Goal: Task Accomplishment & Management: Manage account settings

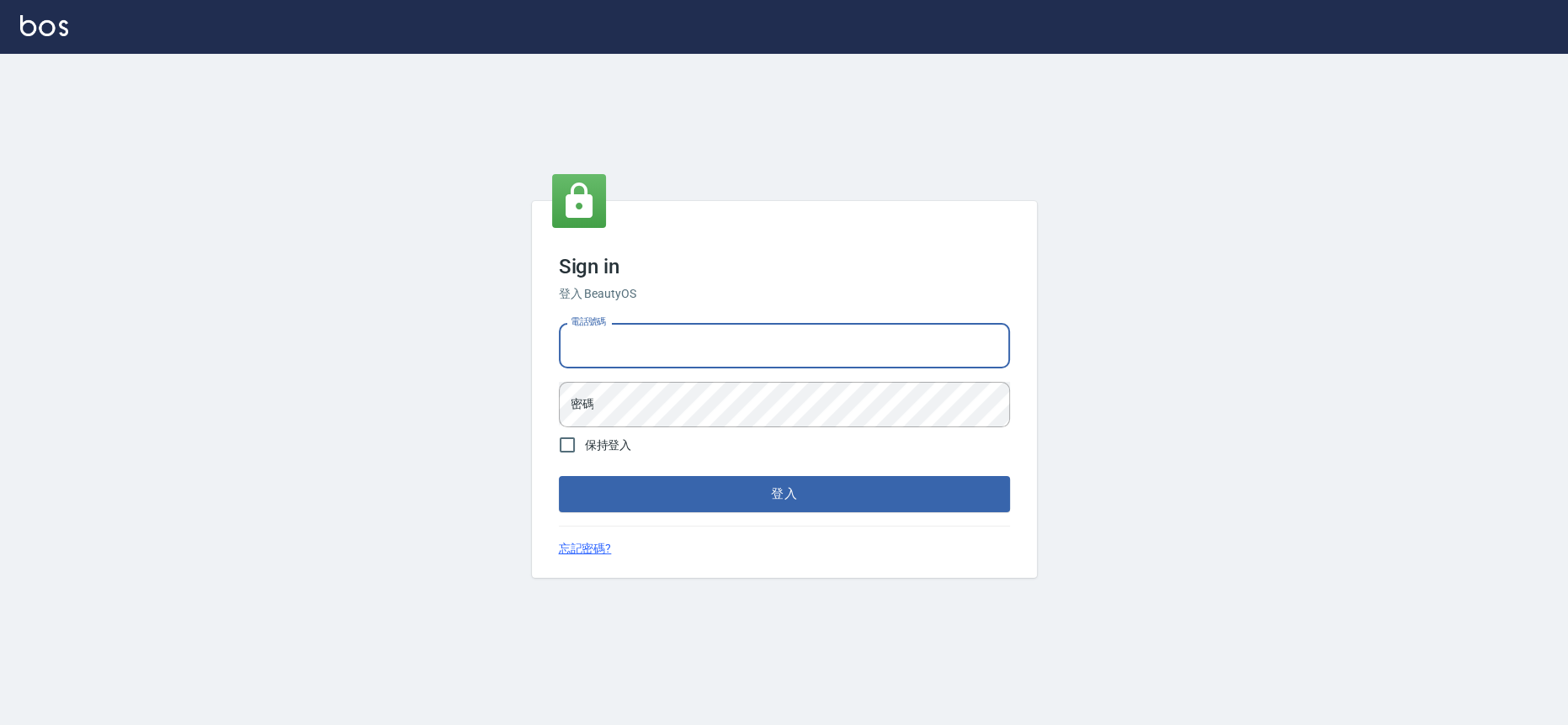
click at [753, 325] on input "電話號碼" at bounding box center [784, 345] width 451 height 45
type input "0978210283"
click at [559, 477] on button "登入" at bounding box center [784, 494] width 451 height 35
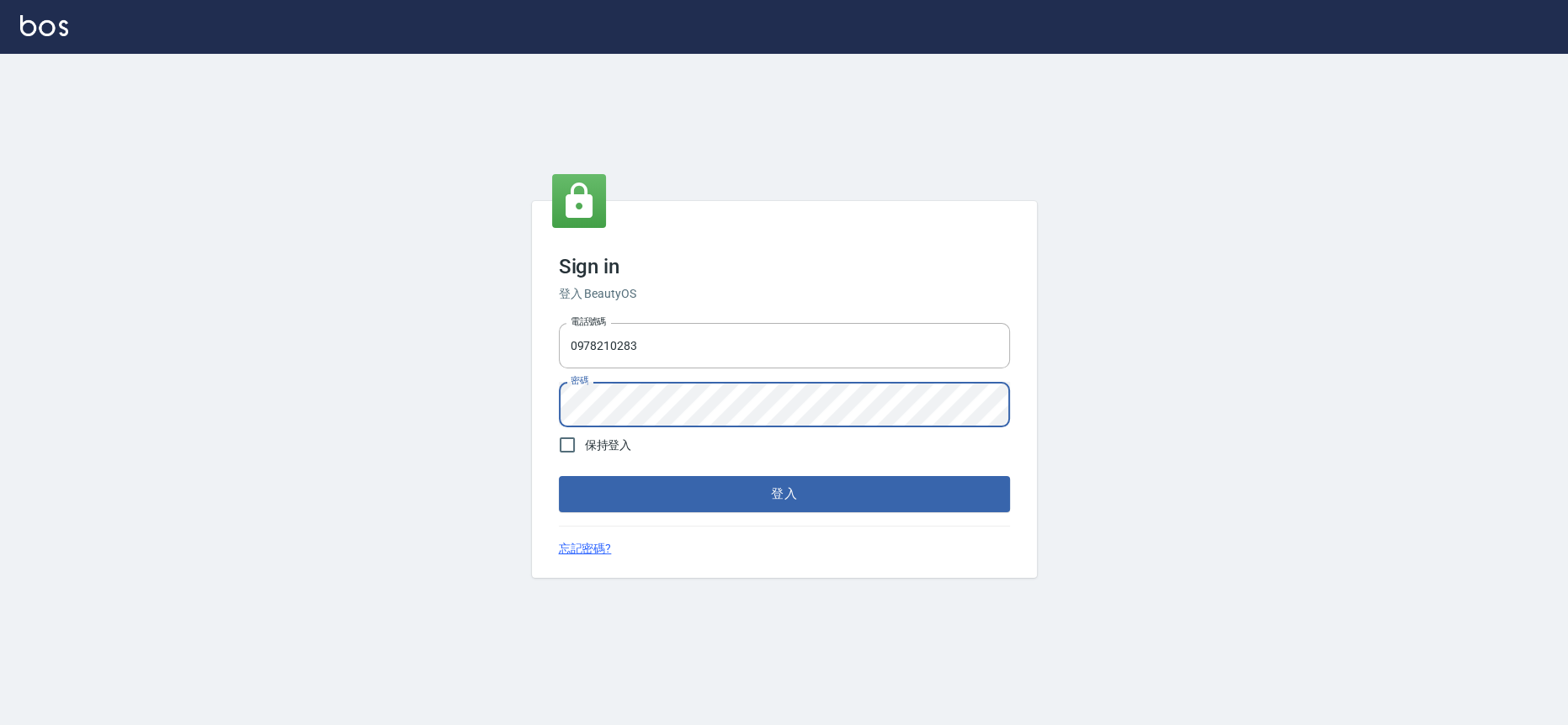
click at [559, 477] on button "登入" at bounding box center [784, 494] width 451 height 35
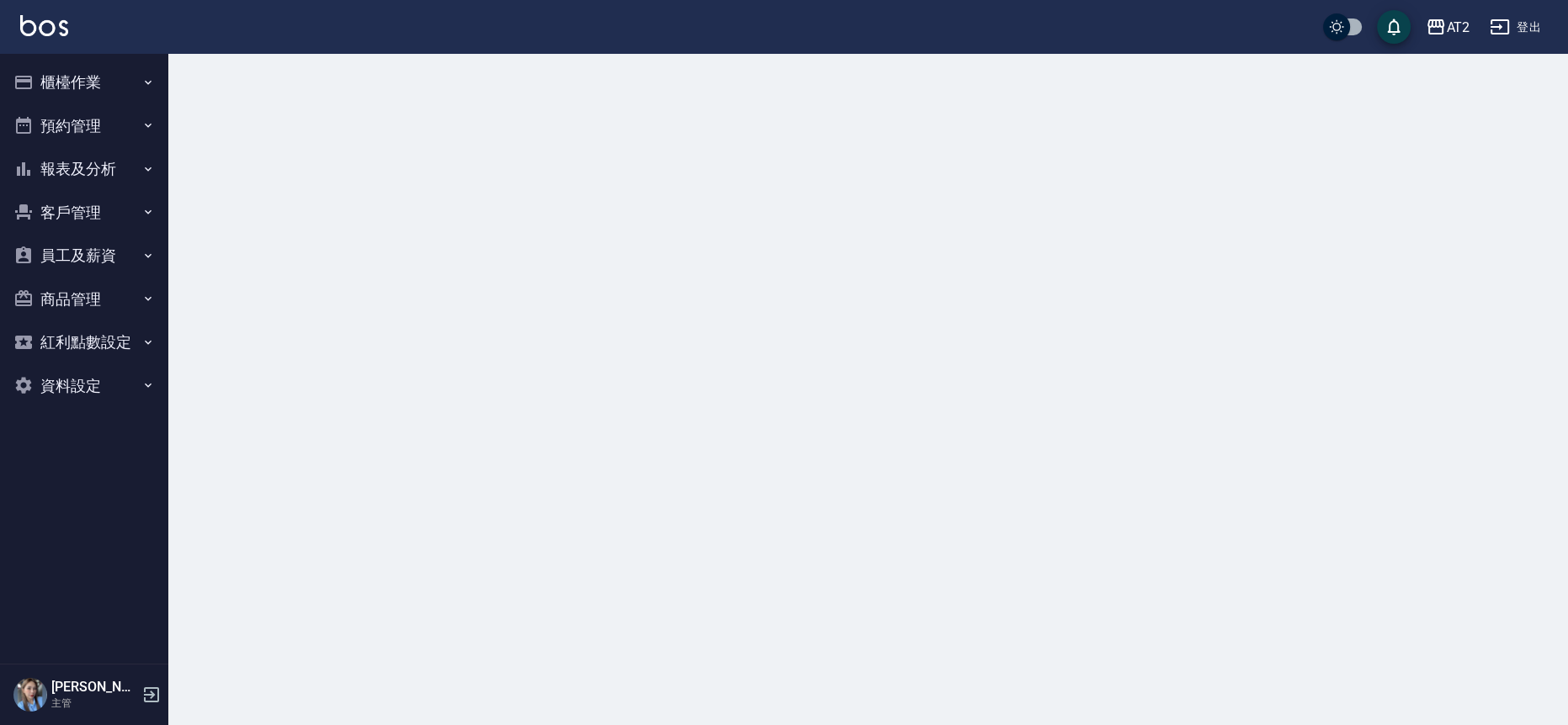
click at [103, 152] on button "報表及分析" at bounding box center [84, 168] width 155 height 43
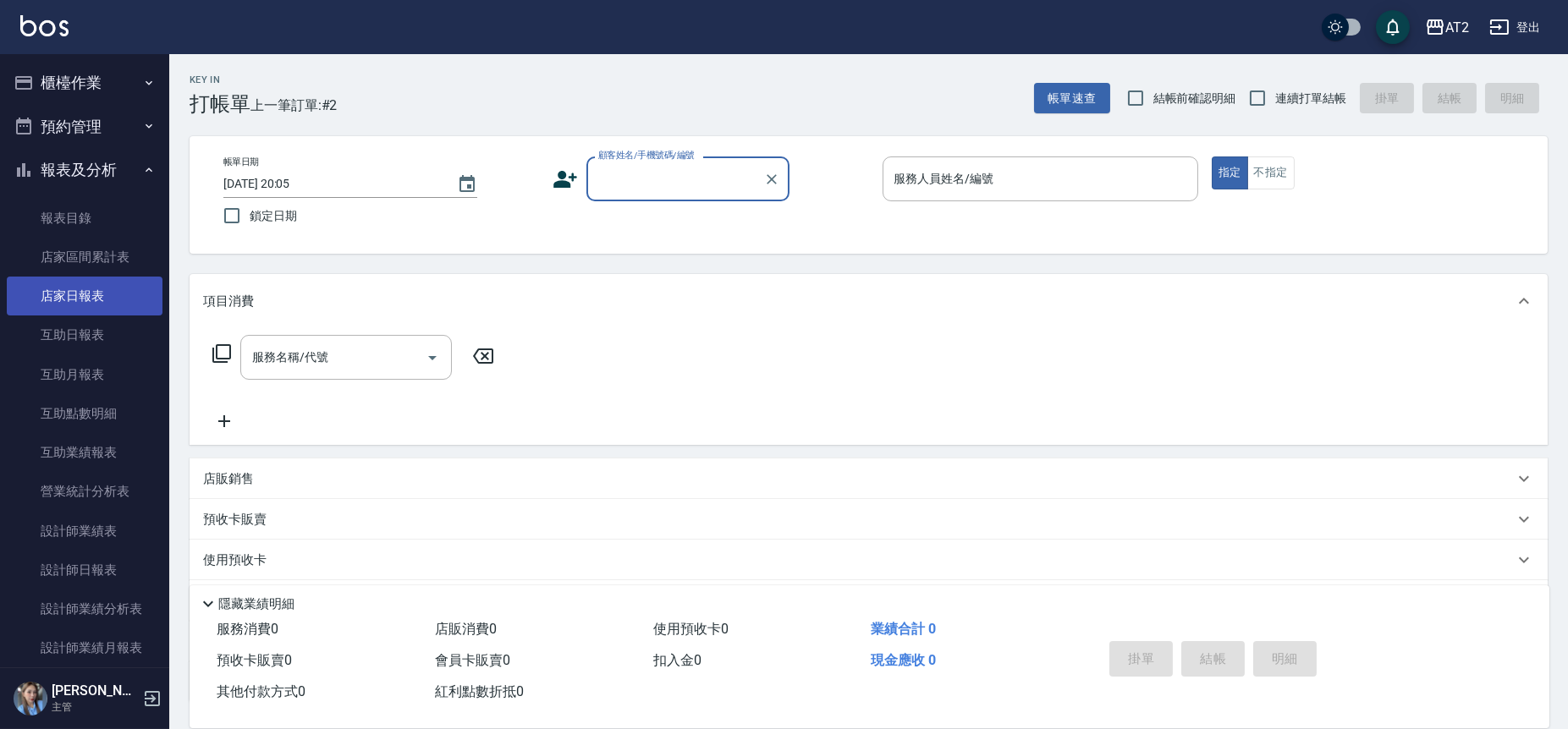
click at [115, 285] on link "店家日報表" at bounding box center [85, 296] width 156 height 39
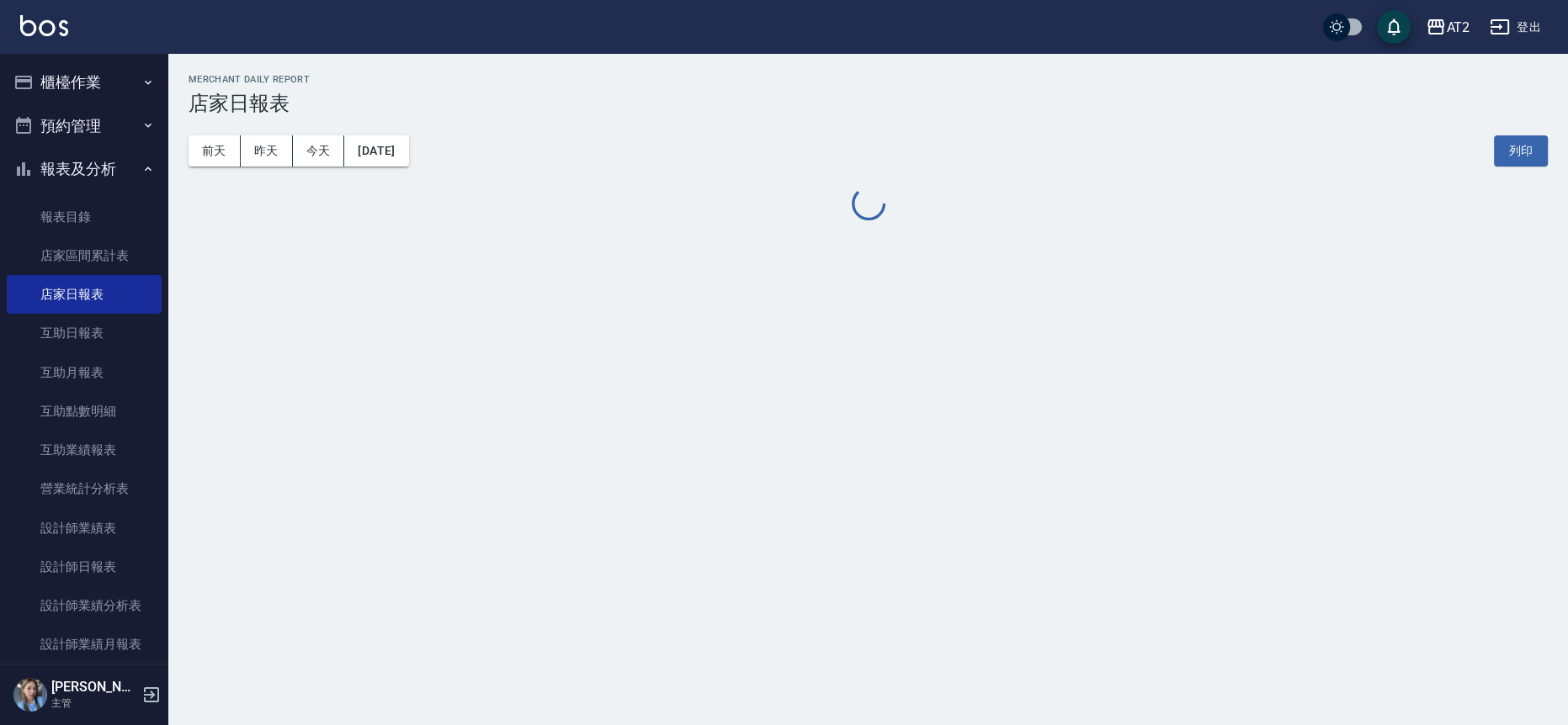
click at [128, 77] on button "櫃檯作業" at bounding box center [84, 82] width 155 height 43
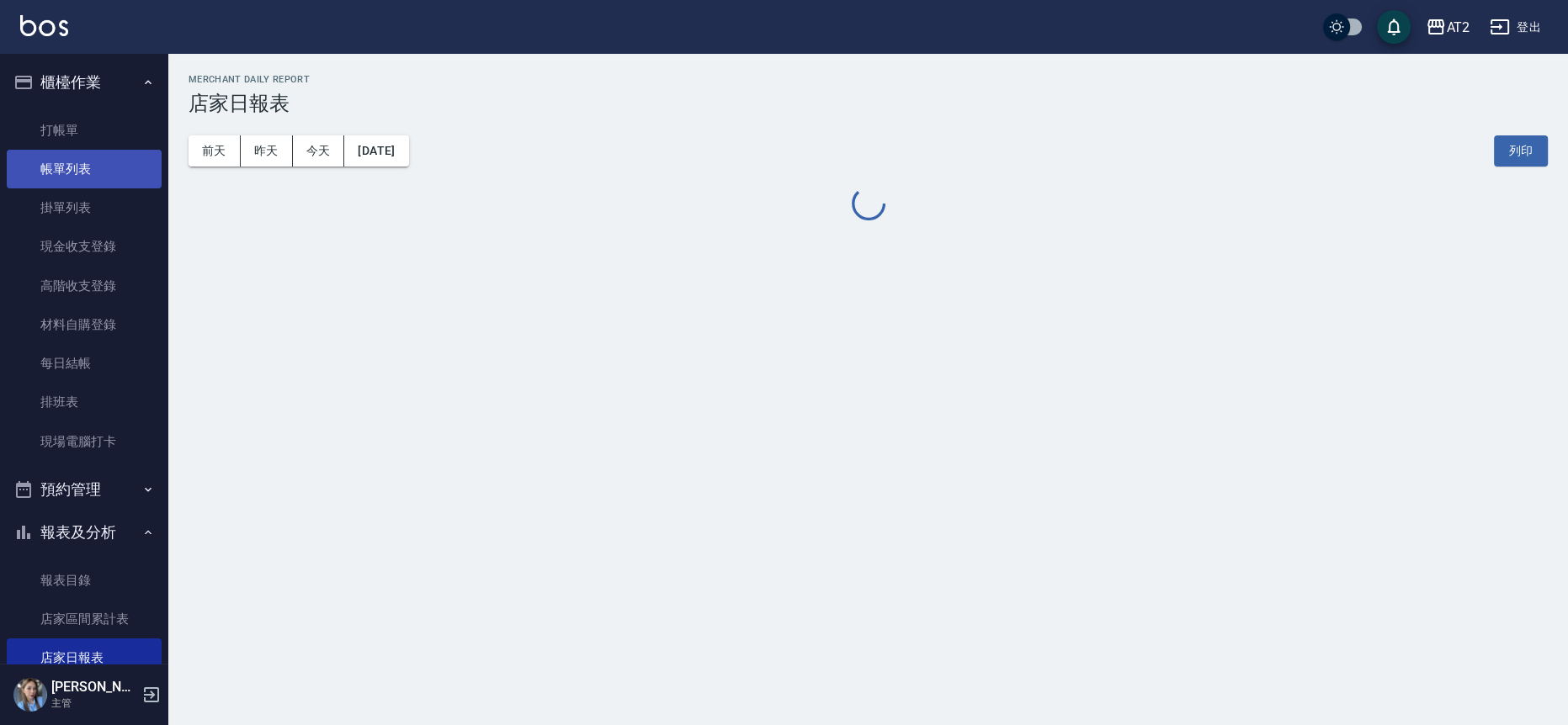
click at [109, 179] on link "帳單列表" at bounding box center [84, 169] width 155 height 39
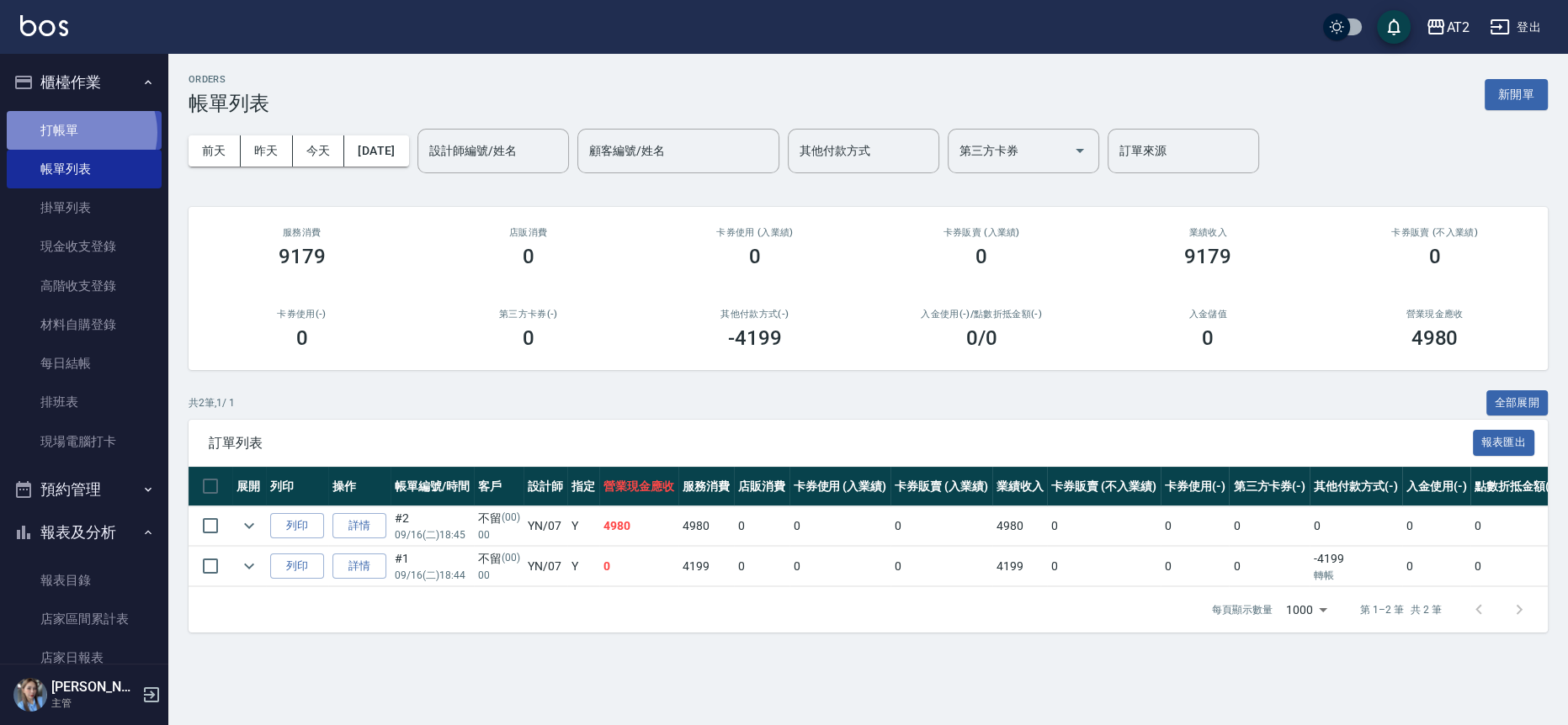
click at [77, 132] on link "打帳單" at bounding box center [84, 130] width 155 height 39
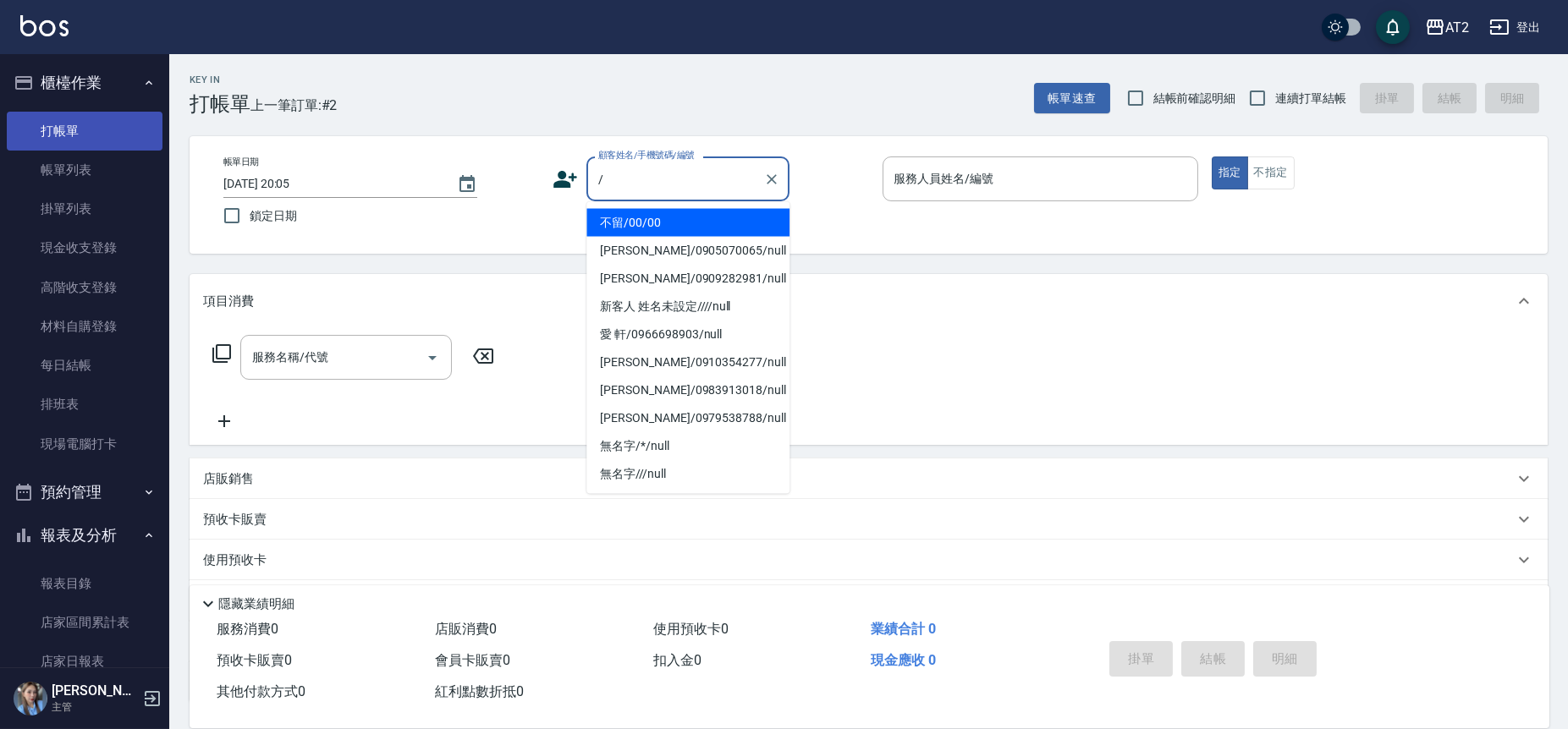
type input "不留/00/00"
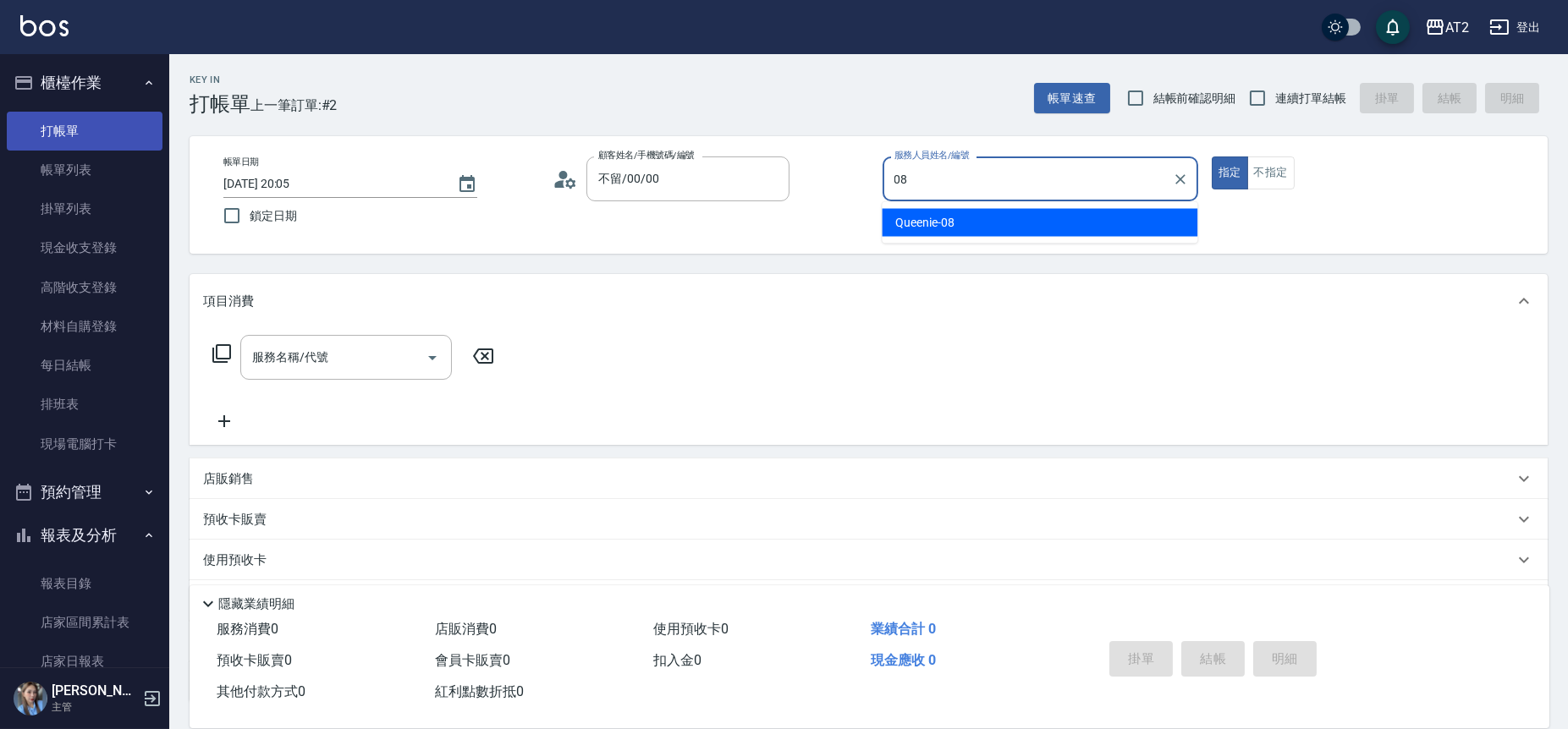
type input "Queenie-08"
type button "true"
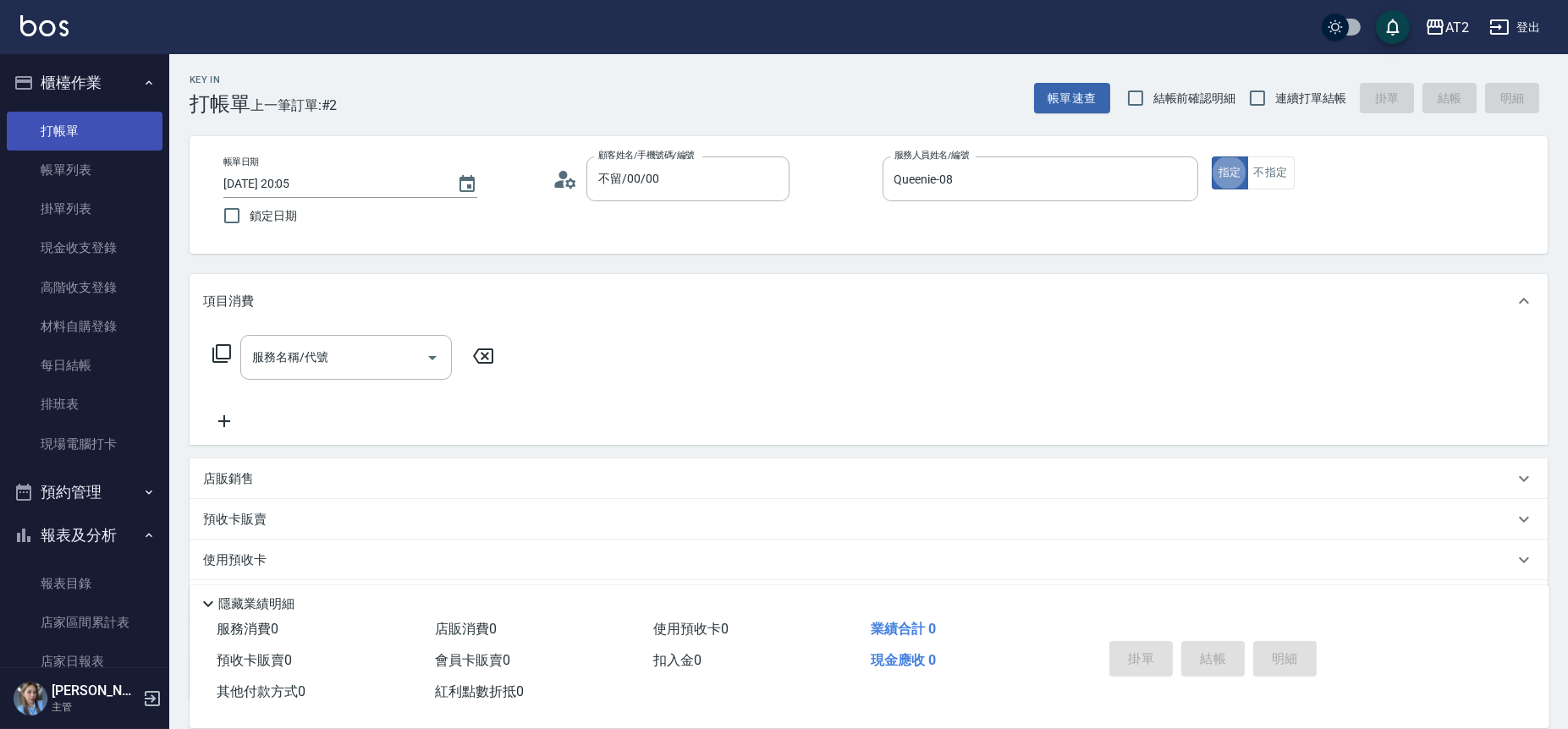
type input "無名字///null"
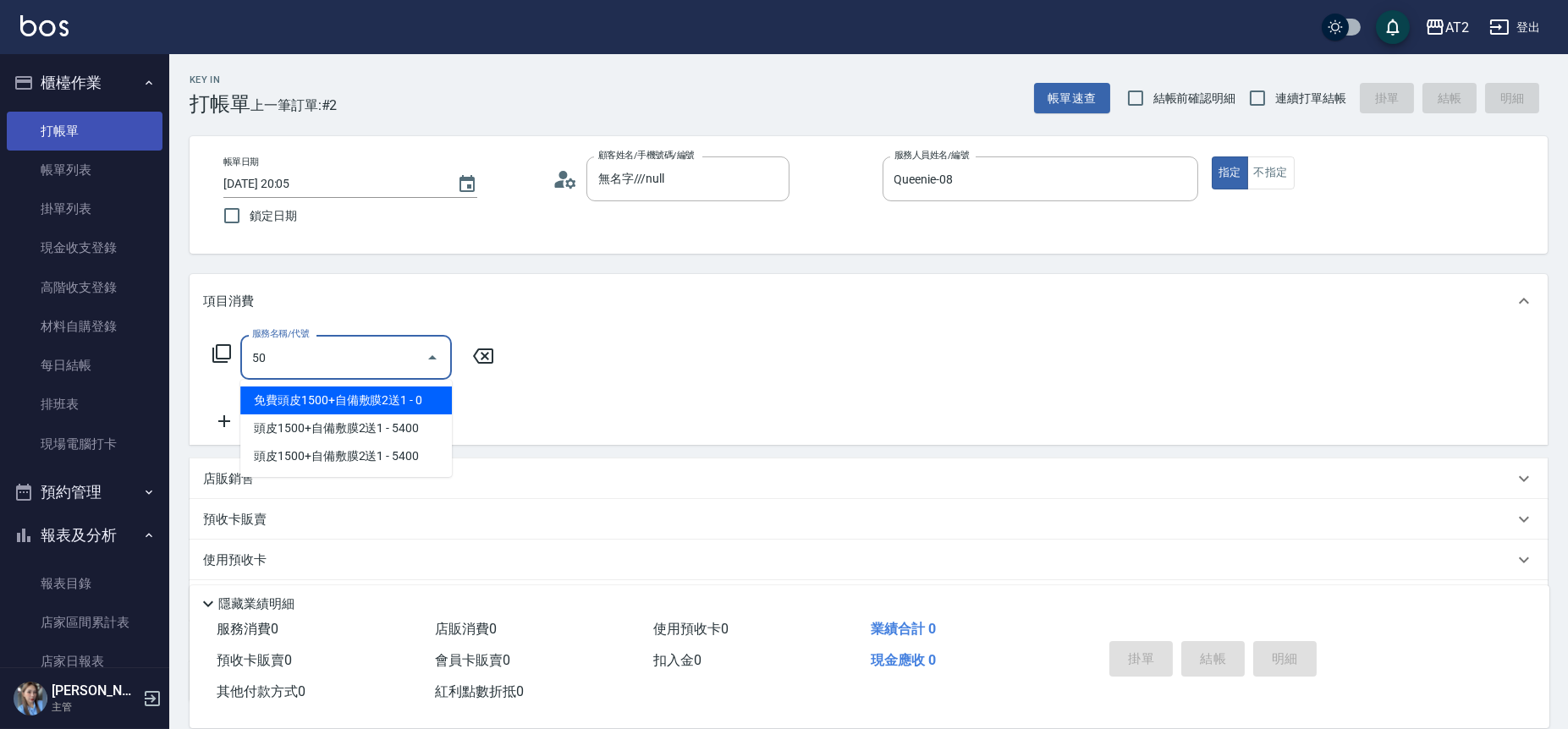
type input "501"
type input "100"
type input "染髮(501)"
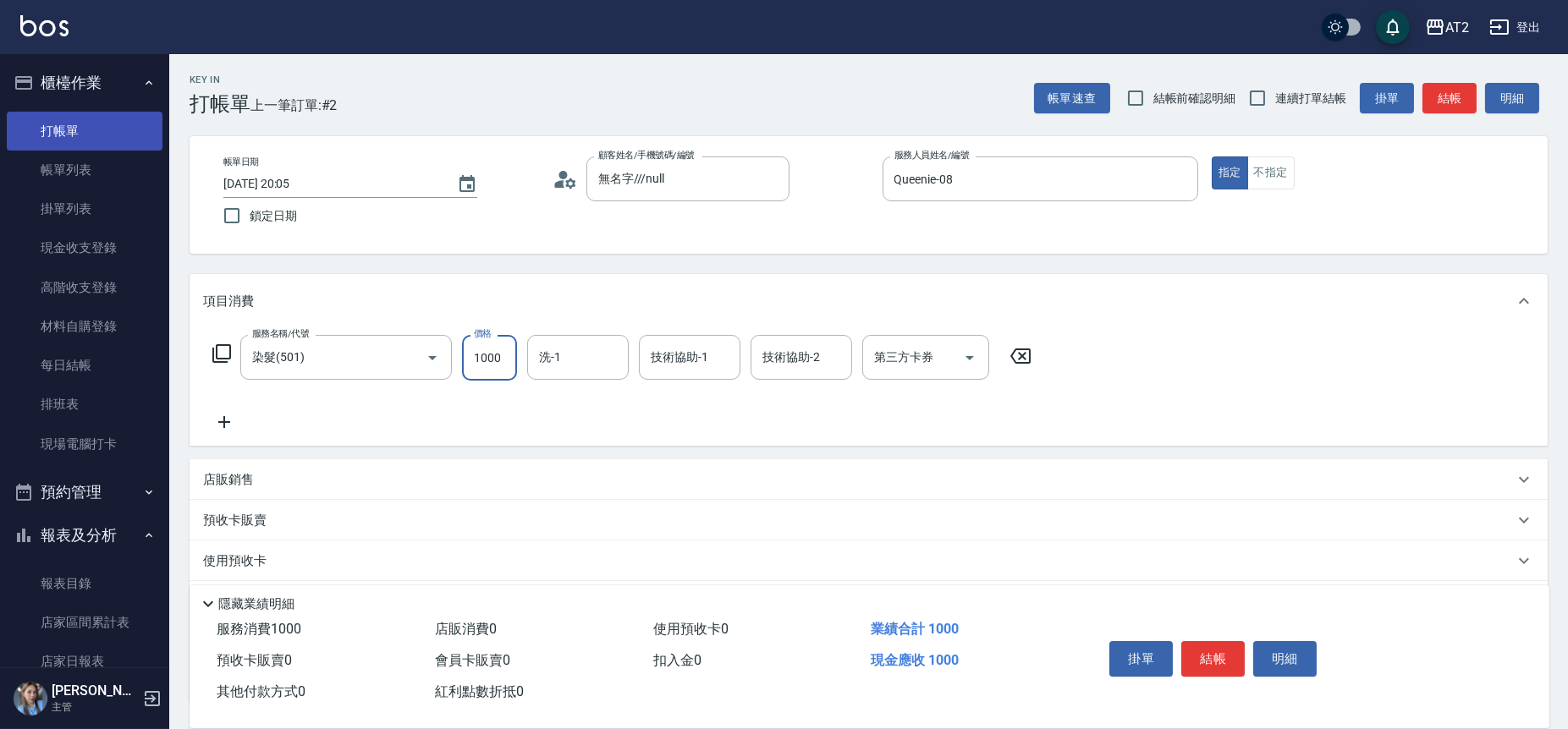
type input "2"
type input "0"
type input "20"
type input "209"
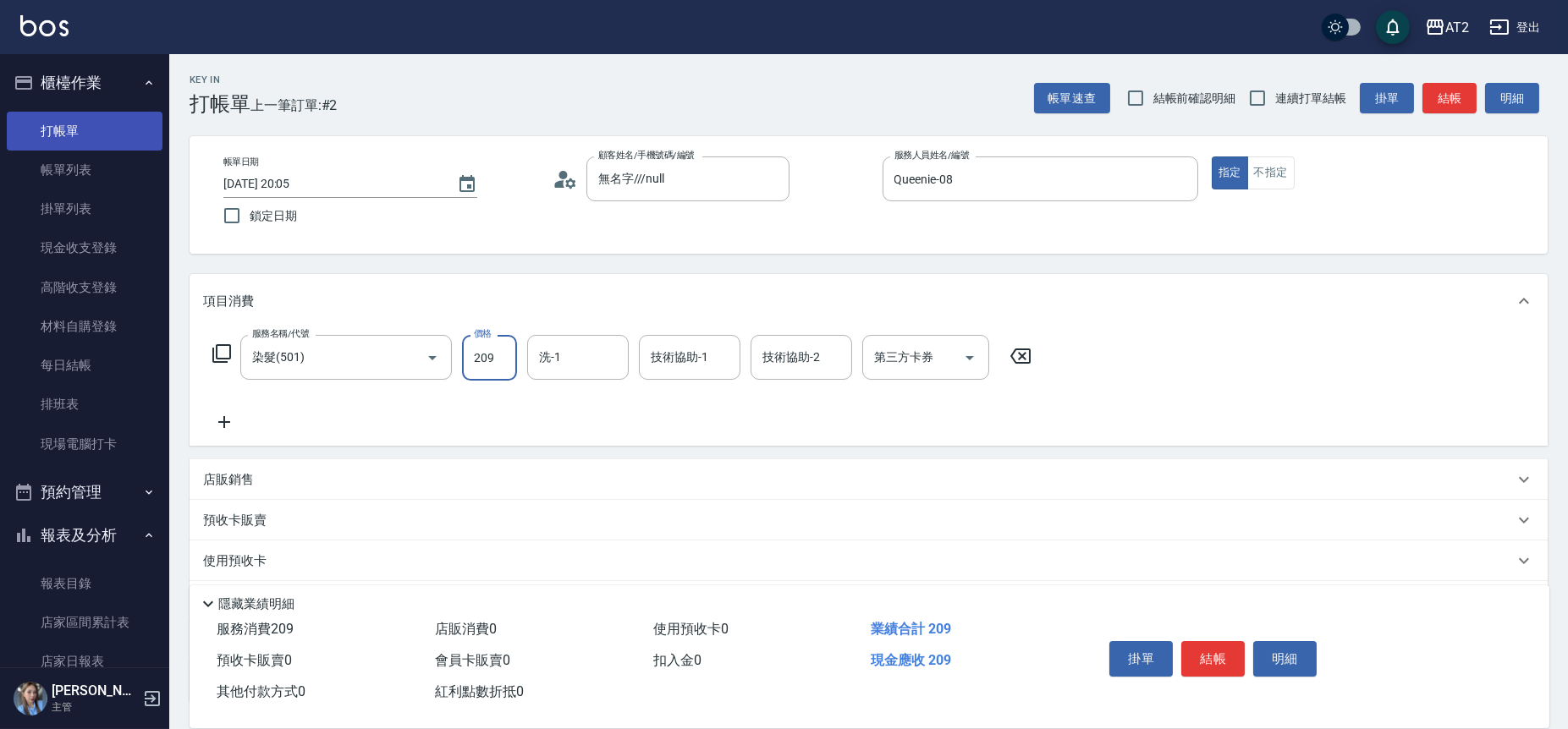
type input "200"
type input "2099"
type input "Ava-47"
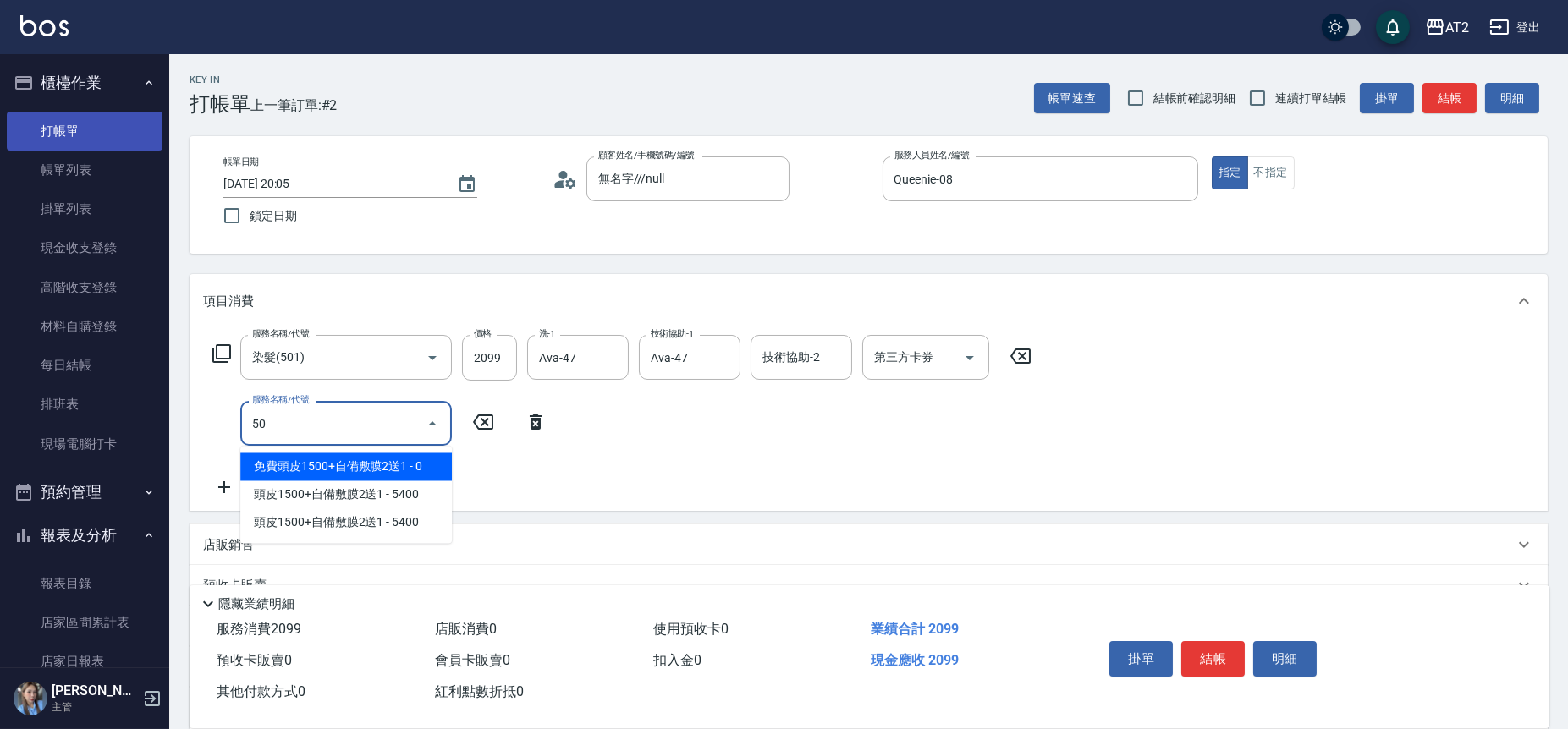
type input "502"
type input "250"
type input "漂髮(502)"
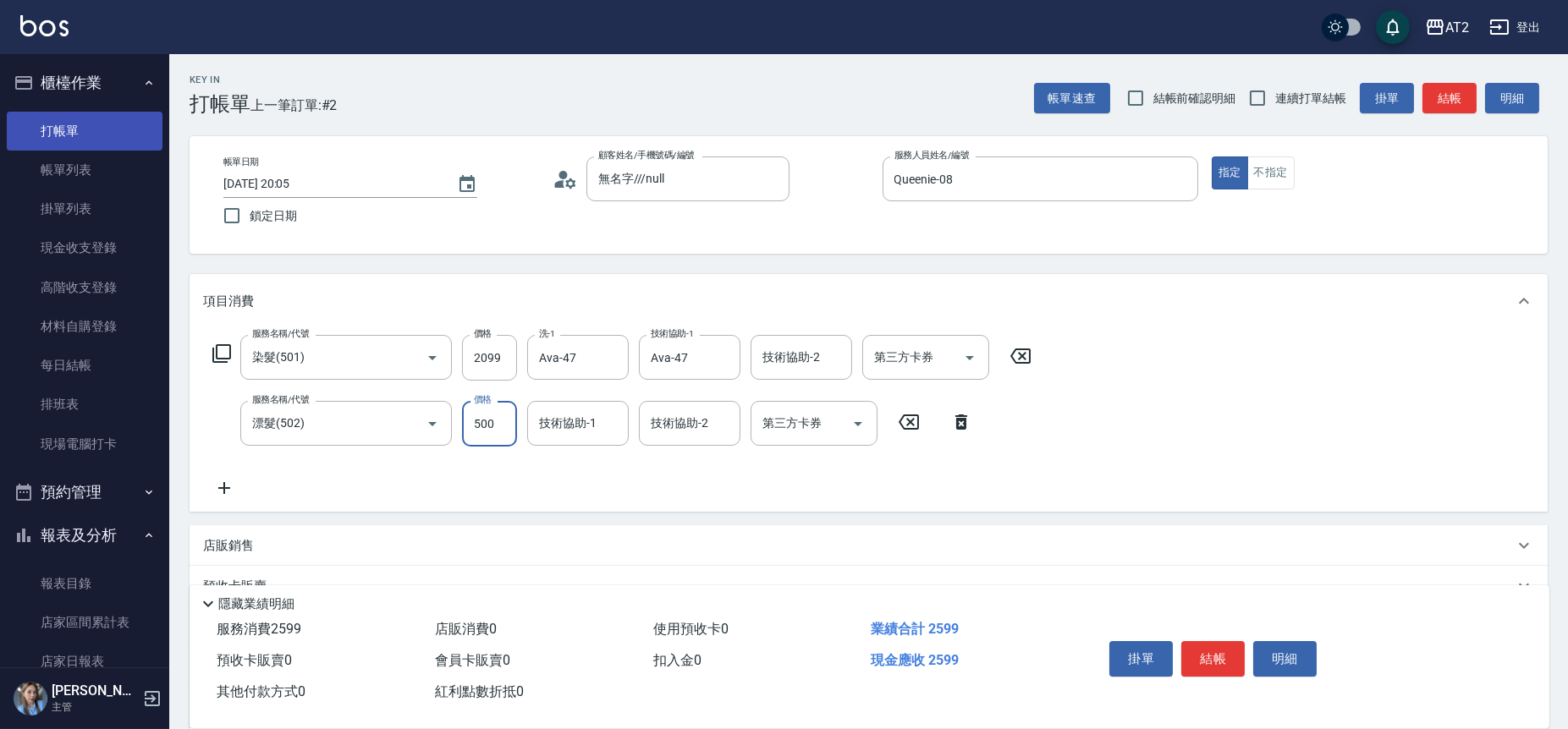
type input "200"
type input "0"
type input "Ava-47"
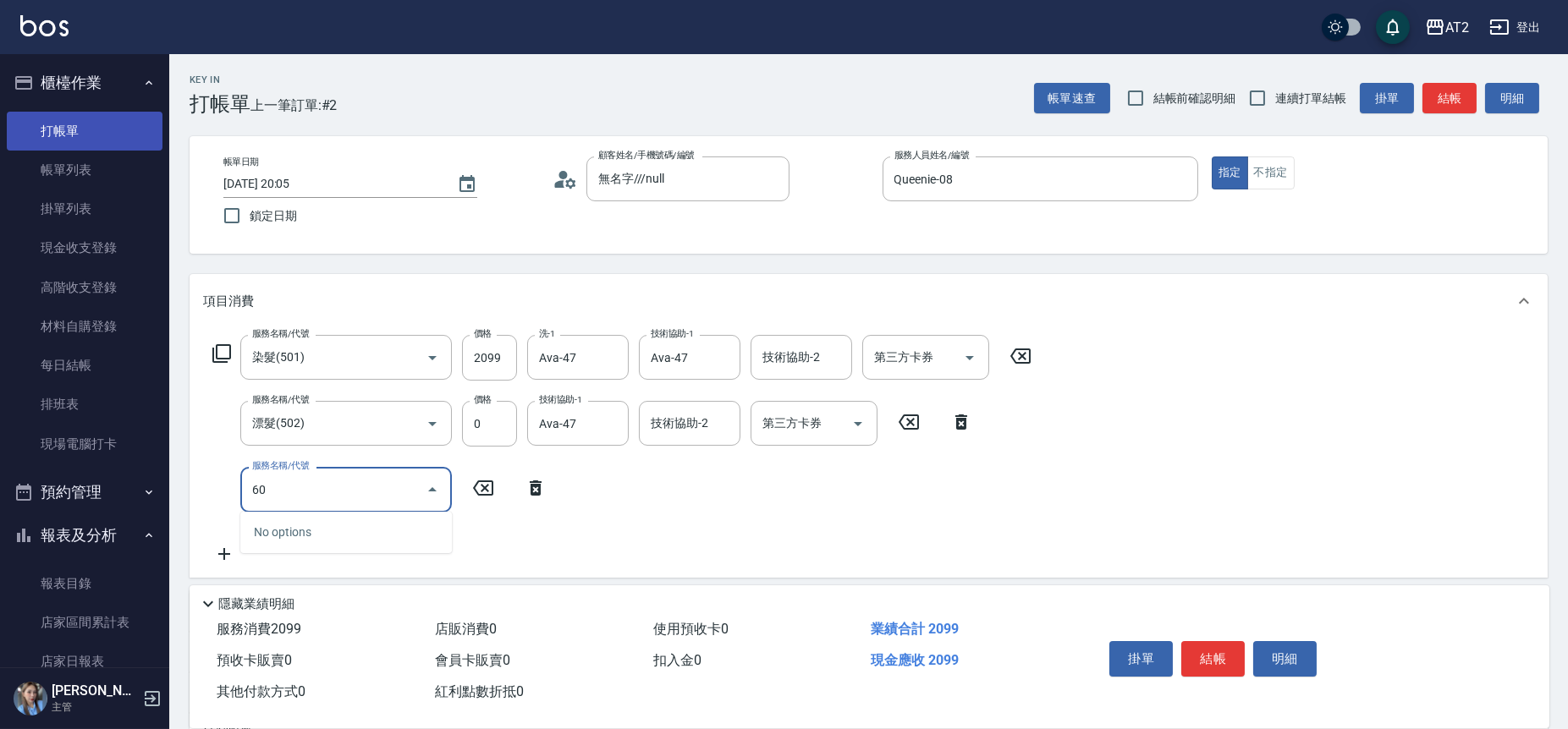
type input "601"
type input "300"
type input "自備護髮(601)"
type input "2"
type input "210"
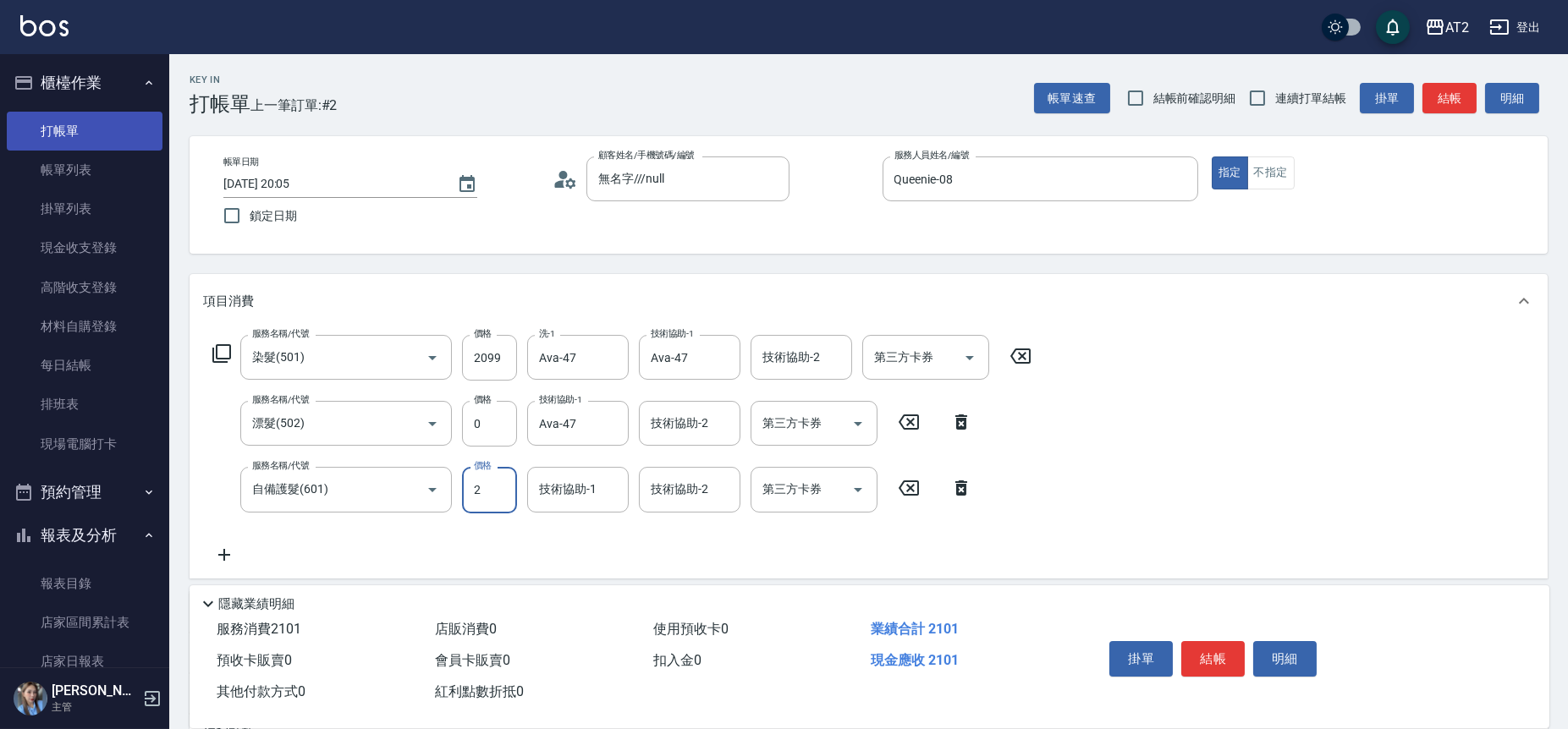
type input "20"
type input "220"
type input "2000"
type input "400"
type input "2000"
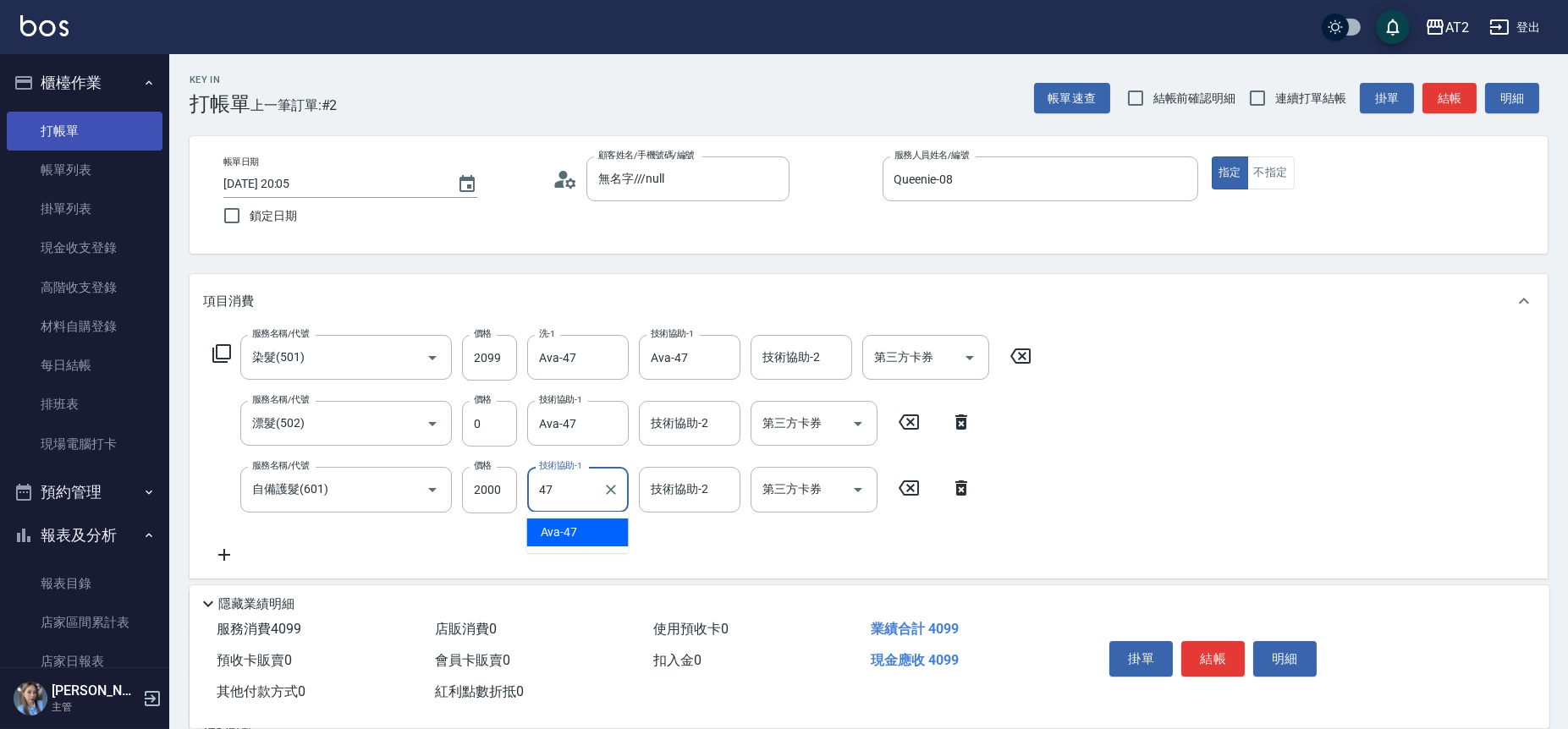
type input "Ava-47"
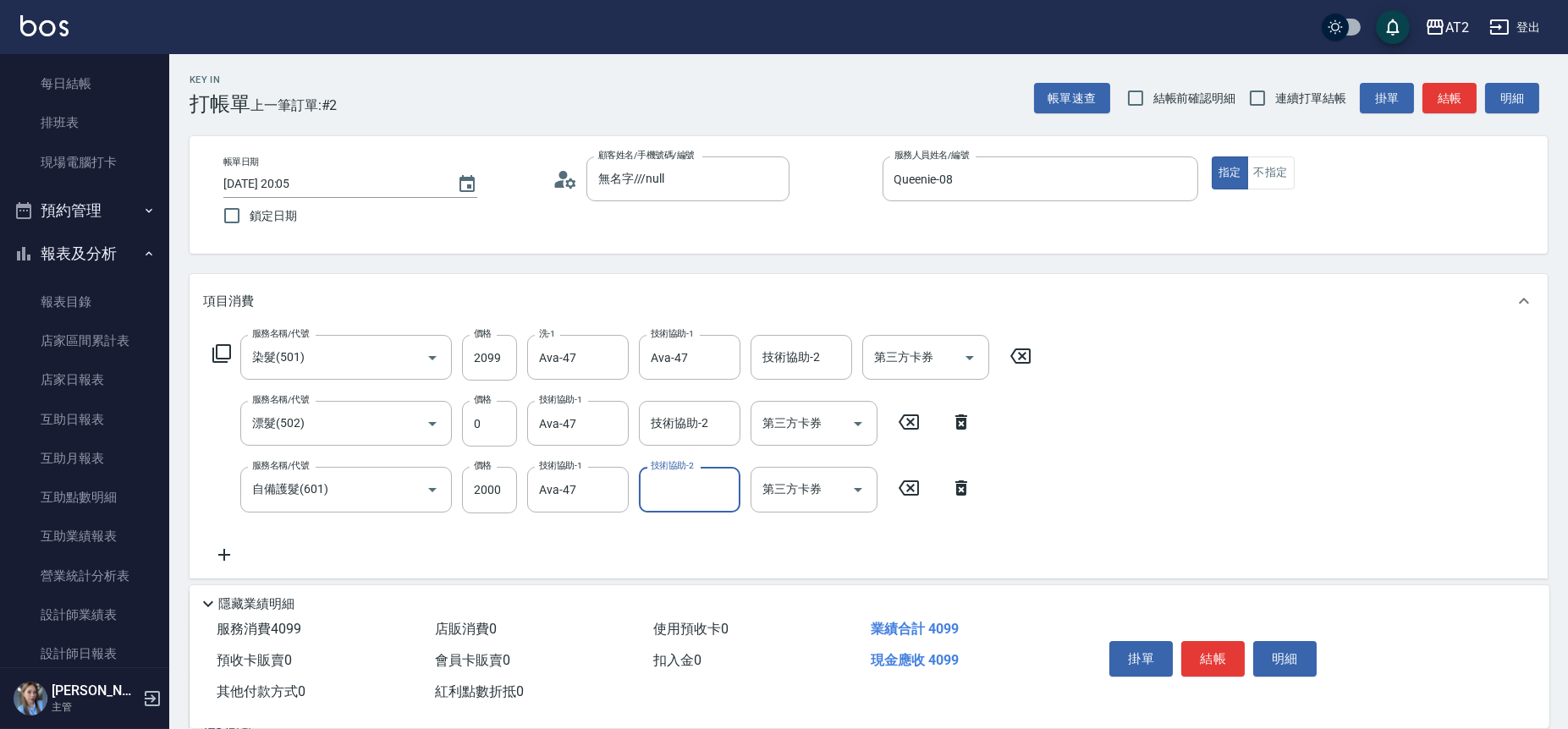
scroll to position [267, 0]
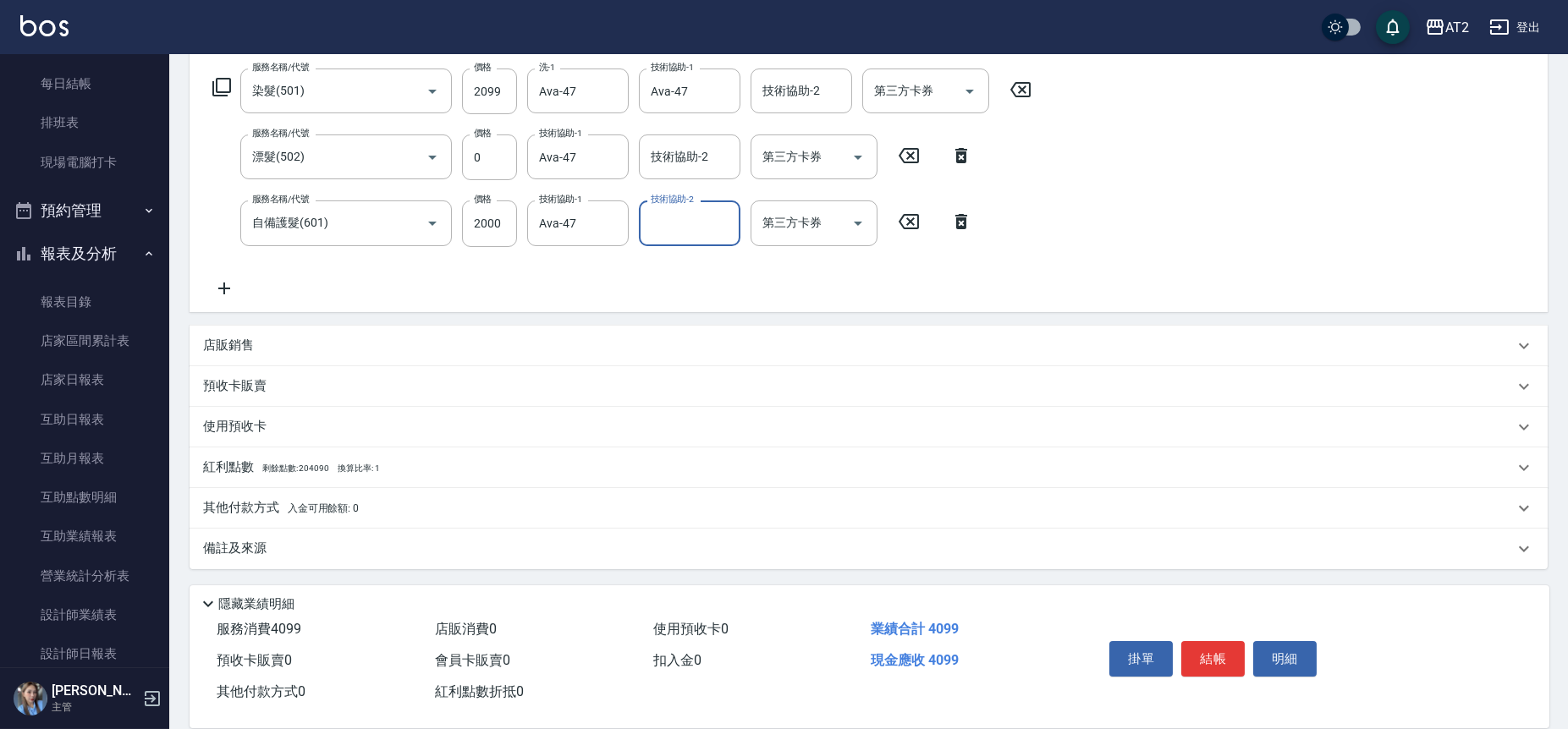
click at [318, 509] on span "入金可用餘額: 0" at bounding box center [323, 508] width 72 height 12
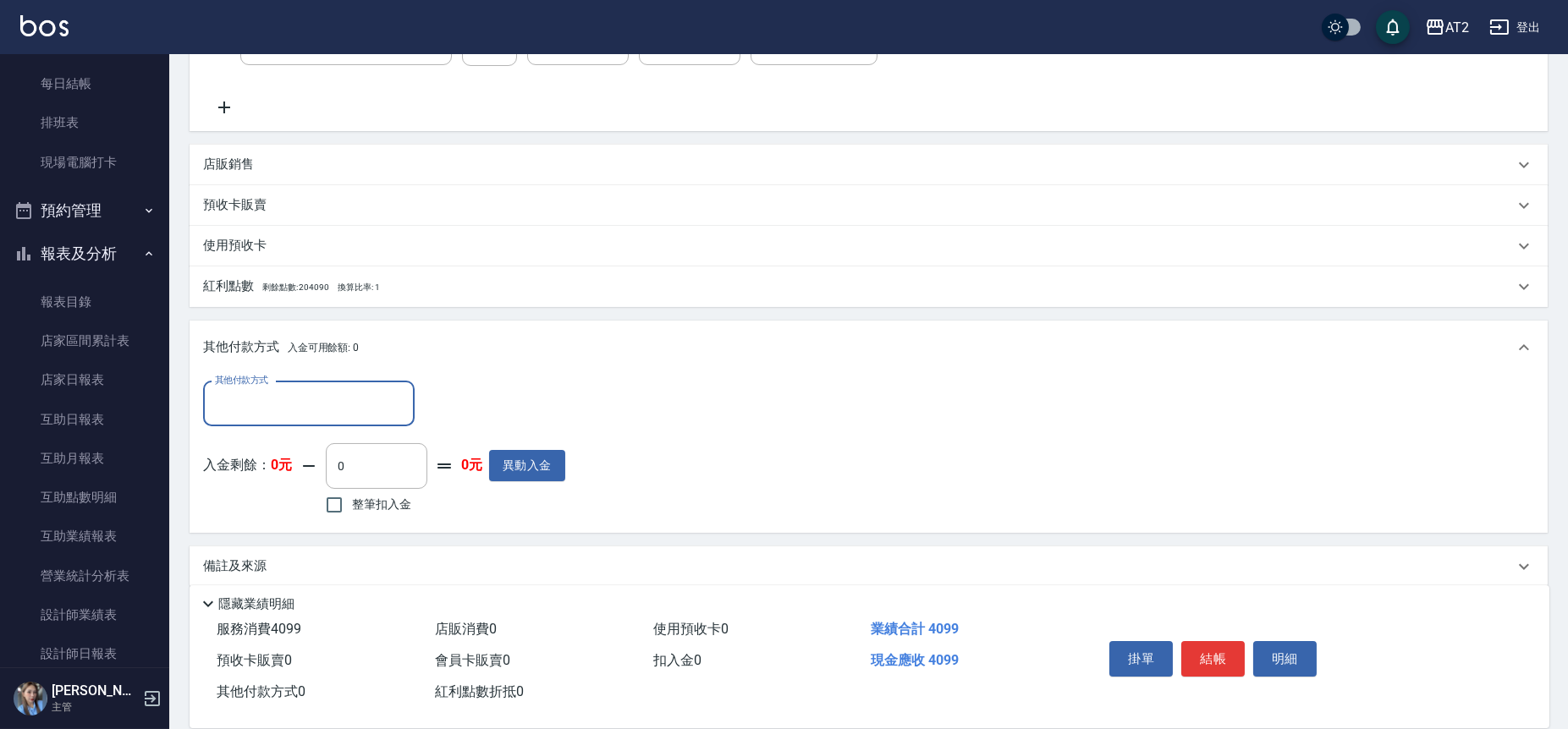
scroll to position [452, 0]
click at [312, 403] on input "其他付款方式" at bounding box center [308, 399] width 196 height 30
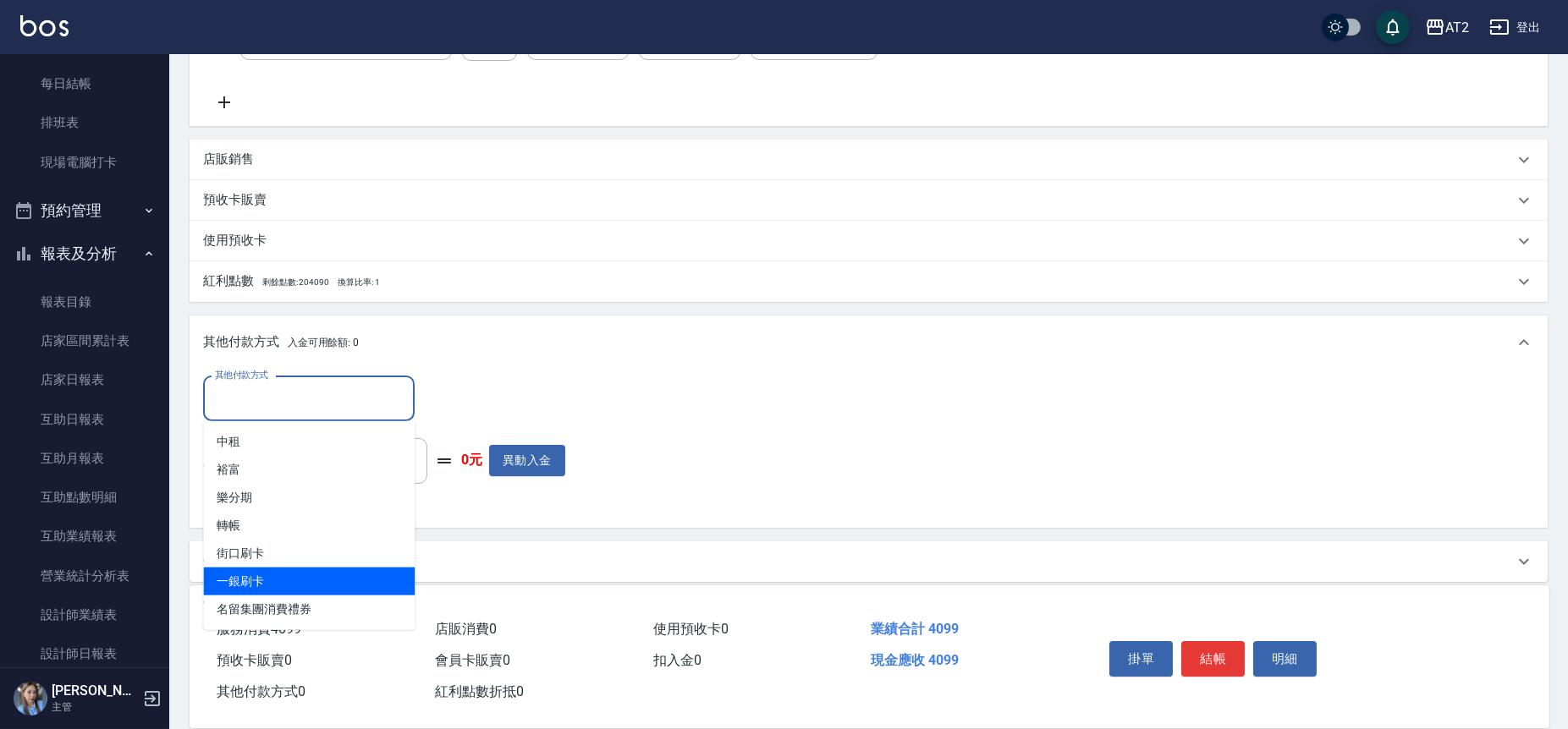
click at [311, 580] on span "一銀刷卡" at bounding box center [309, 581] width 212 height 28
type input "一銀刷卡"
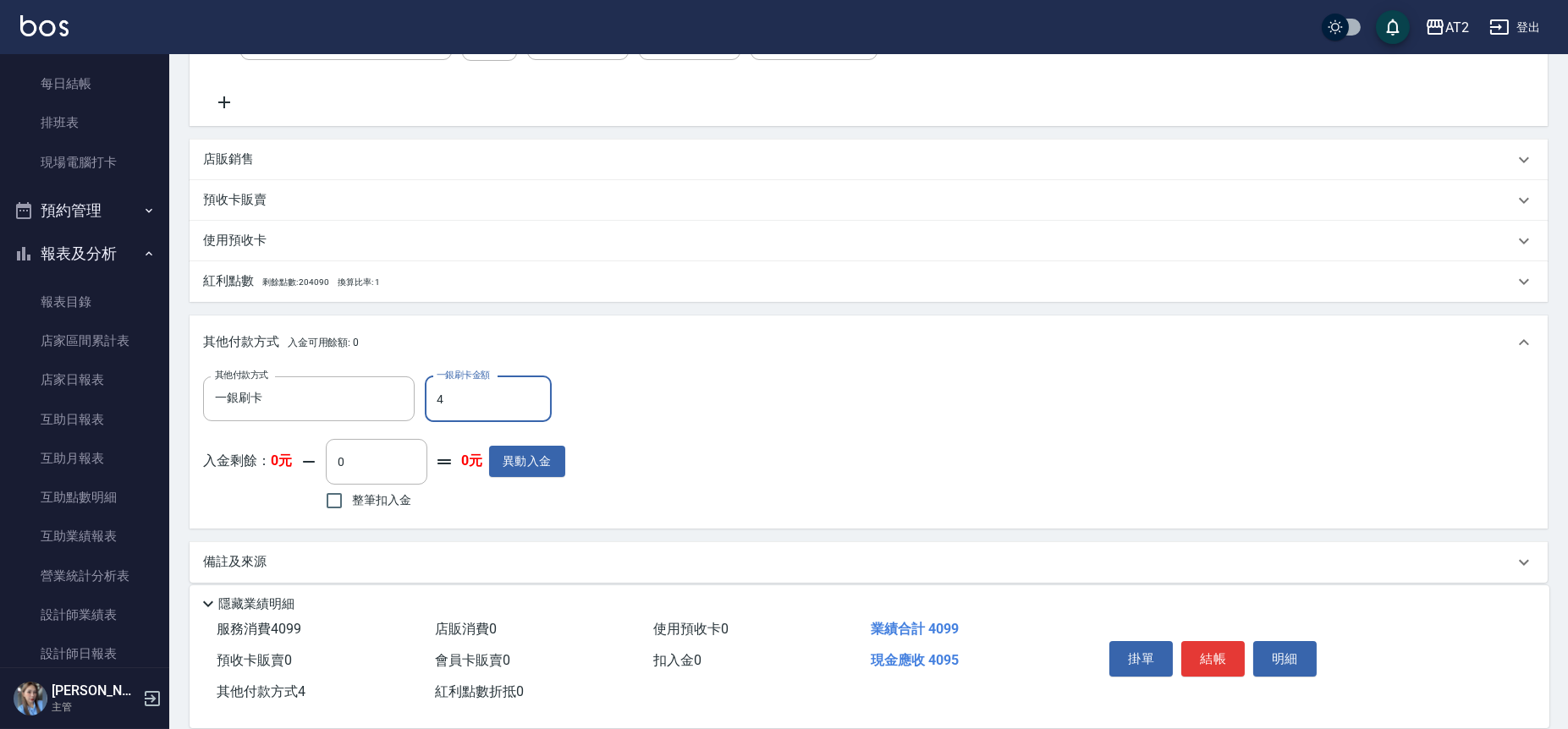
type input "40"
type input "360"
type input "409"
type input "0"
type input "4099"
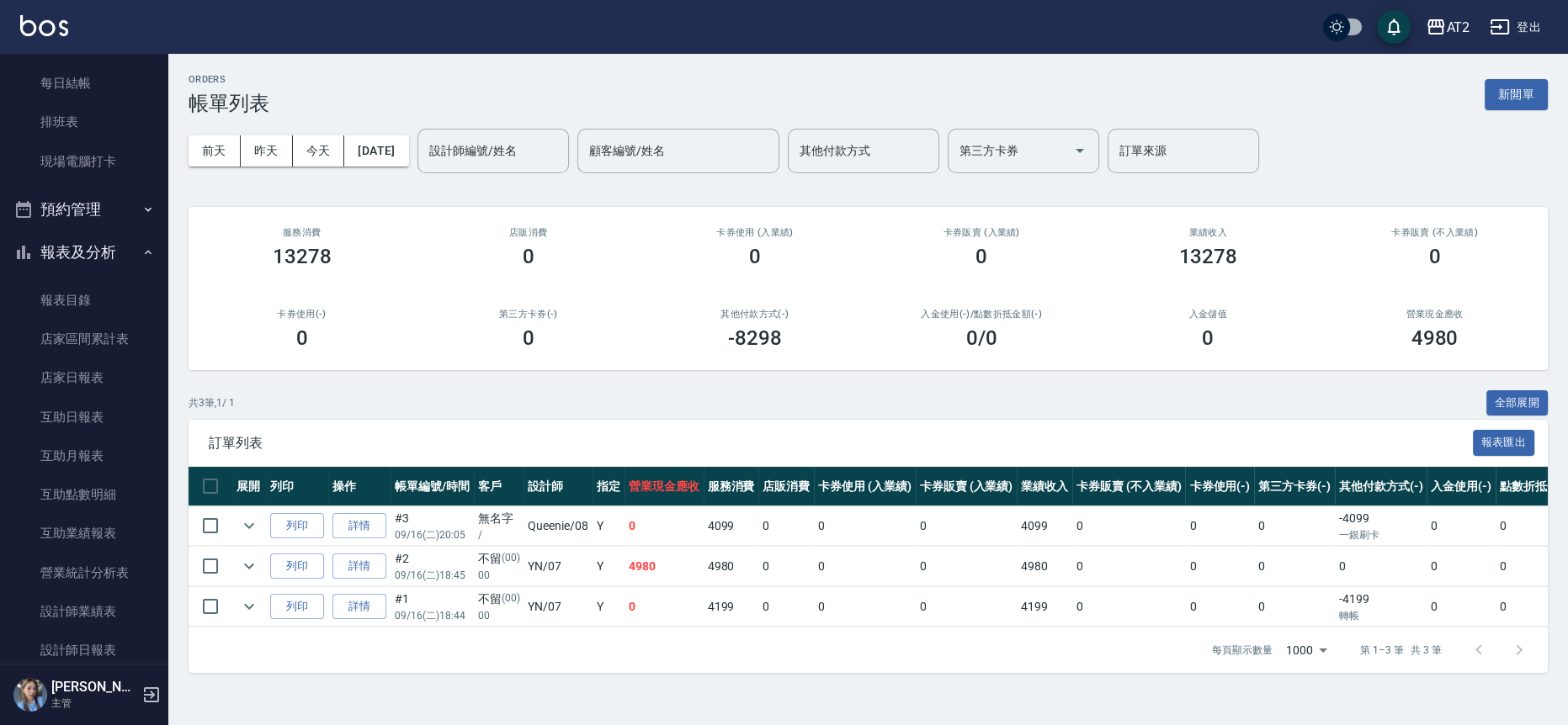
click at [1512, 133] on div "前天 昨天 今天 2025/09/16 設計師編號/姓名 設計師編號/姓名 顧客編號/姓名 顧客編號/姓名 其他付款方式 其他付款方式 第三方卡券 第三方卡券…" at bounding box center [868, 151] width 1359 height 71
click at [1532, 85] on button "新開單" at bounding box center [1516, 95] width 63 height 31
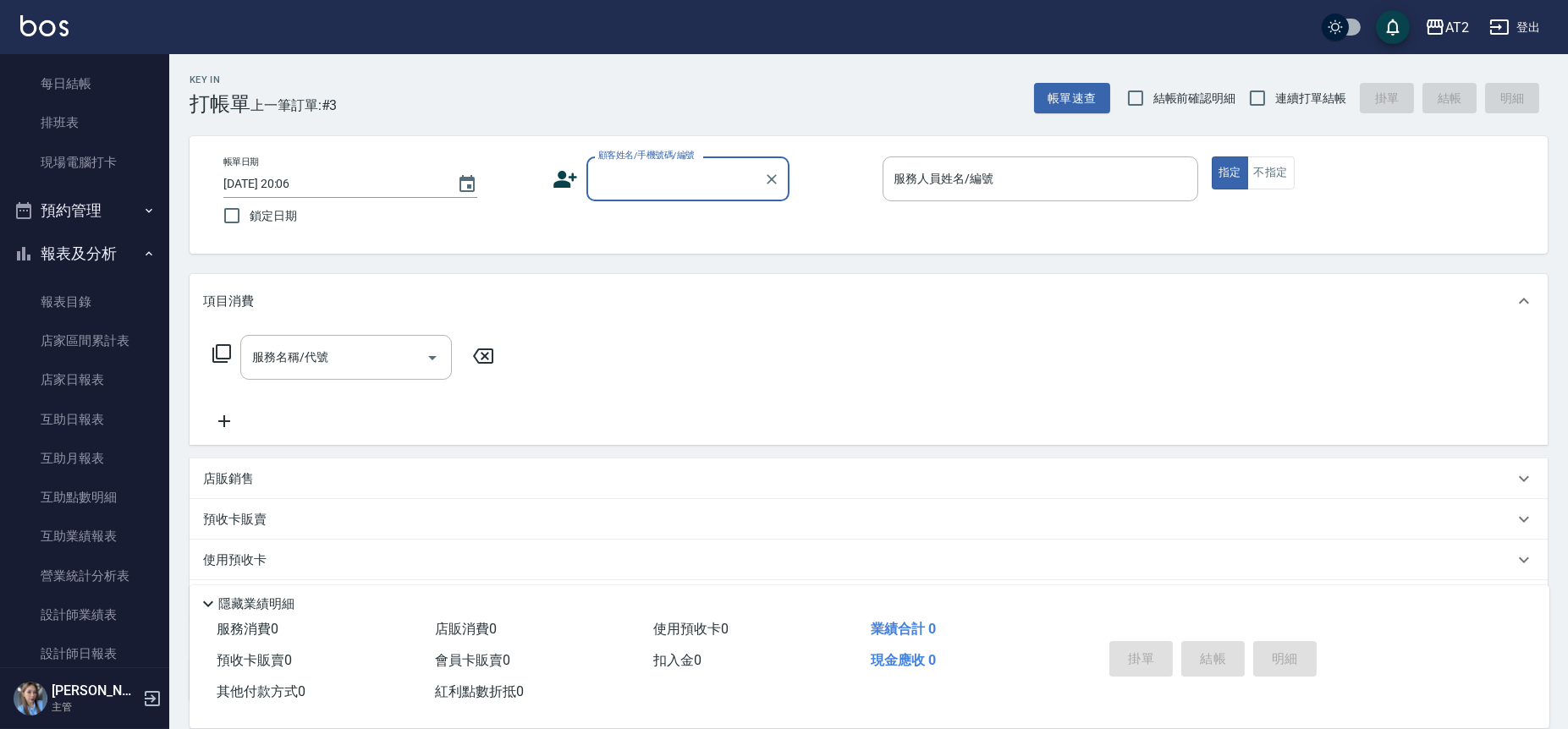
click at [1276, 90] on span "連續打單結帳" at bounding box center [1311, 98] width 72 height 18
click at [1275, 90] on input "連續打單結帳" at bounding box center [1258, 98] width 35 height 35
checkbox input "true"
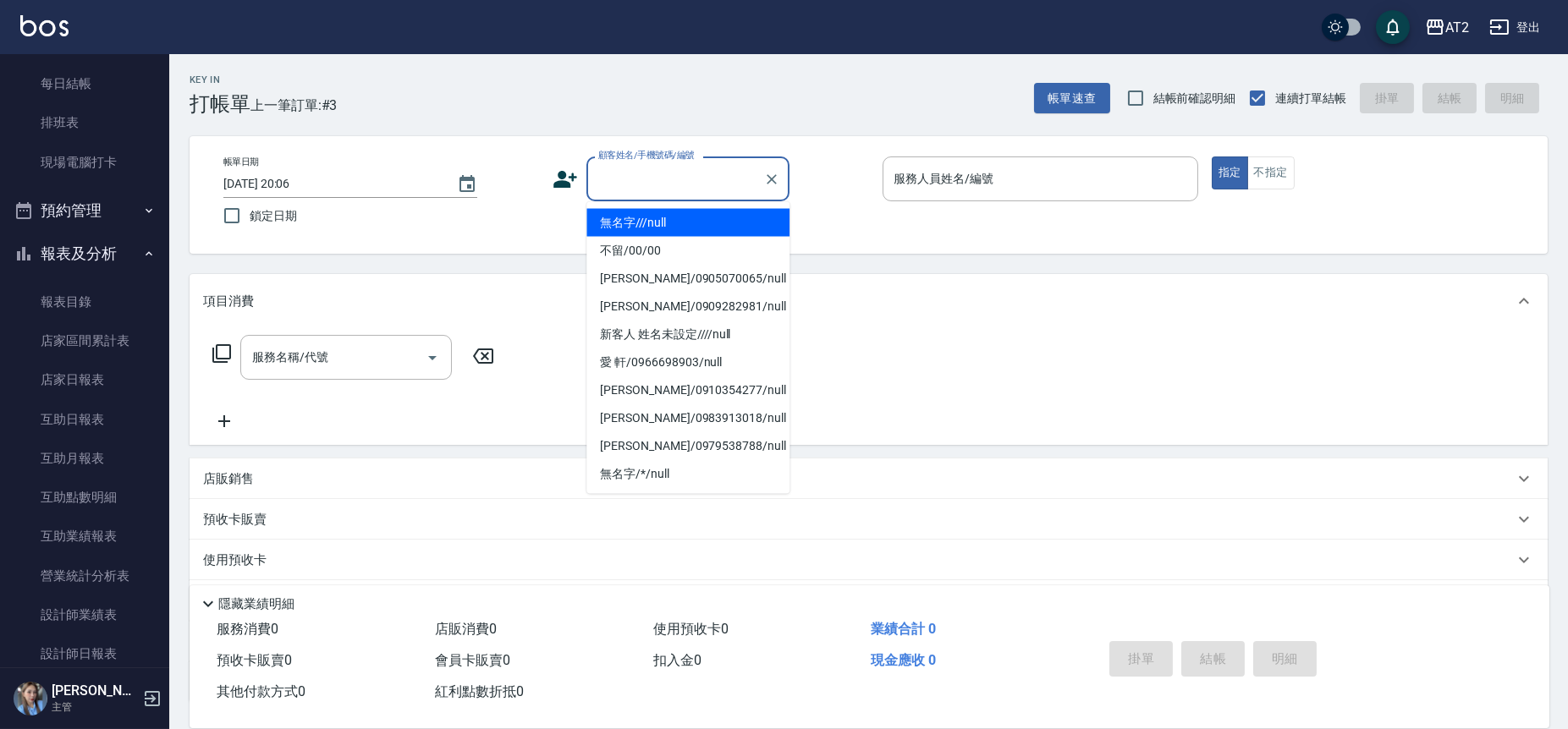
click at [688, 180] on input "顧客姓名/手機號碼/編號" at bounding box center [675, 179] width 163 height 30
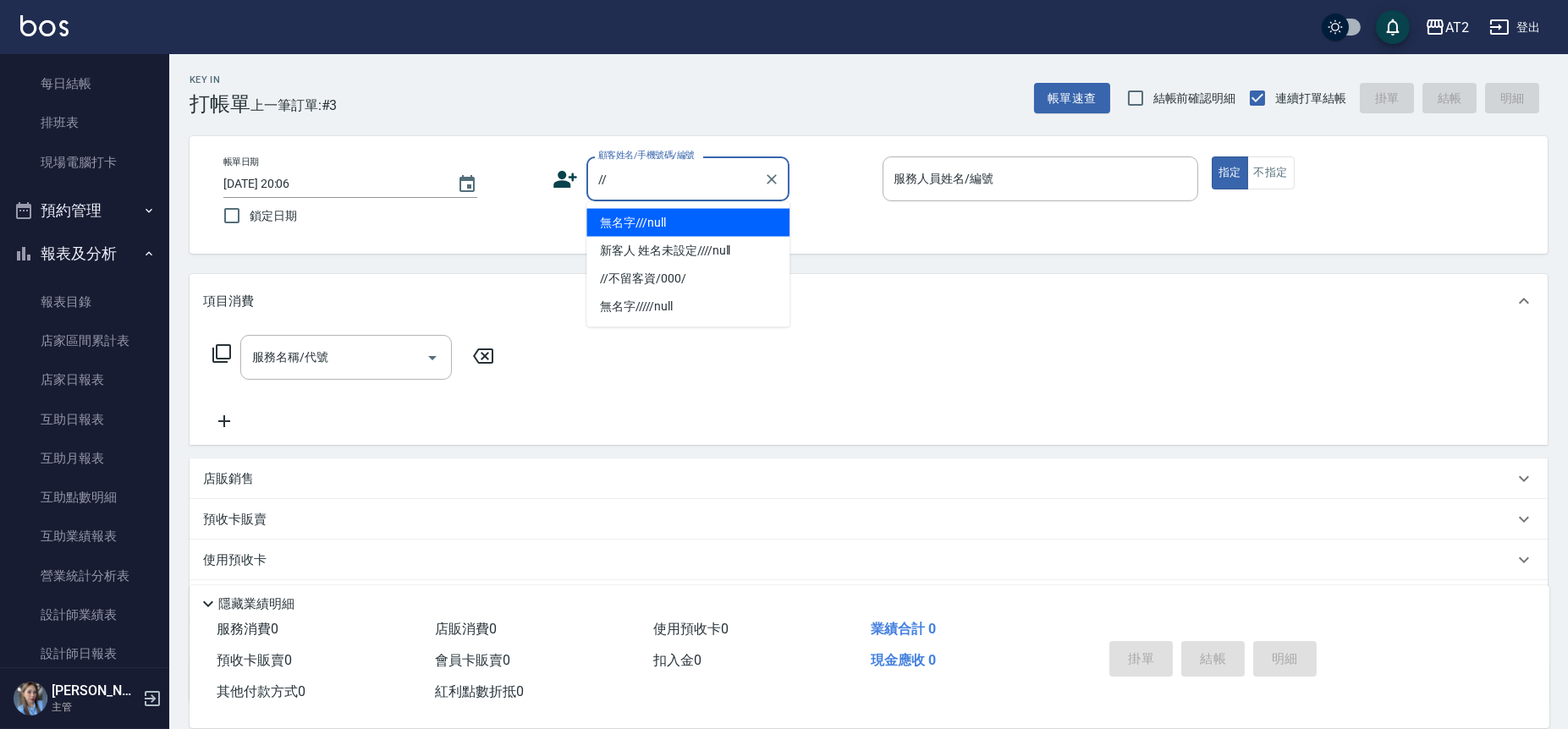
type input "無名字///null"
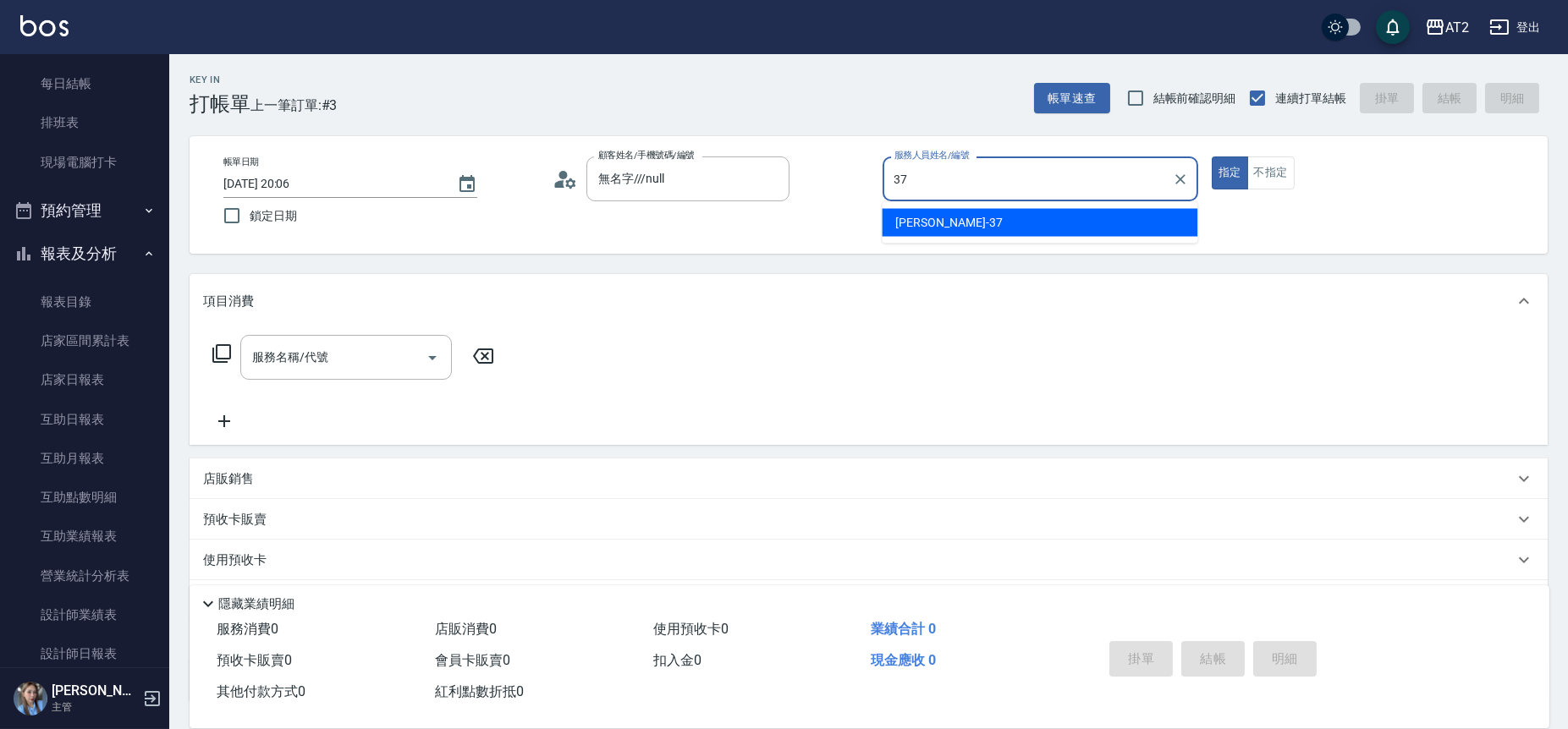
type input "小玥-37"
type button "true"
type input "新客人 姓名未設定////null"
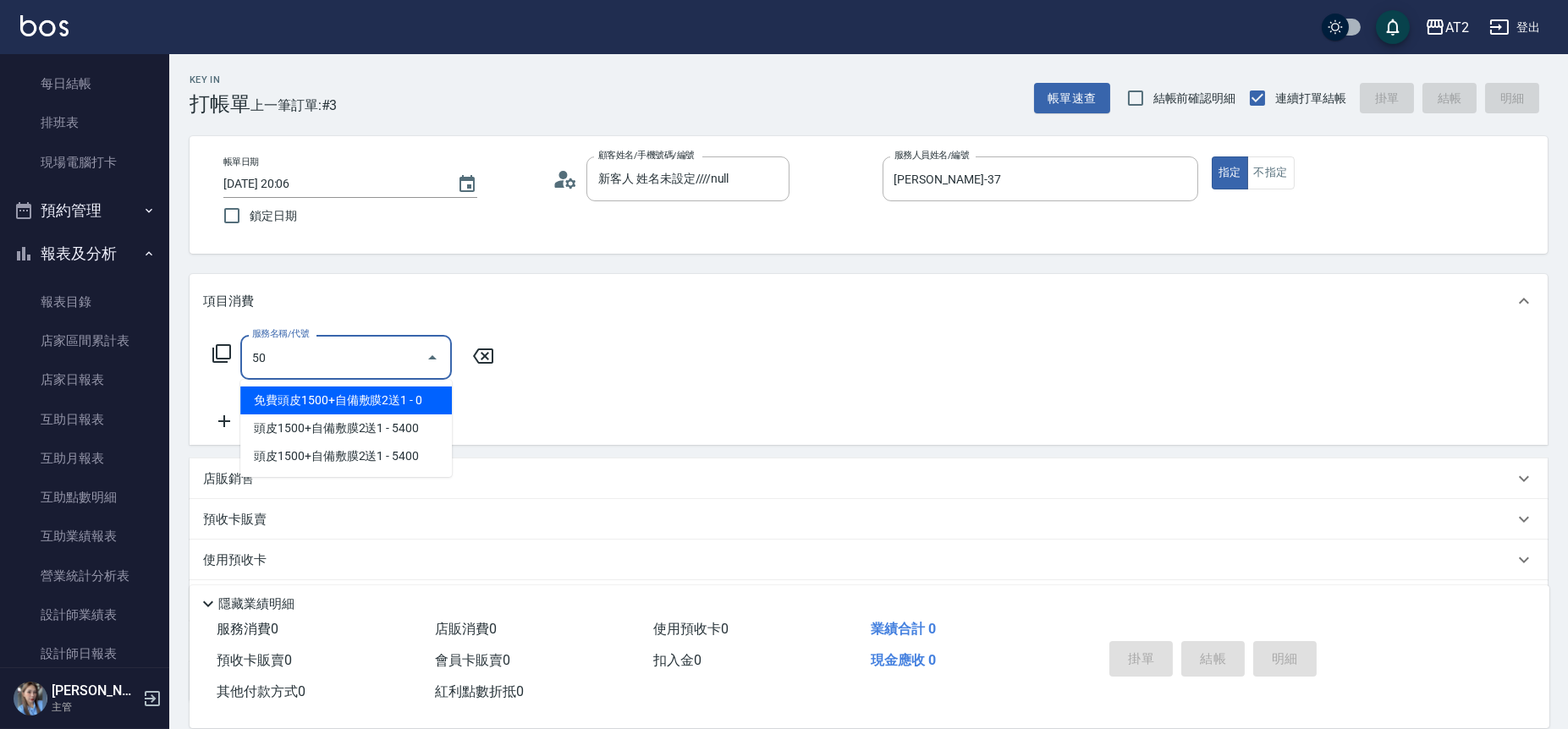
type input "501"
type input "100"
type input "染髮(501)"
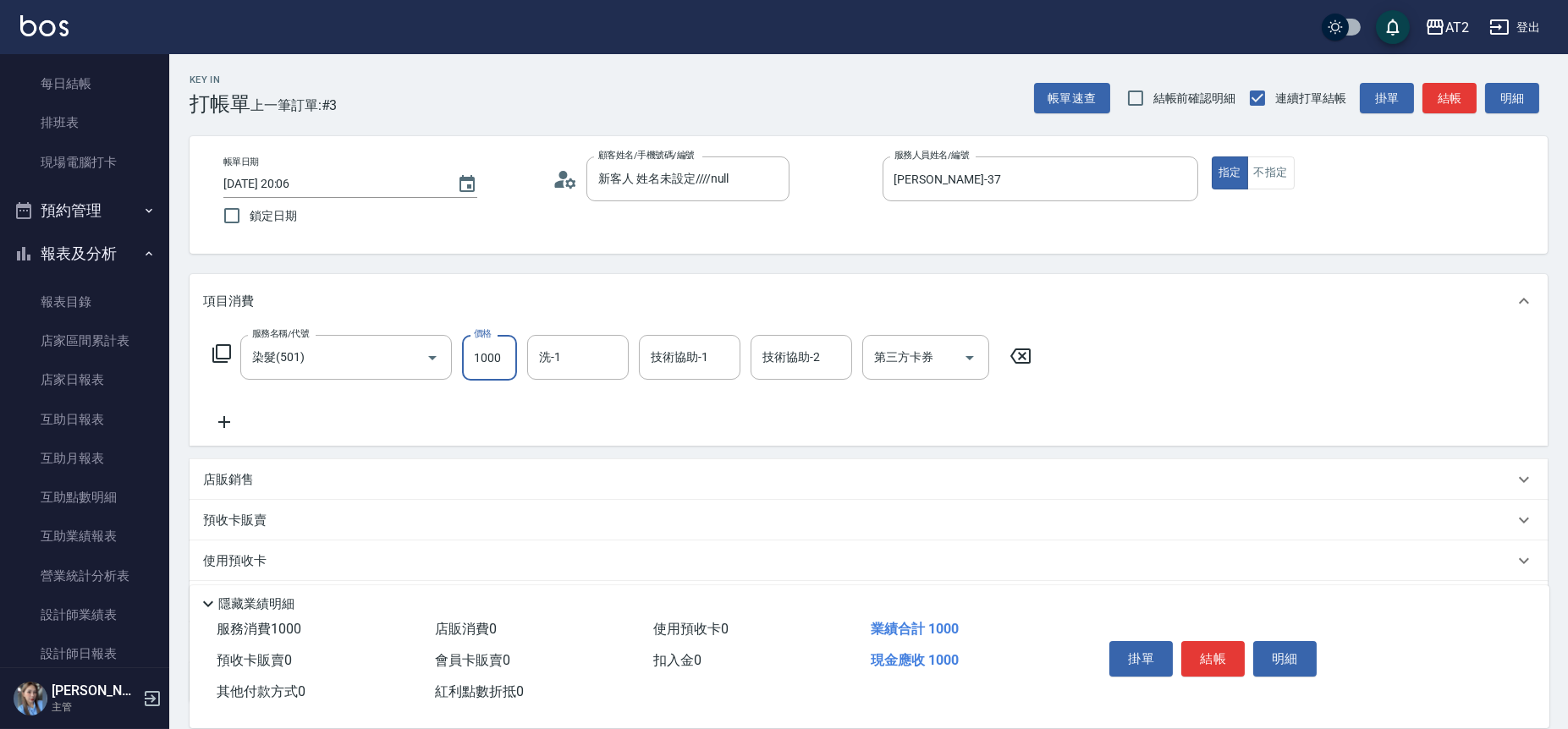
type input "0"
type input "19"
type input "10"
type input "199"
type input "190"
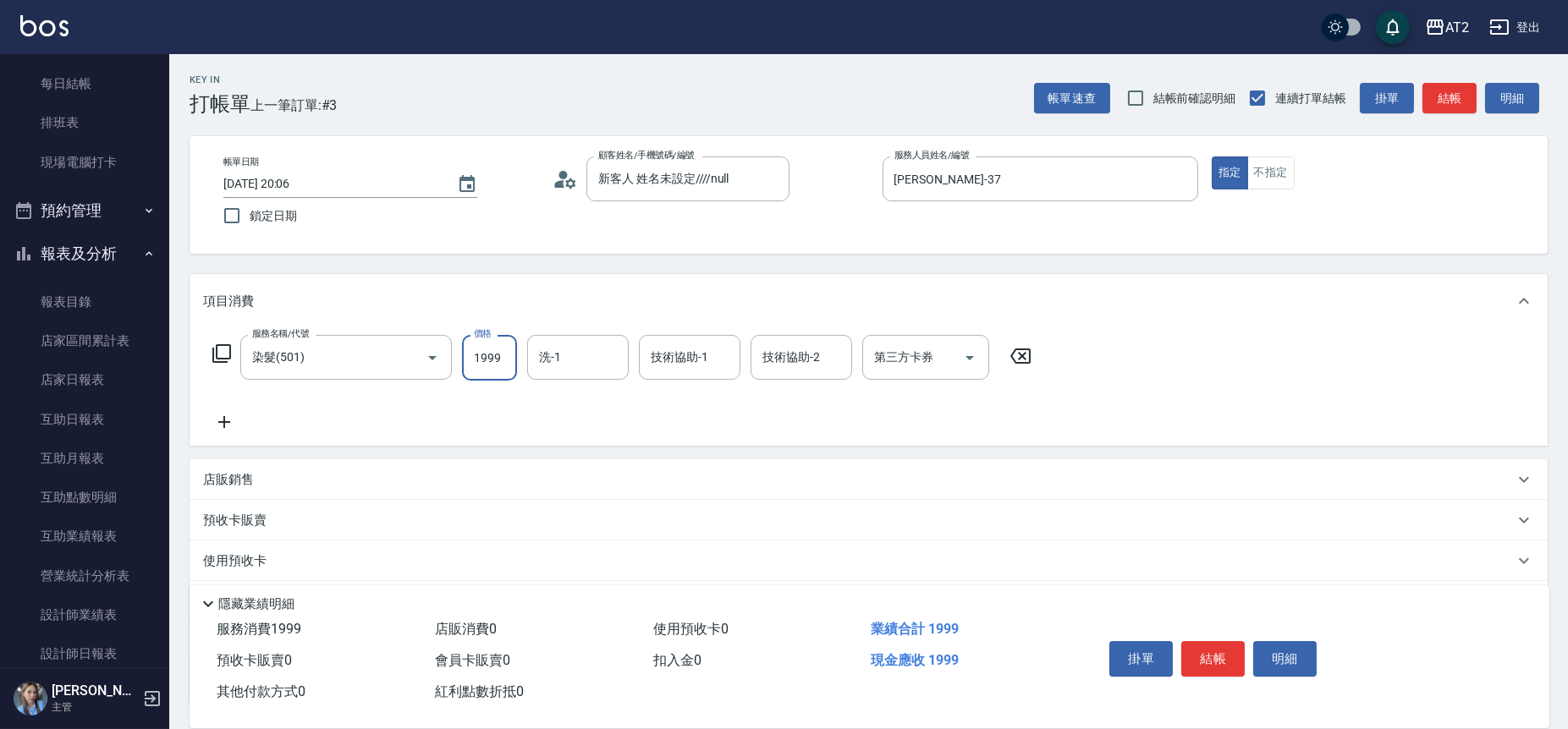
type input "1999"
type input "小安-30"
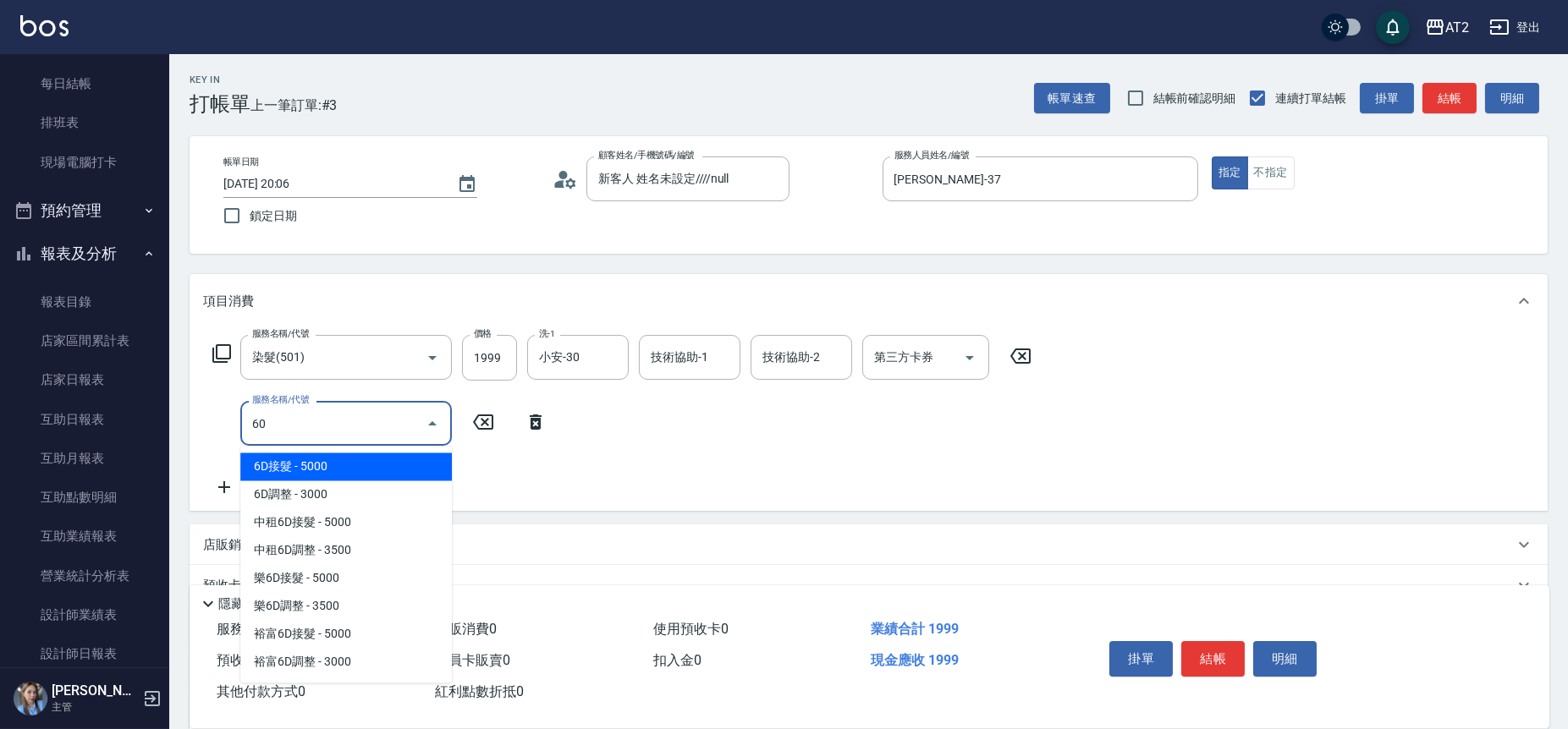
type input "601"
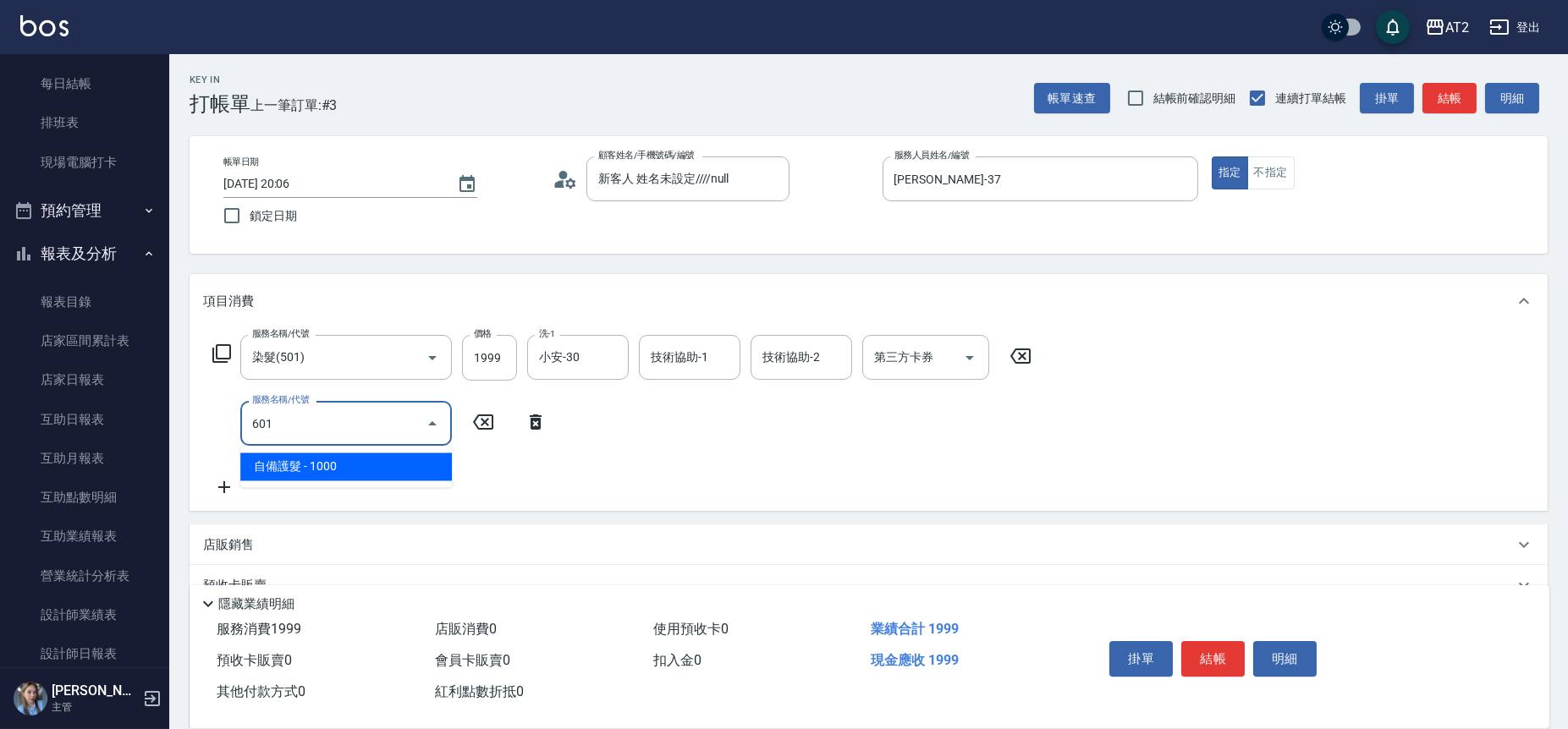
type input "290"
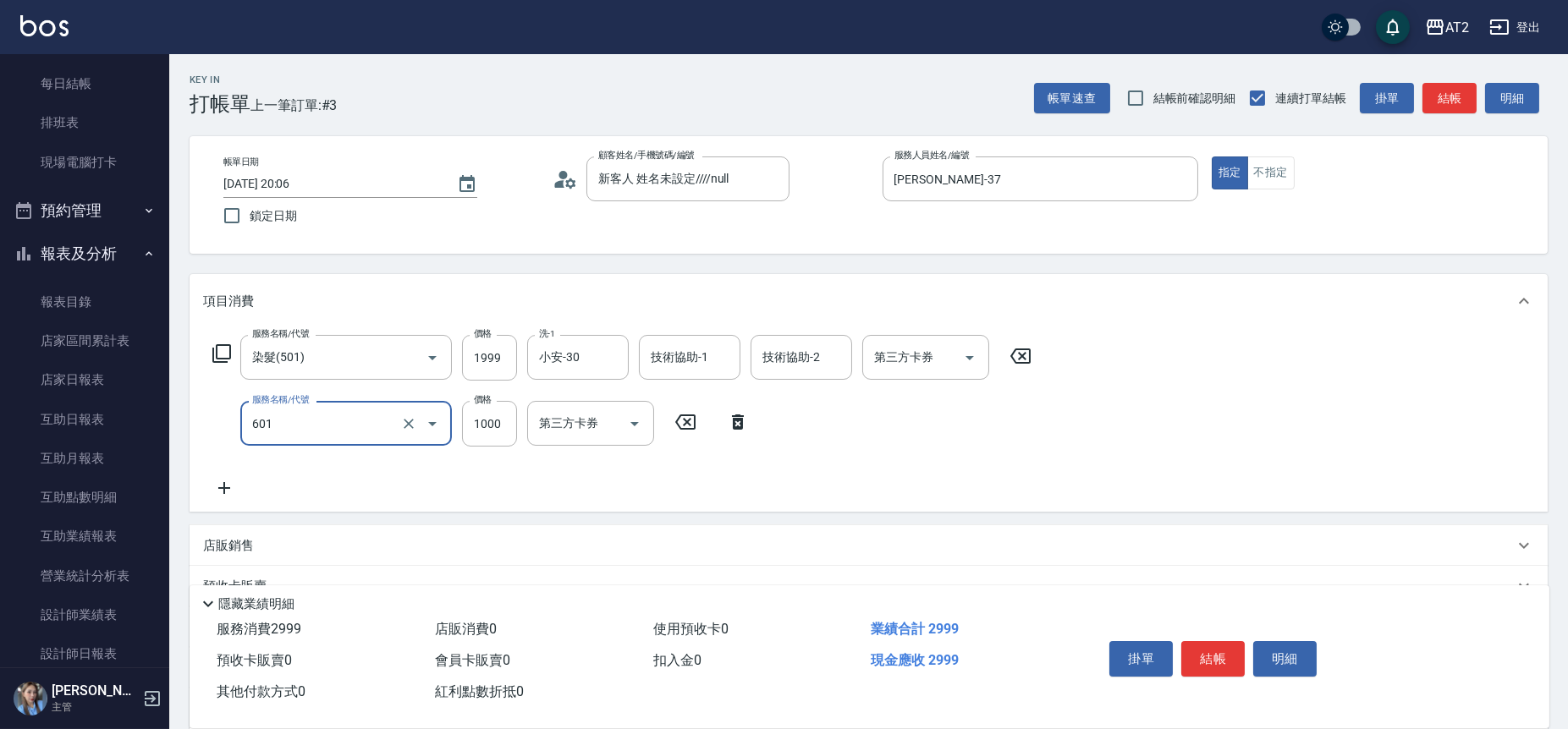
type input "自備護髮(601)"
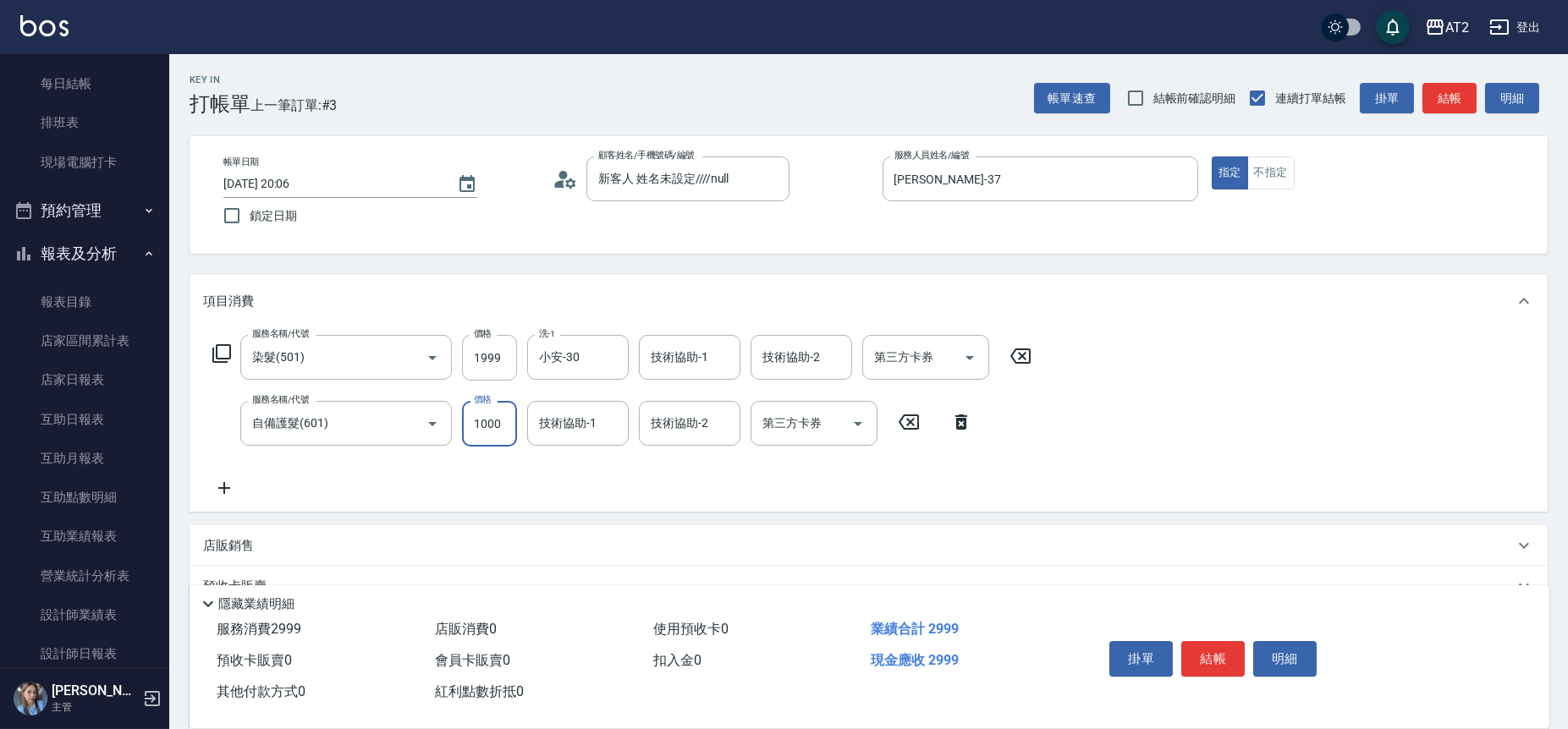
type input "200"
type input "22"
type input "220"
type input "2250"
type input "420"
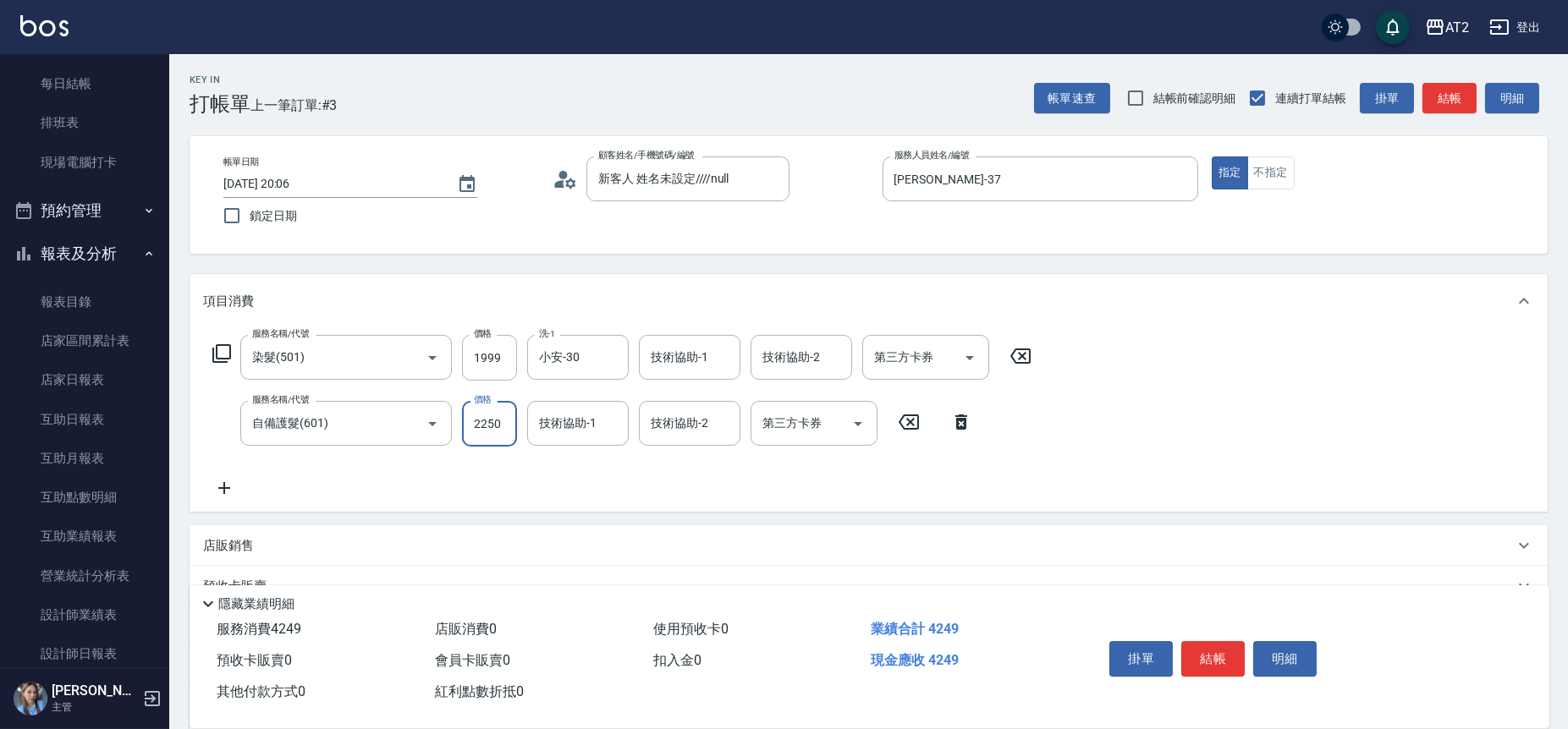
type input "2250"
type input "小妍-46"
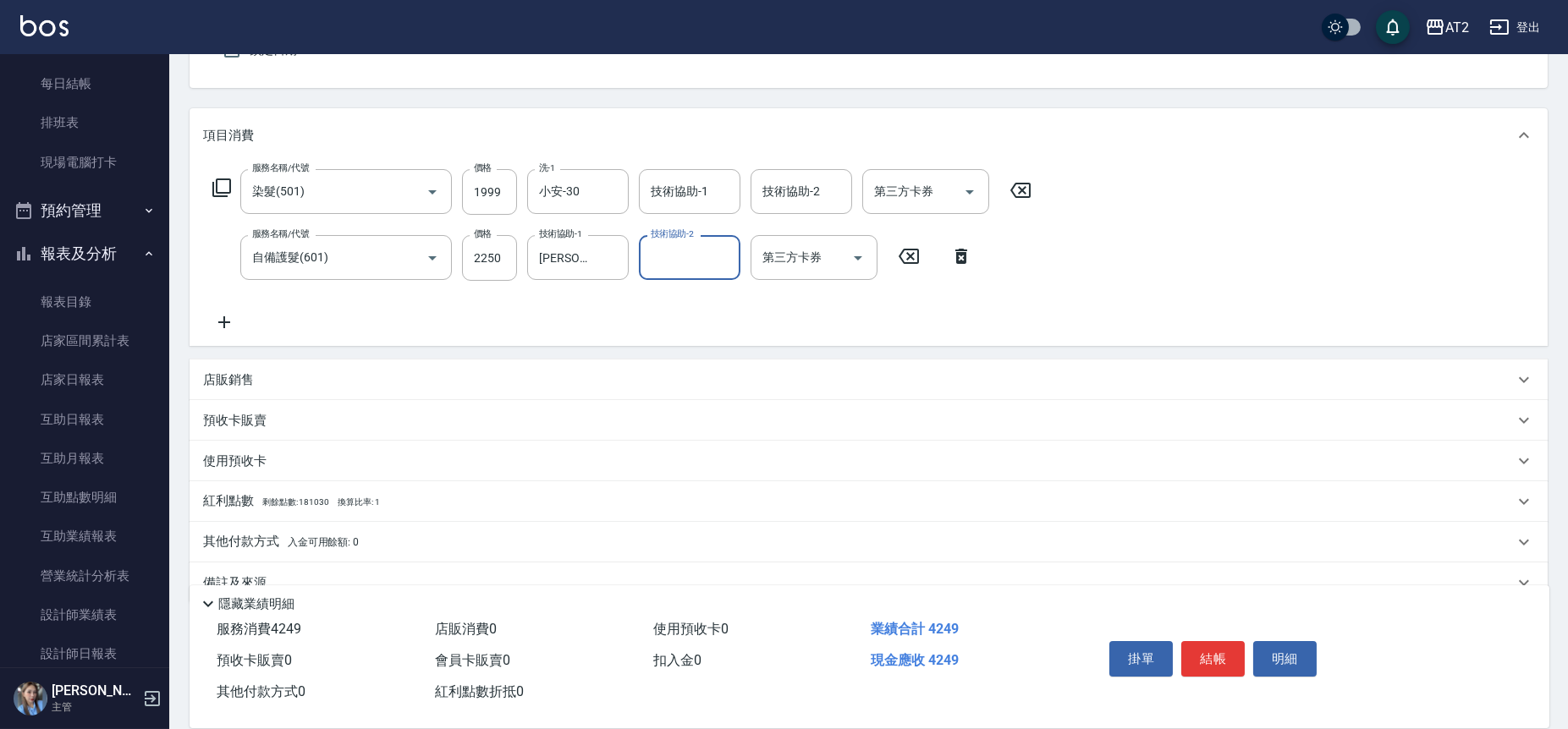
scroll to position [188, 0]
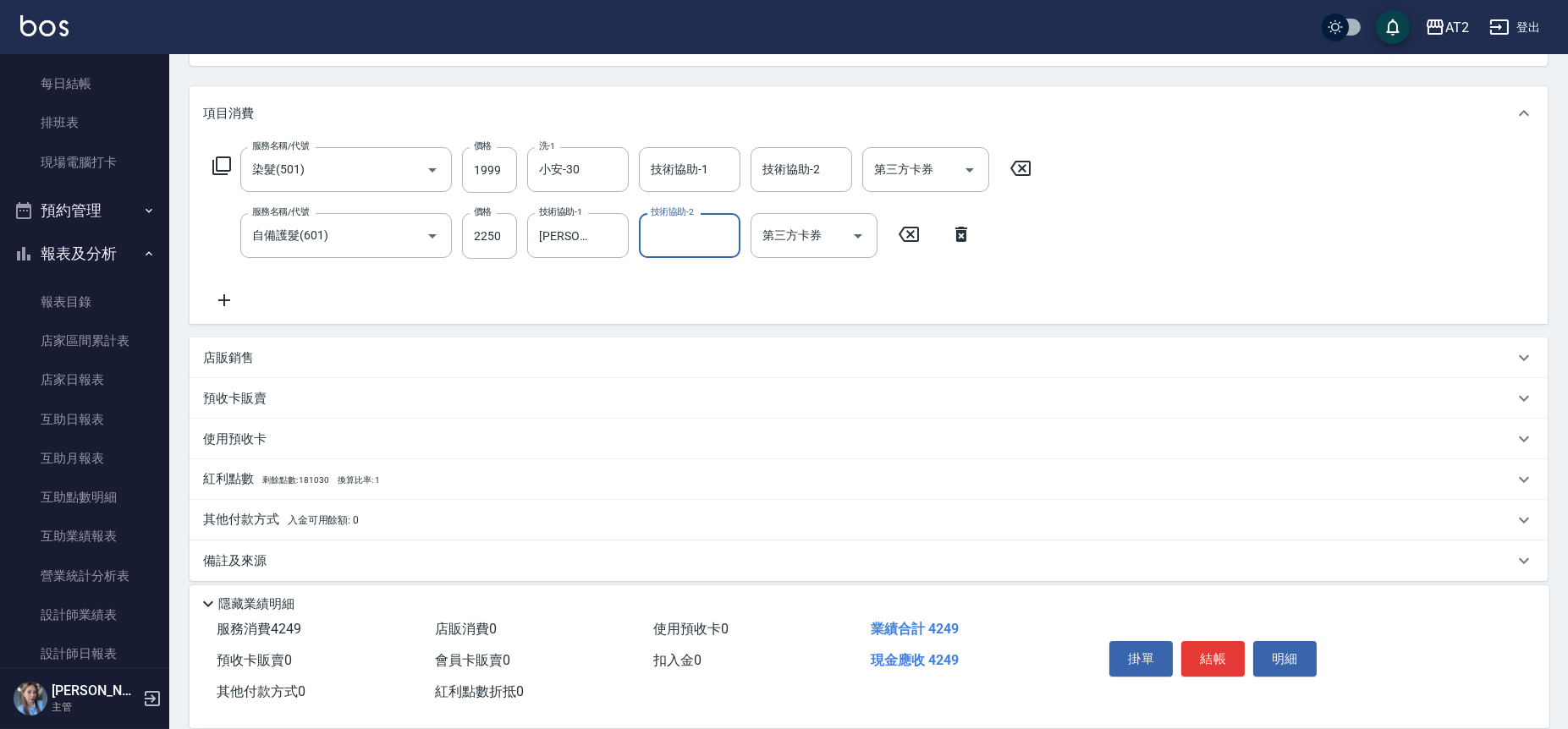
click at [425, 526] on div "其他付款方式 入金可用餘額: 0" at bounding box center [858, 520] width 1311 height 19
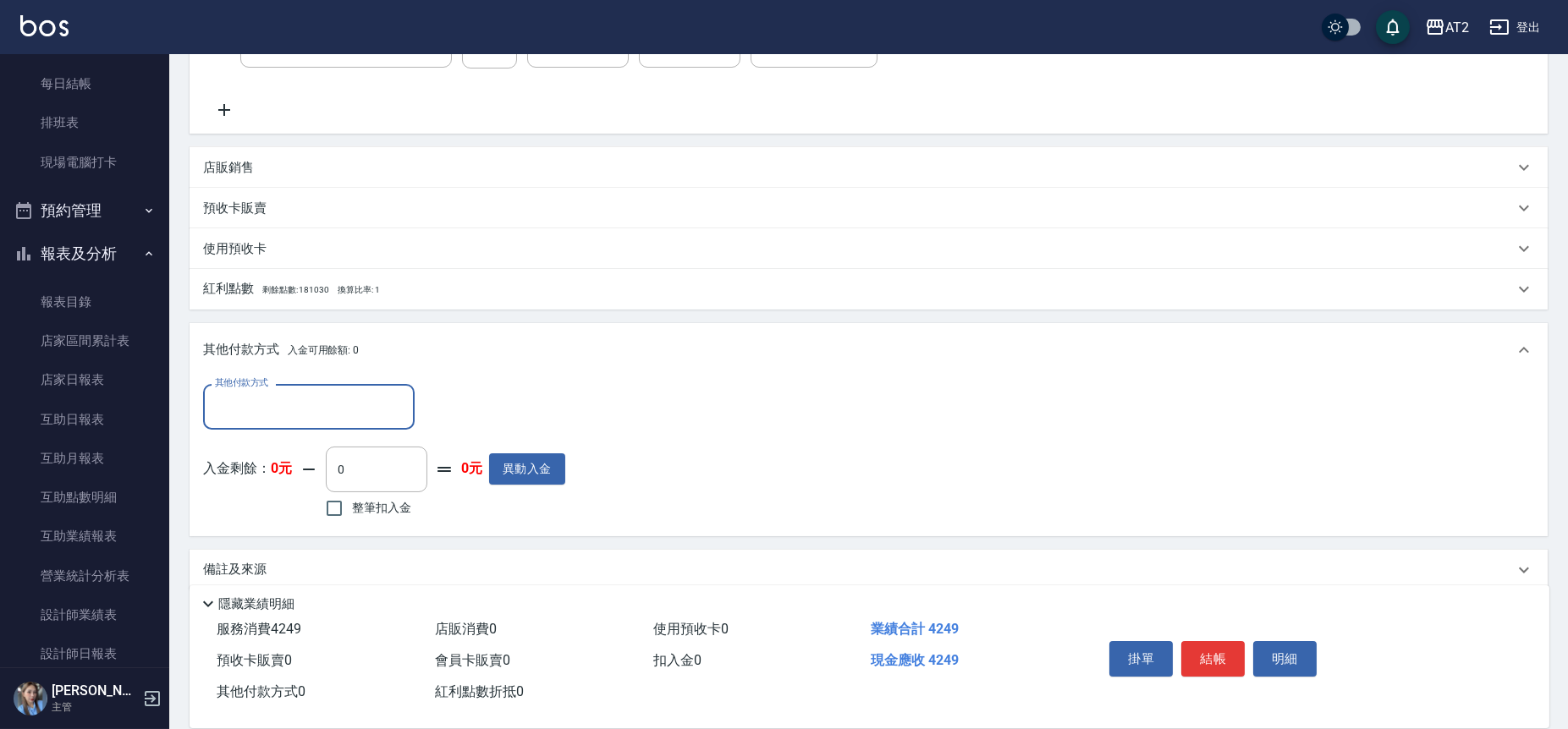
scroll to position [385, 0]
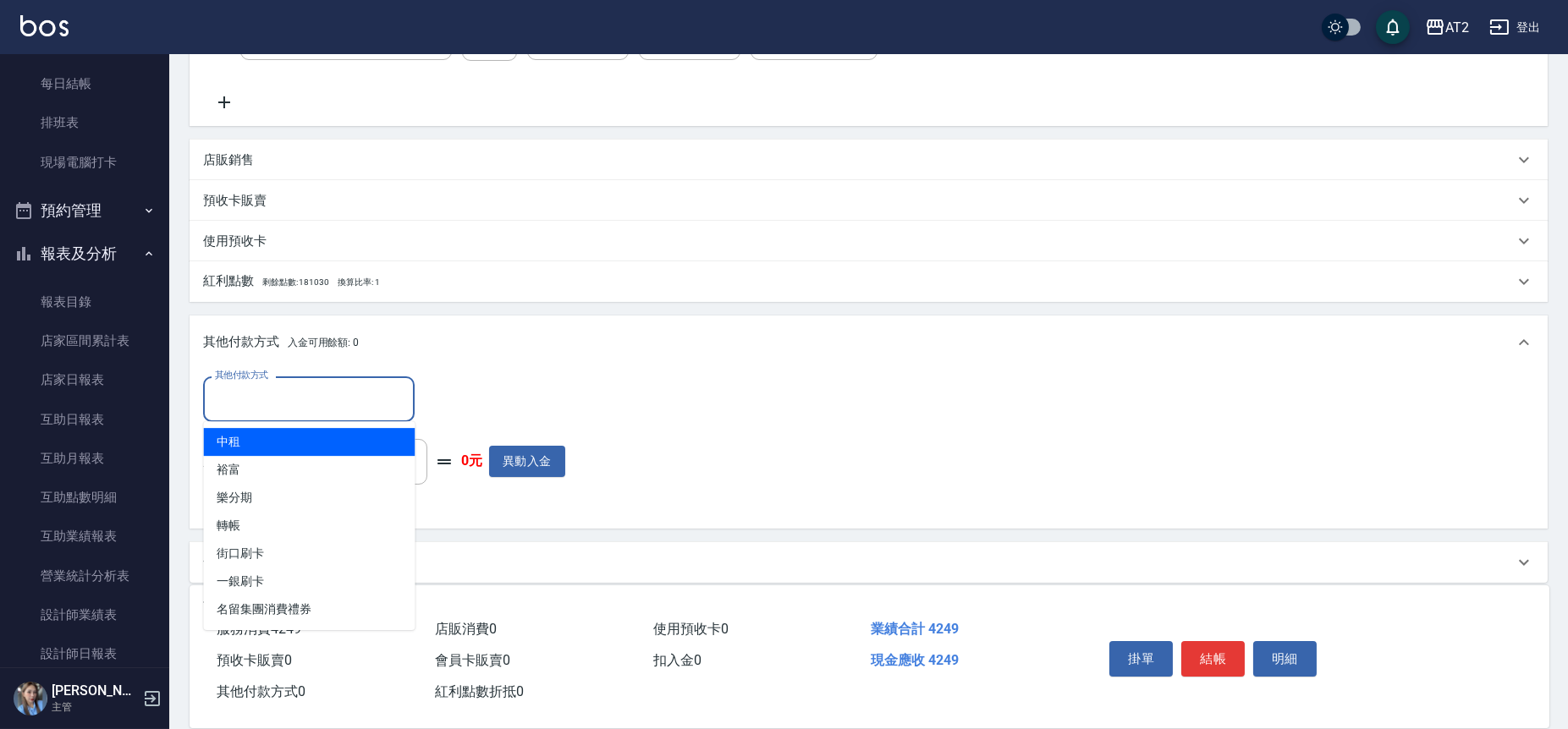
click at [359, 384] on input "其他付款方式" at bounding box center [308, 399] width 196 height 30
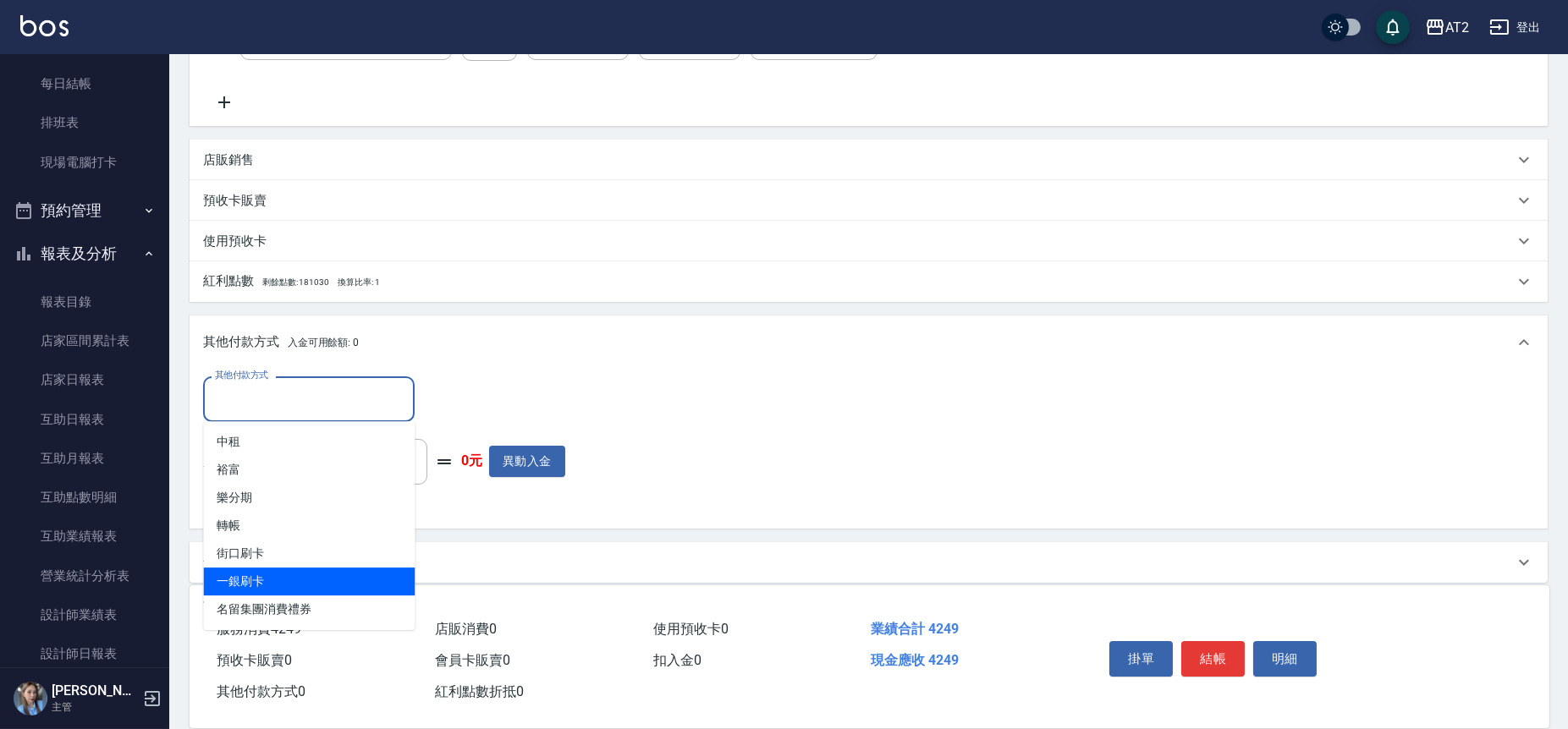
click at [300, 587] on span "一銀刷卡" at bounding box center [309, 581] width 212 height 28
type input "一銀刷卡"
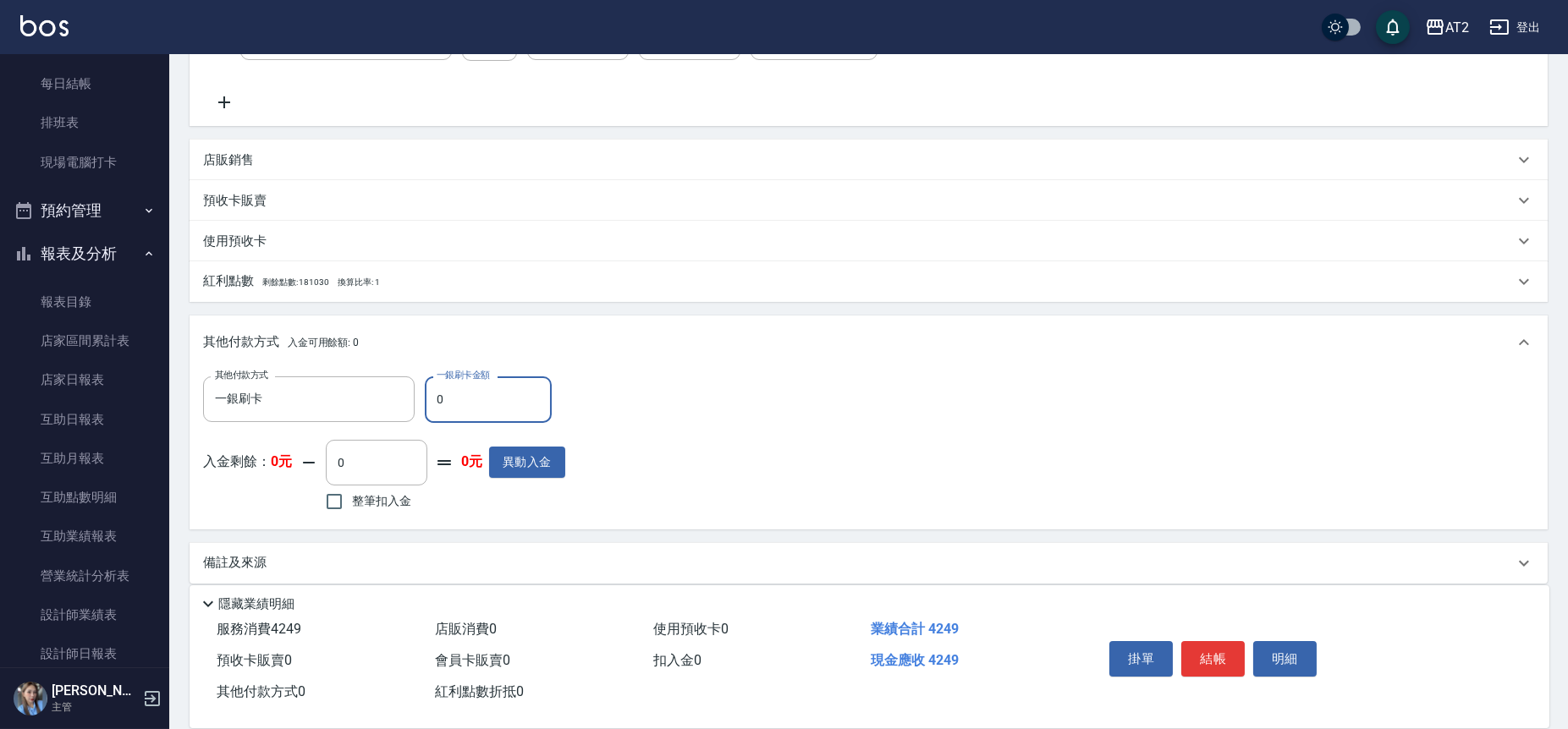
type input "44"
type input "380"
type input "442"
type input "420"
type input "42"
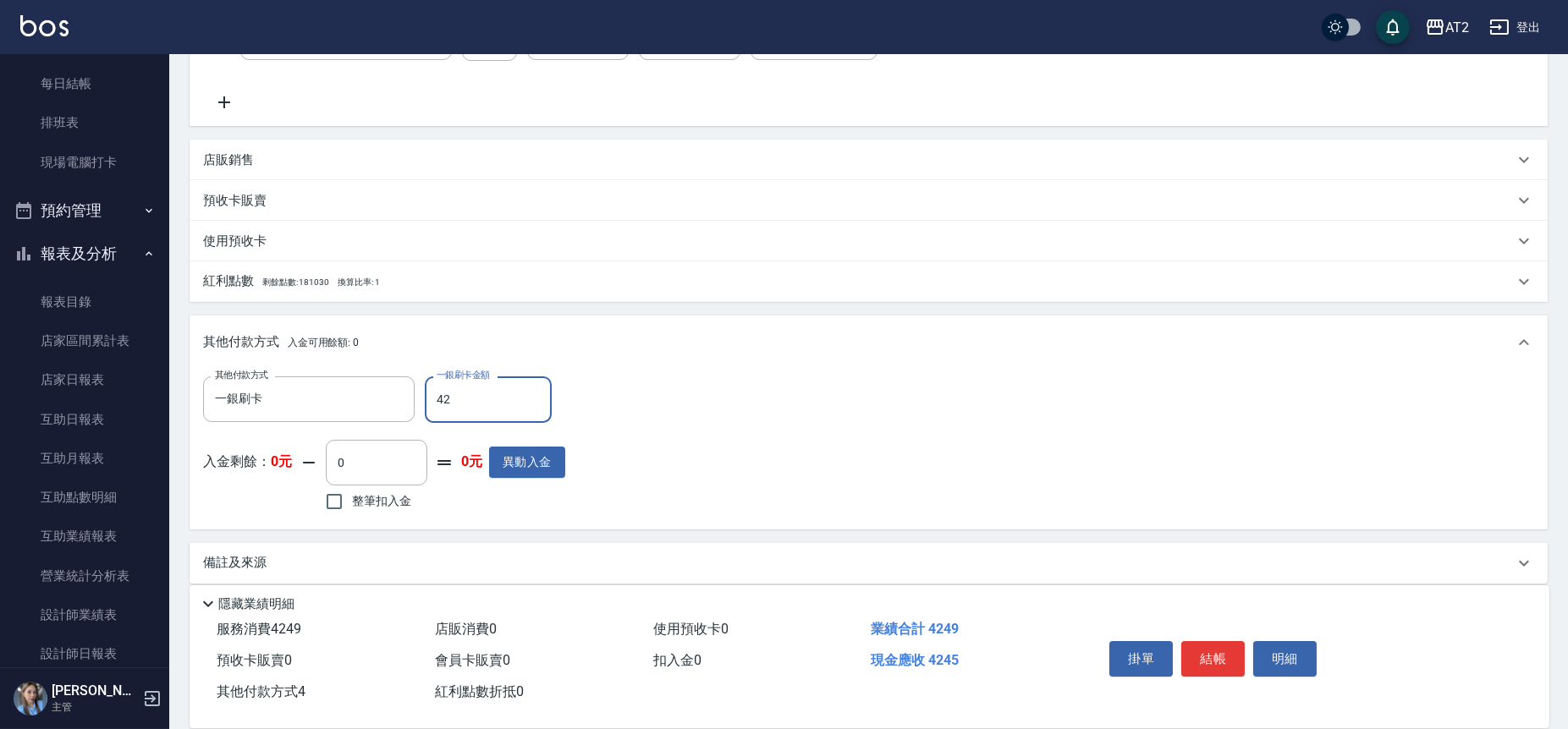
type input "380"
type input "424"
type input "0"
type input "4249"
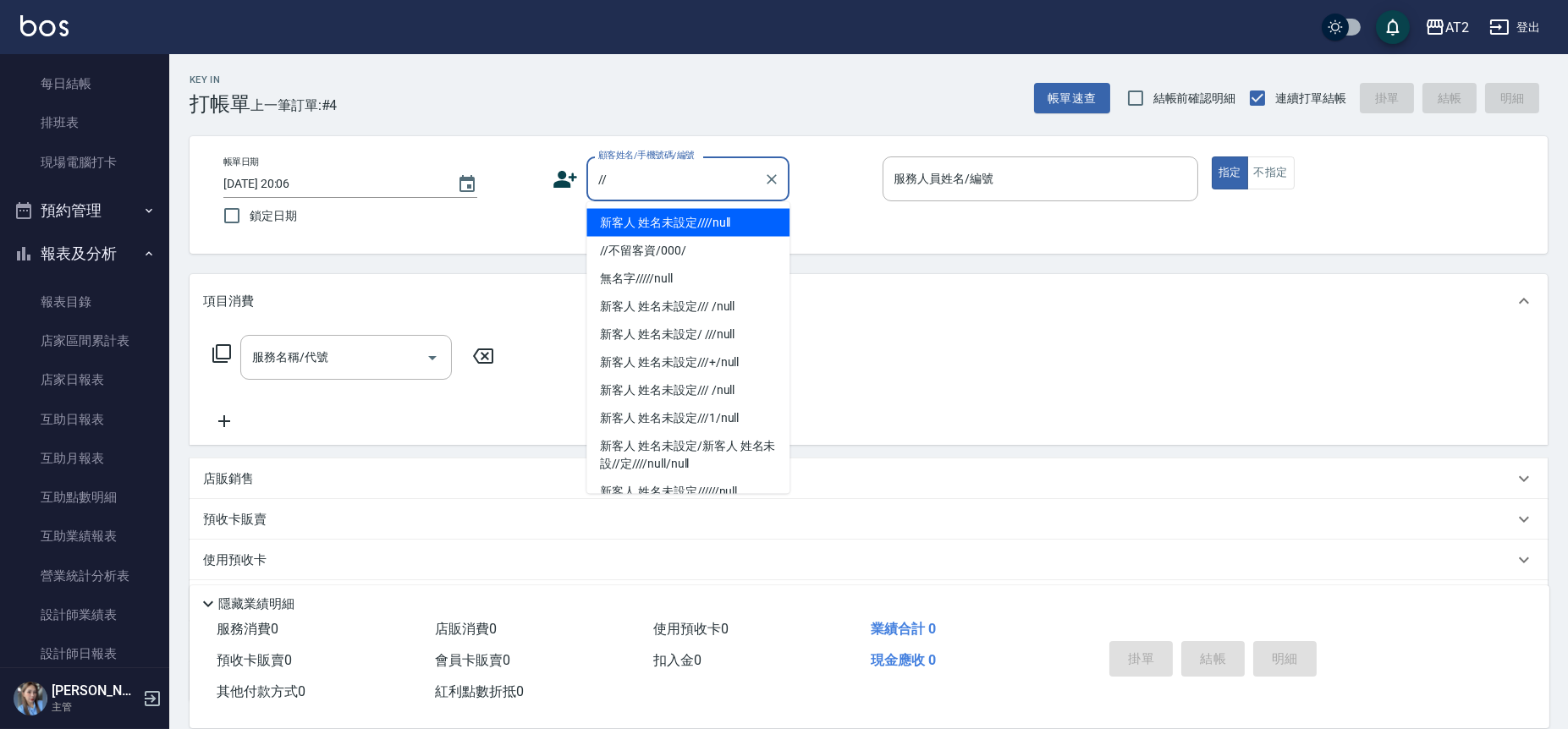
type input "新客人 姓名未設定////null"
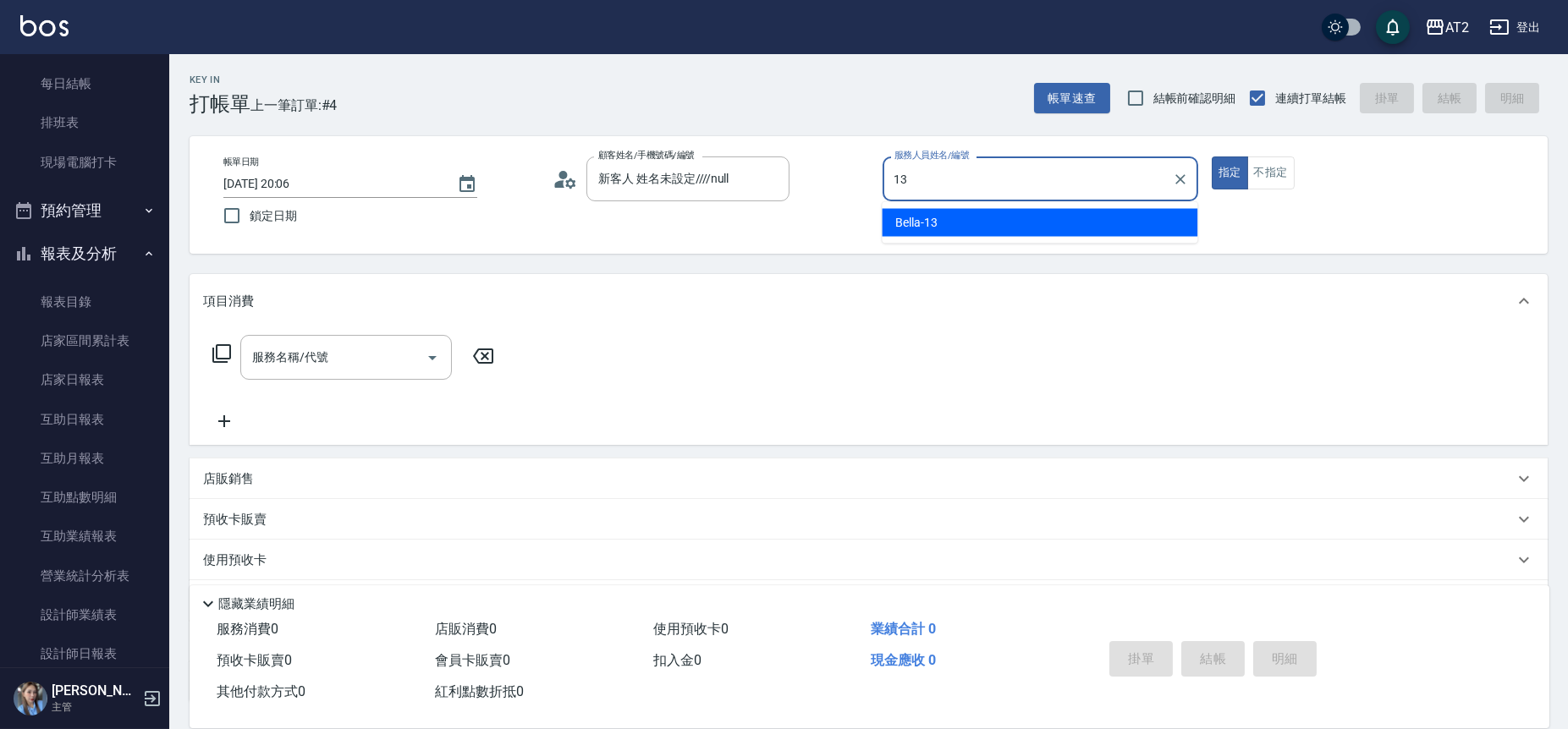
type input "Bella-13"
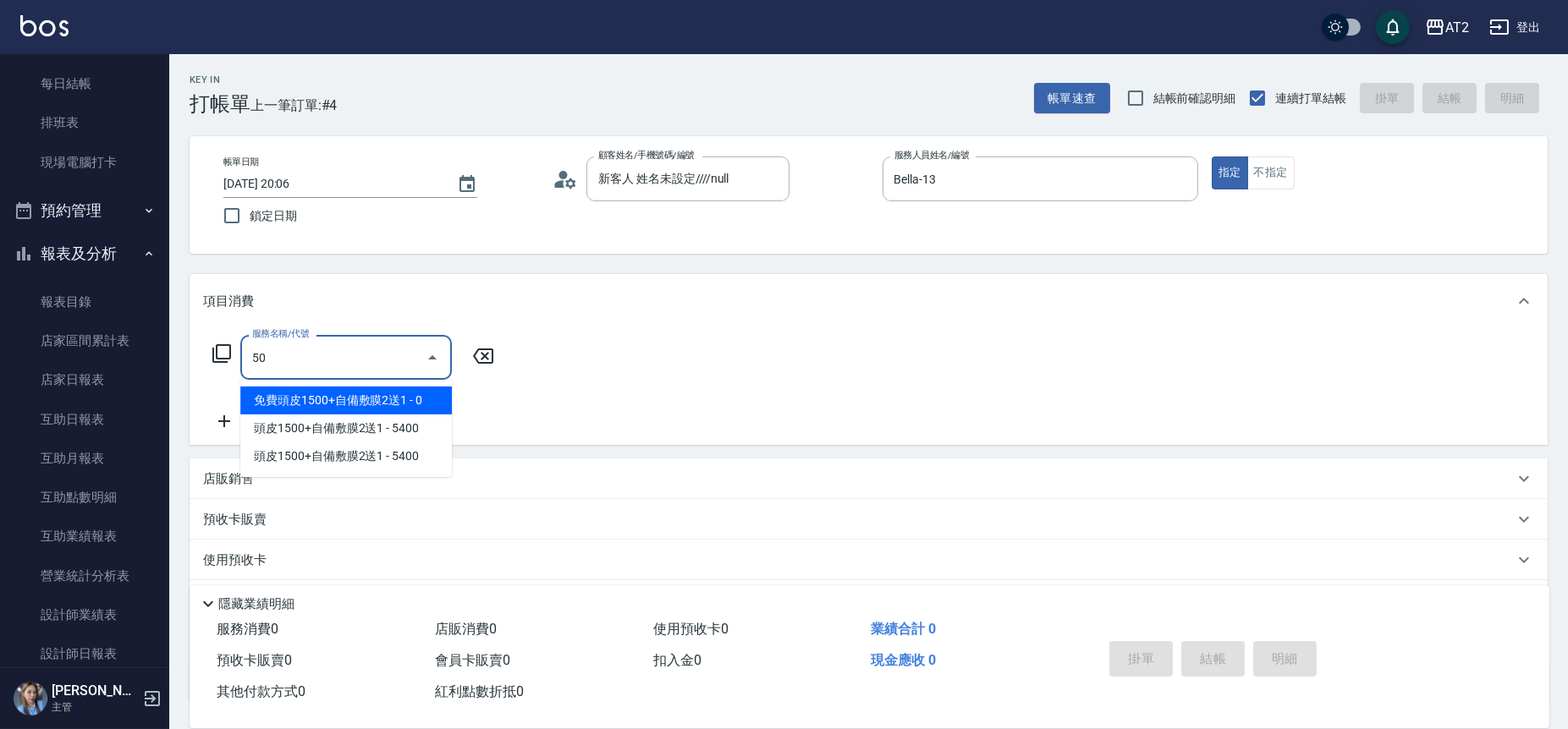
type input "501"
type input "100"
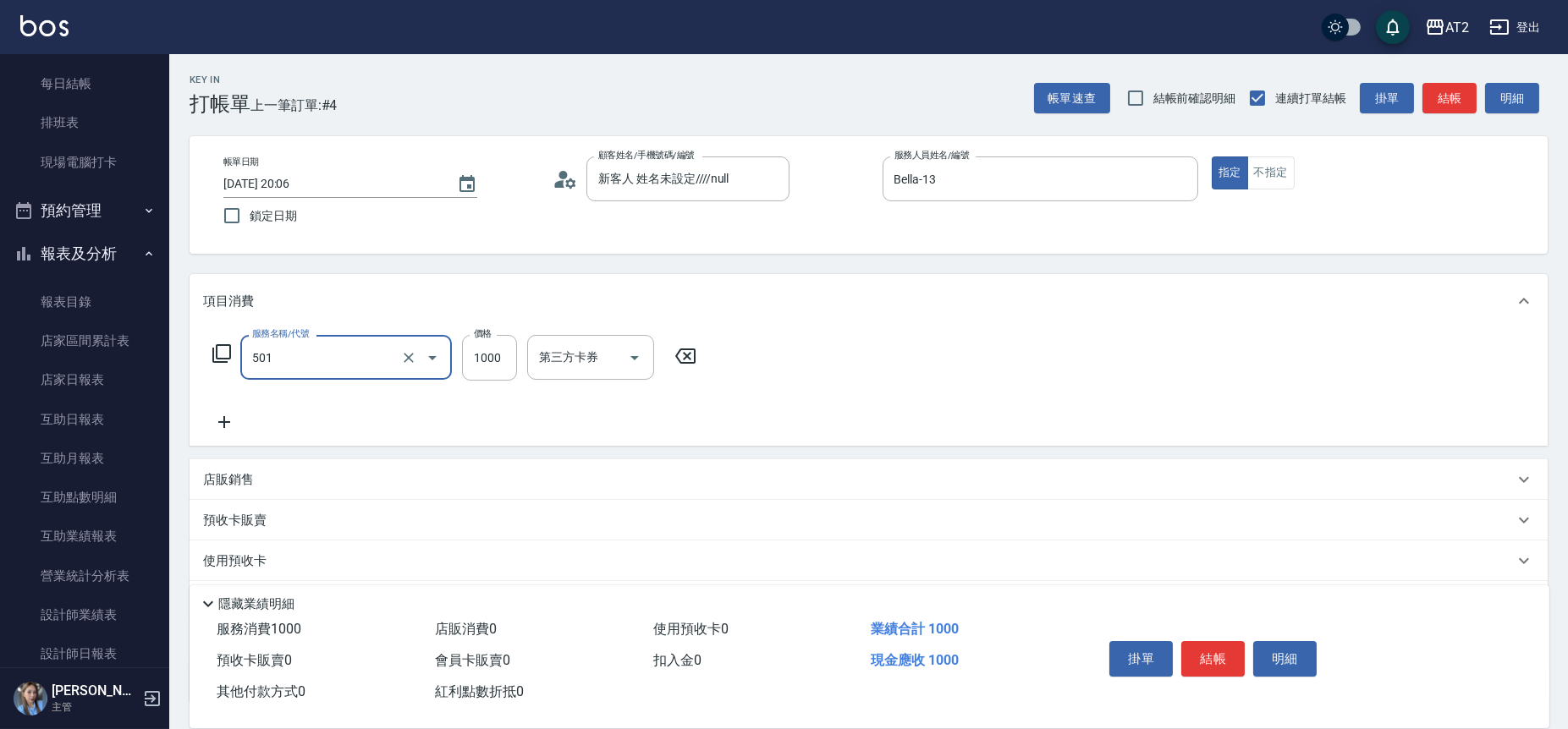
type input "染髮(501)"
type input "0"
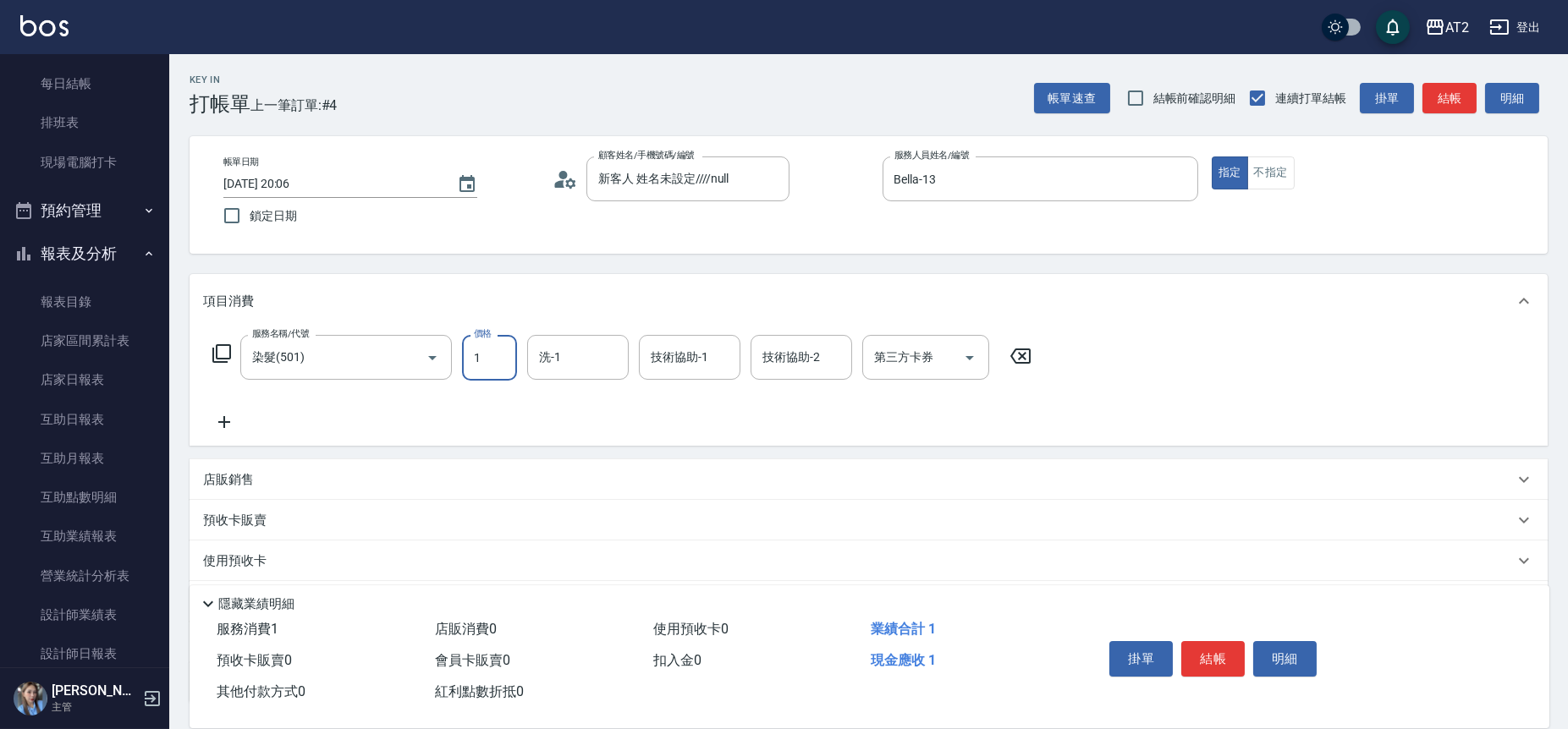
type input "15"
type input "10"
type input "158"
type input "150"
type input "1580"
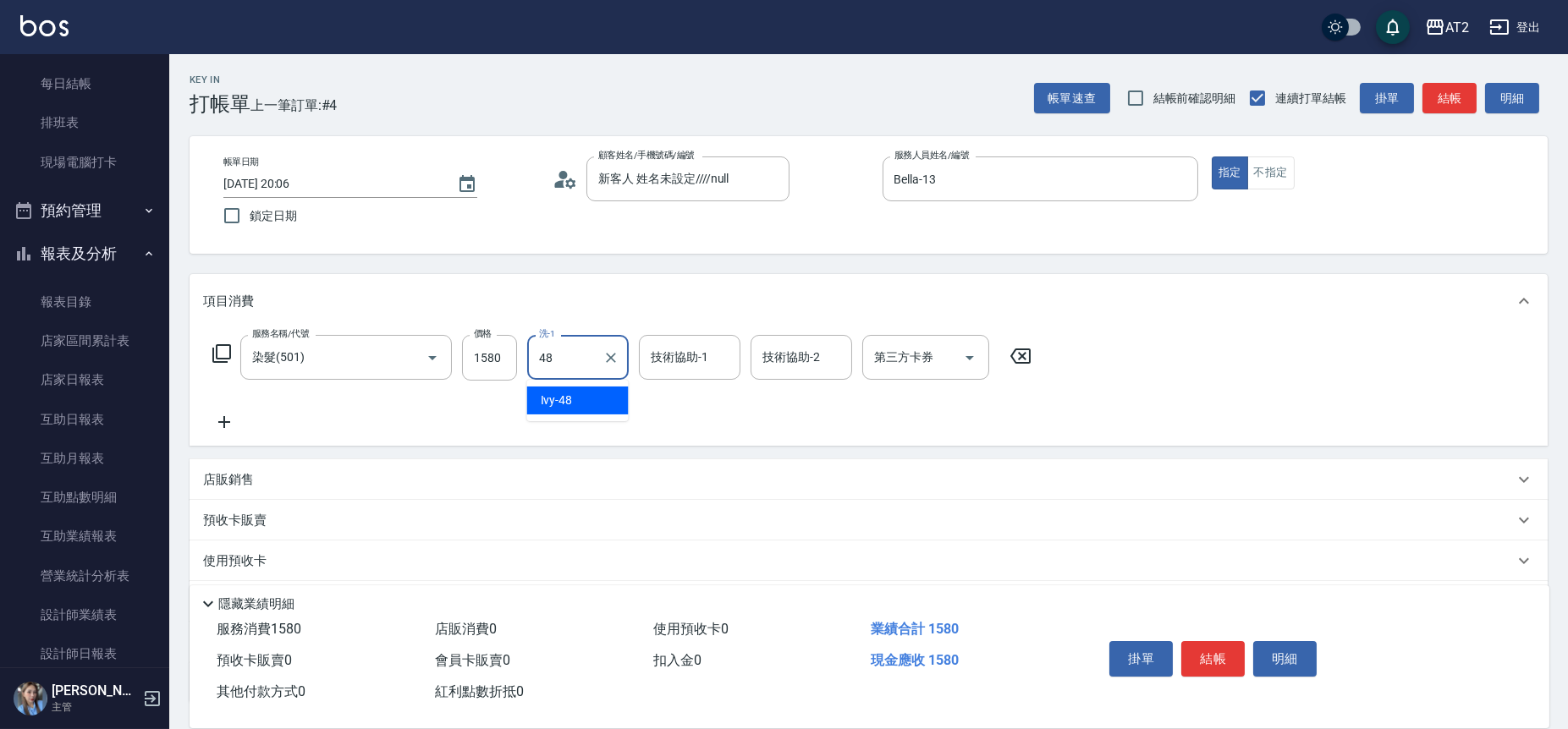
type input "Ivy-48"
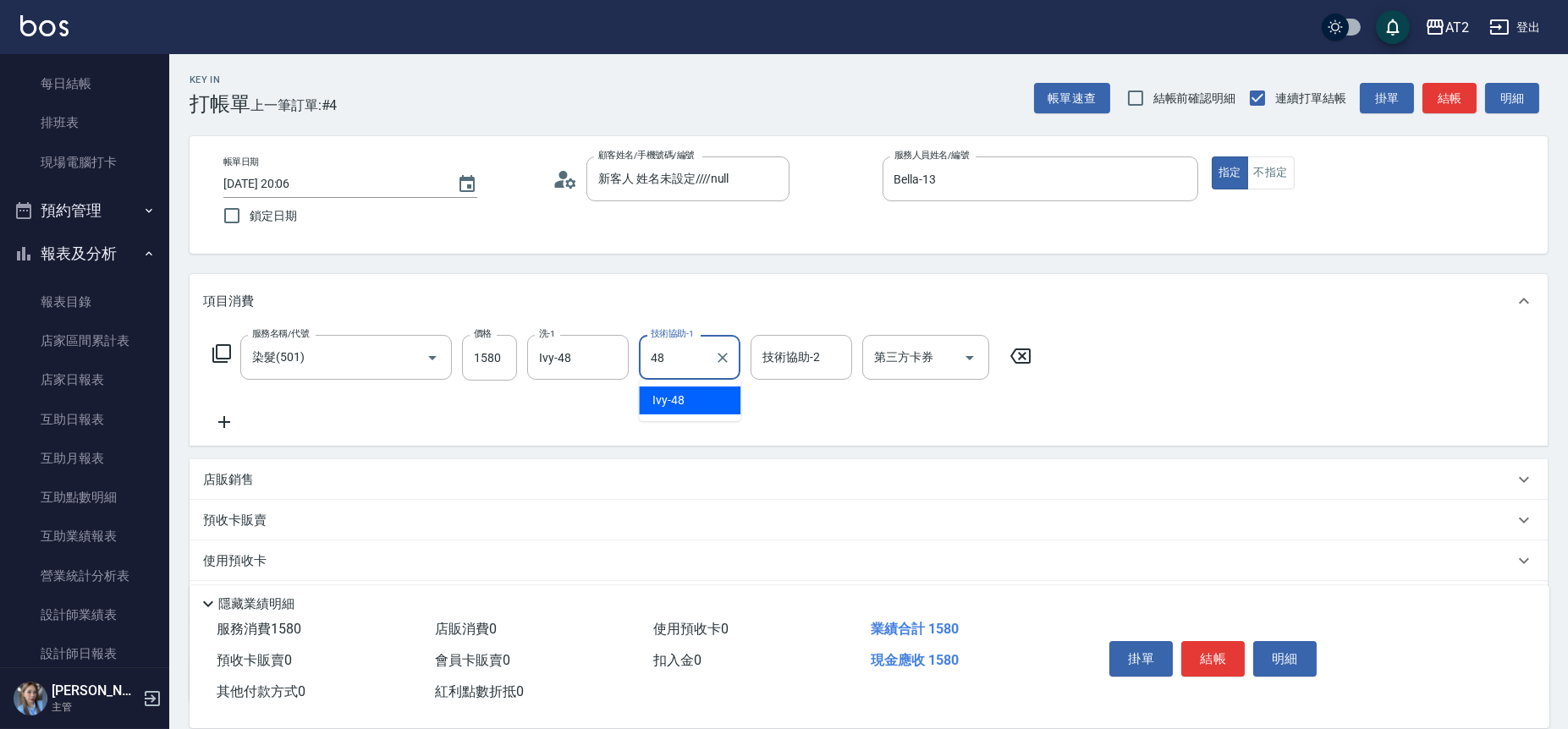
type input "Ivy-48"
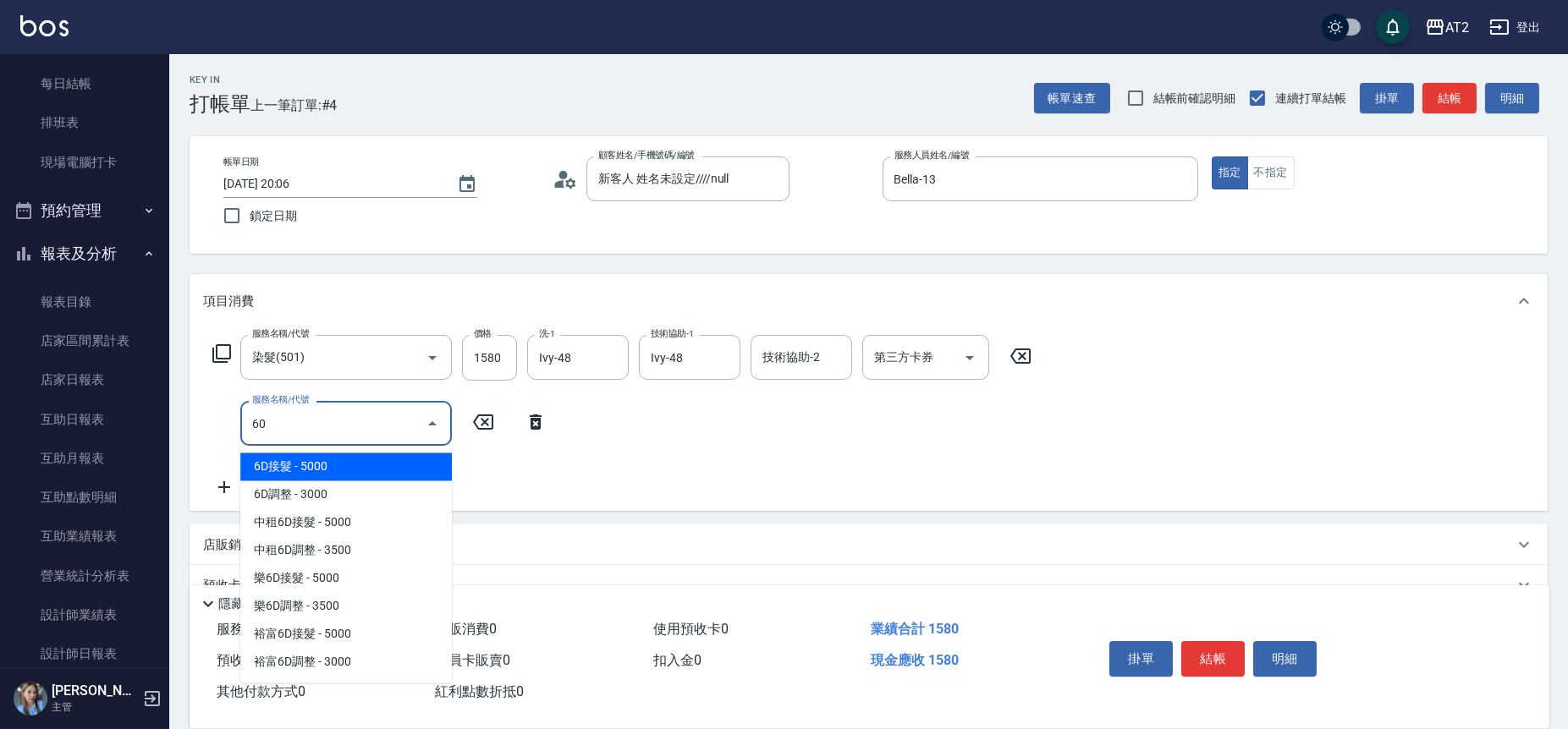
type input "601"
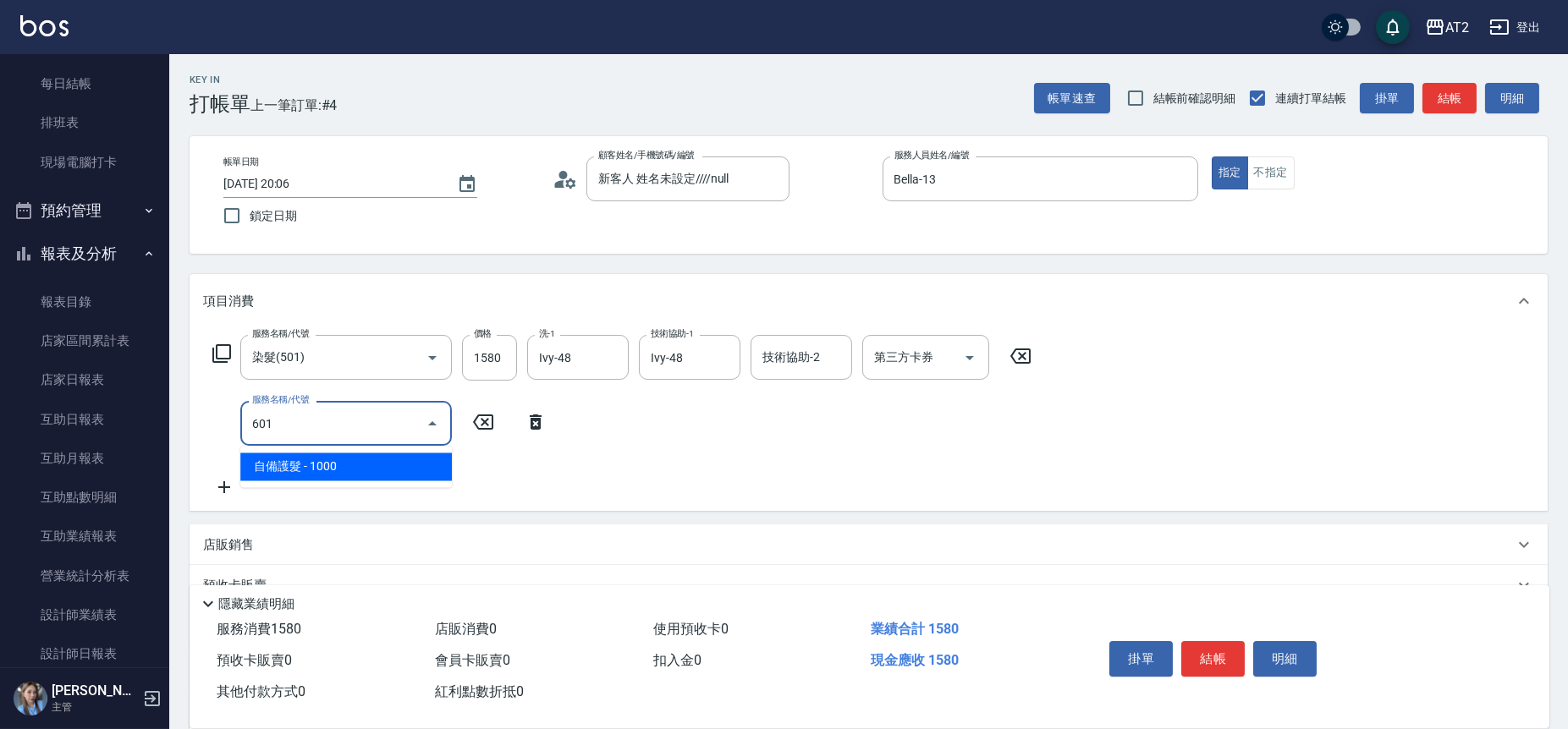
type input "250"
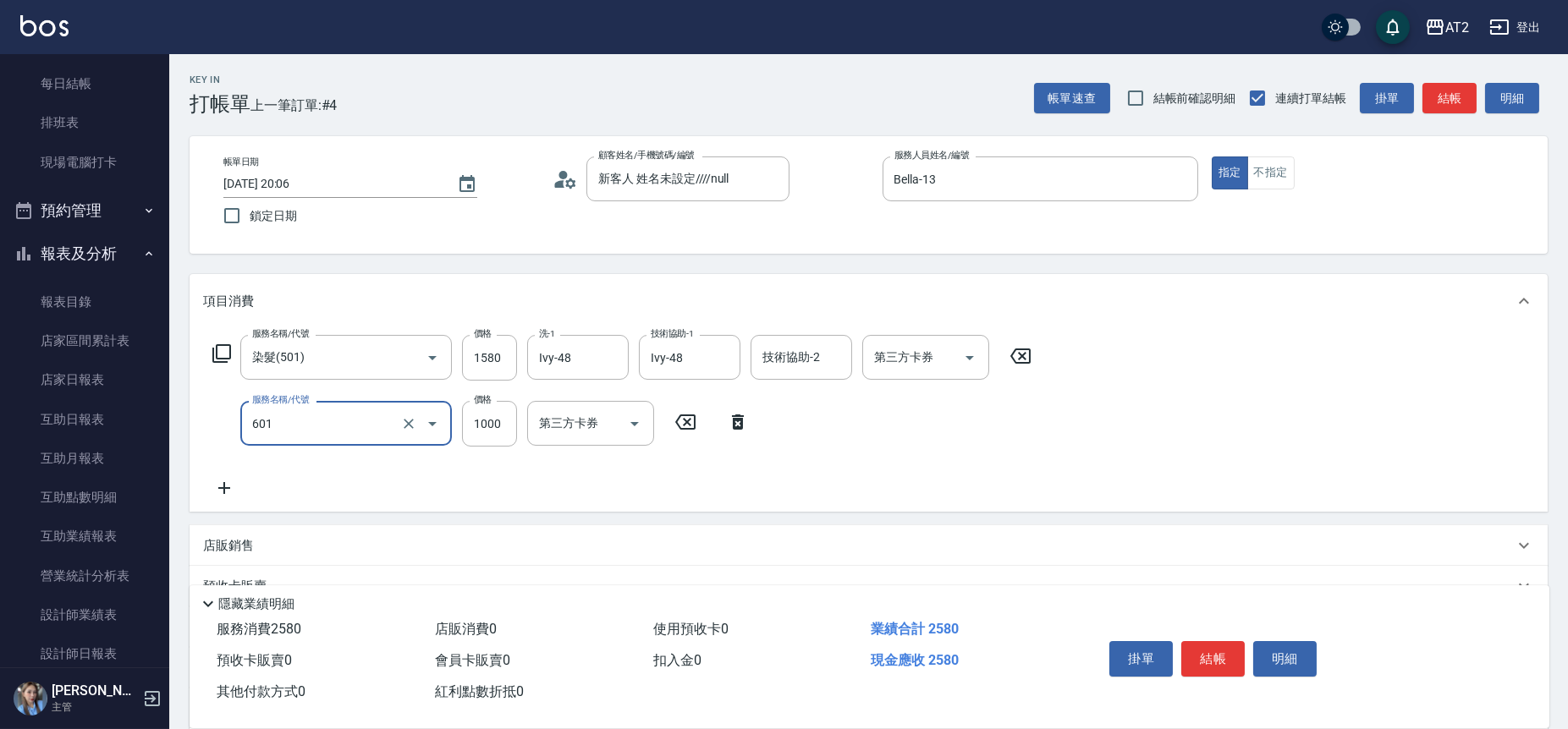
type input "自備護髮(601)"
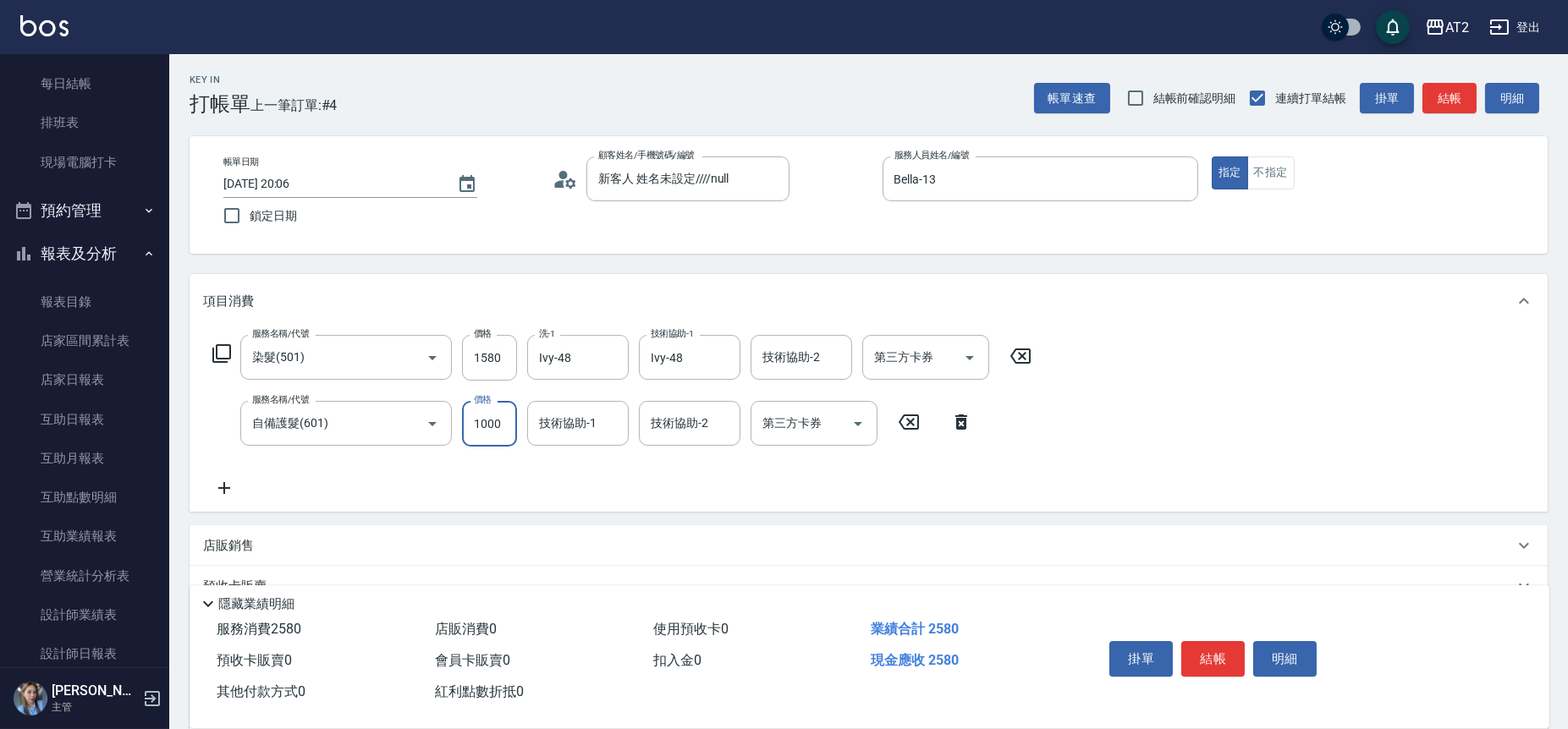
type input "150"
type input "13"
type input "170"
type input "135"
type input "290"
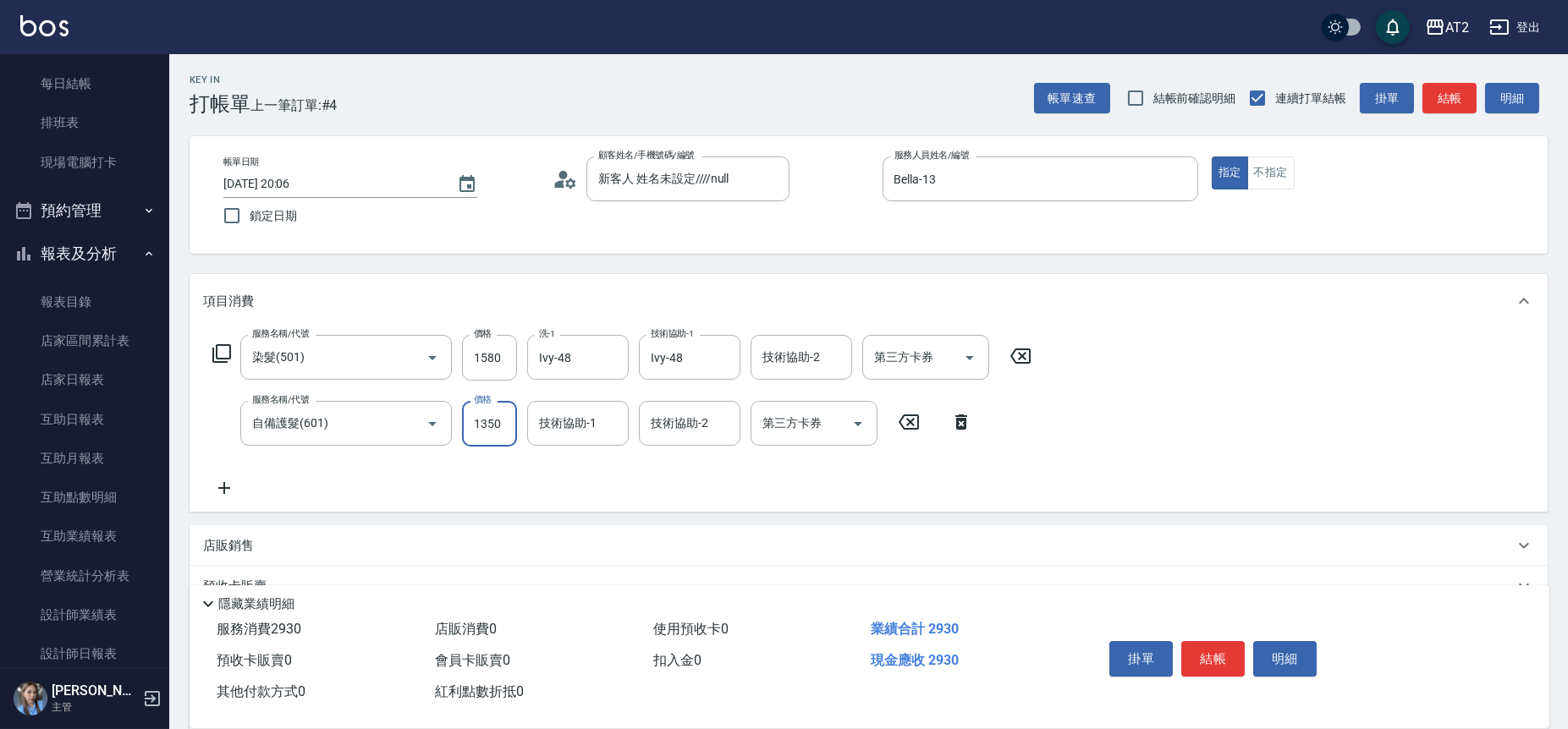
type input "1350"
type input "Ivy-48"
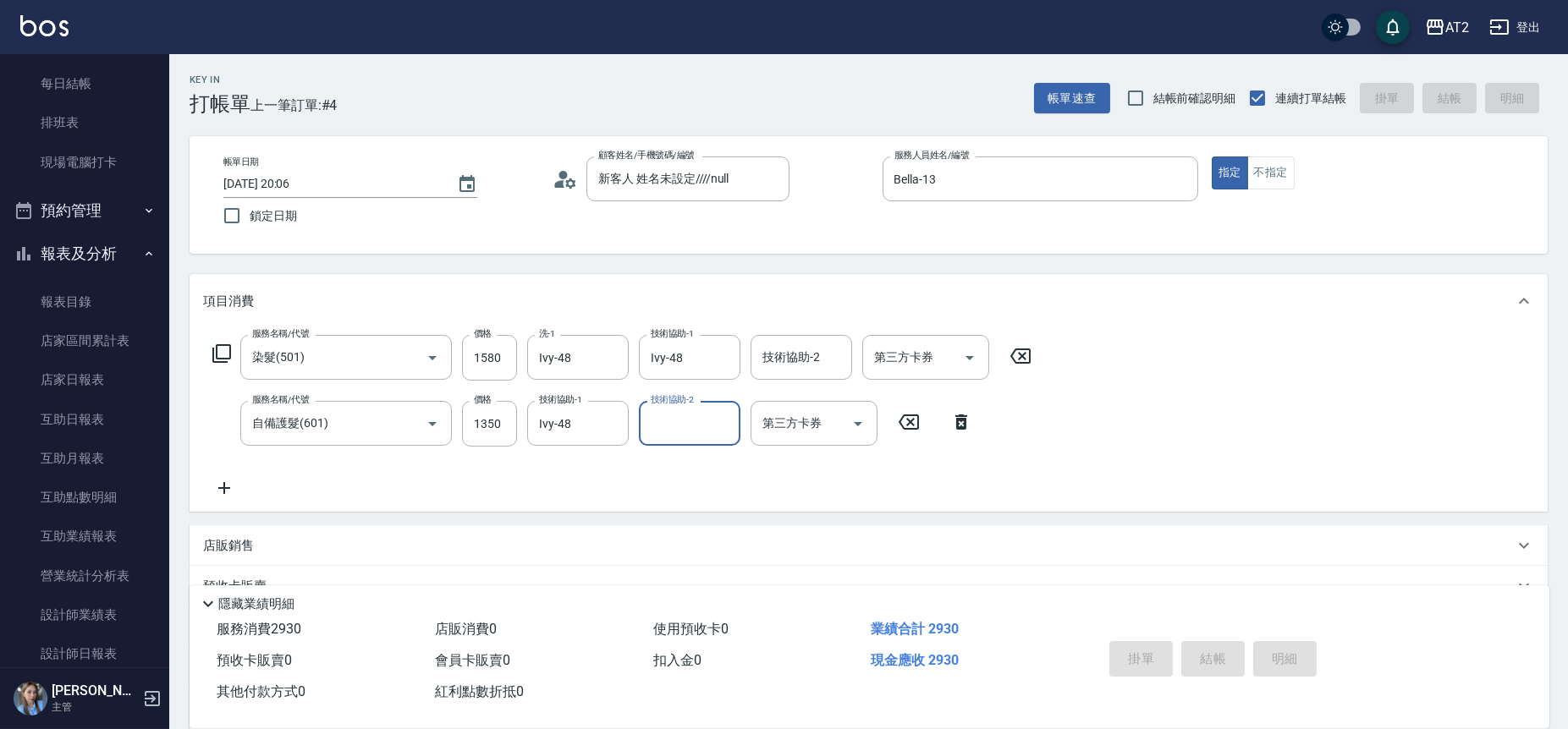
type input "2025/09/16 20:07"
type input "0"
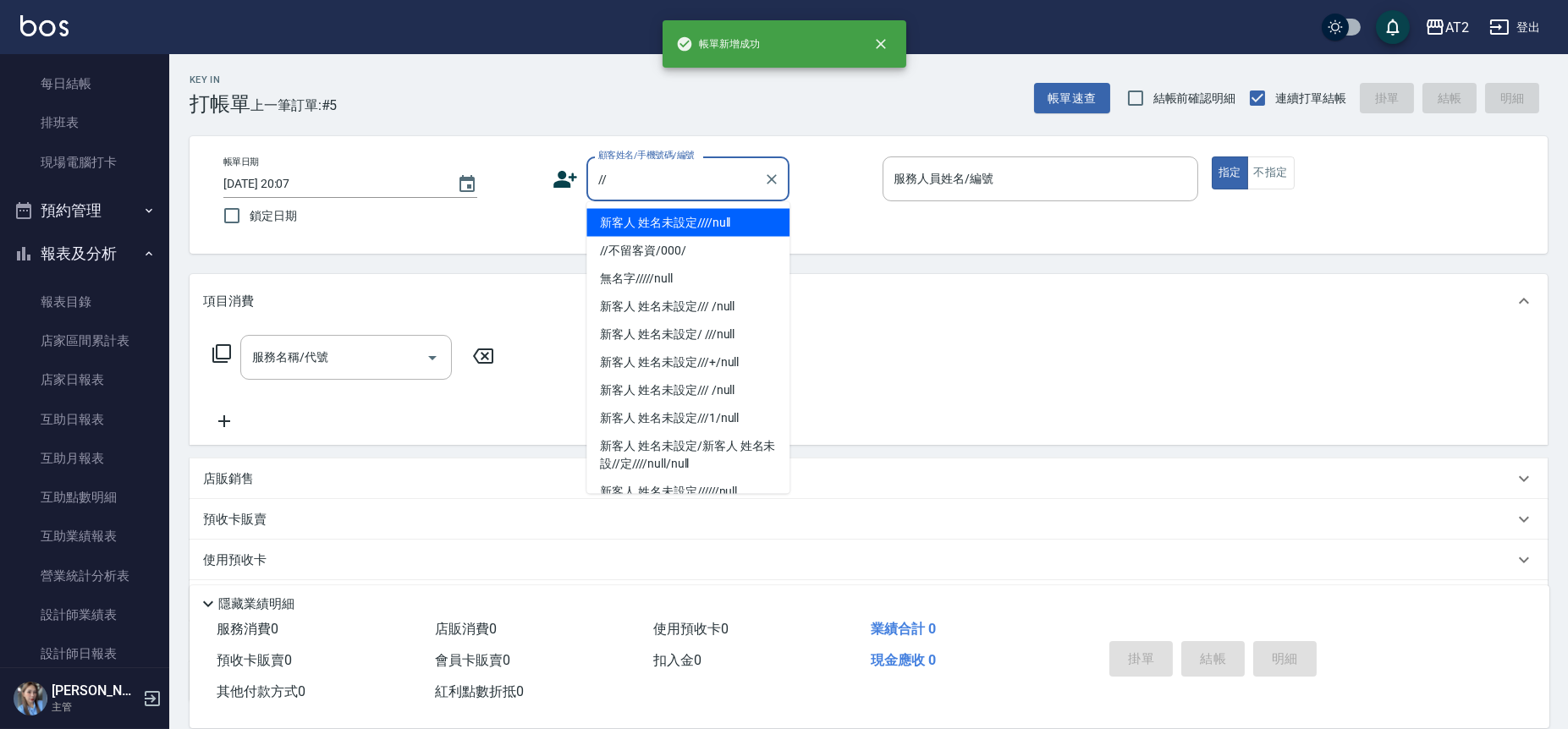
type input "新客人 姓名未設定////null"
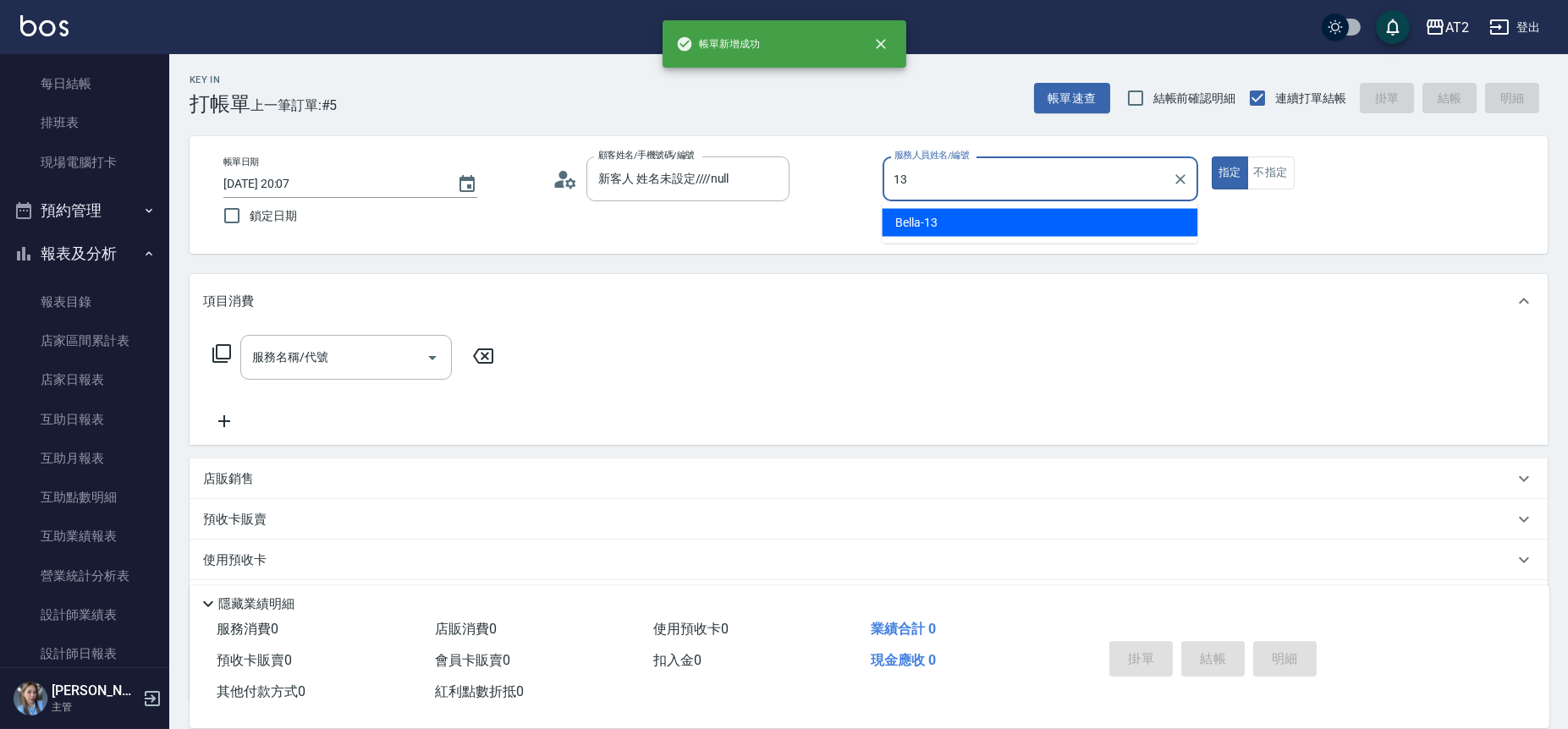
type input "Bella-13"
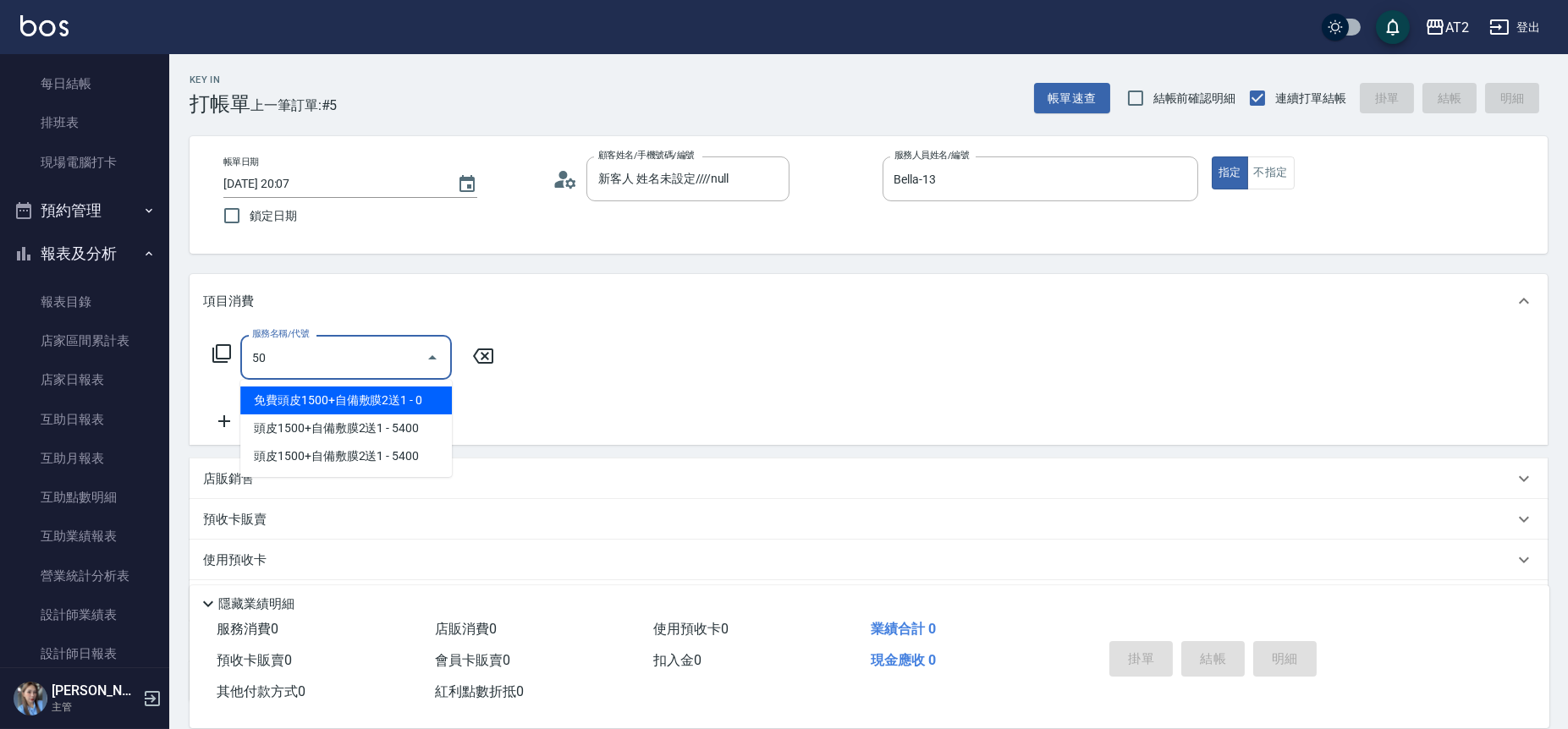
type input "501"
type input "100"
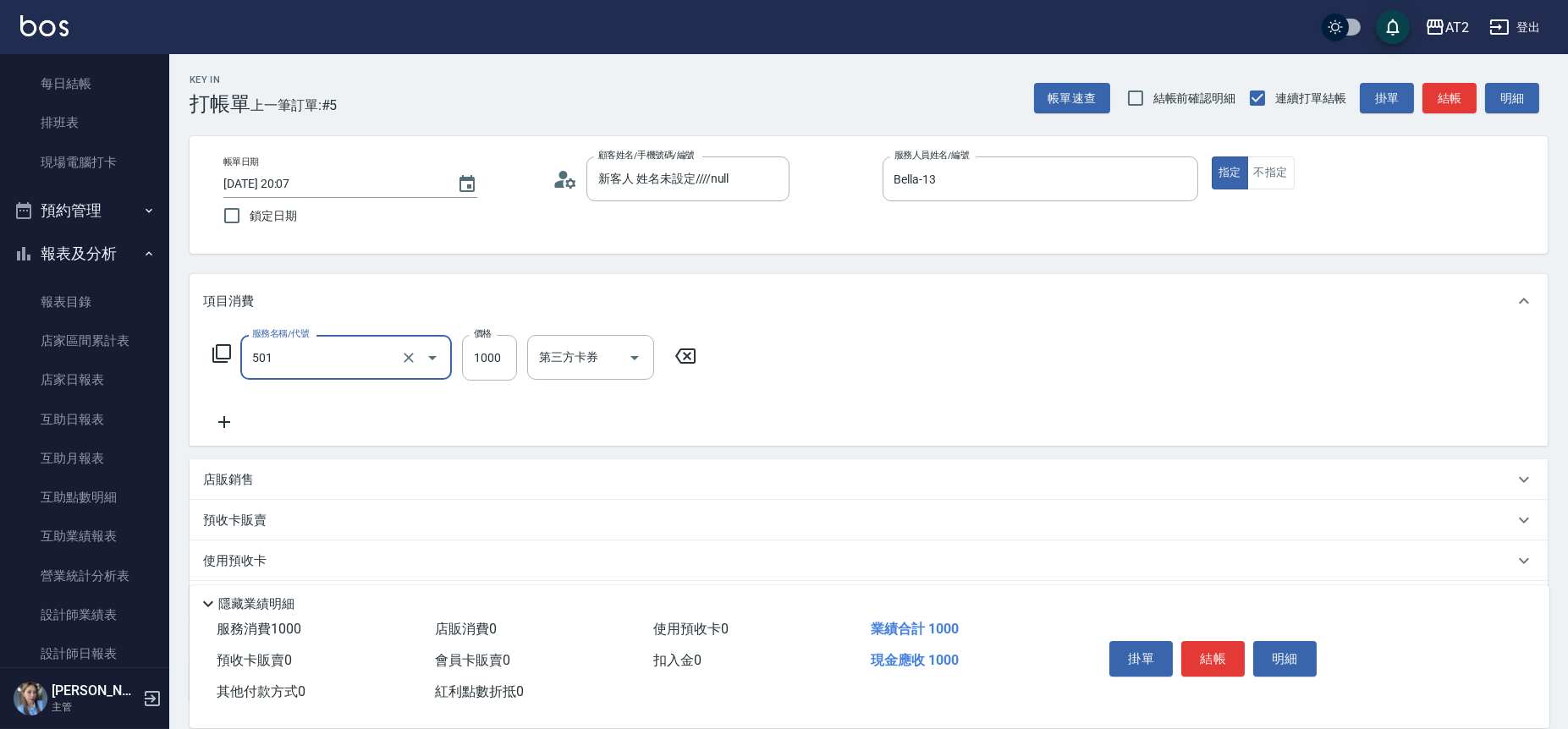
type input "染髮(501)"
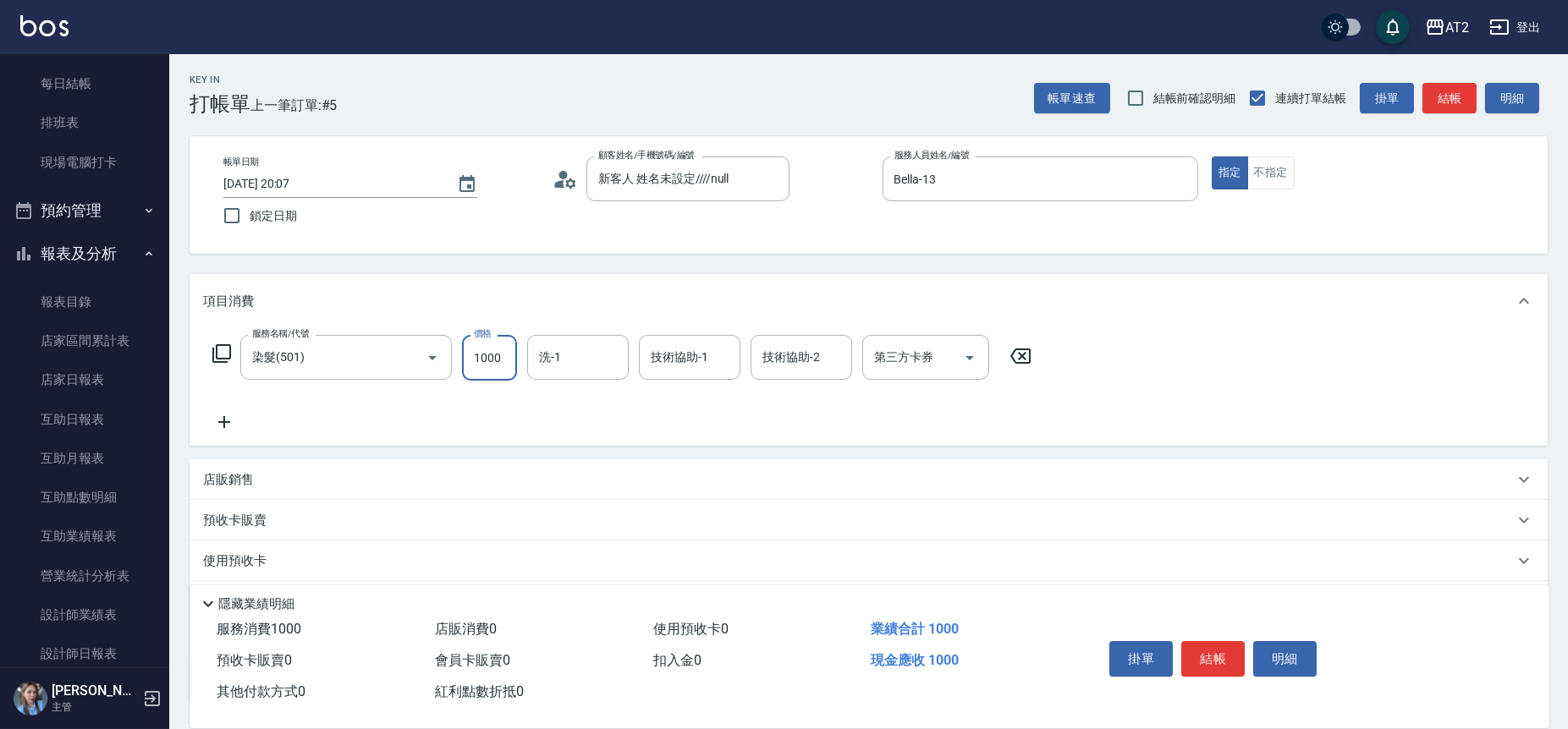
type input "0"
type input "25"
type input "20"
type input "2580"
type input "250"
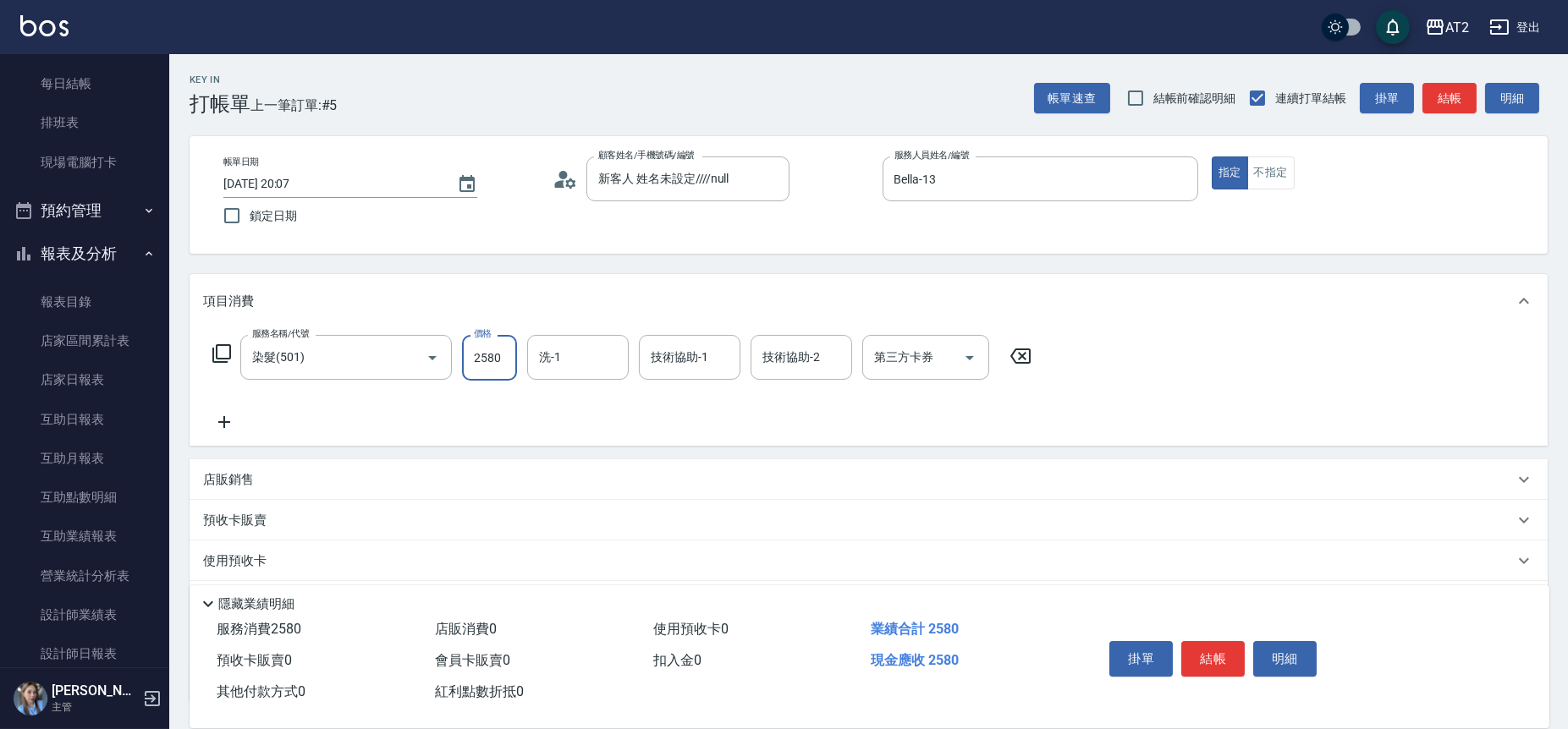
type input "2580"
type input "Ivy-48"
type input "18"
type input "Ivy-48"
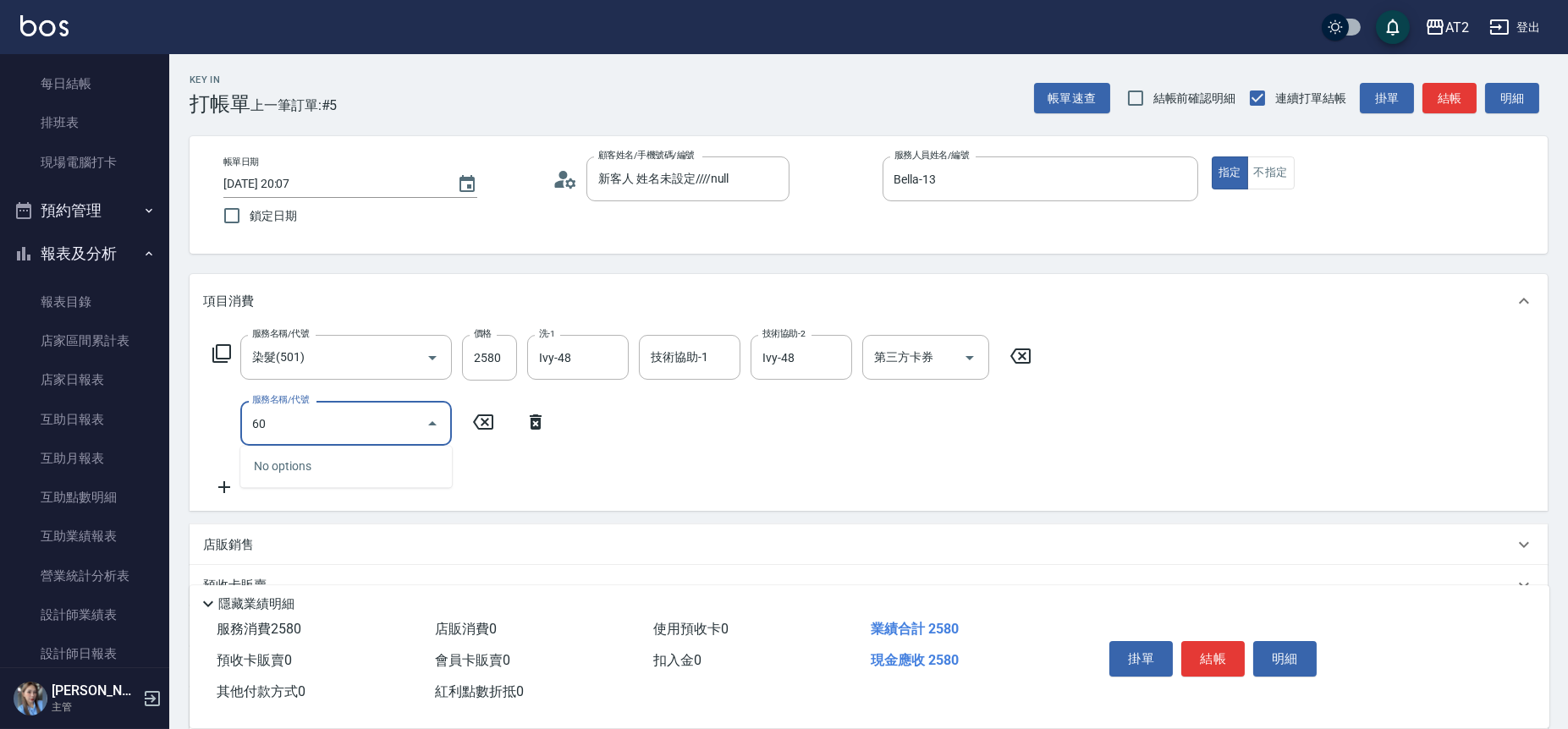
type input "601"
type input "350"
type input "自備護髮(601)"
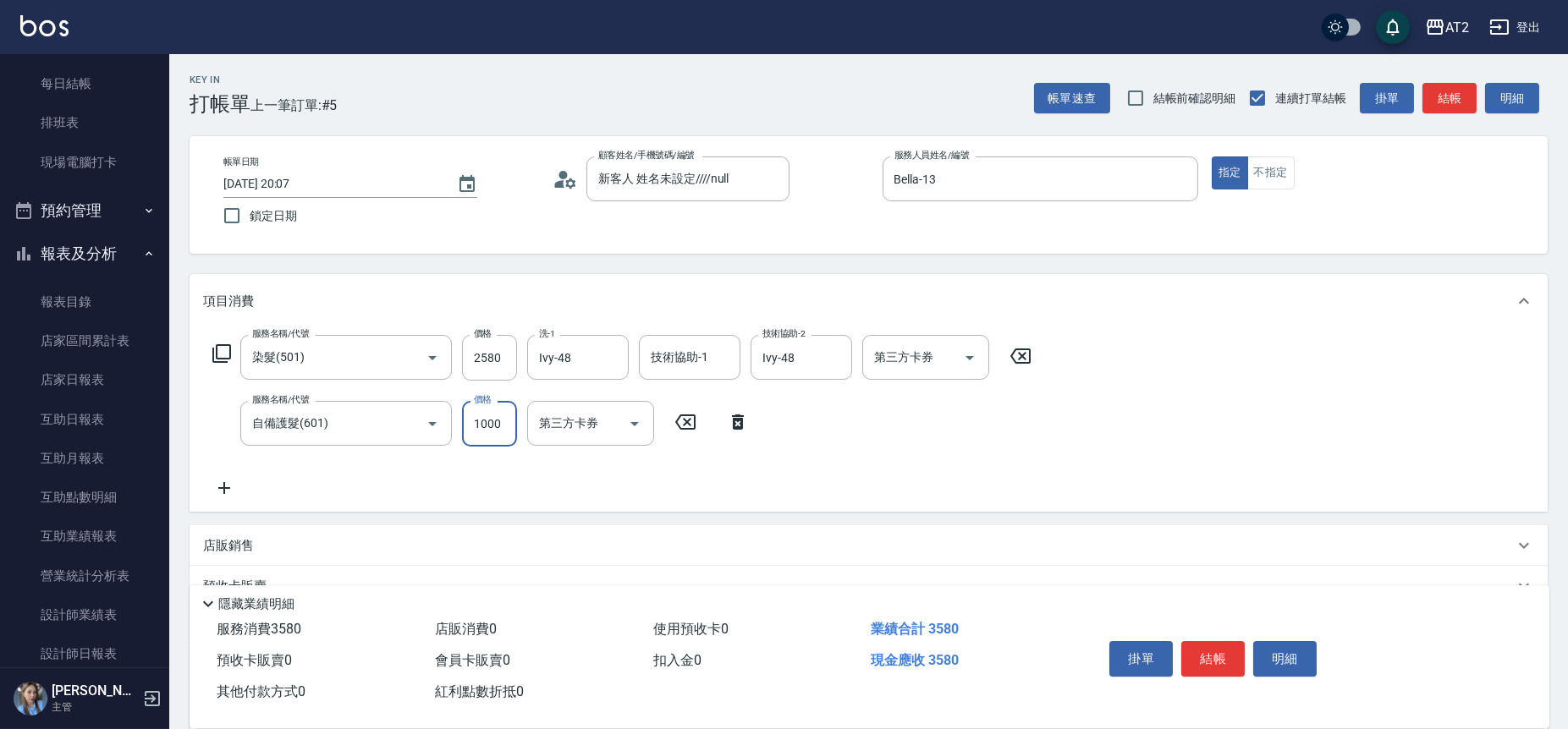
type input "250"
type input "5"
type input "260"
type input "50"
type input "300"
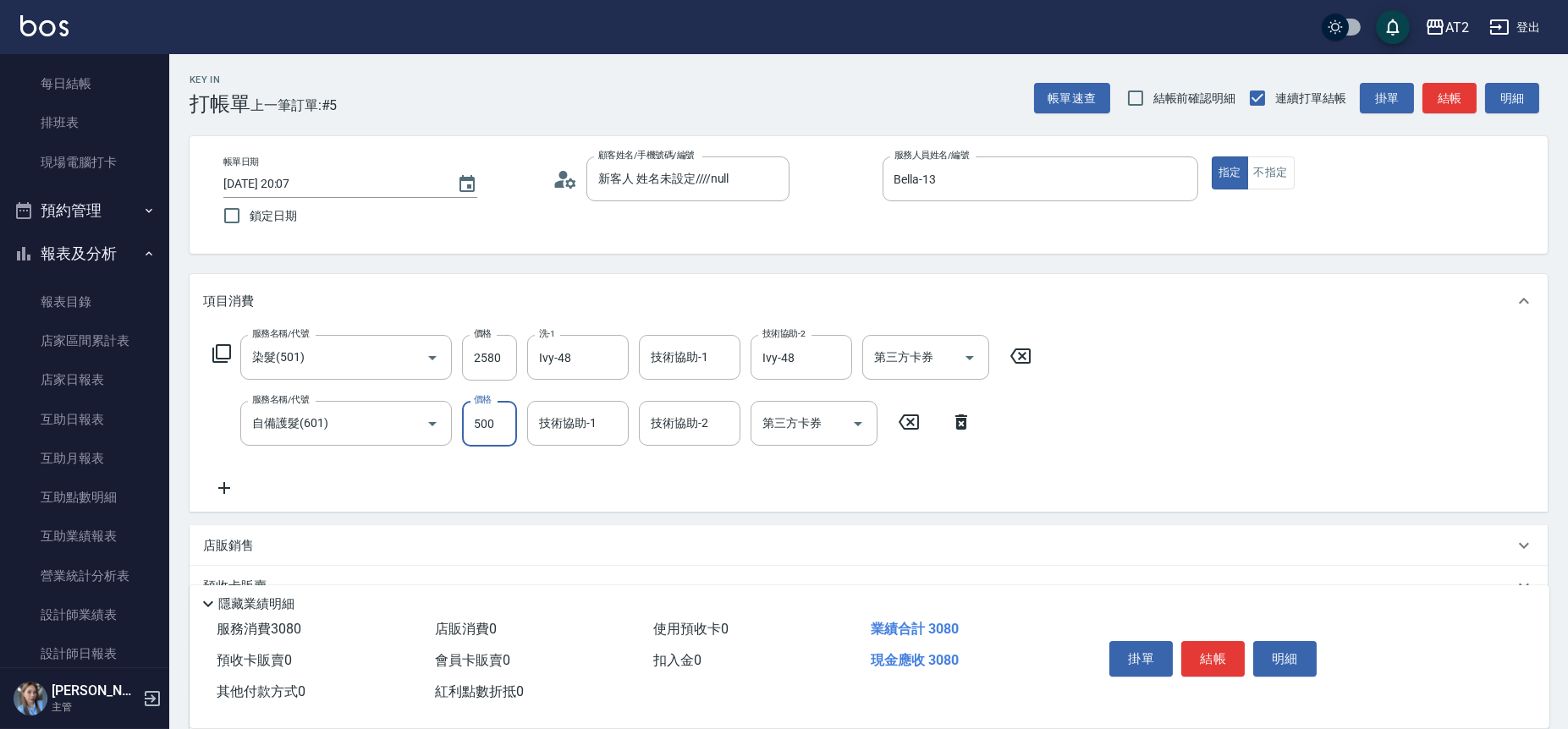
type input "500"
type input "Ivy-48"
click at [493, 418] on input "500" at bounding box center [489, 423] width 55 height 46
type input "250"
type input "100"
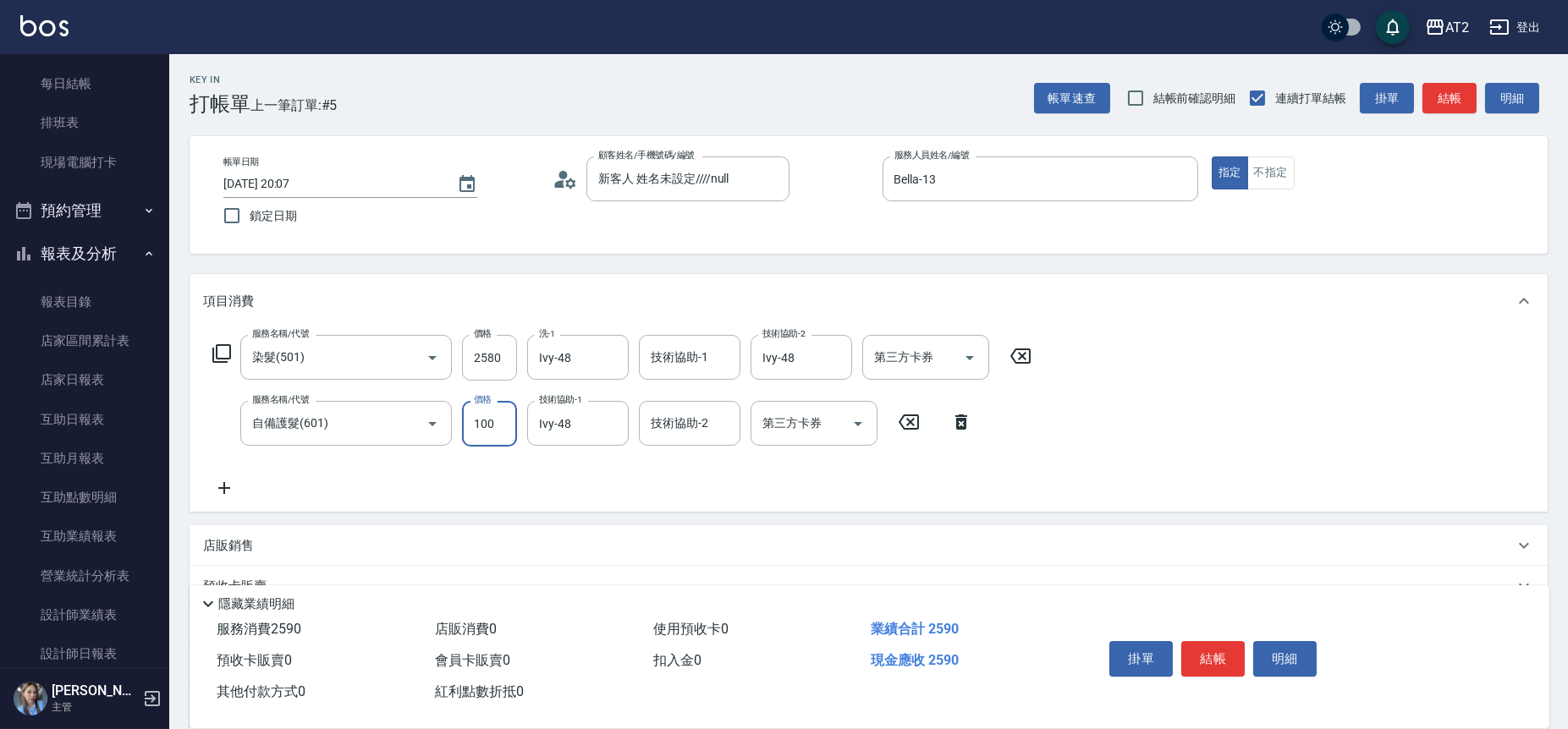
type input "350"
type input "1000"
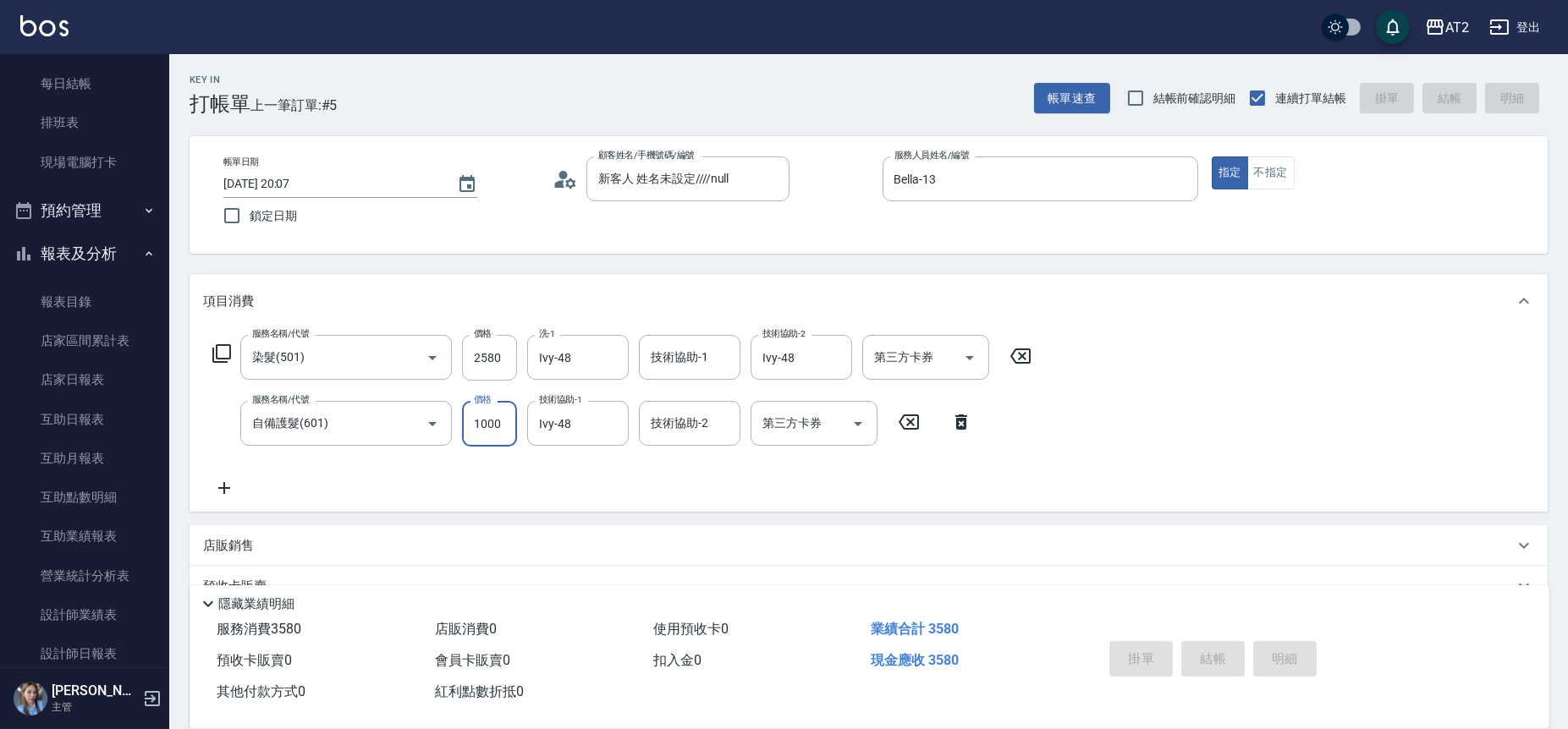
type input "2025/09/16 20:08"
type input "0"
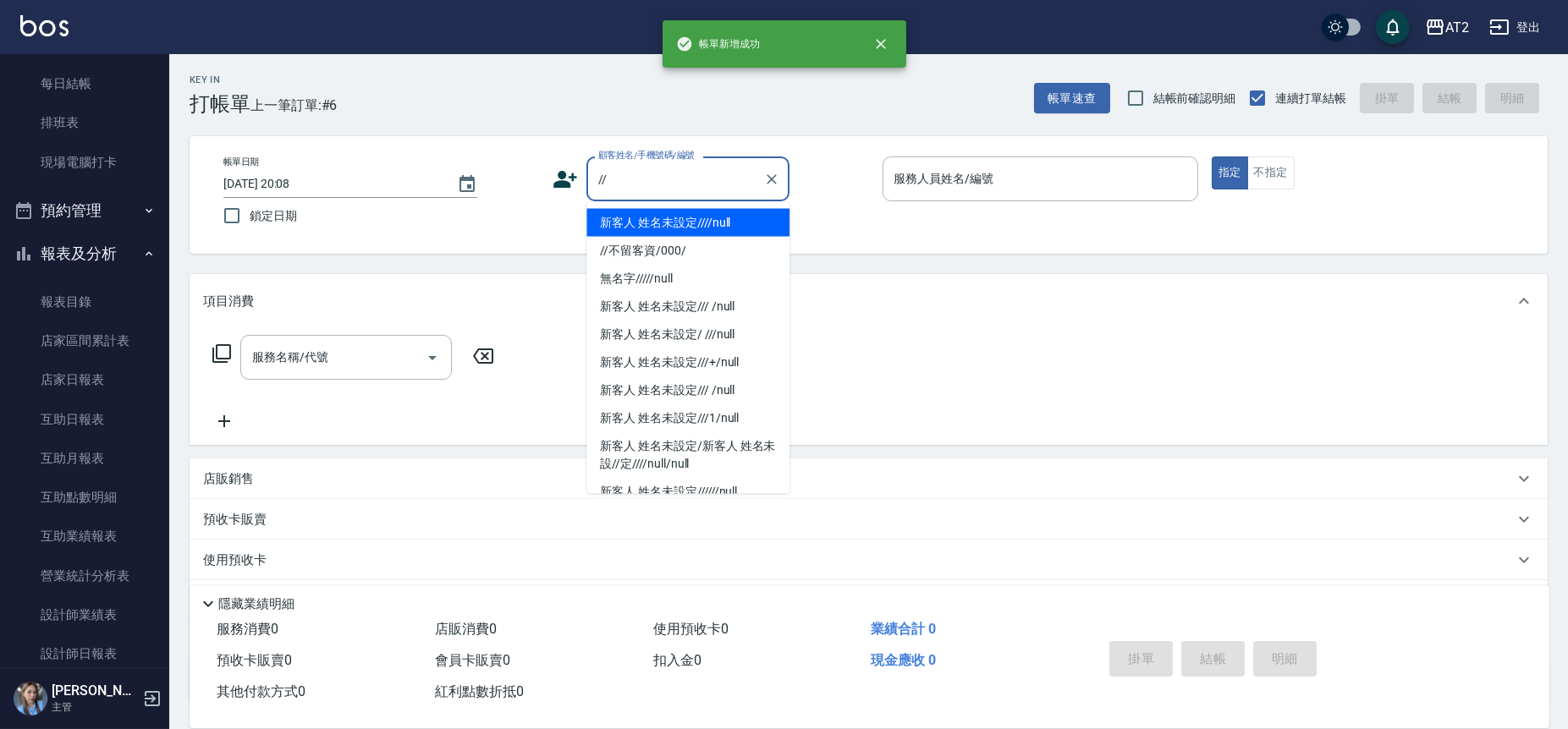
type input "新客人 姓名未設定////null"
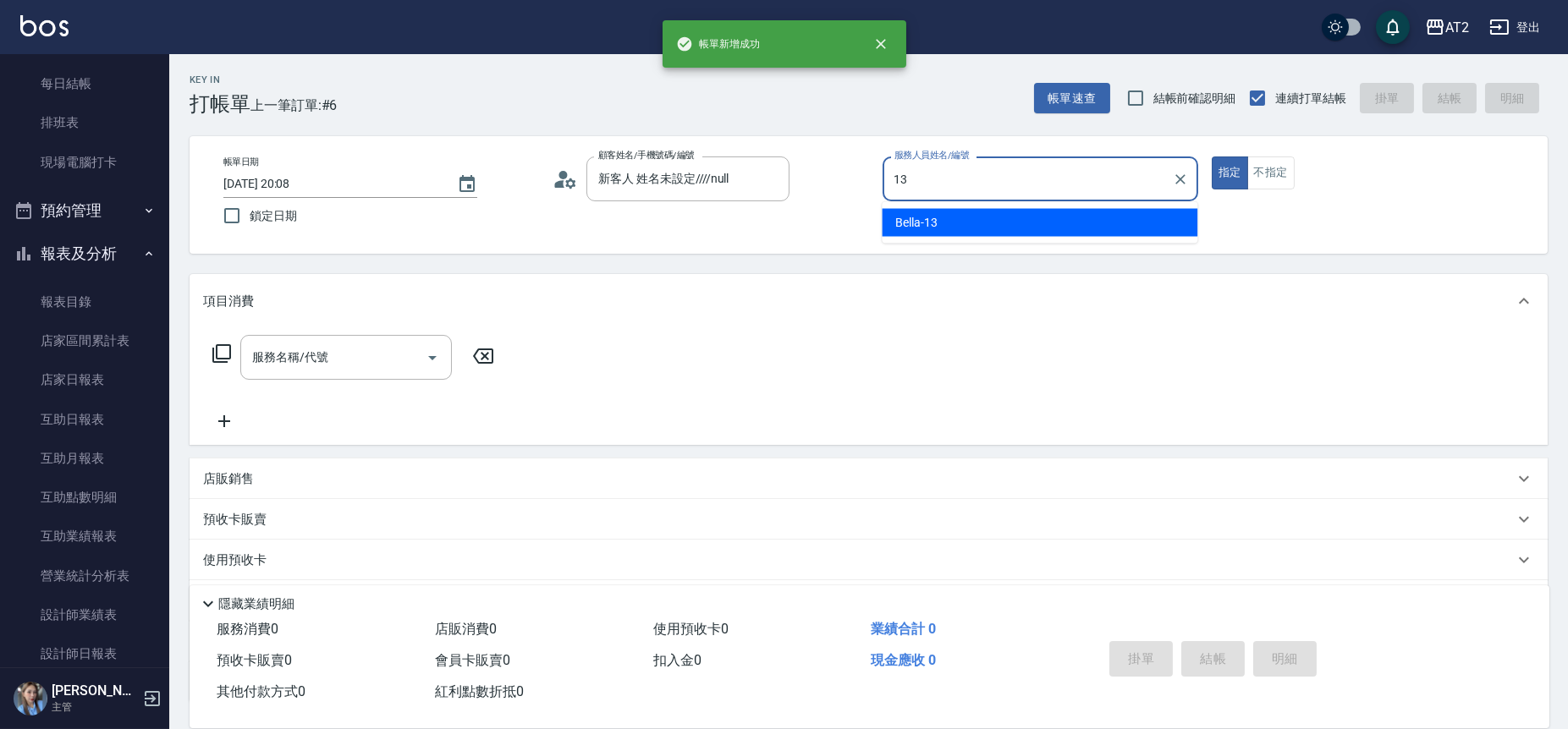
type input "Bella-13"
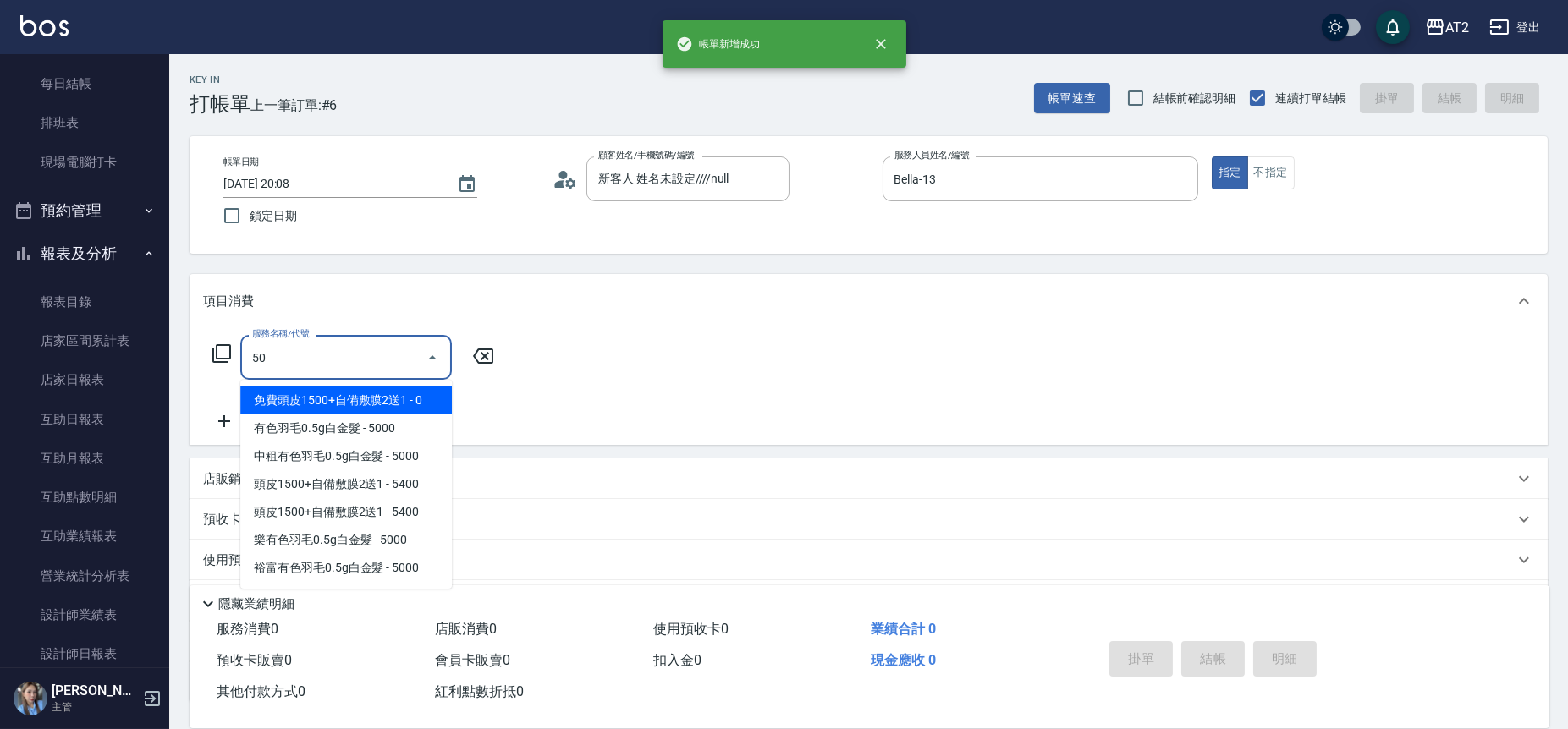
type input "501"
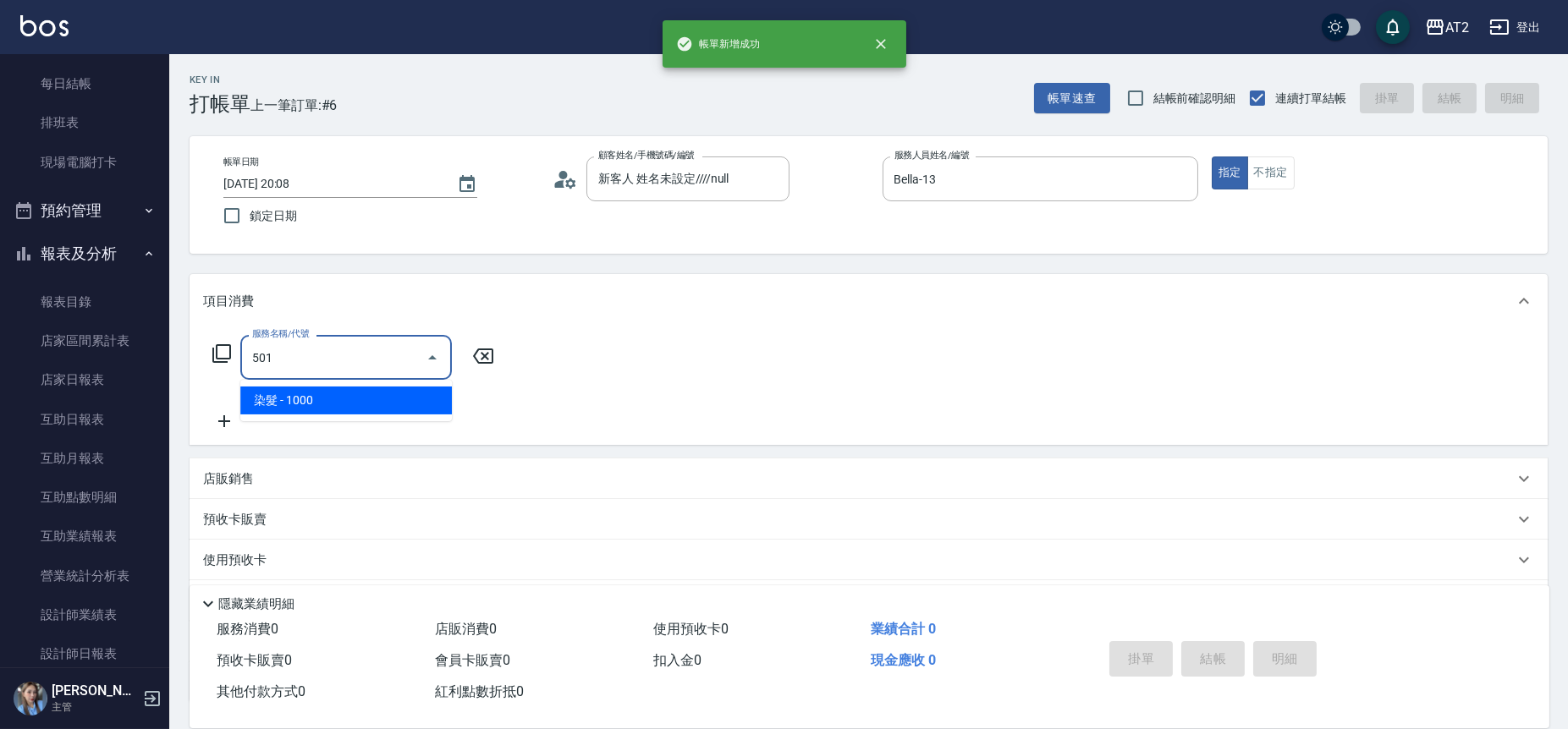
type input "100"
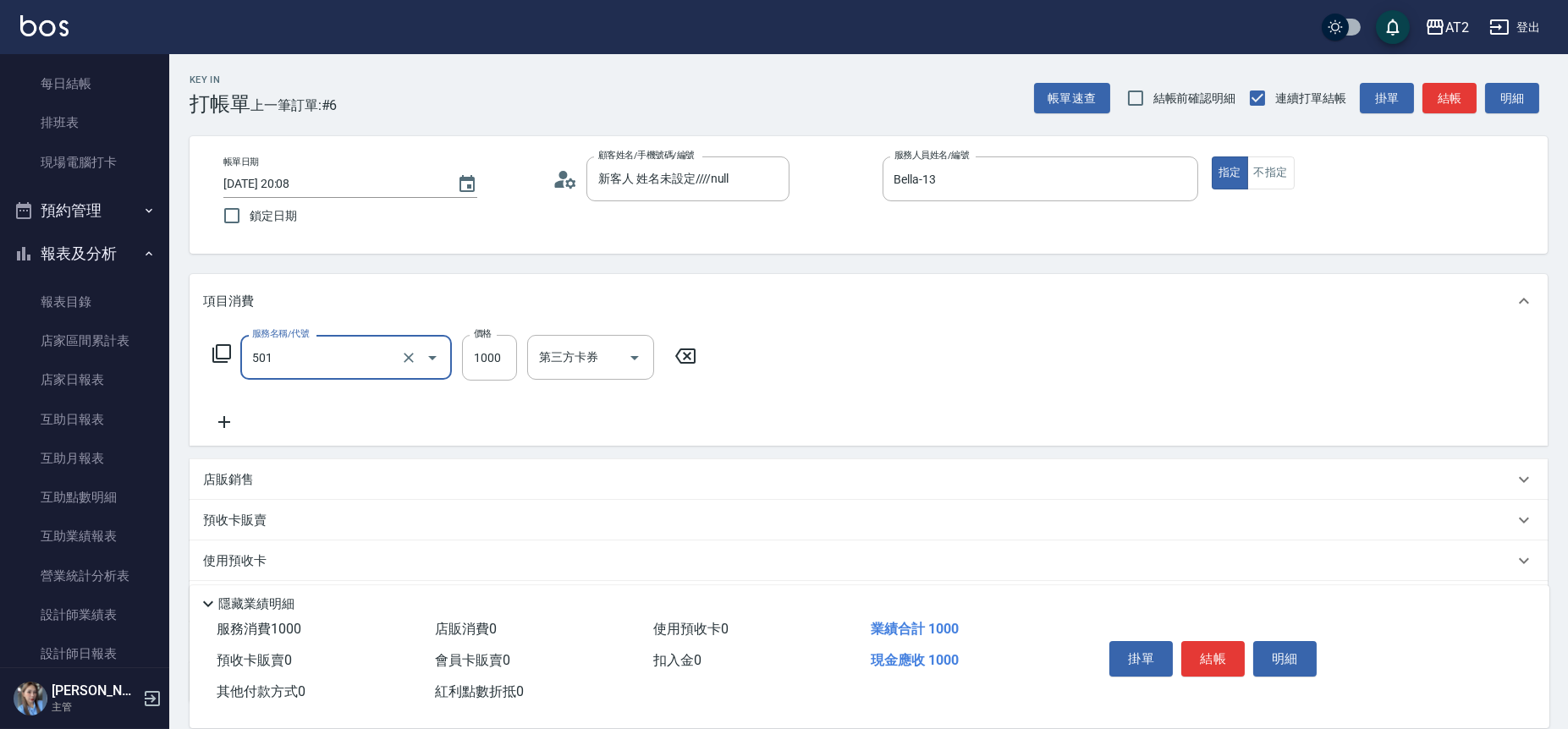
type input "染髮(501)"
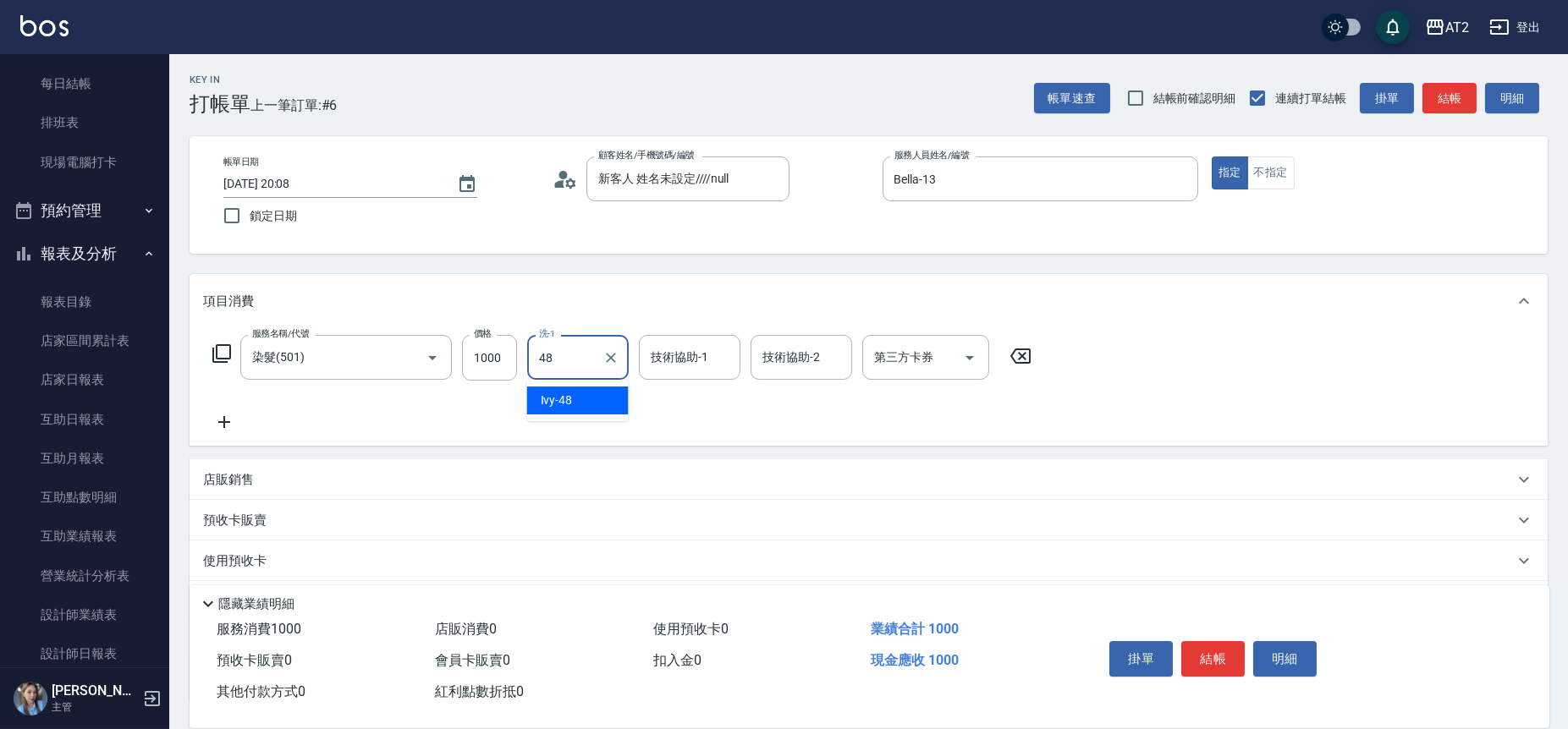
type input "Ivy-48"
type input "1"
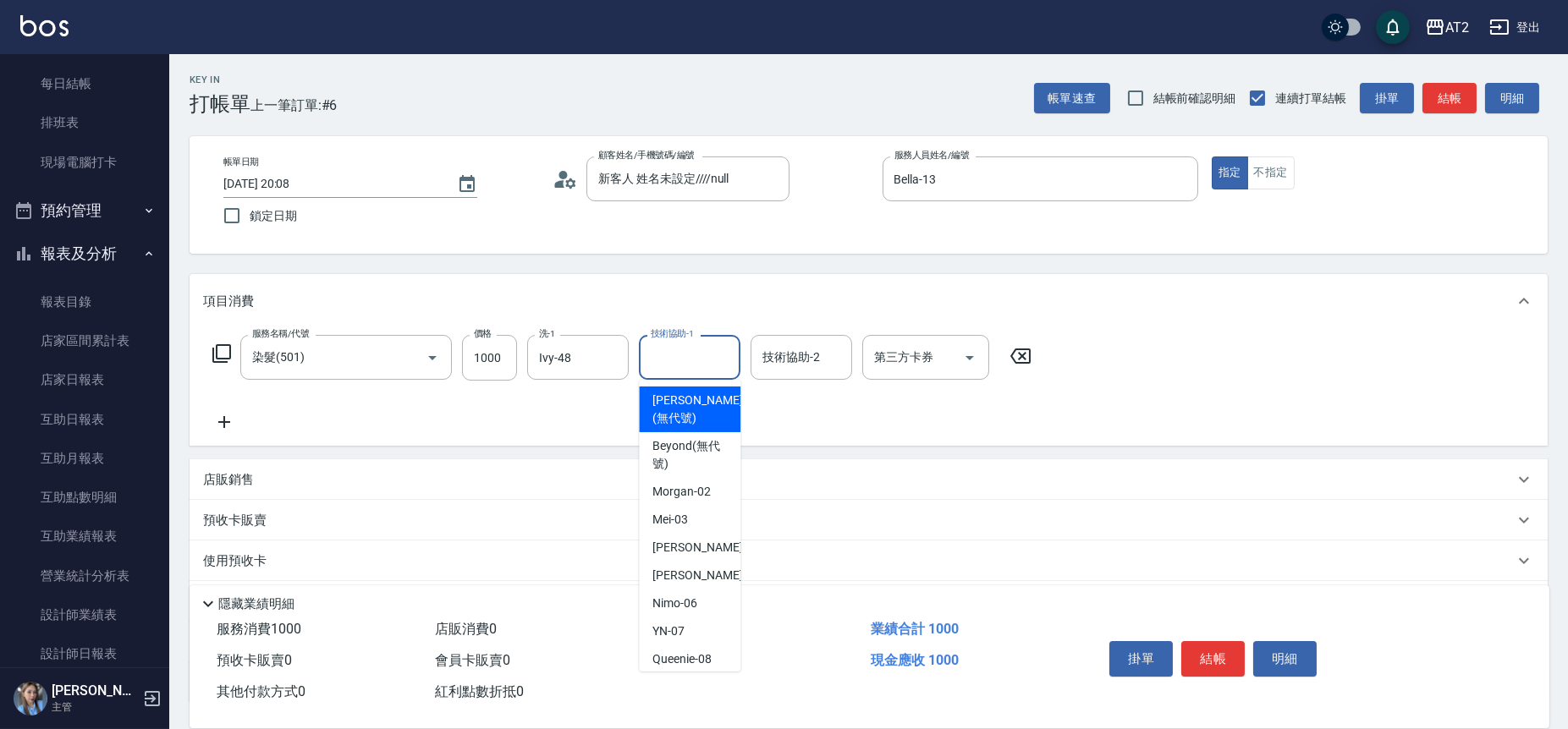
type input "5"
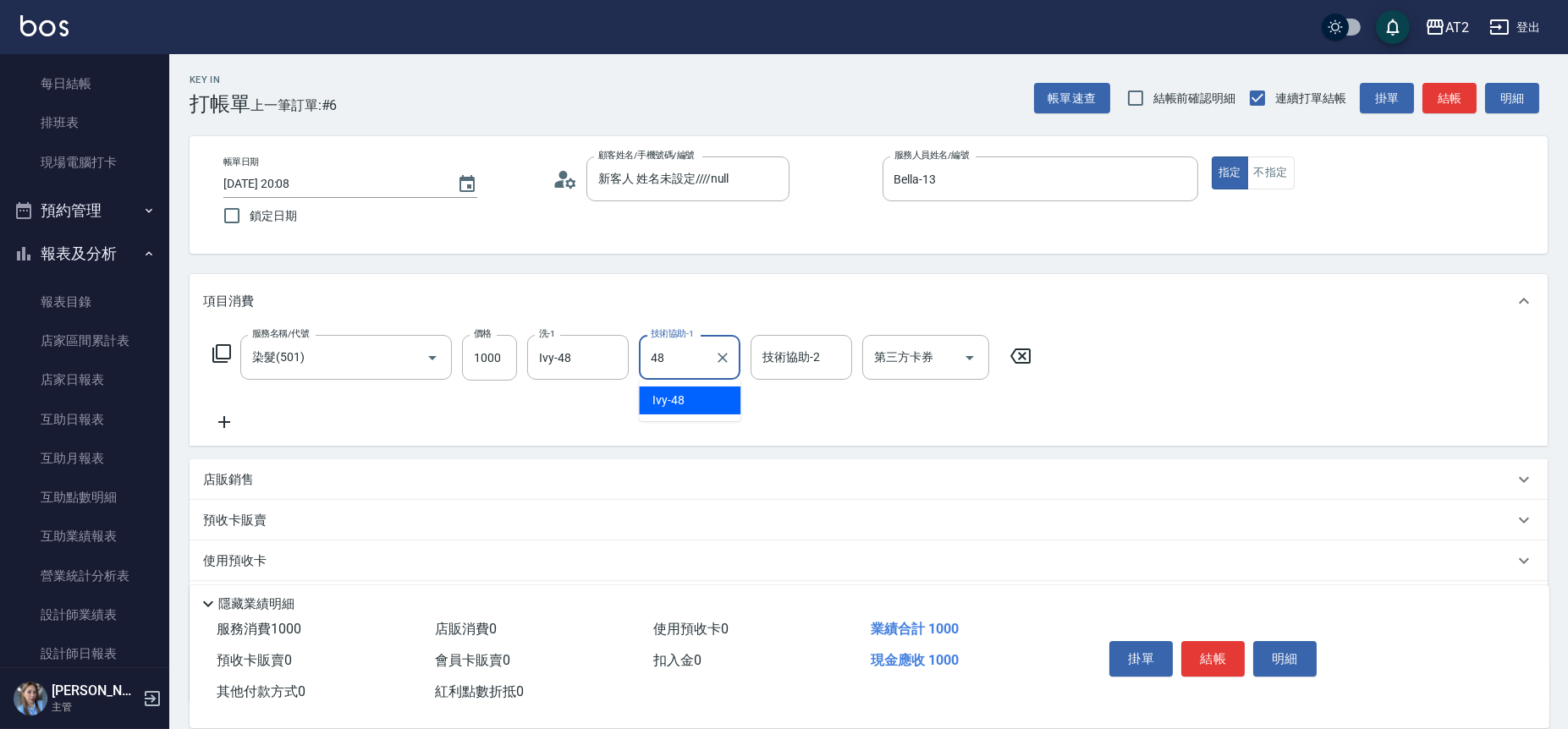
type input "Ivy-48"
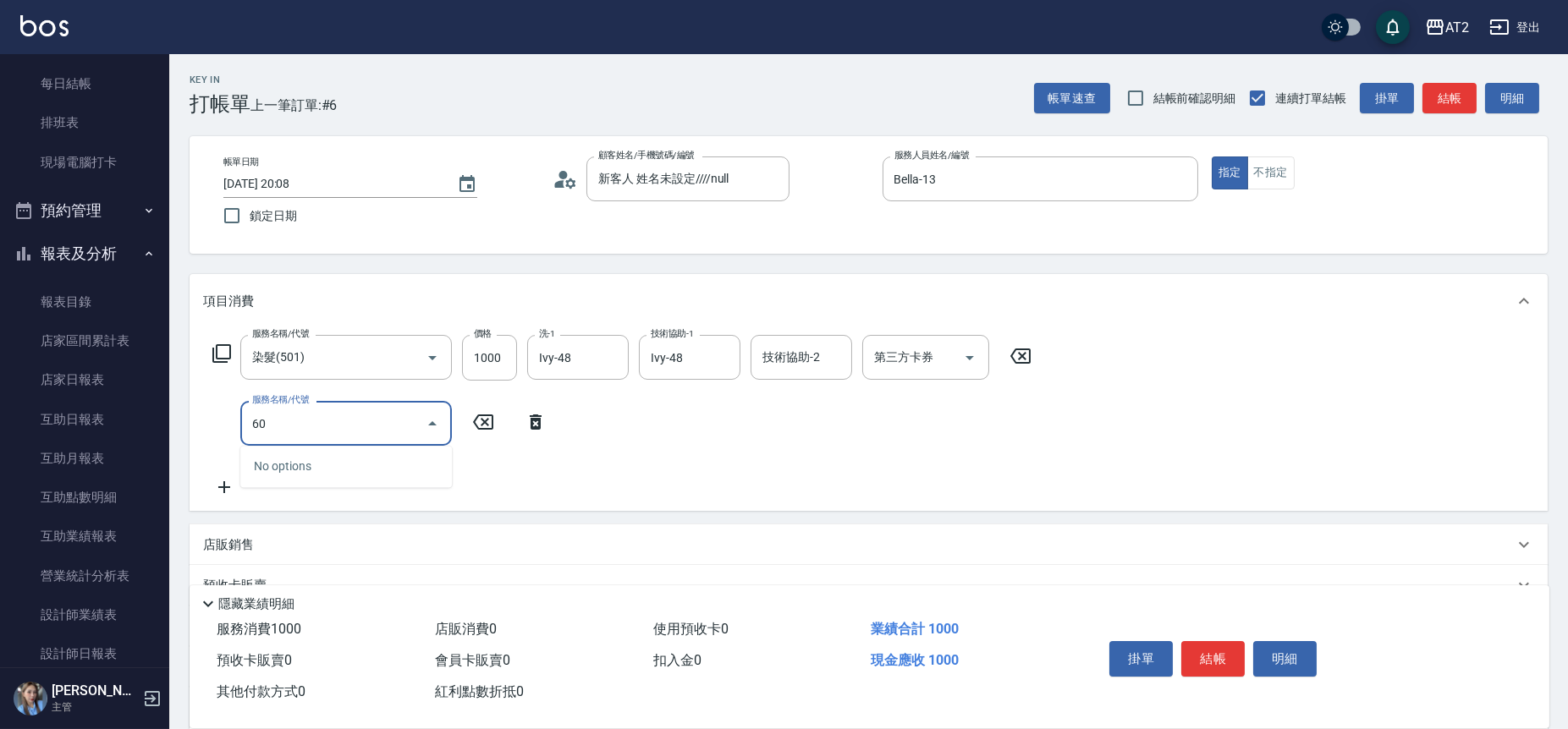
type input "601"
type input "200"
type input "自備護髮(601)"
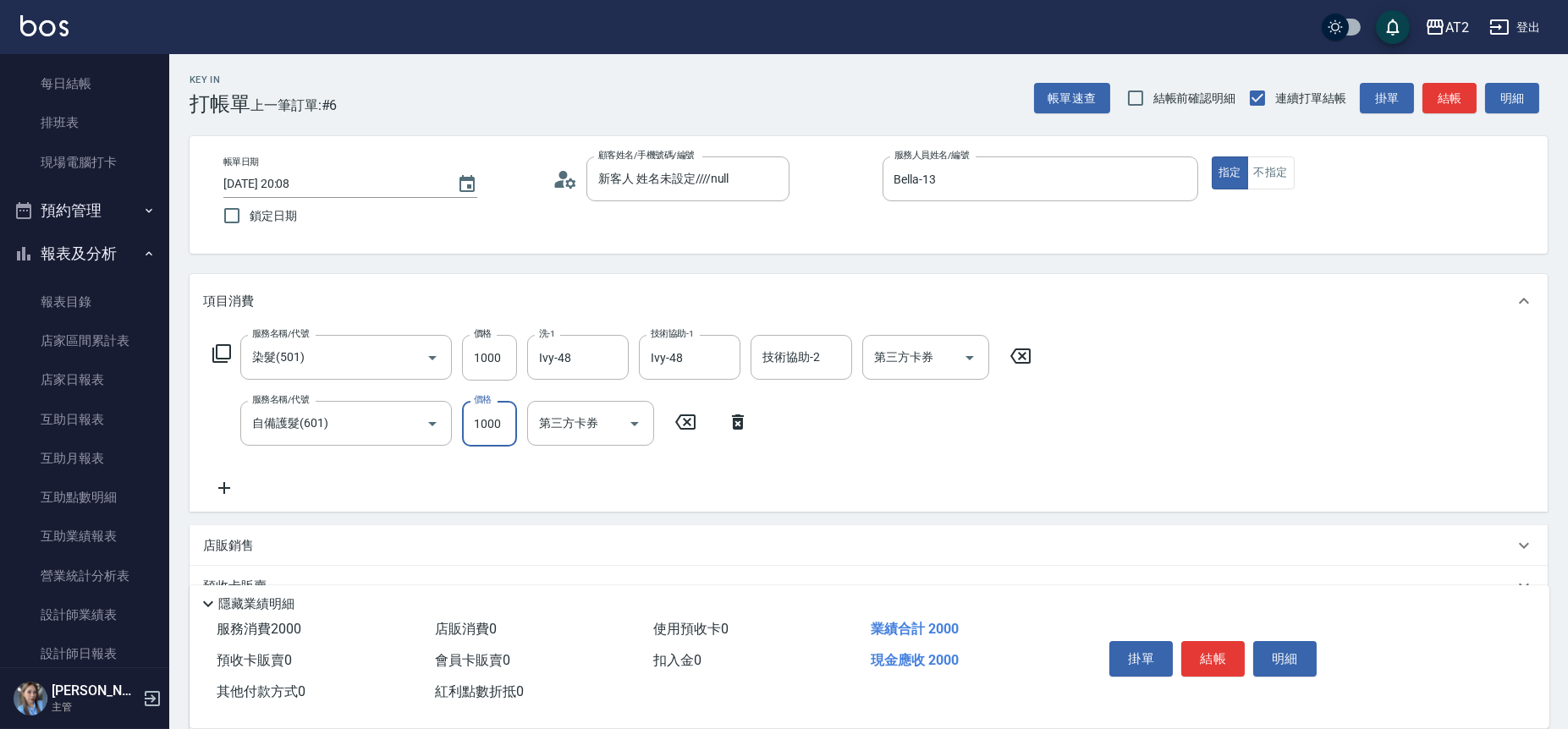
type input "100"
type input "250"
type input "350"
type input "2500"
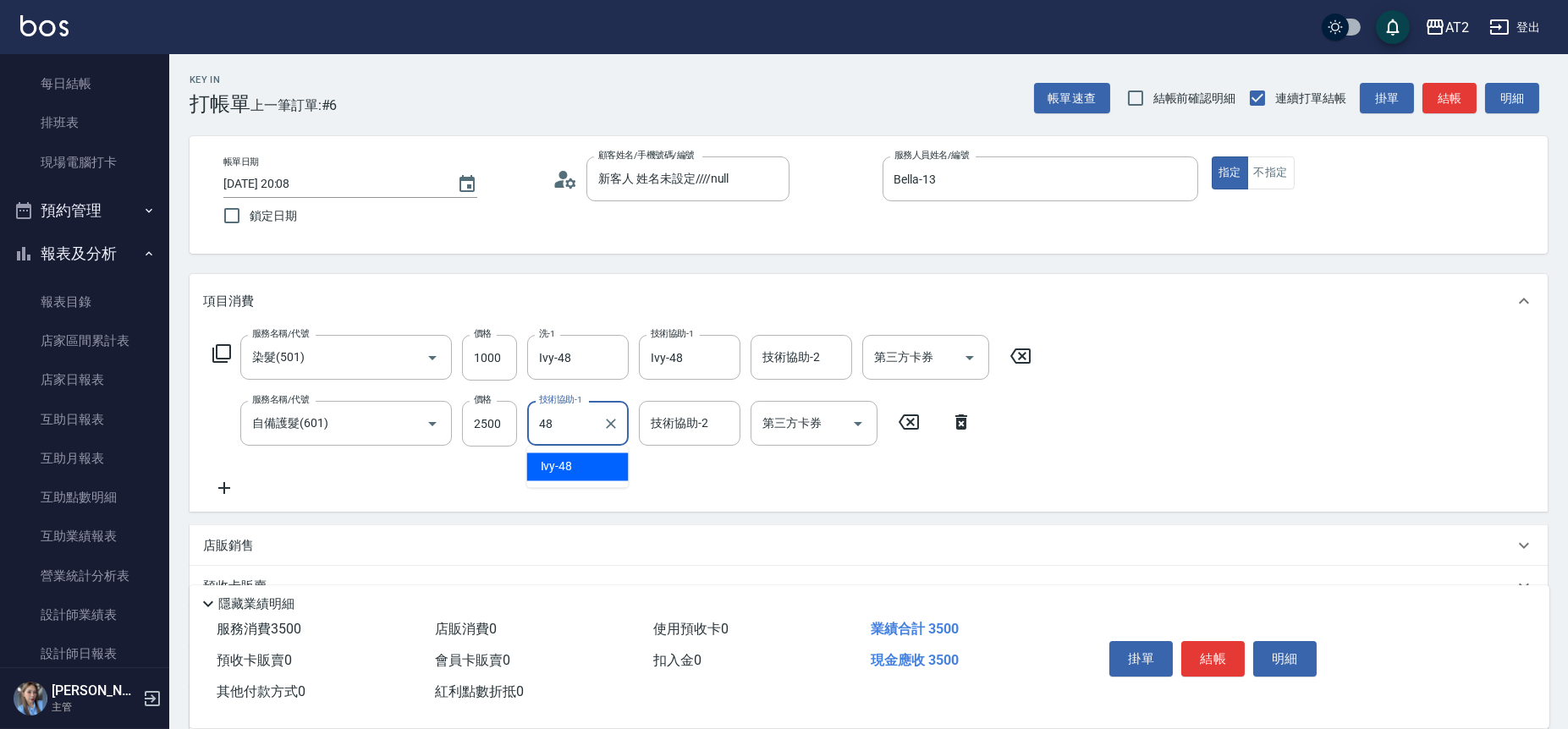
type input "Ivy-48"
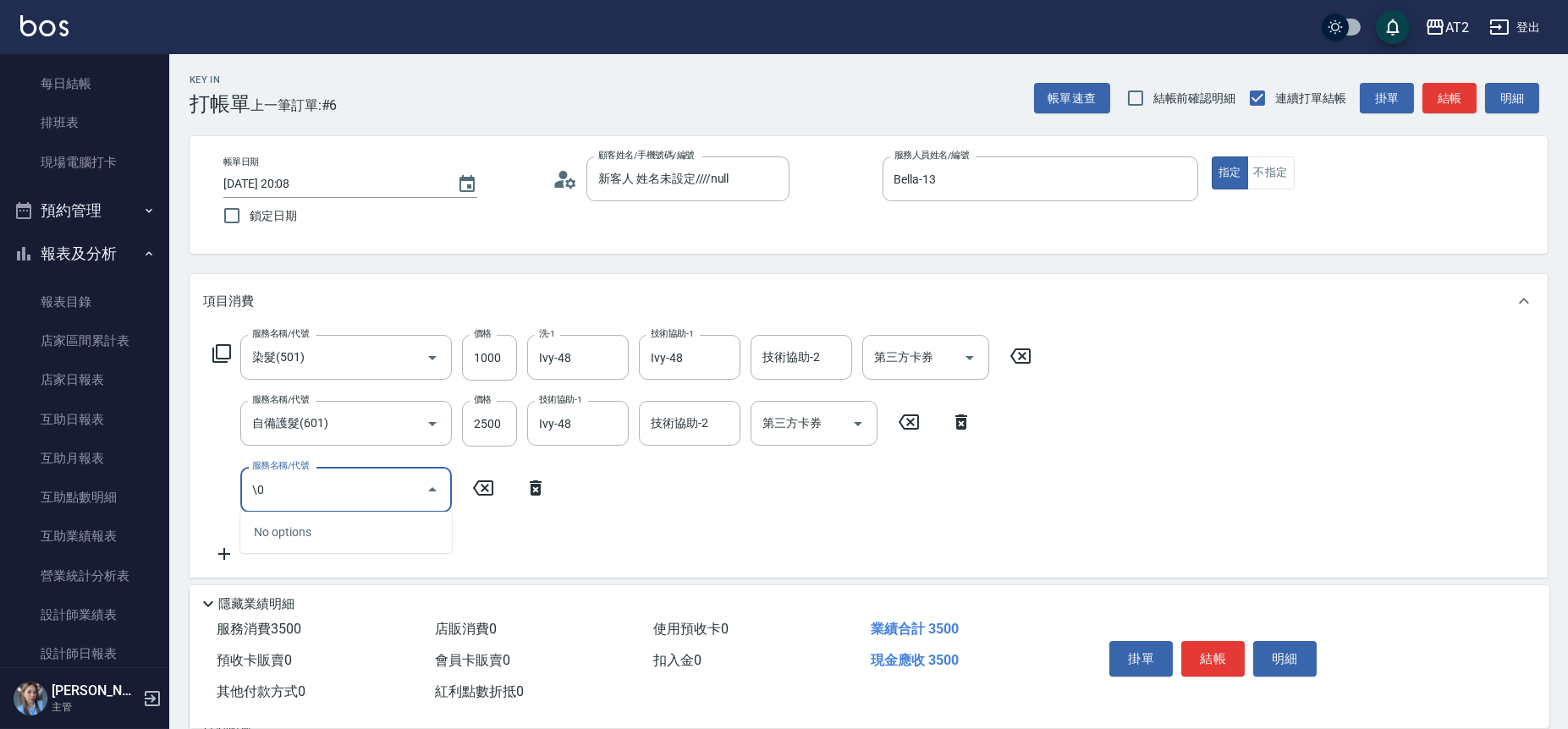
type input "\"
type input "705"
type input "850"
type input "新羽毛鉑金接髮調整(705)"
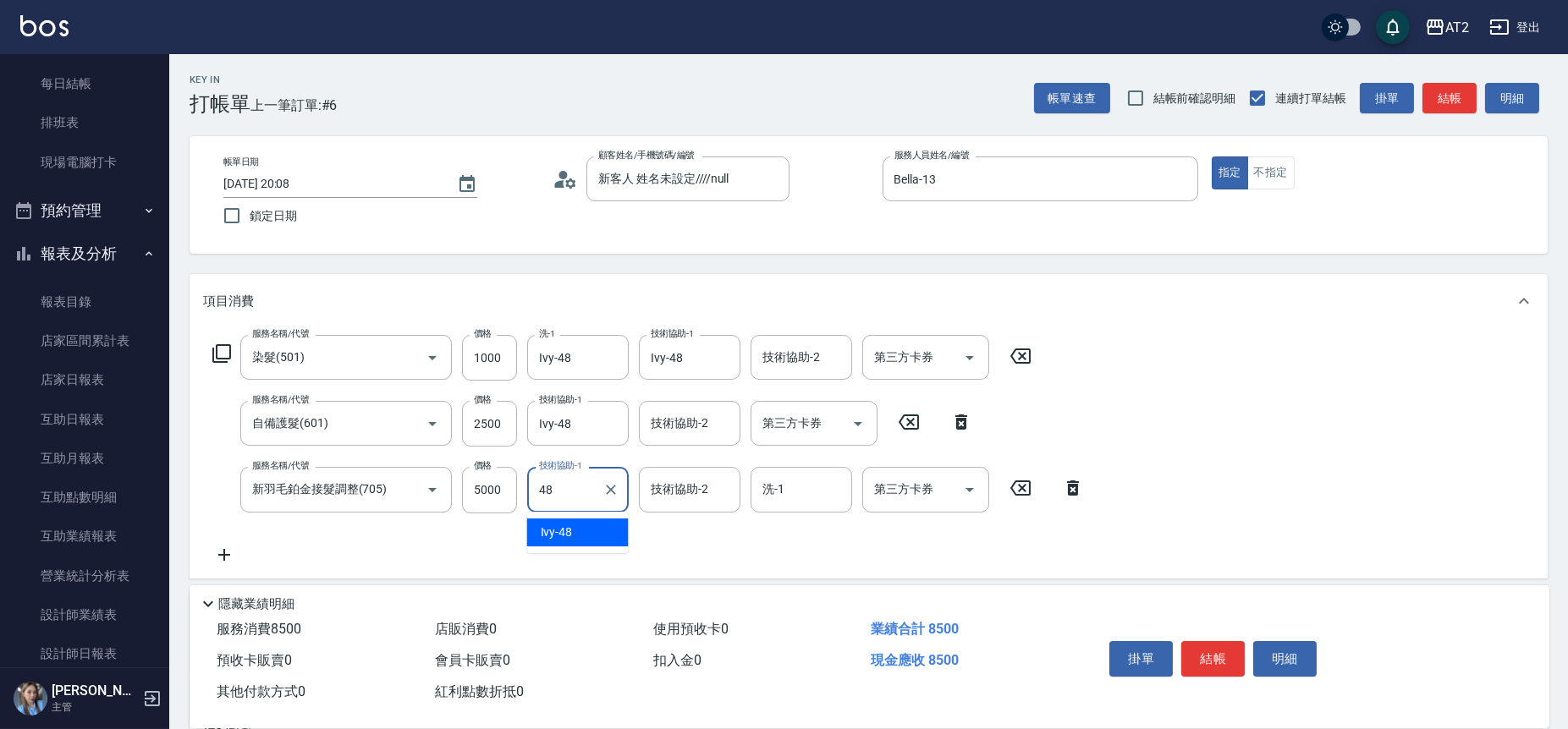
type input "Ivy-48"
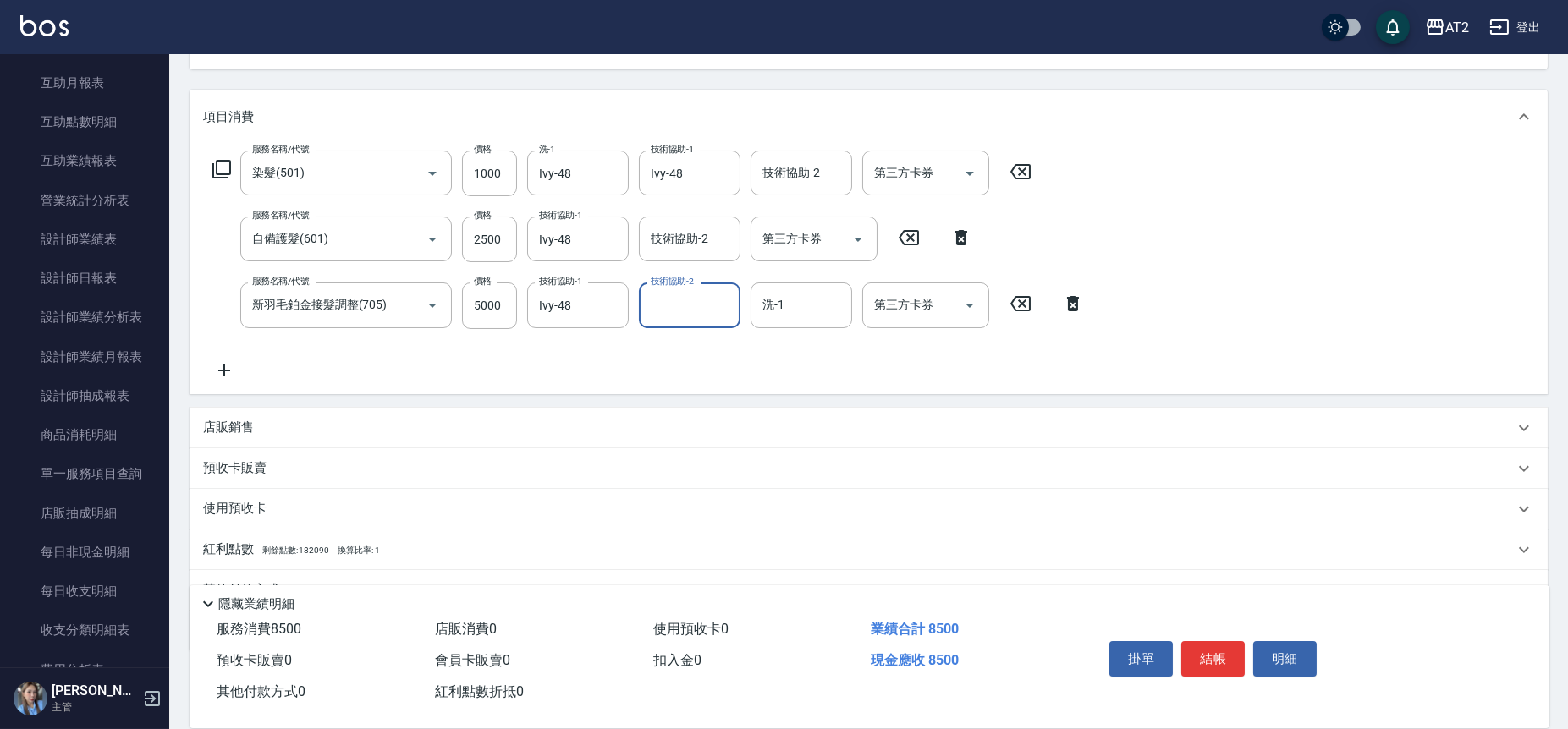
scroll to position [267, 0]
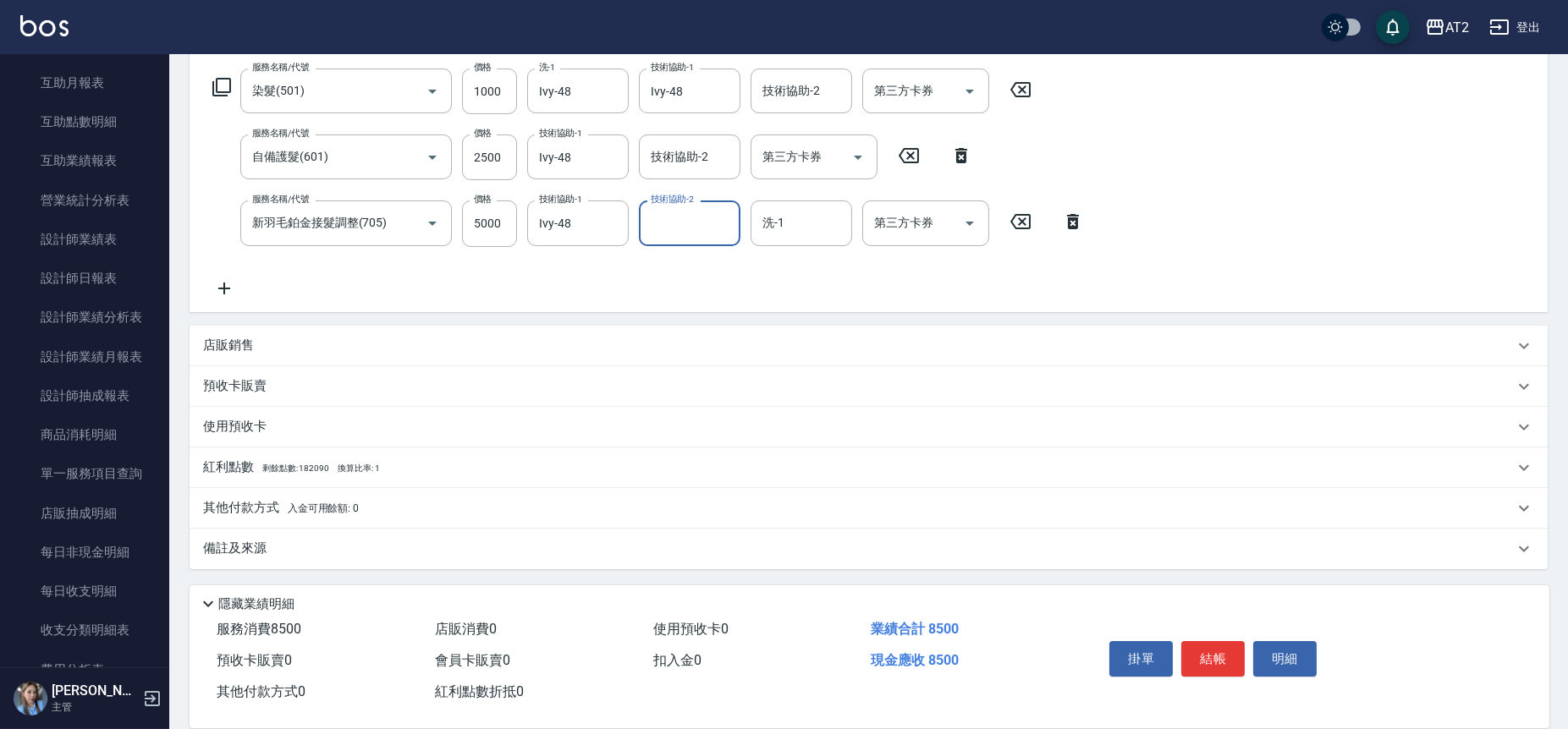
click at [379, 506] on div "其他付款方式 入金可用餘額: 0" at bounding box center [858, 509] width 1311 height 19
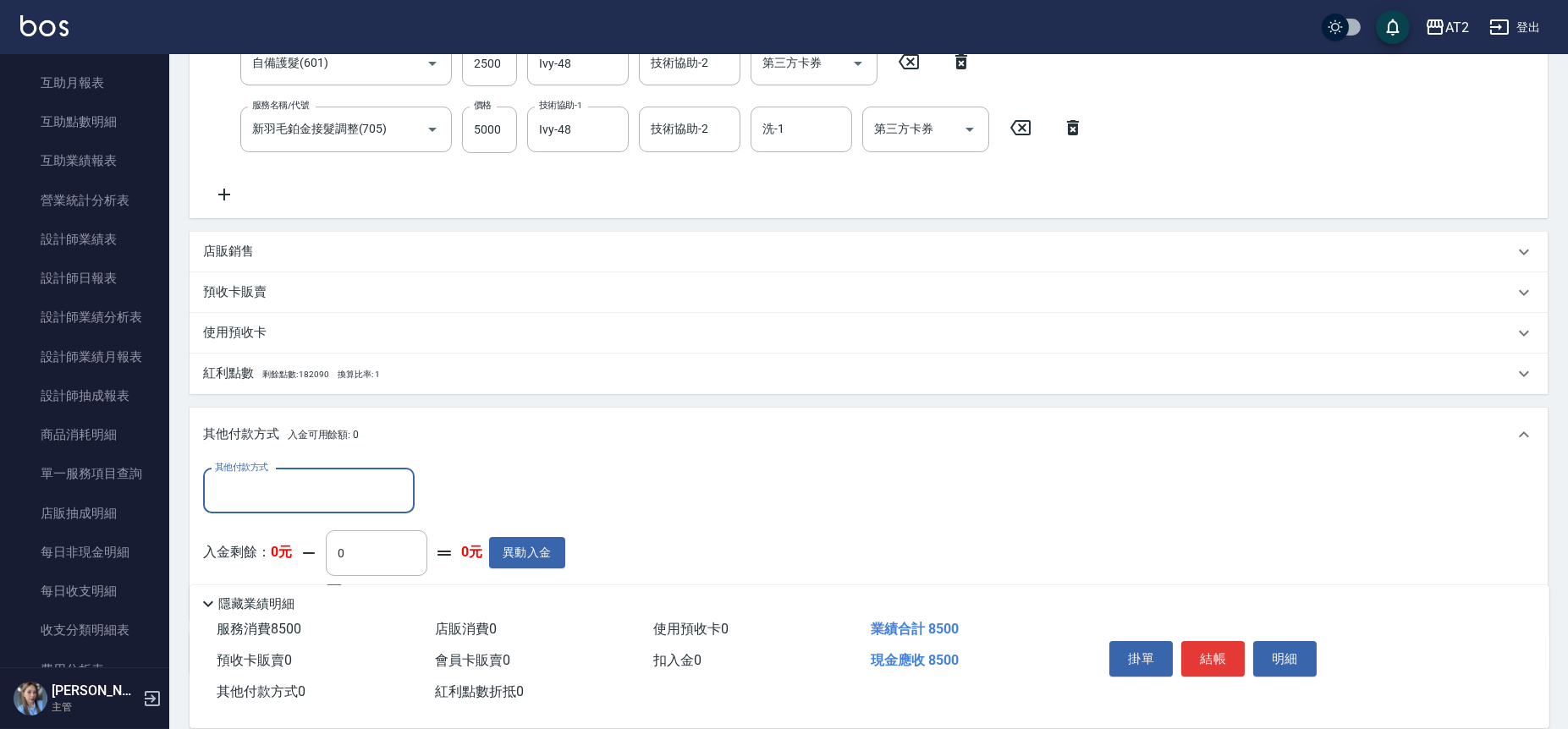
scroll to position [0, 0]
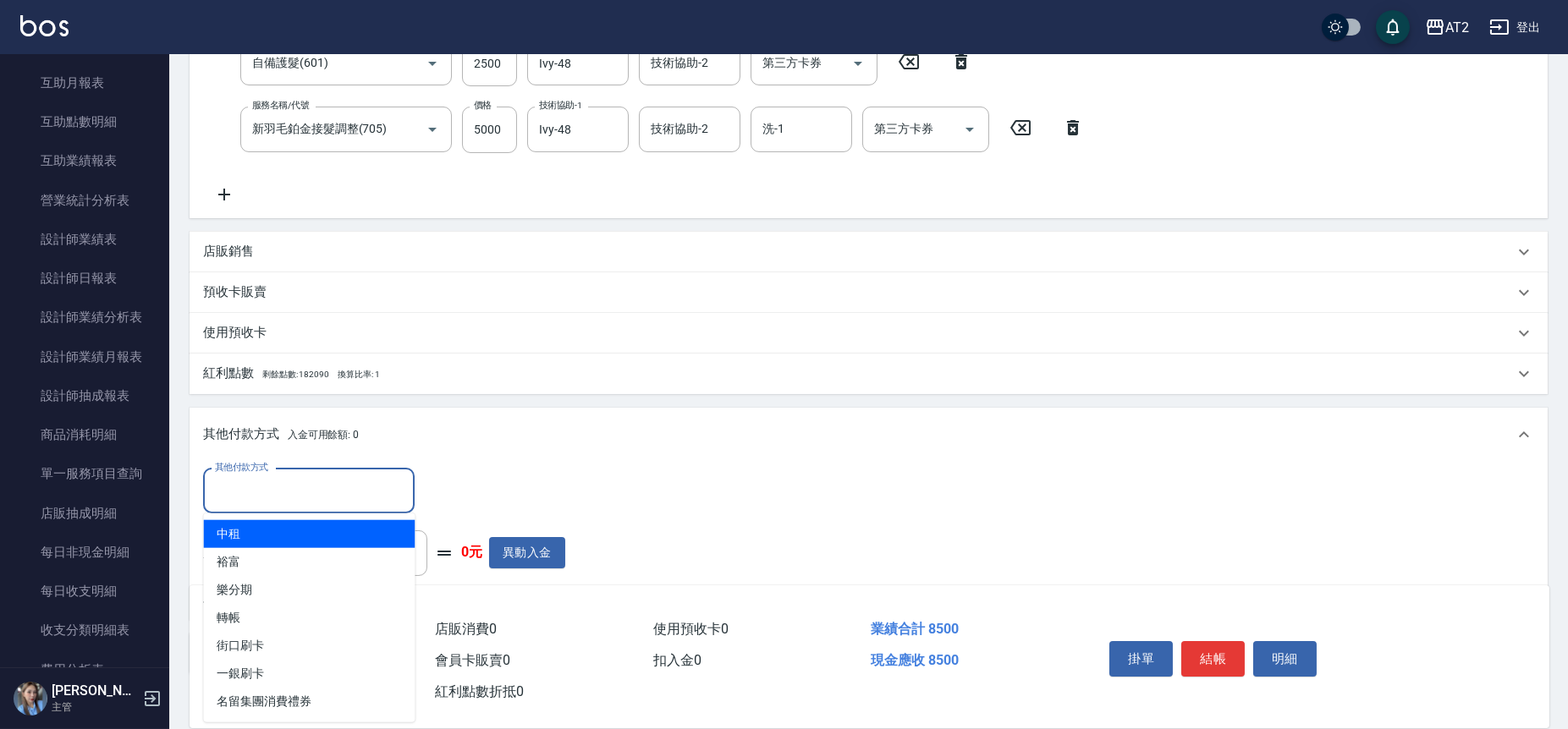
click at [347, 489] on input "其他付款方式" at bounding box center [308, 491] width 196 height 30
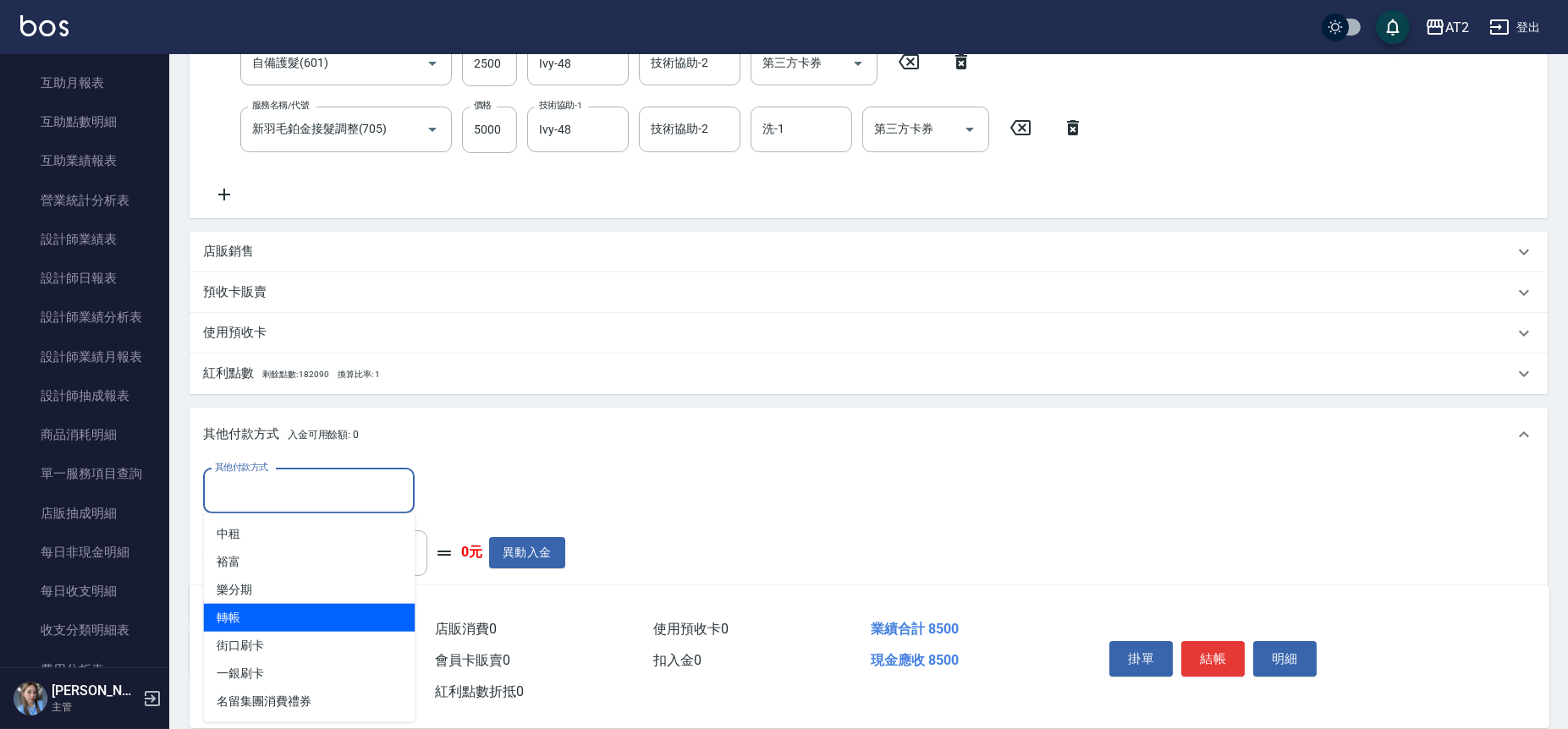
click at [320, 602] on span "樂分期" at bounding box center [309, 590] width 212 height 28
type input "樂分期"
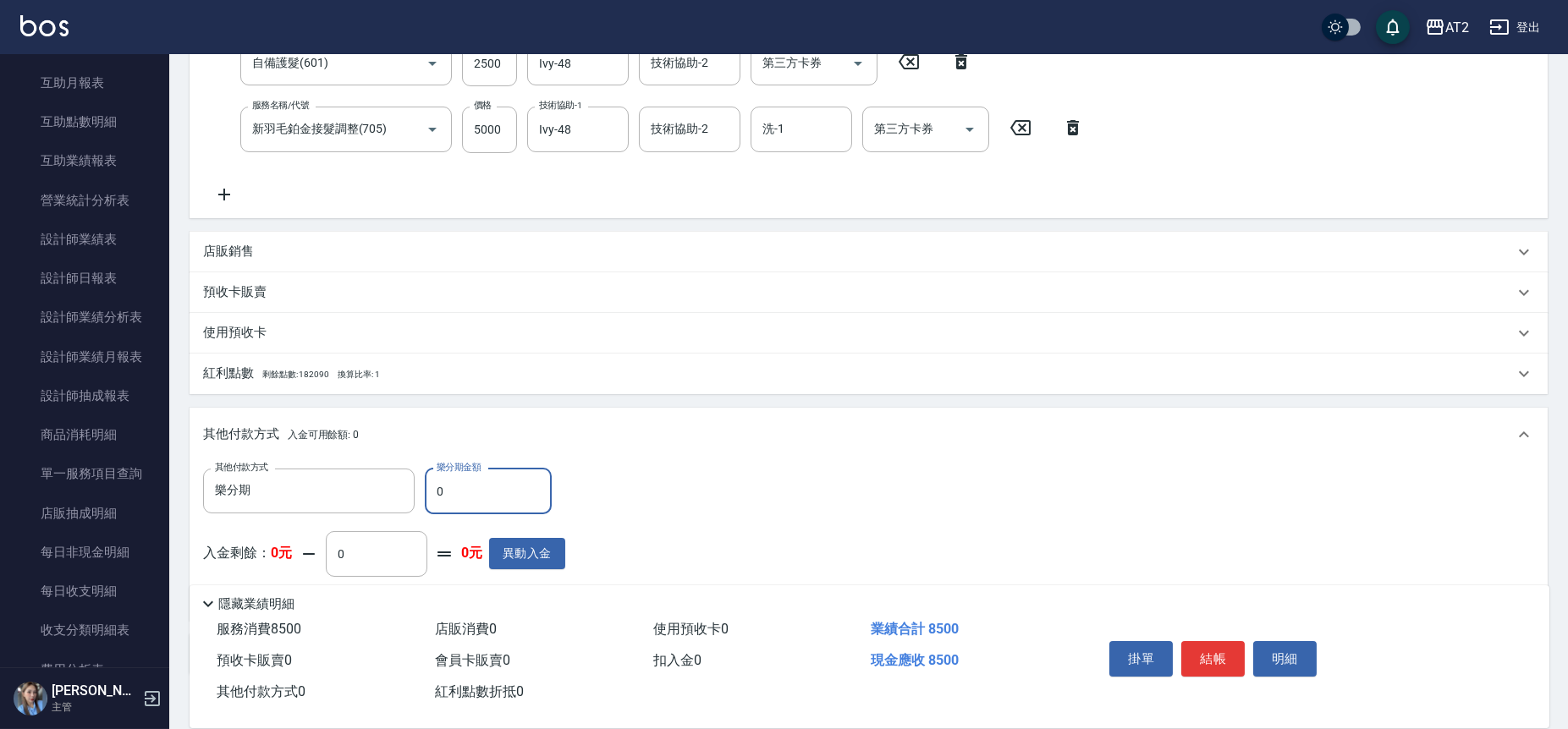
type input "88"
type input "840"
type input "85"
type input "760"
type input "850"
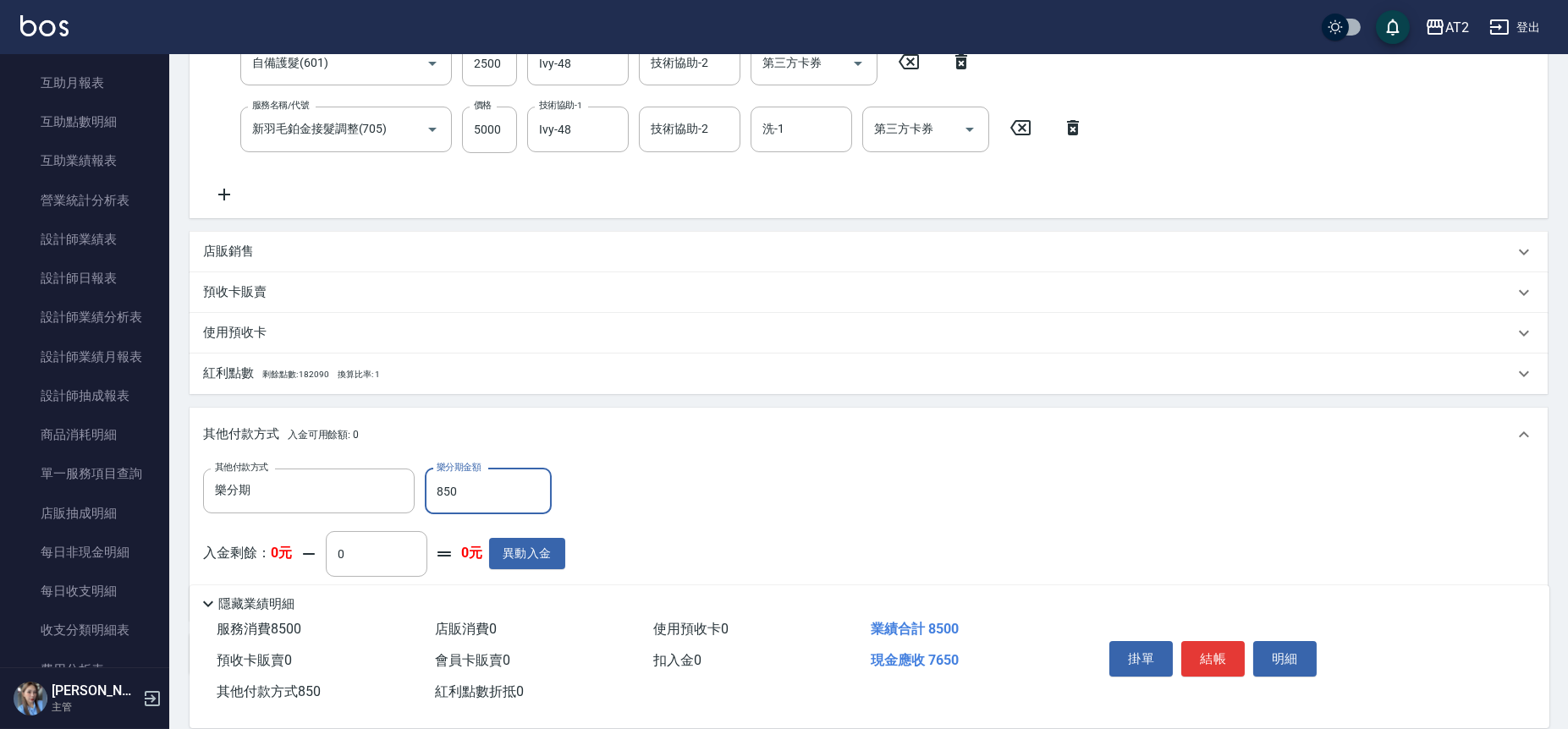
type input "0"
type input "8500"
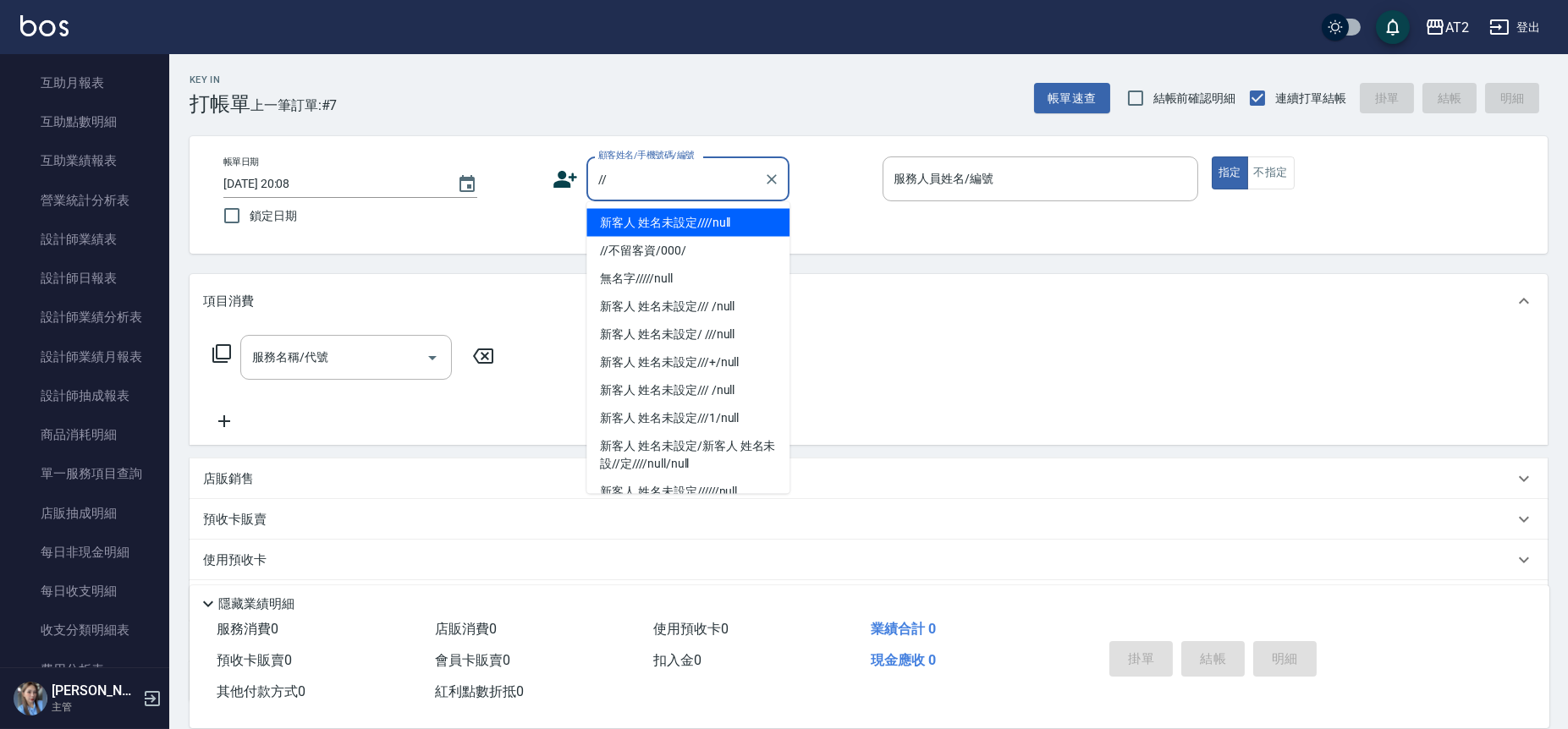
type input "新客人 姓名未設定////null"
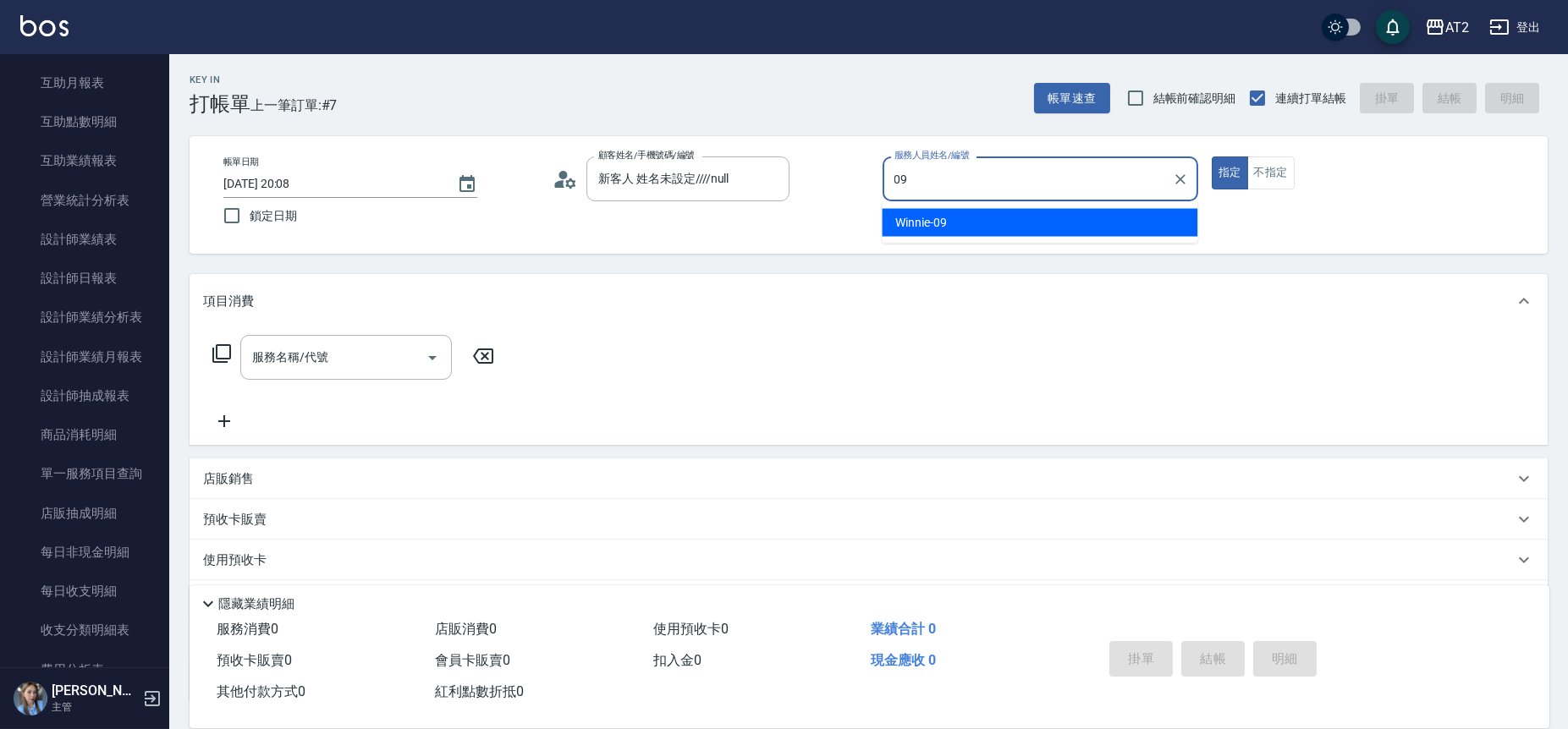
type input "Winnie-09"
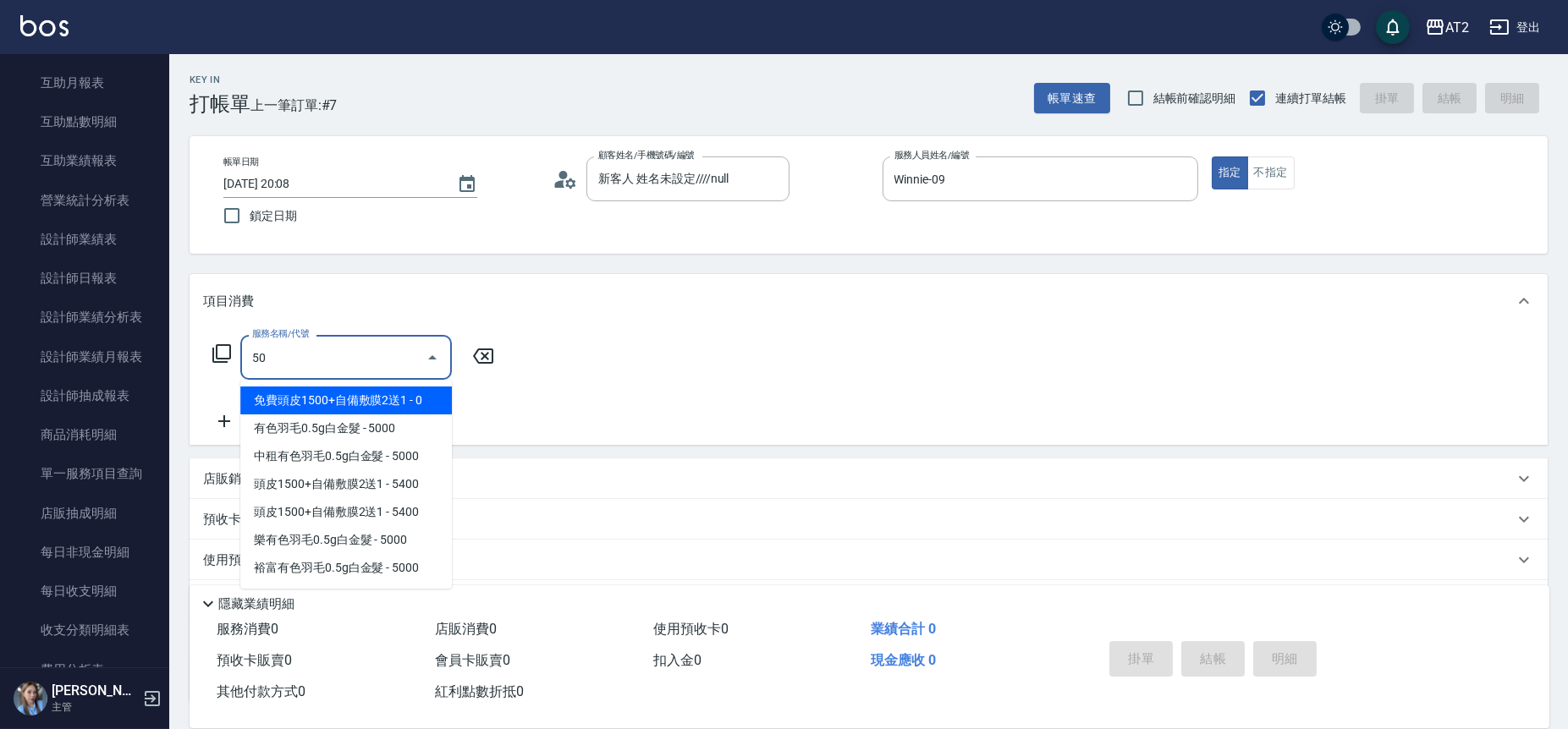
type input "501"
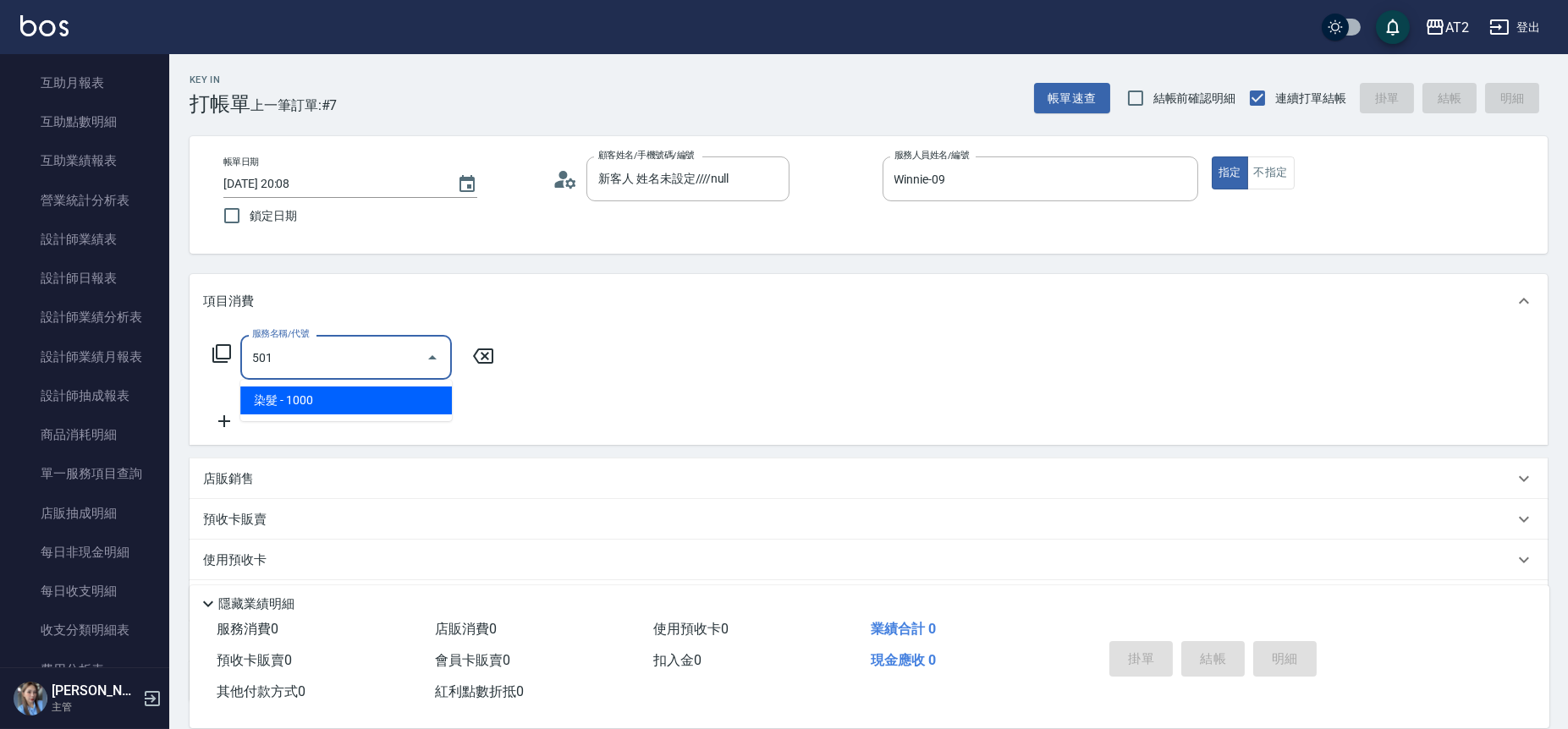
type input "100"
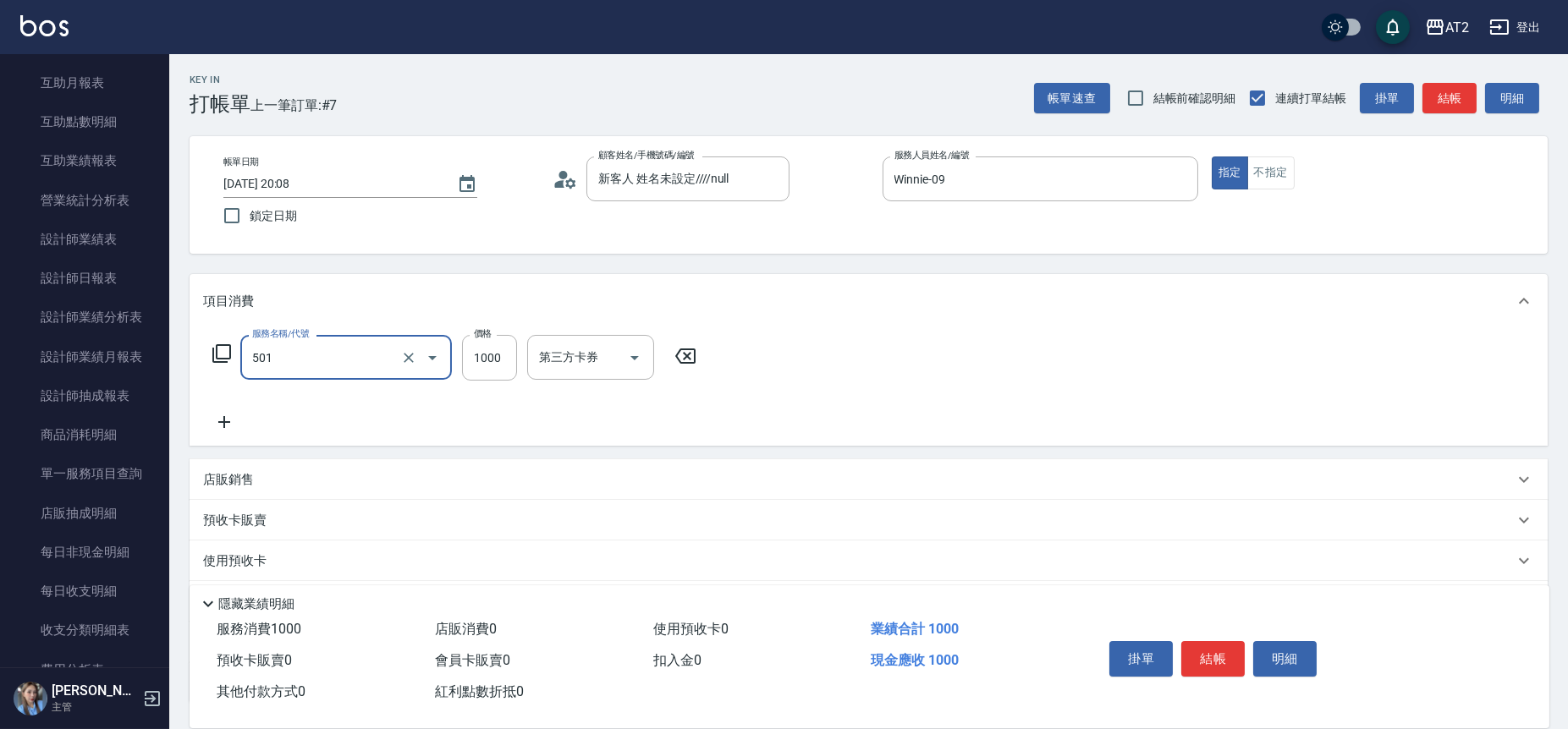
type input "染髮(501)"
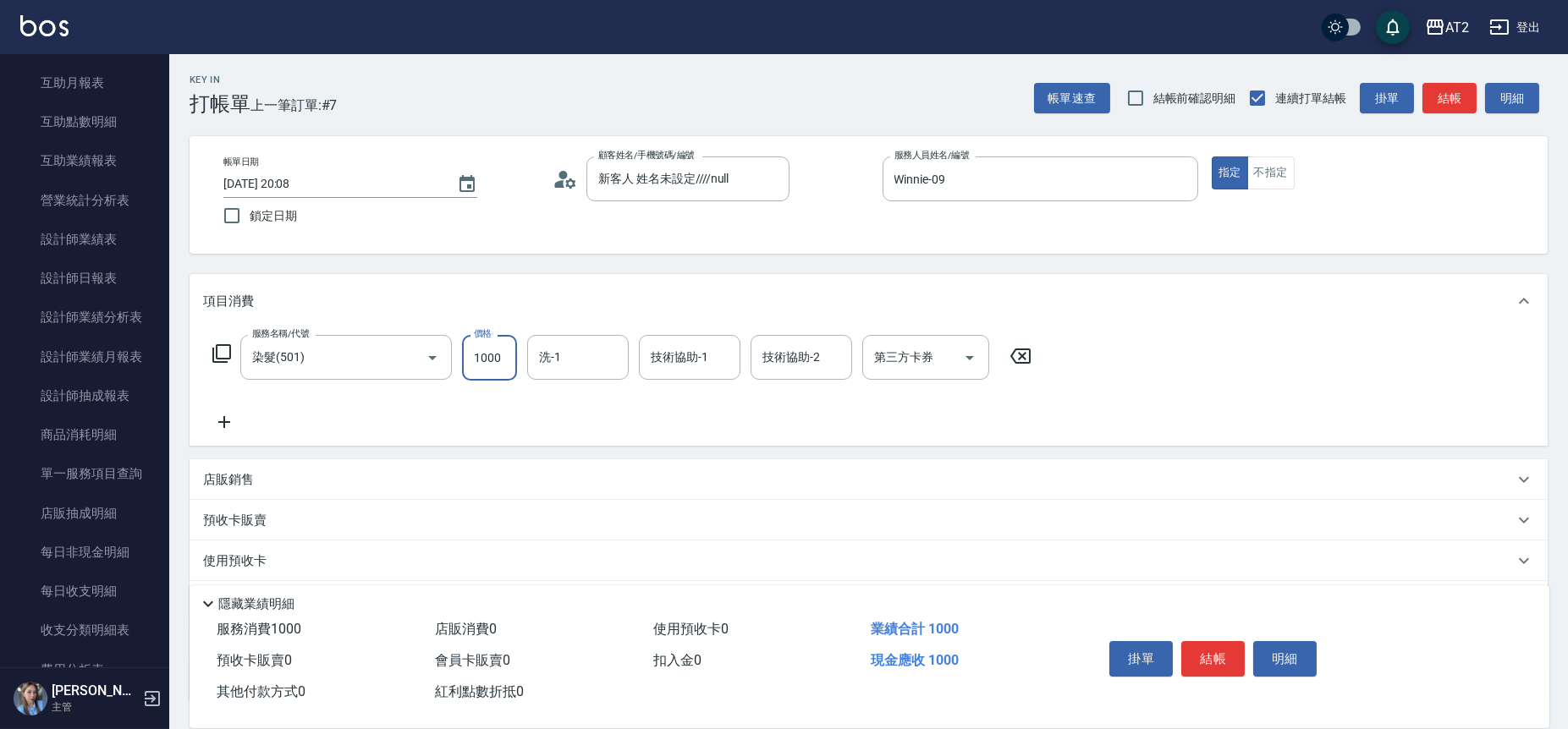
type input "2"
type input "0"
type input "20"
type input "209"
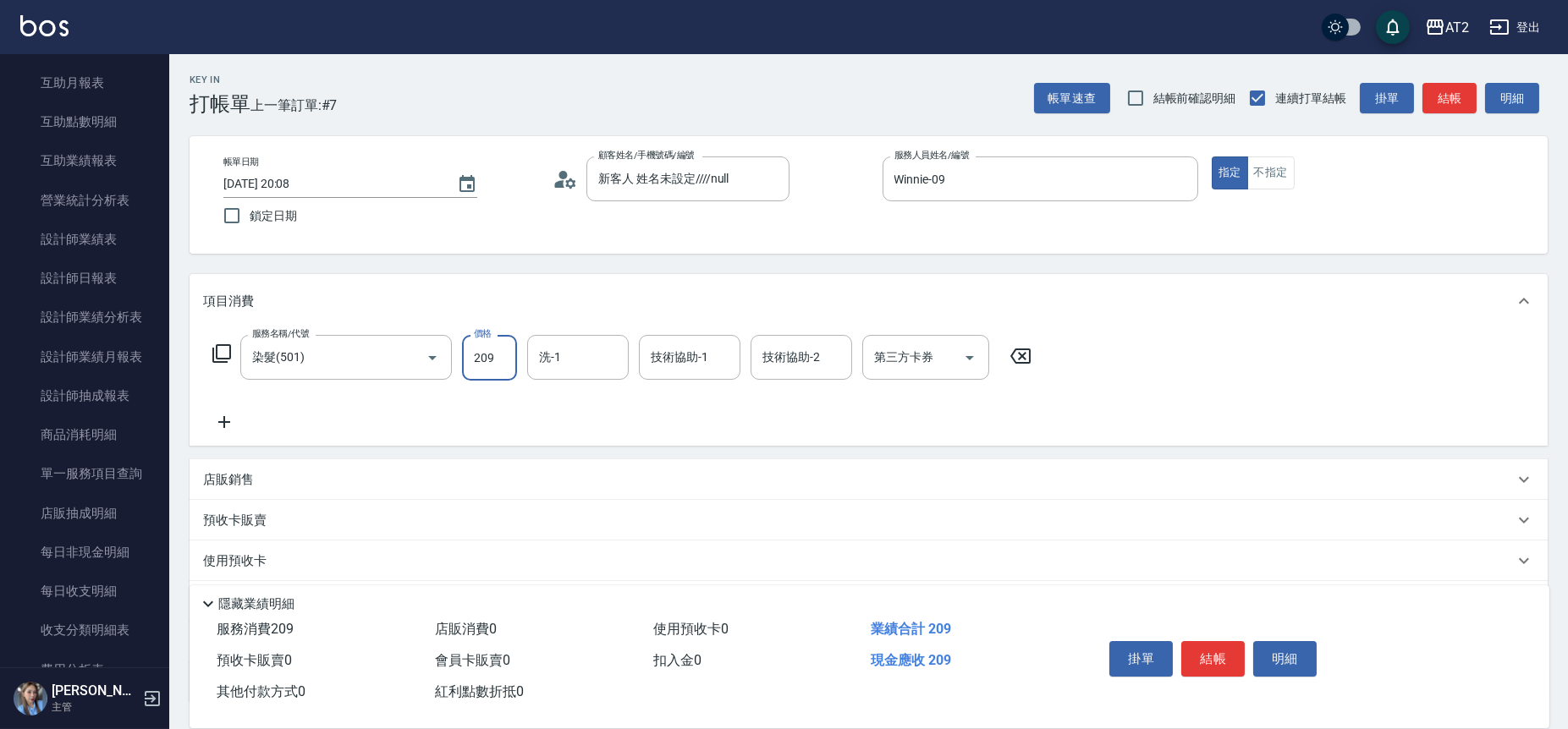
type input "200"
type input "2099"
type input "小安-30"
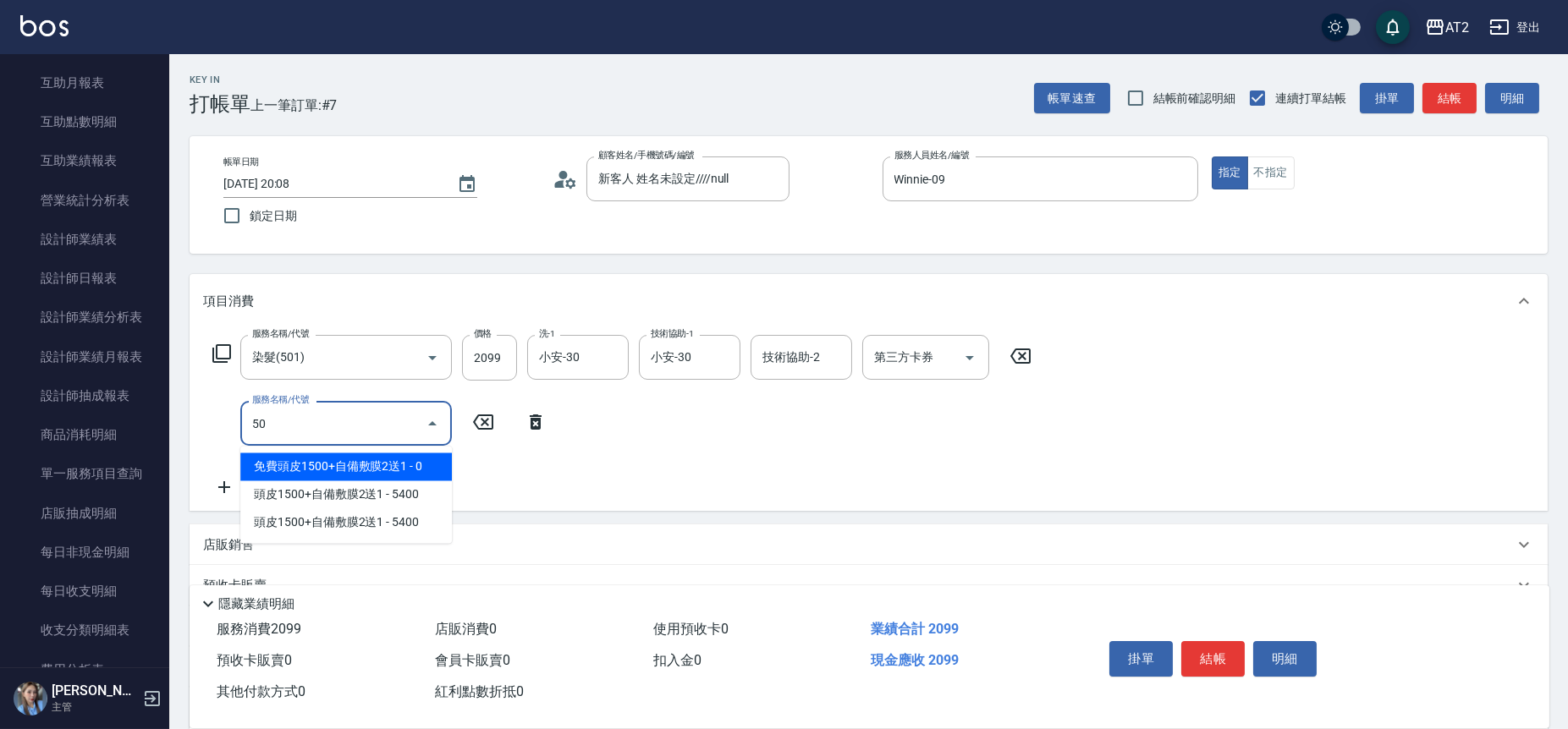
type input "502"
type input "250"
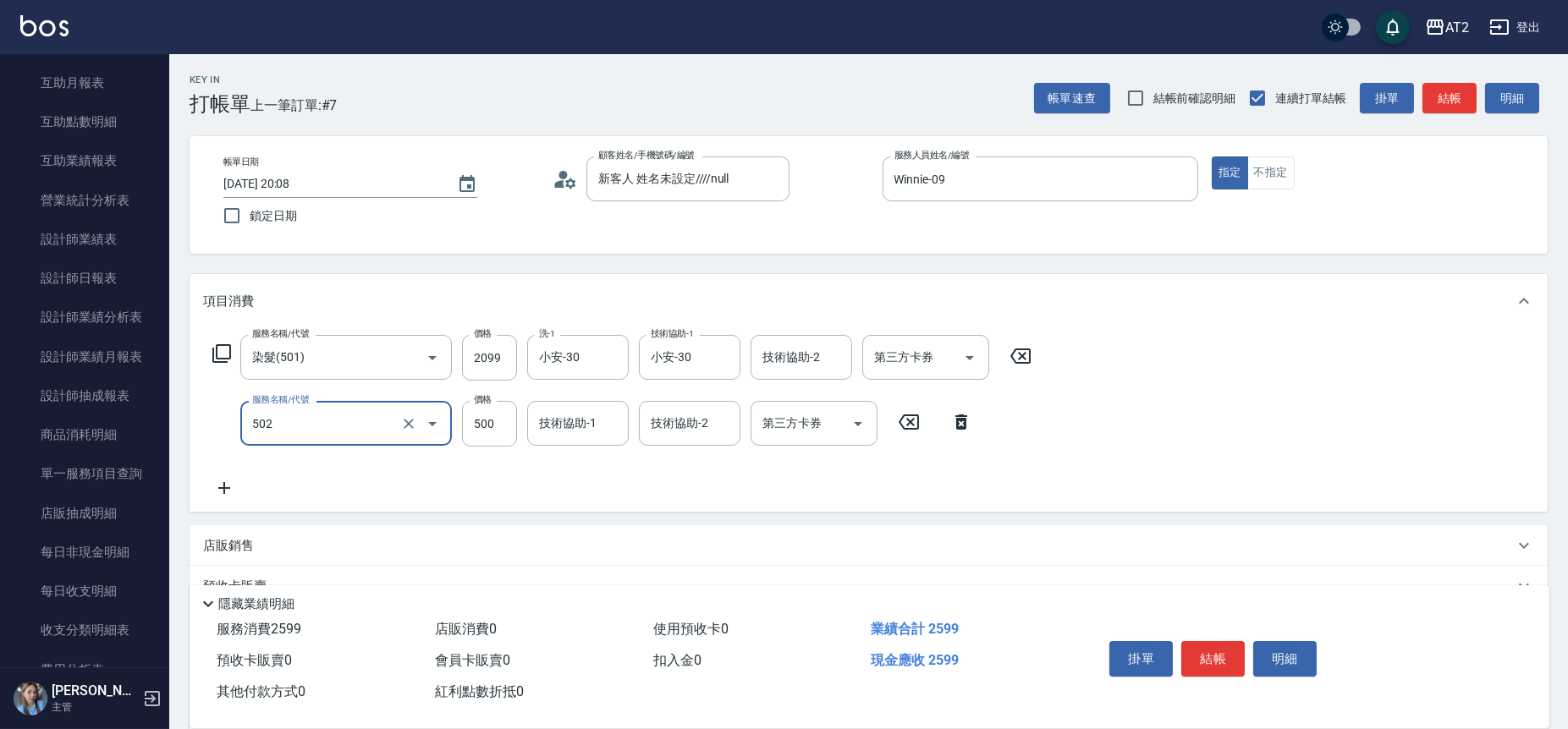
type input "漂髮(502)"
type input "200"
type input "0"
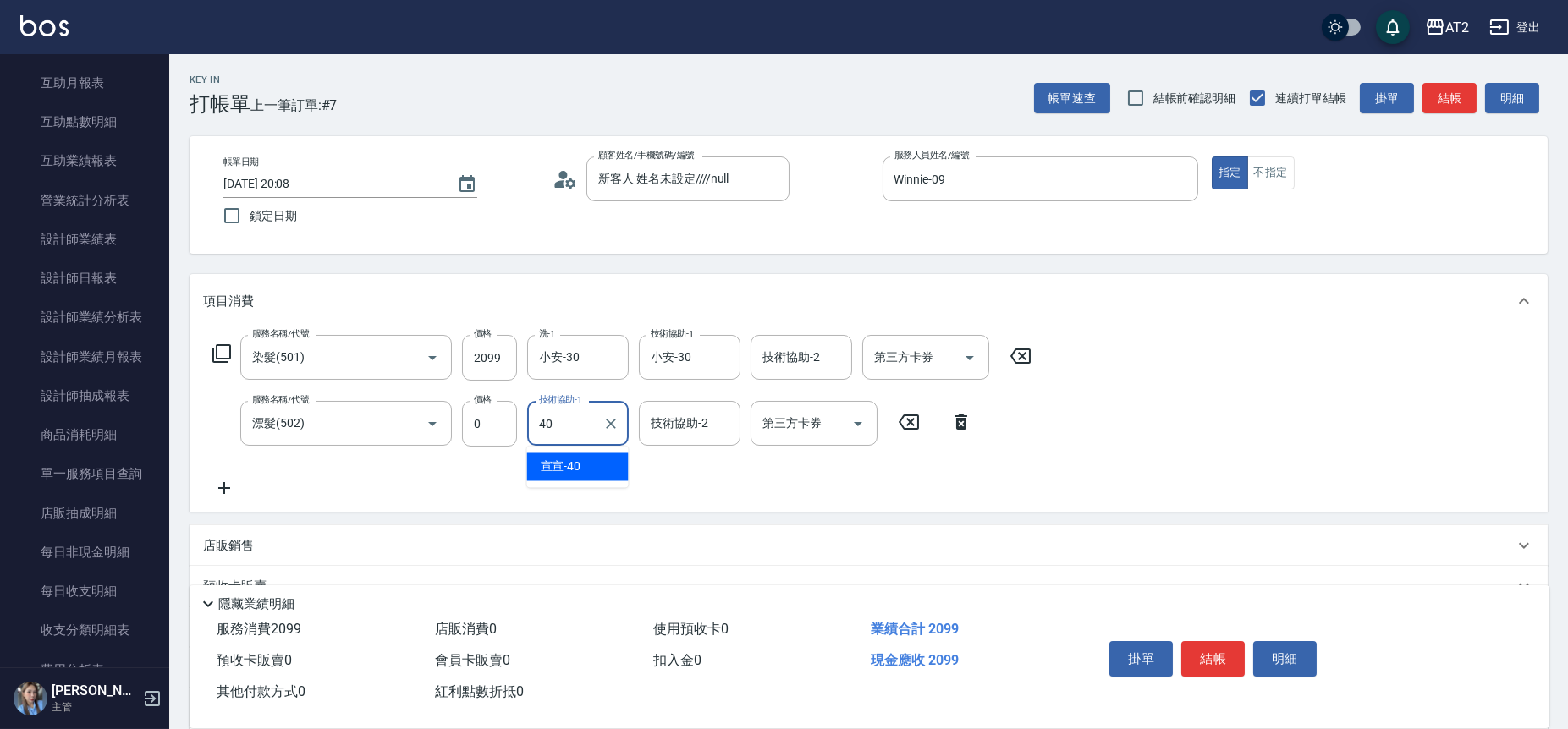
type input "宣宣-40"
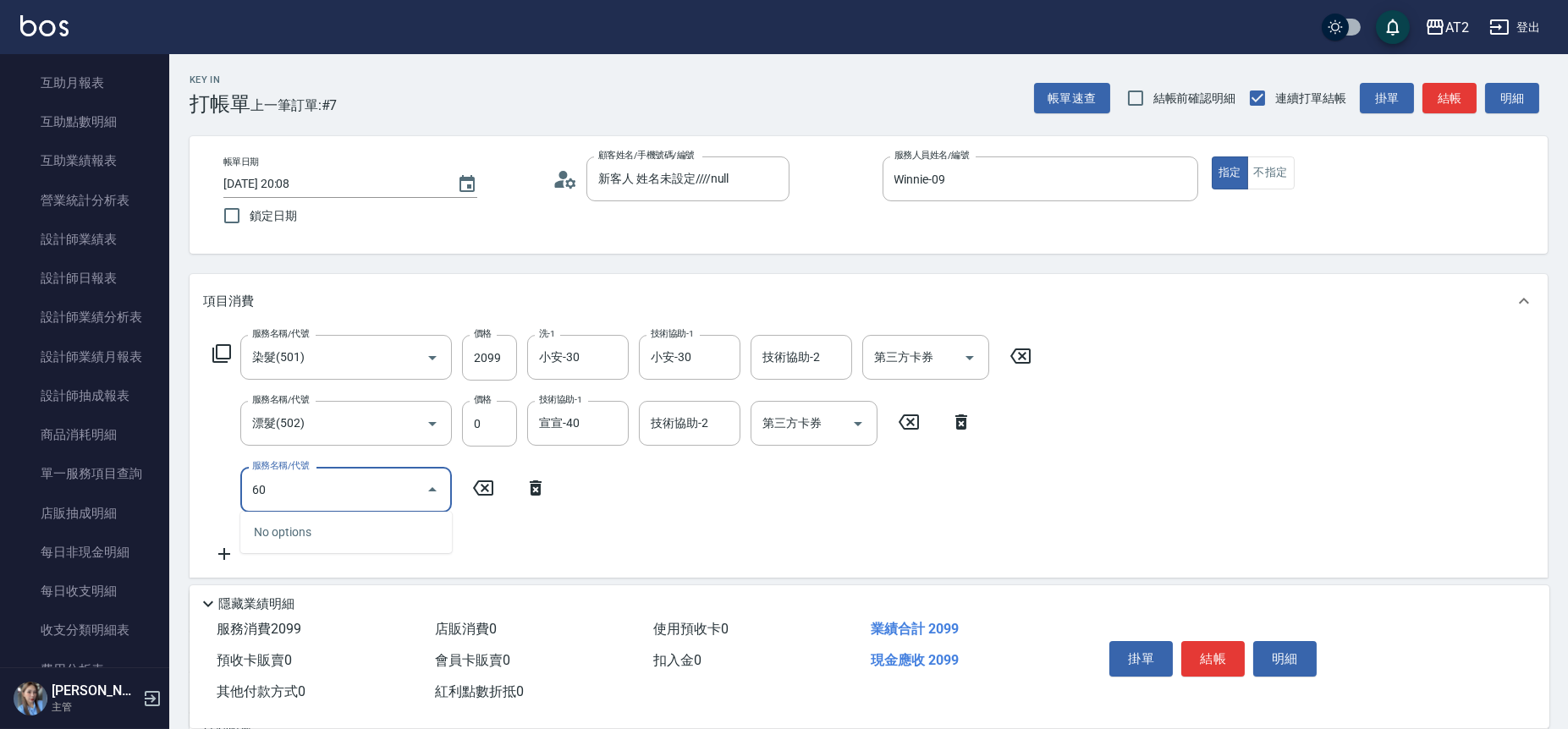
type input "601"
type input "300"
type input "自備護髮(601)"
type input "210"
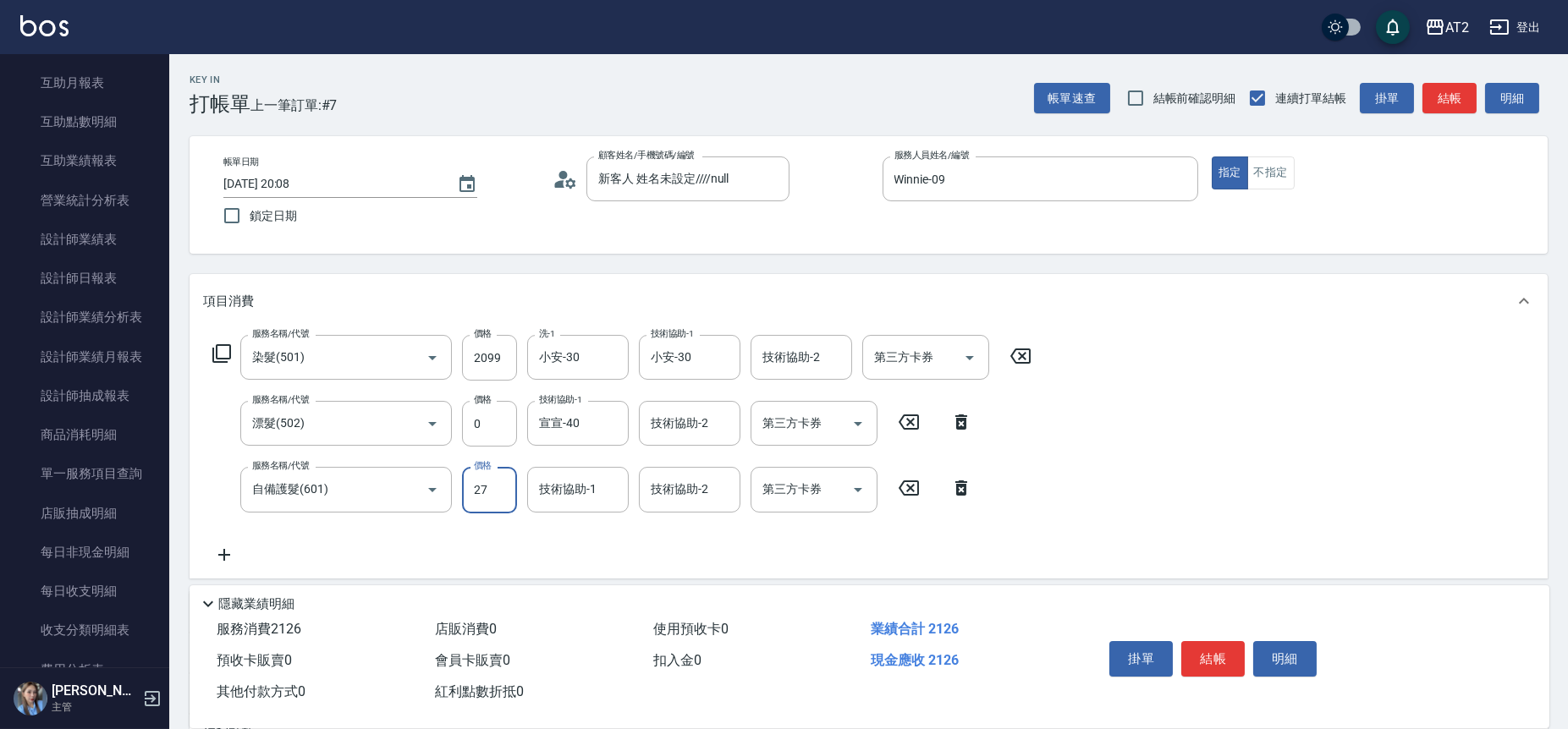
type input "270"
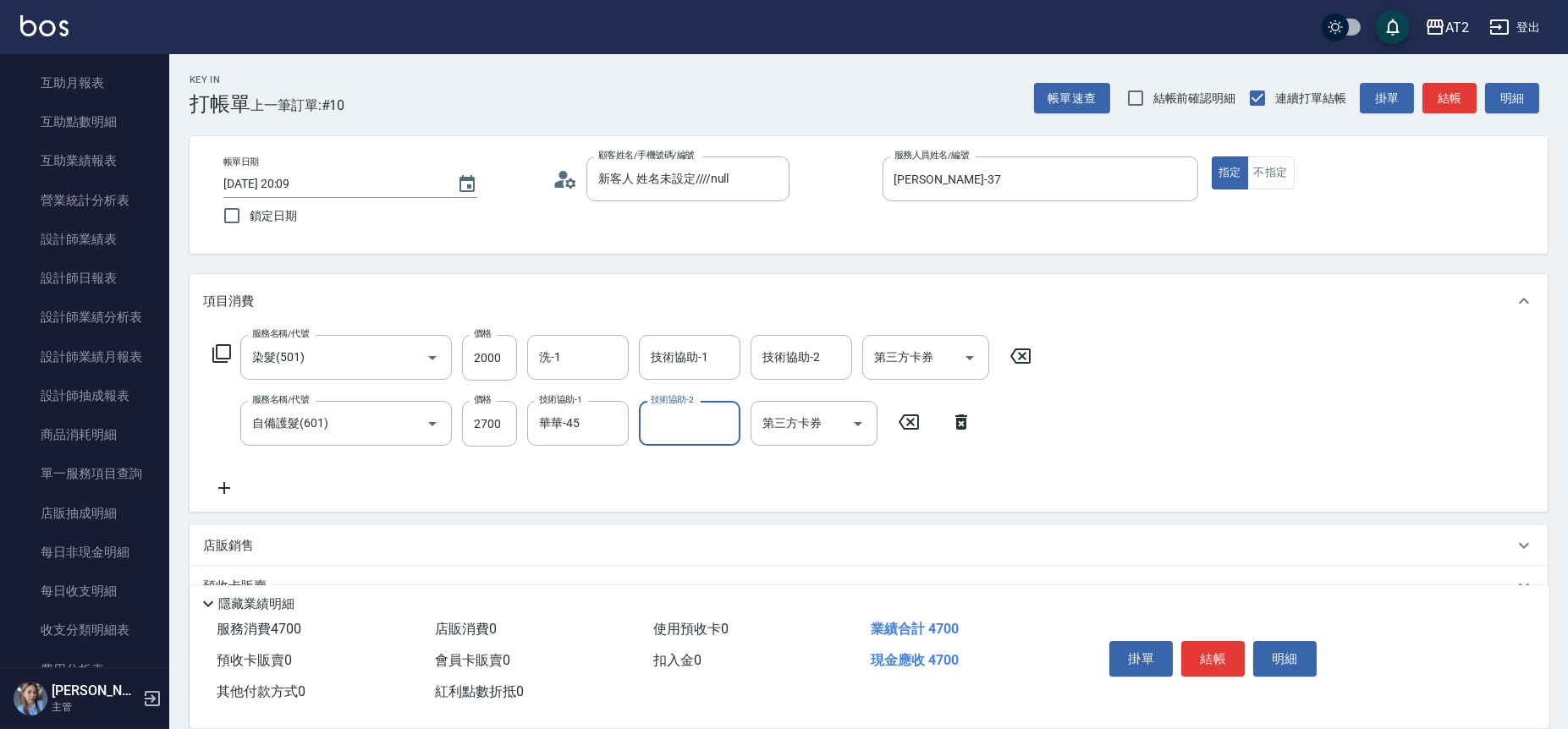
drag, startPoint x: 614, startPoint y: 421, endPoint x: 661, endPoint y: 285, distance: 143.9
click at [614, 421] on icon "Clear" at bounding box center [610, 423] width 10 height 10
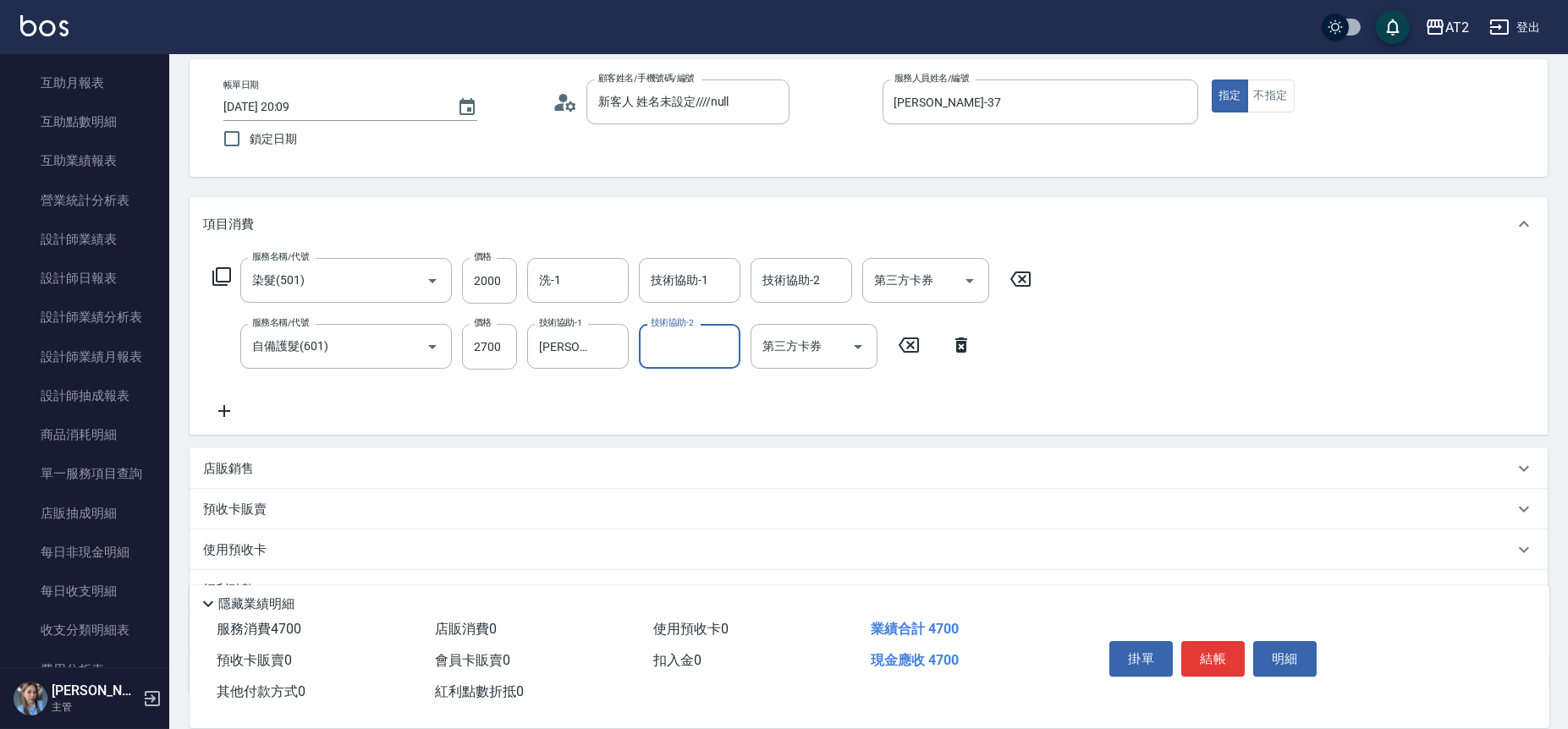
scroll to position [201, 0]
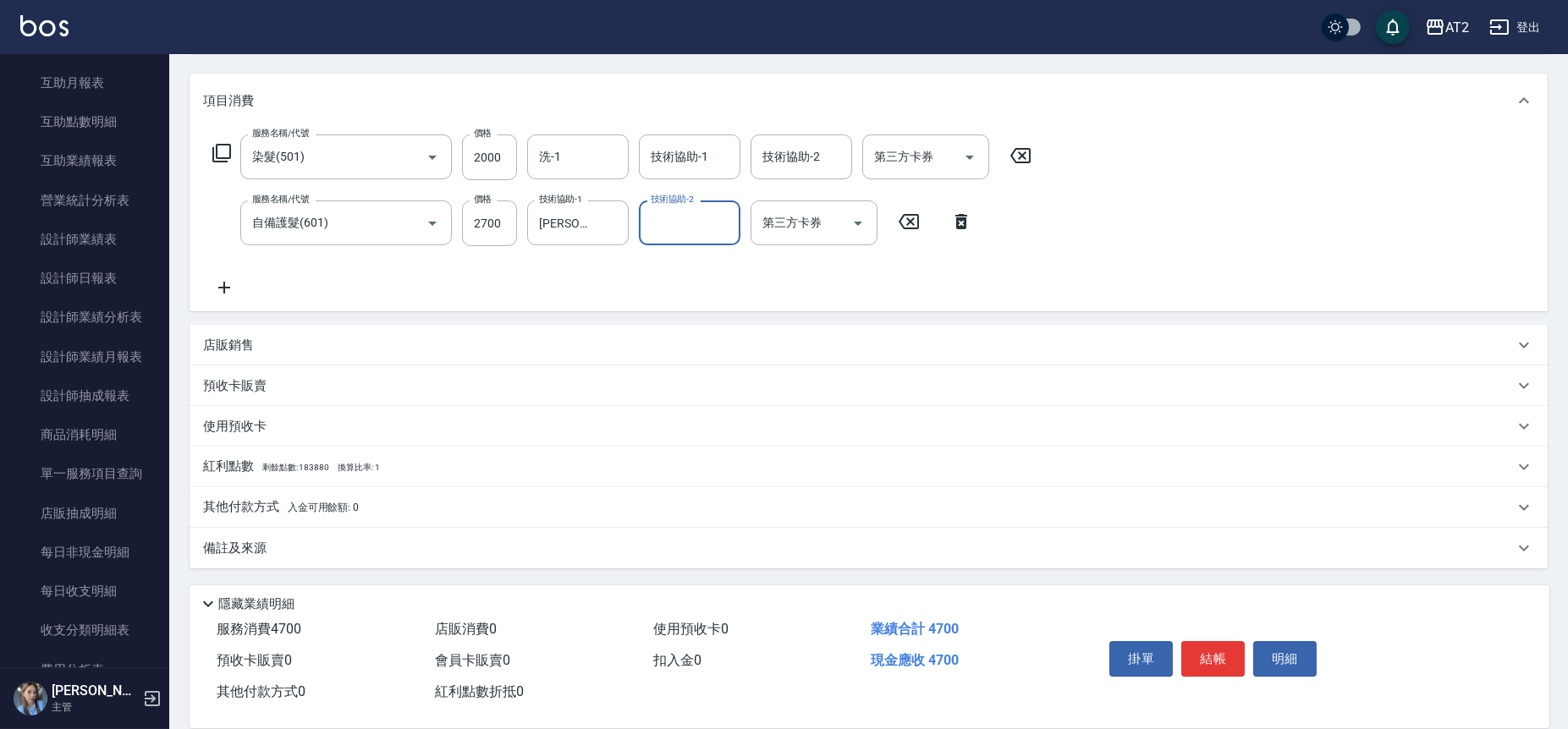
click at [308, 522] on div "其他付款方式 入金可用餘額: 0" at bounding box center [869, 508] width 1358 height 41
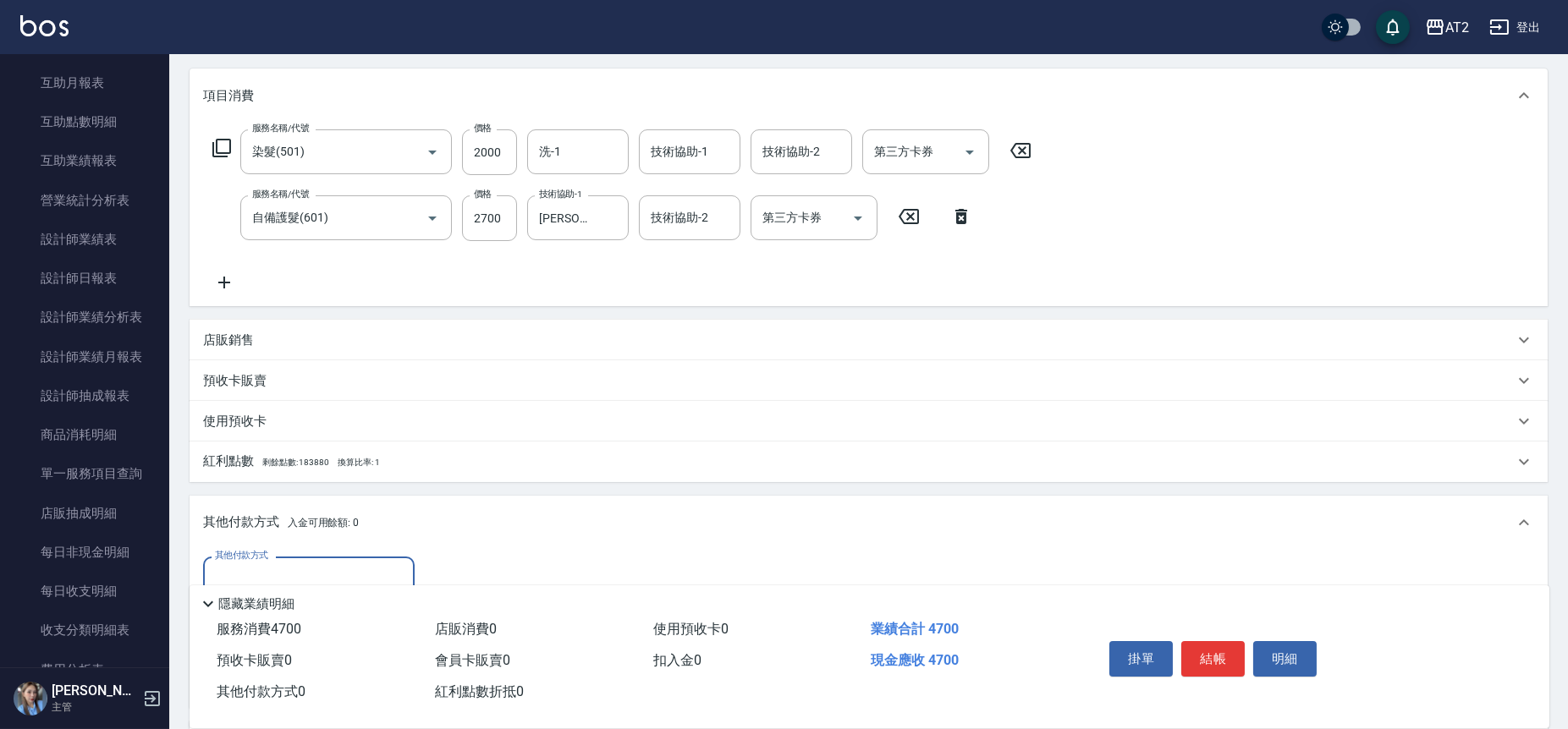
scroll to position [0, 0]
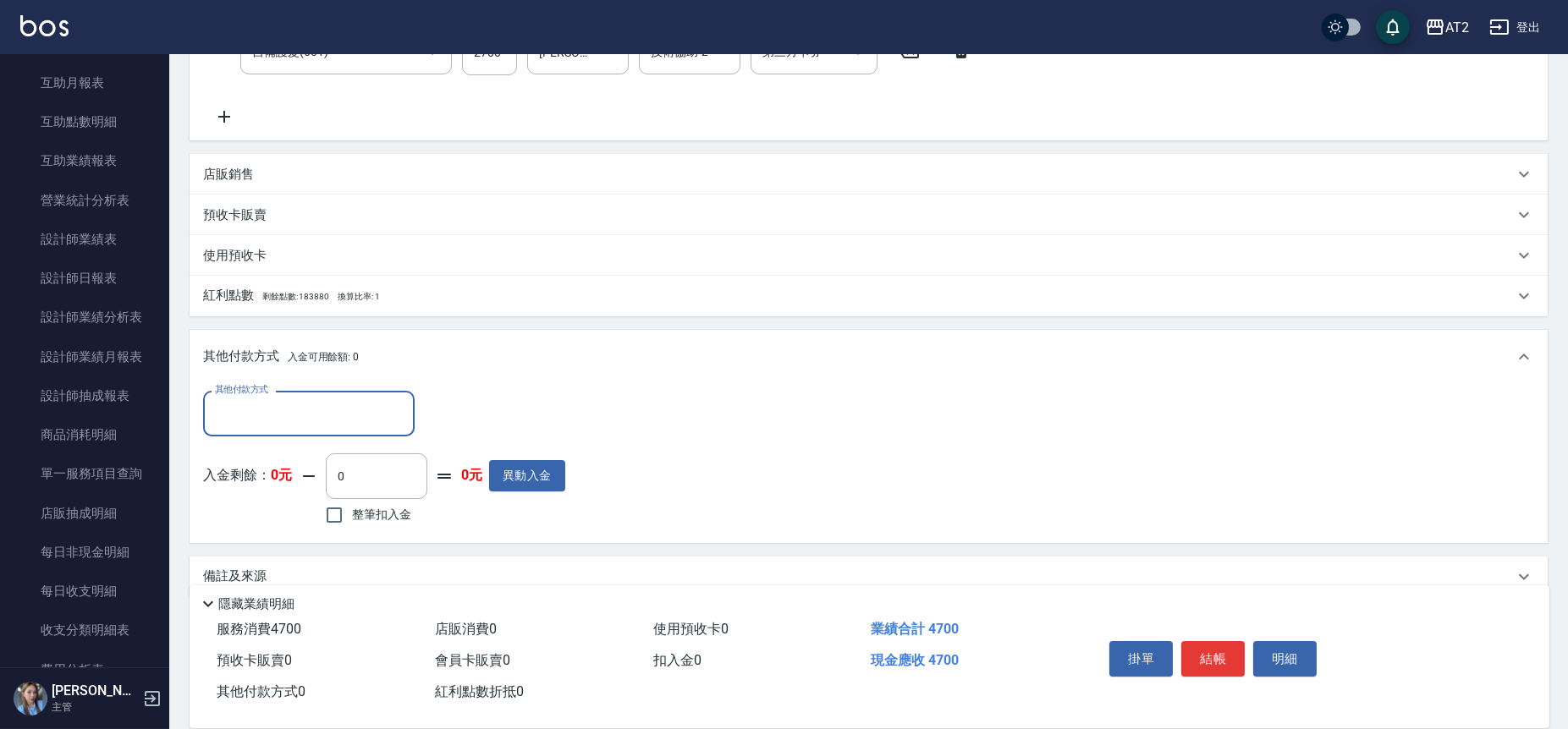
click at [325, 433] on div "其他付款方式" at bounding box center [309, 413] width 212 height 45
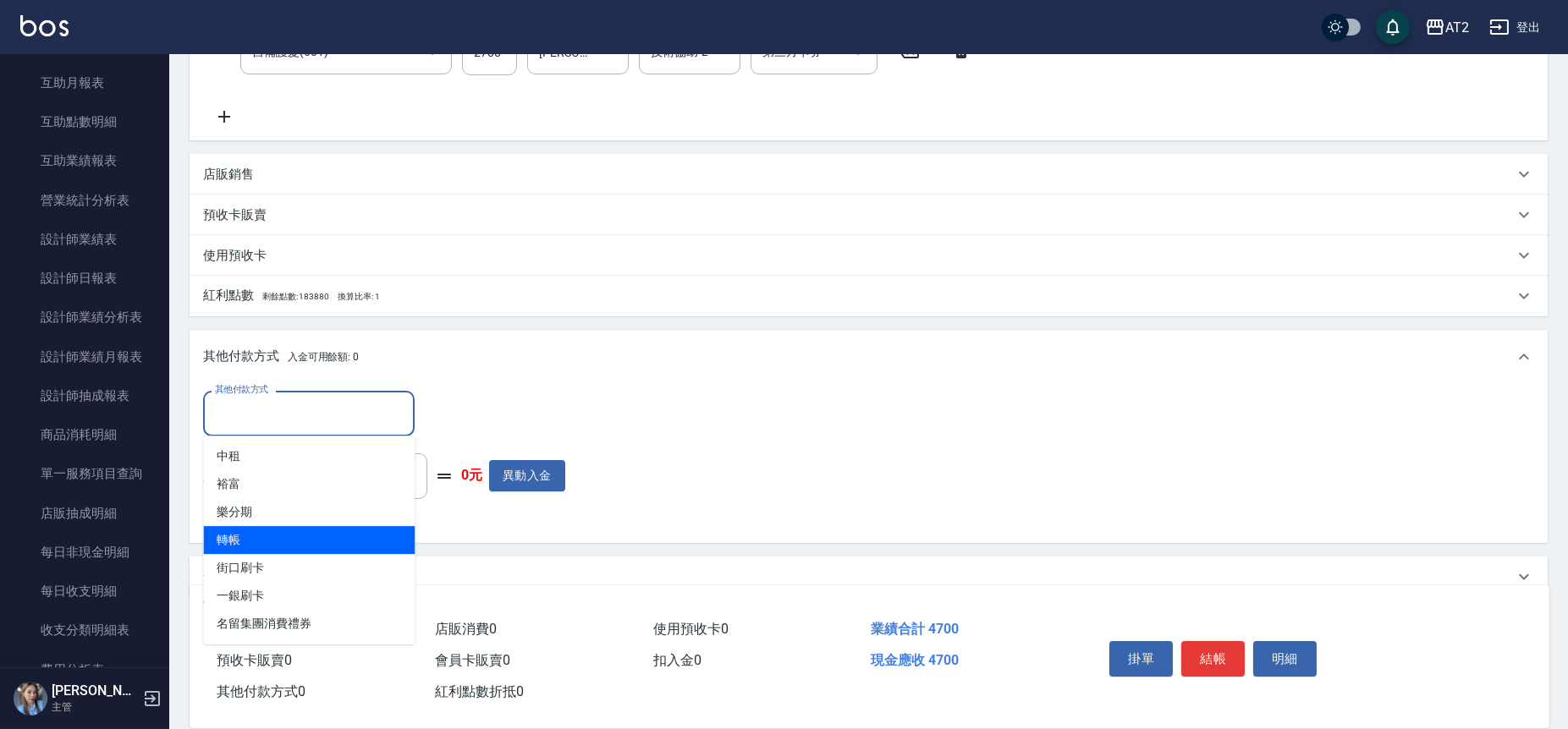
click at [327, 543] on span "轉帳" at bounding box center [309, 540] width 212 height 28
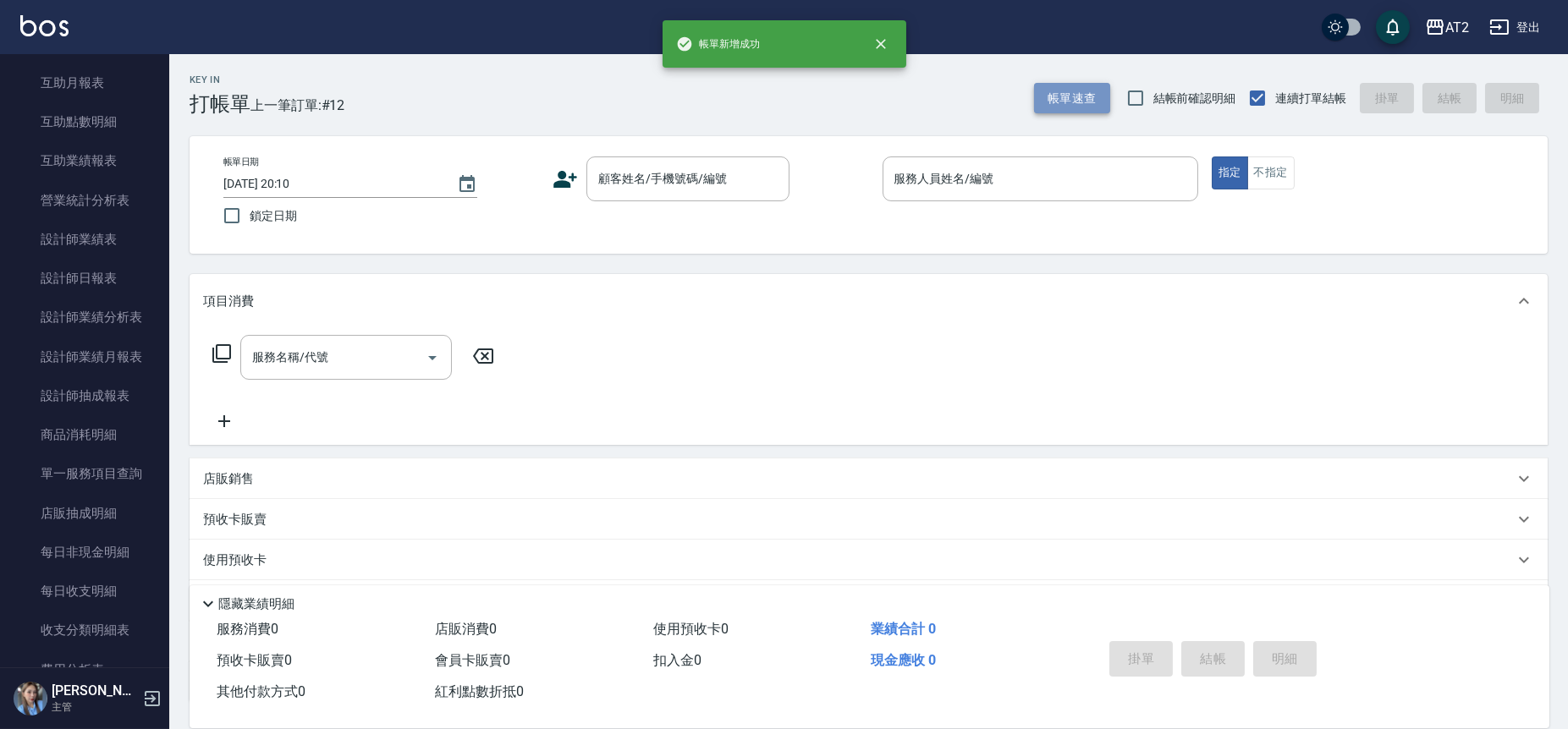
click at [1061, 105] on button "帳單速查" at bounding box center [1072, 98] width 76 height 32
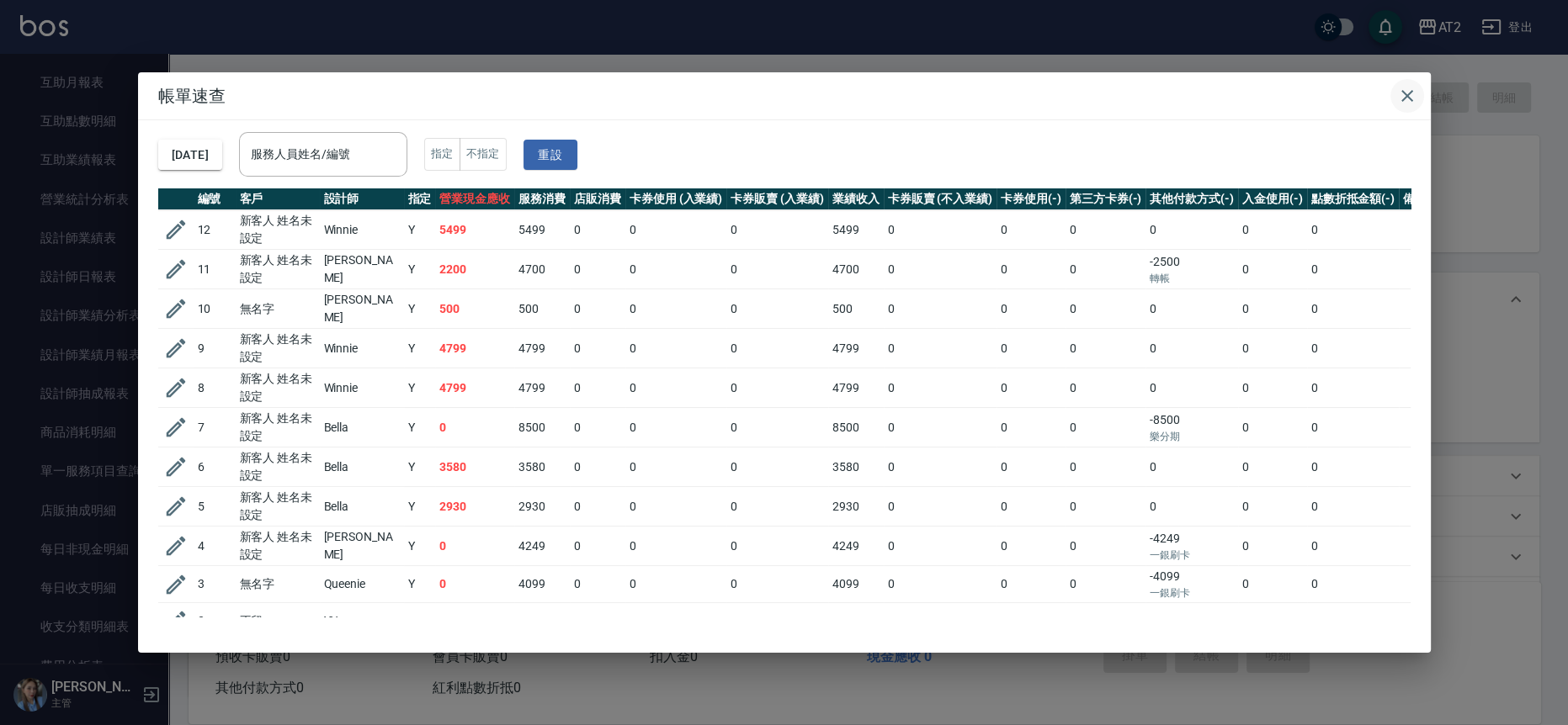
click at [1399, 90] on icon "button" at bounding box center [1407, 96] width 20 height 20
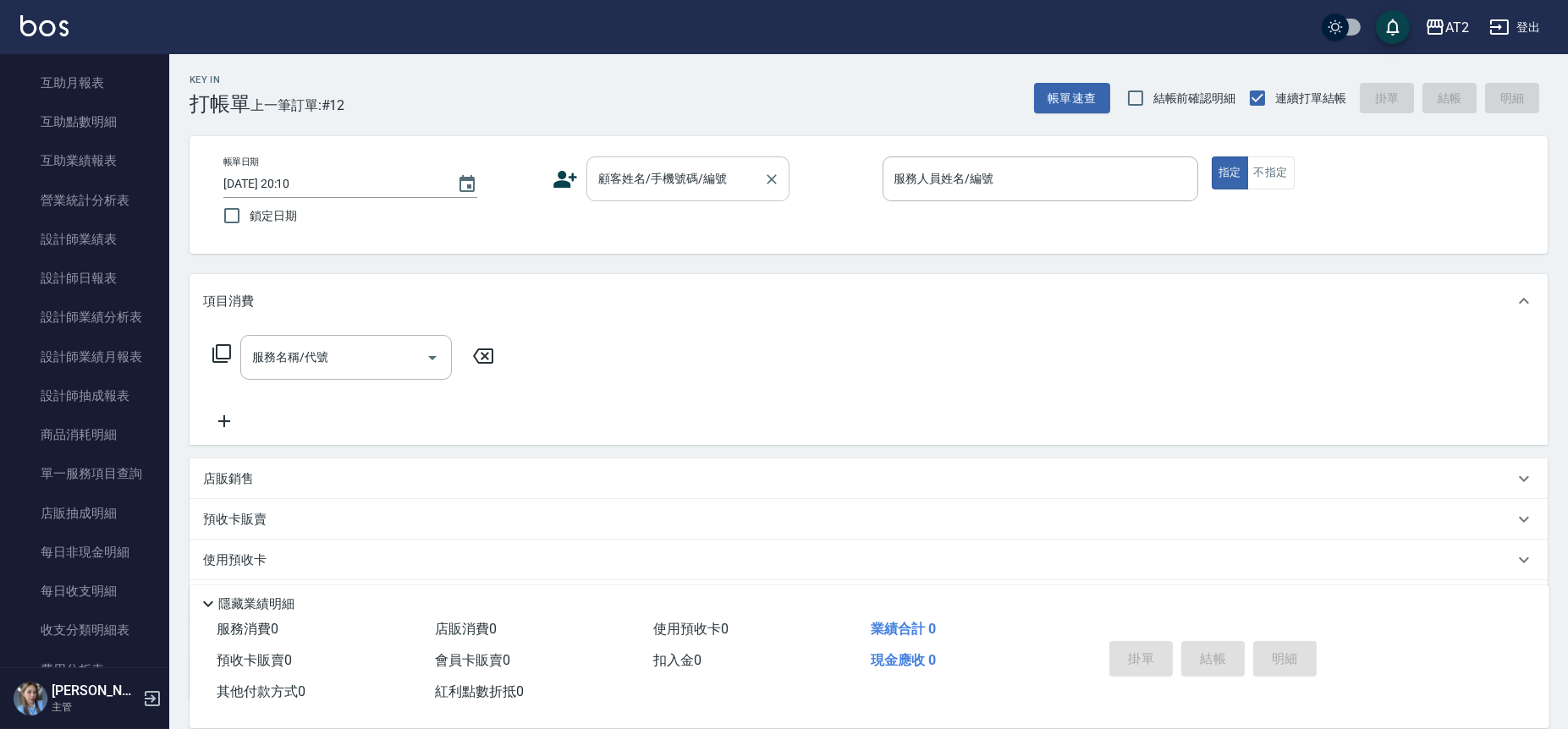
click at [697, 173] on input "顧客姓名/手機號碼/編號" at bounding box center [675, 179] width 163 height 30
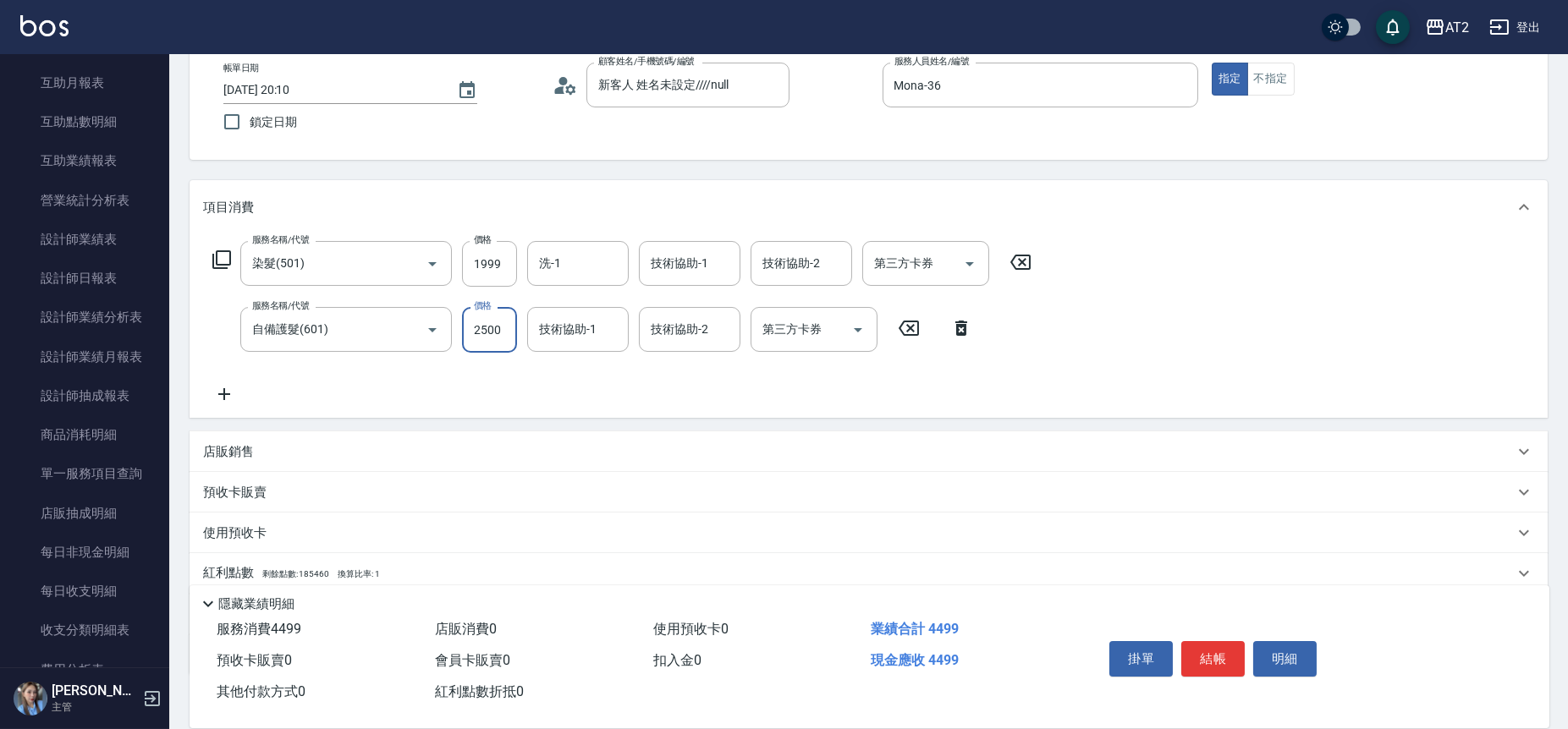
scroll to position [201, 0]
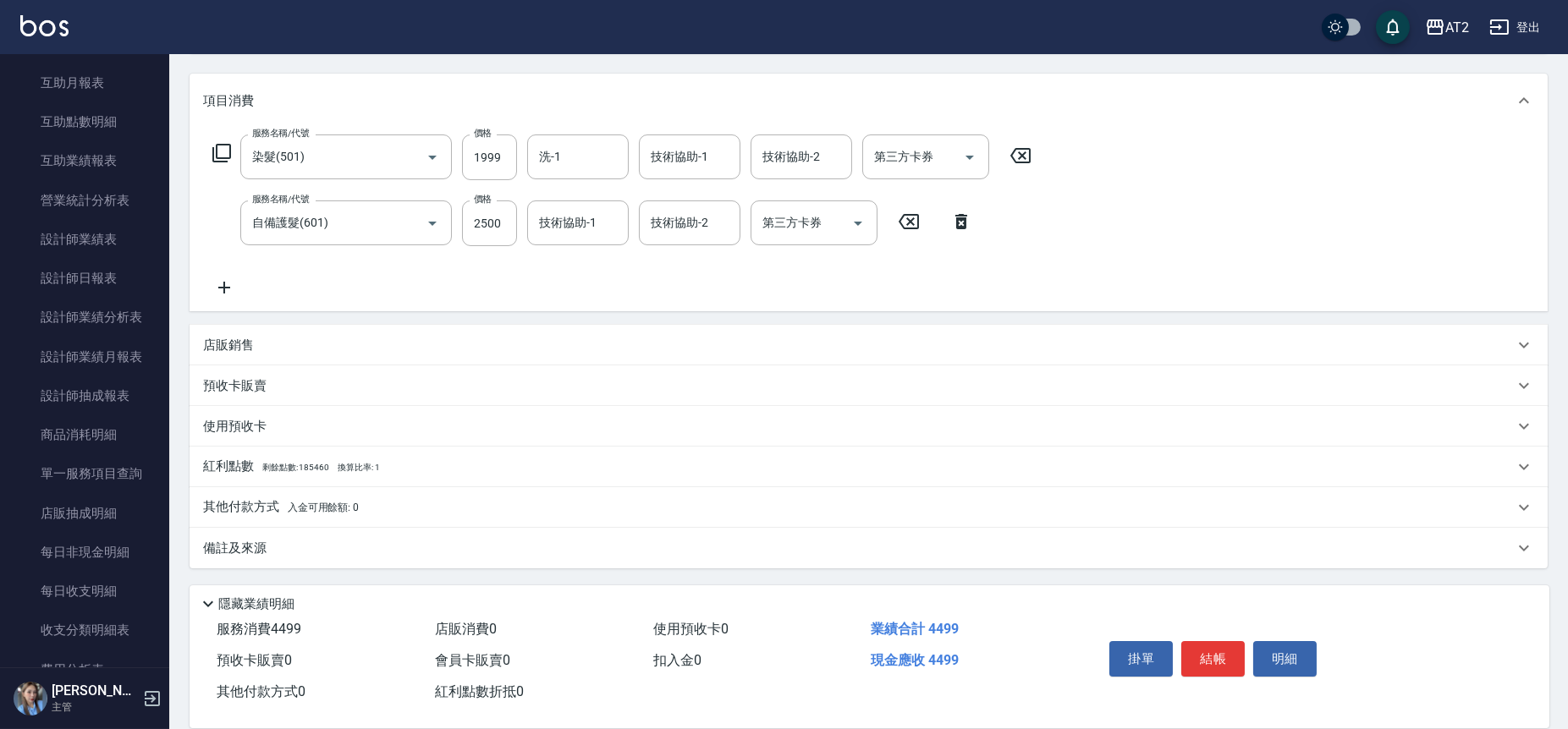
click at [302, 502] on span "入金可用餘額: 0" at bounding box center [323, 507] width 72 height 12
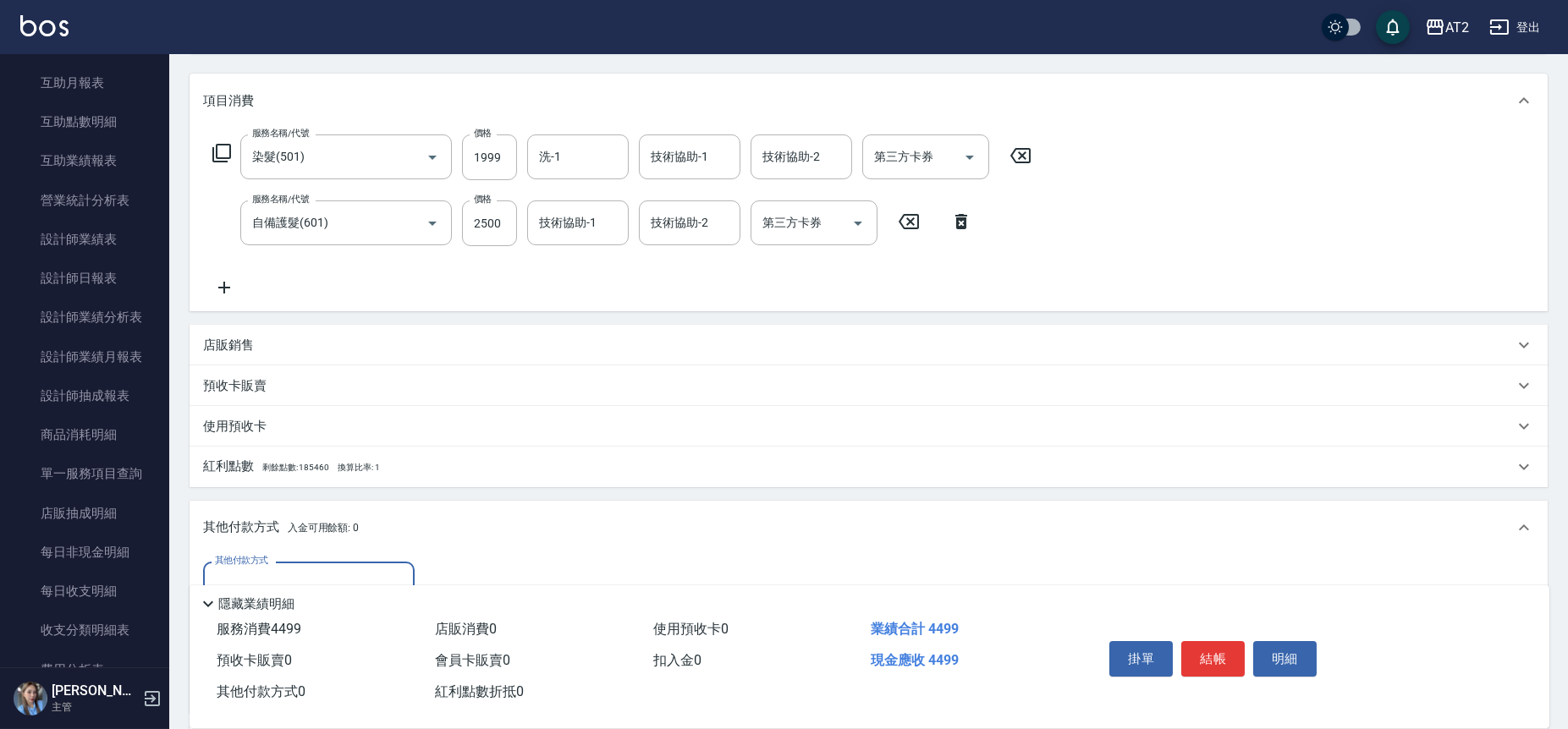
scroll to position [0, 0]
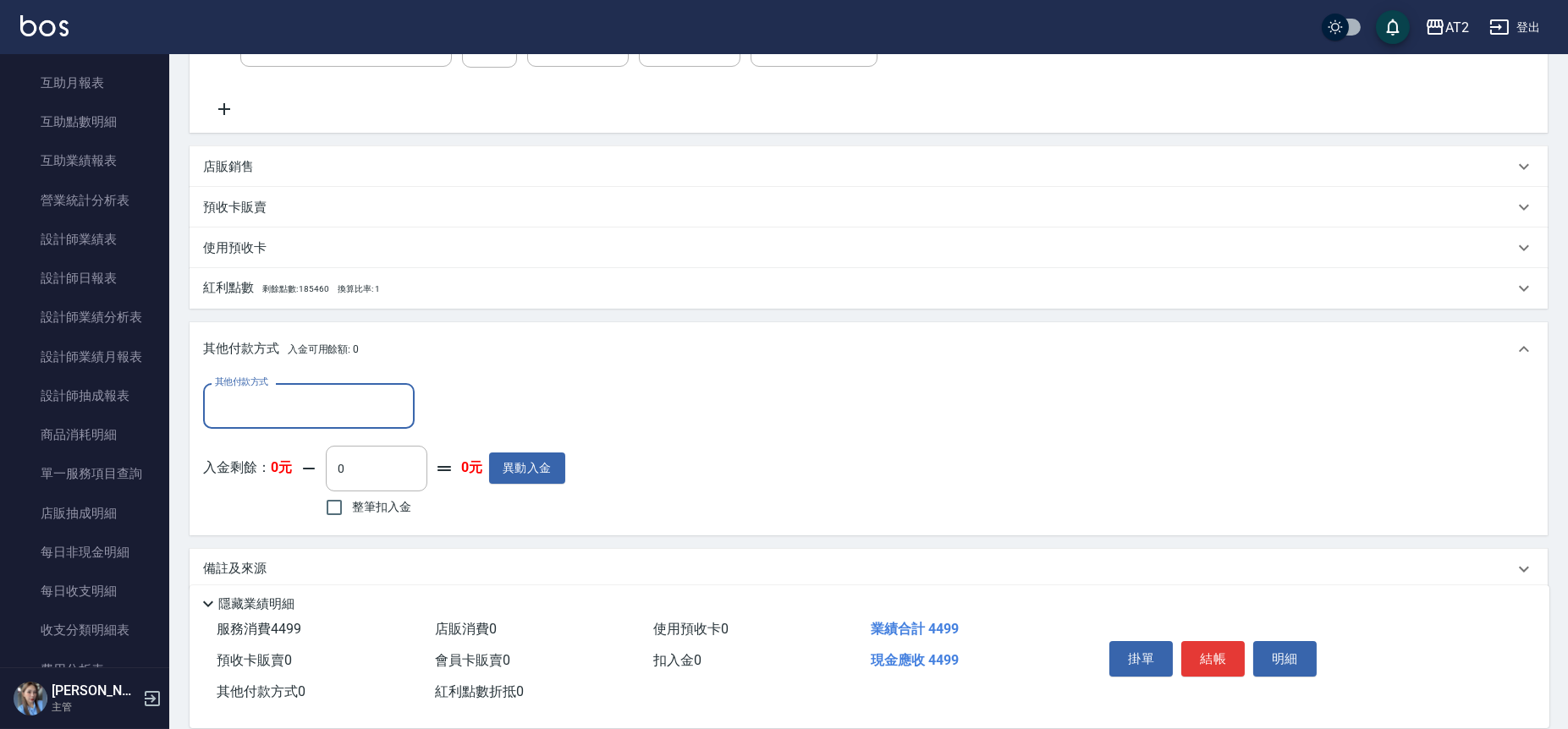
click at [285, 405] on input "其他付款方式" at bounding box center [308, 406] width 196 height 30
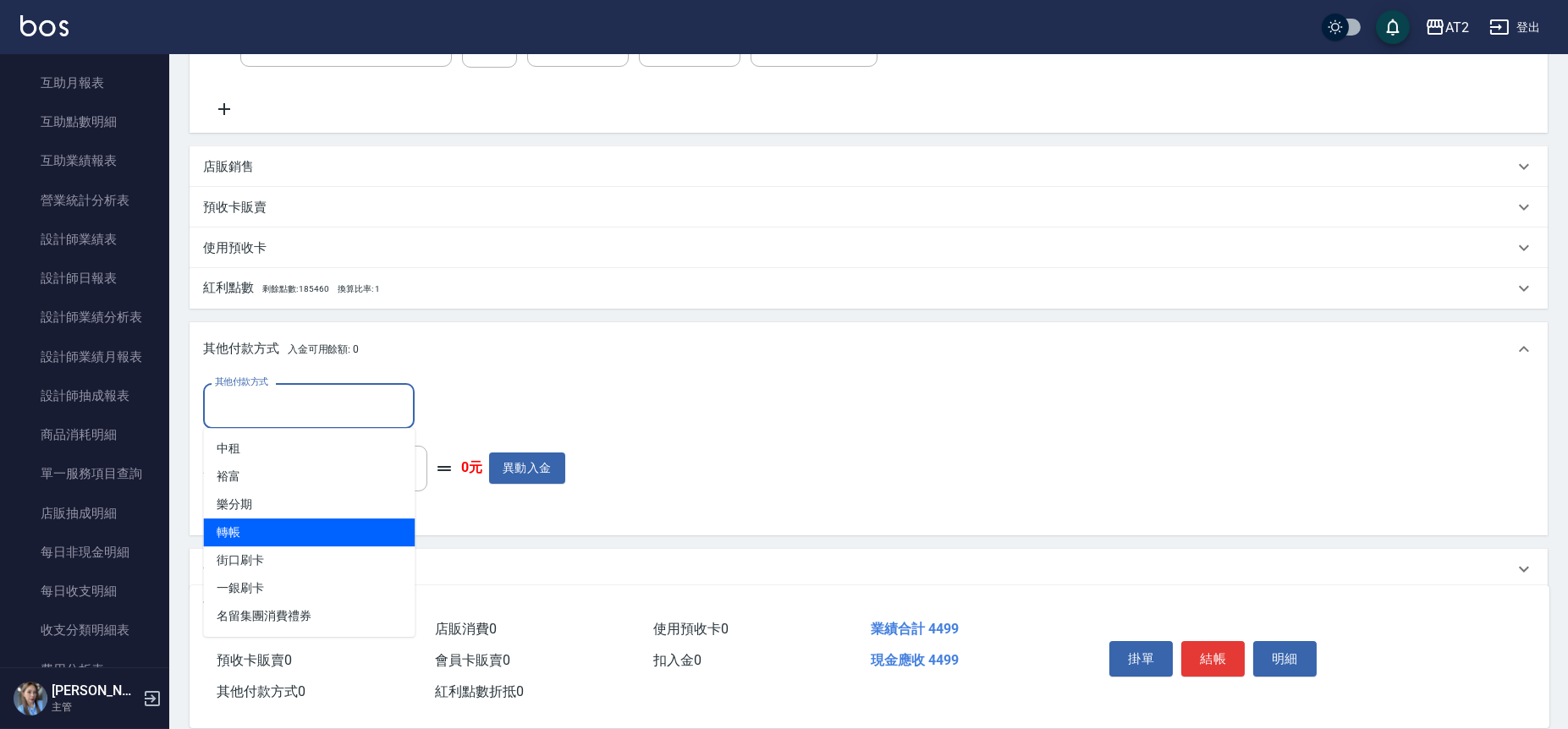
click at [282, 525] on span "轉帳" at bounding box center [309, 533] width 212 height 28
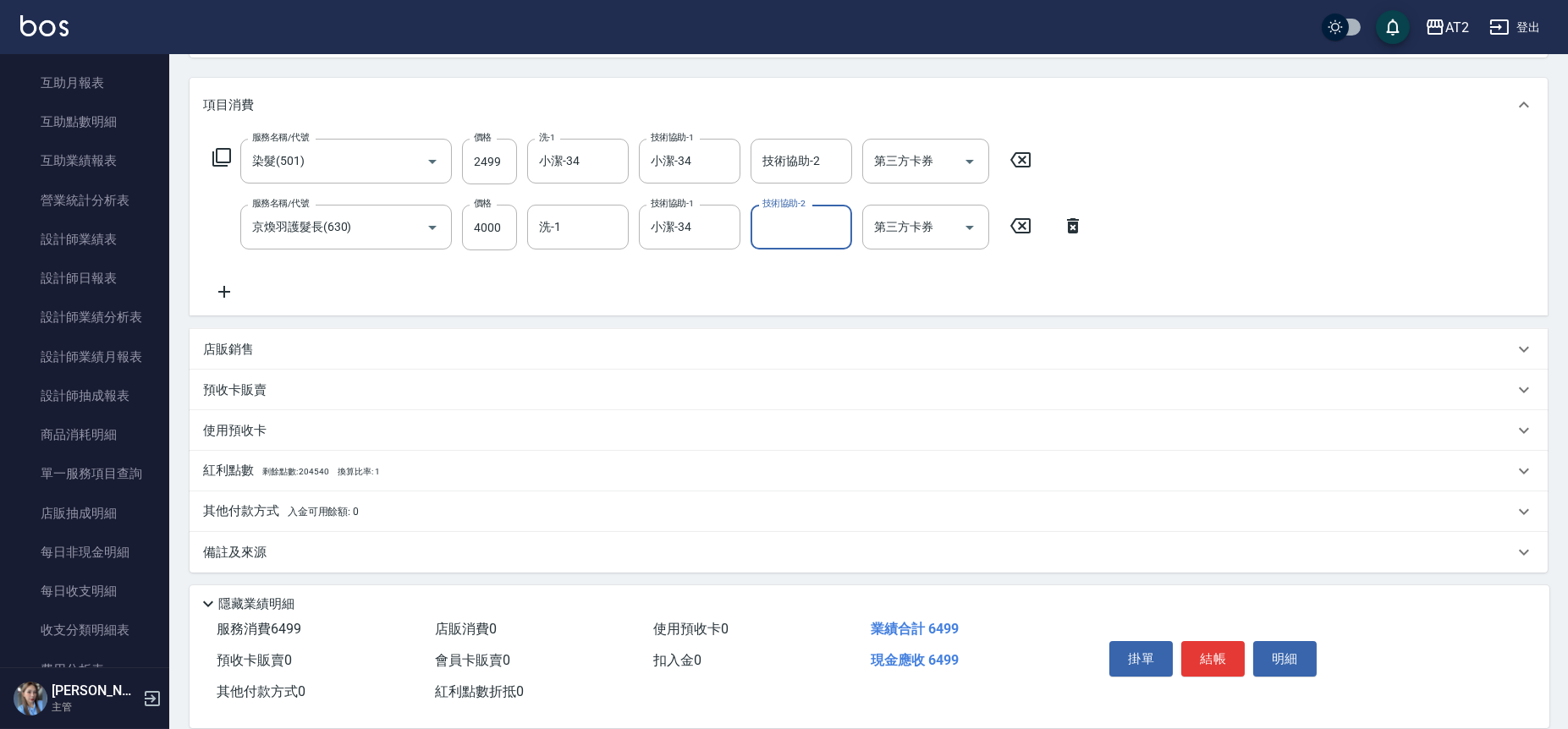
scroll to position [201, 0]
click at [274, 492] on div "其他付款方式 入金可用餘額: 0" at bounding box center [869, 508] width 1358 height 41
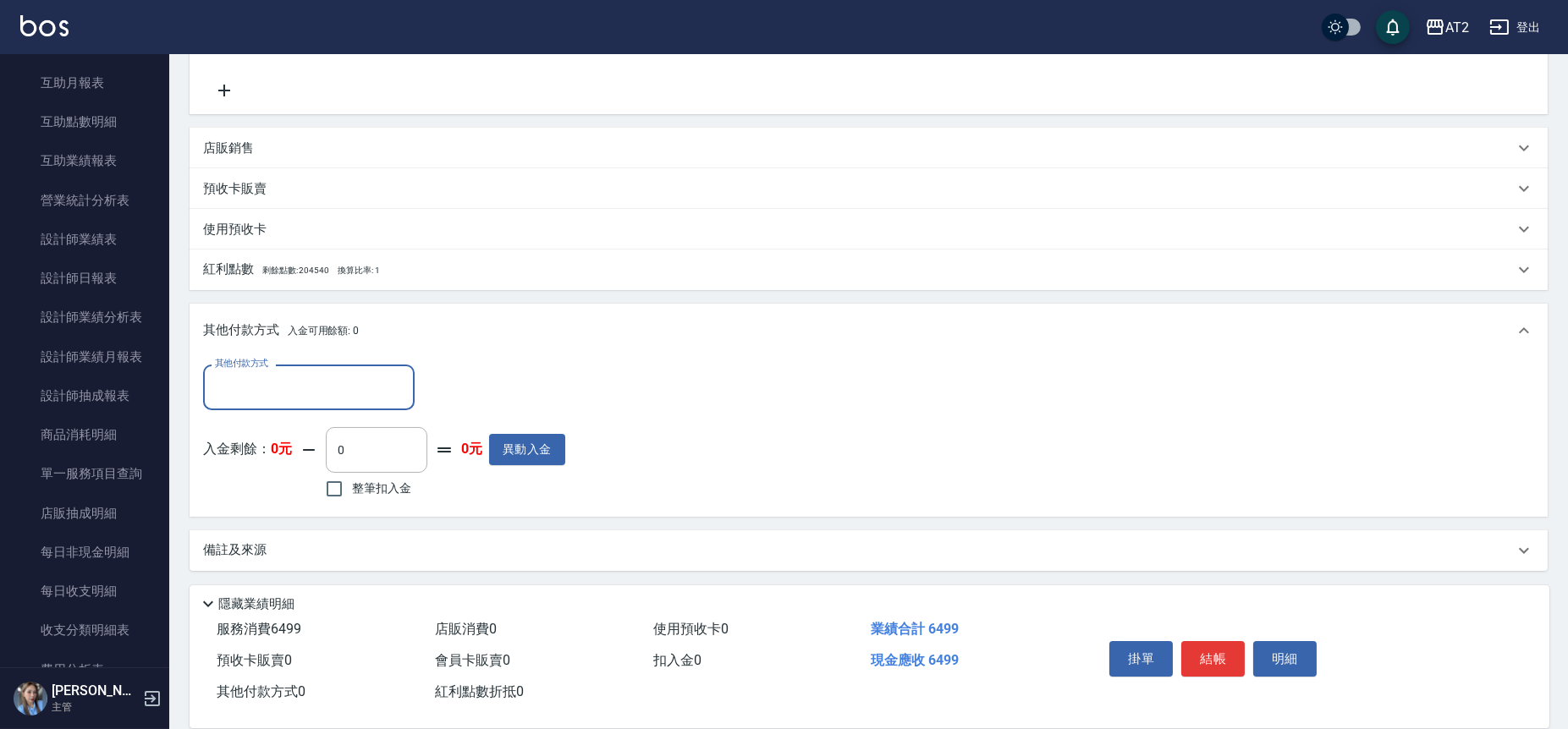
scroll to position [399, 0]
click at [312, 388] on input "其他付款方式" at bounding box center [308, 385] width 196 height 30
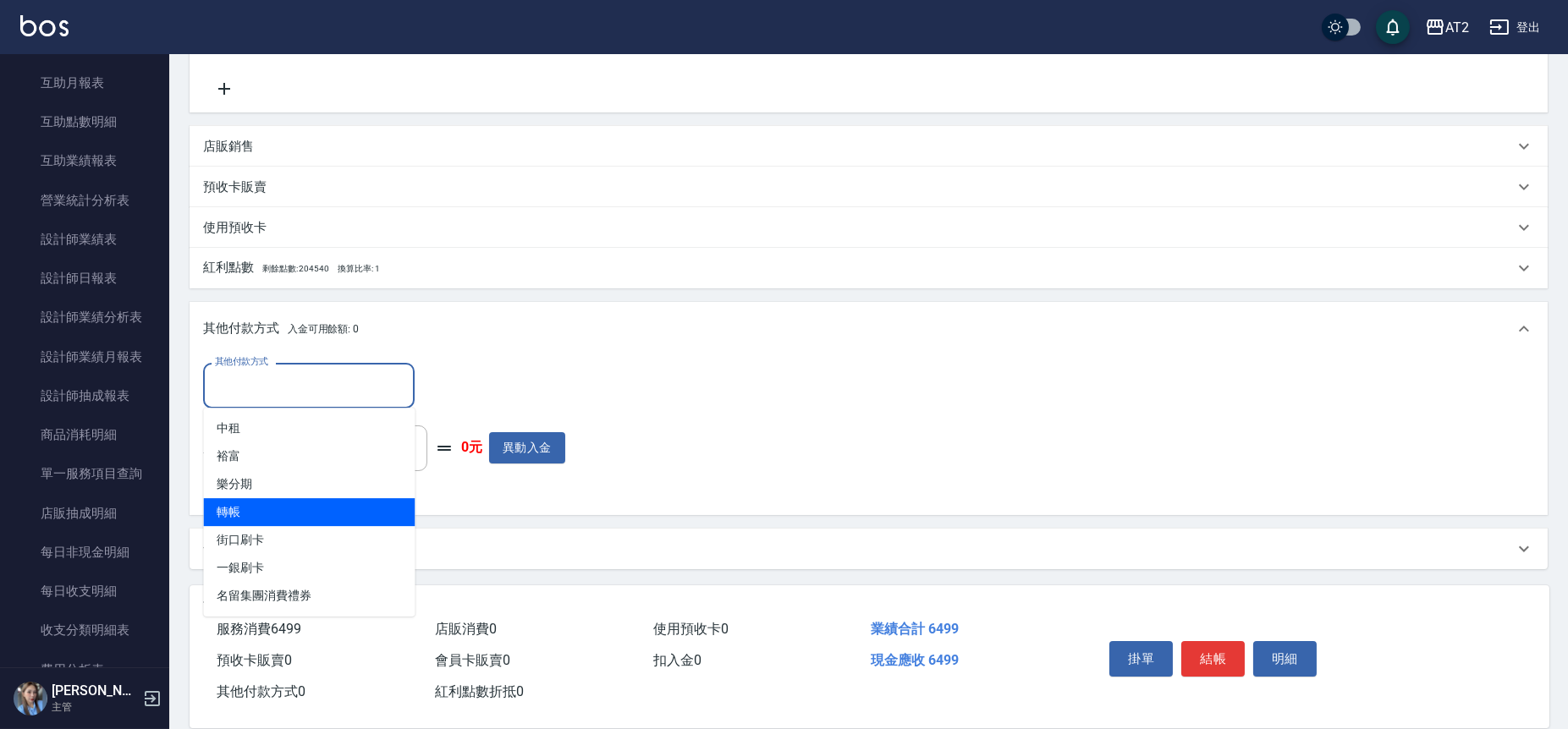
click at [295, 509] on span "轉帳" at bounding box center [309, 513] width 212 height 28
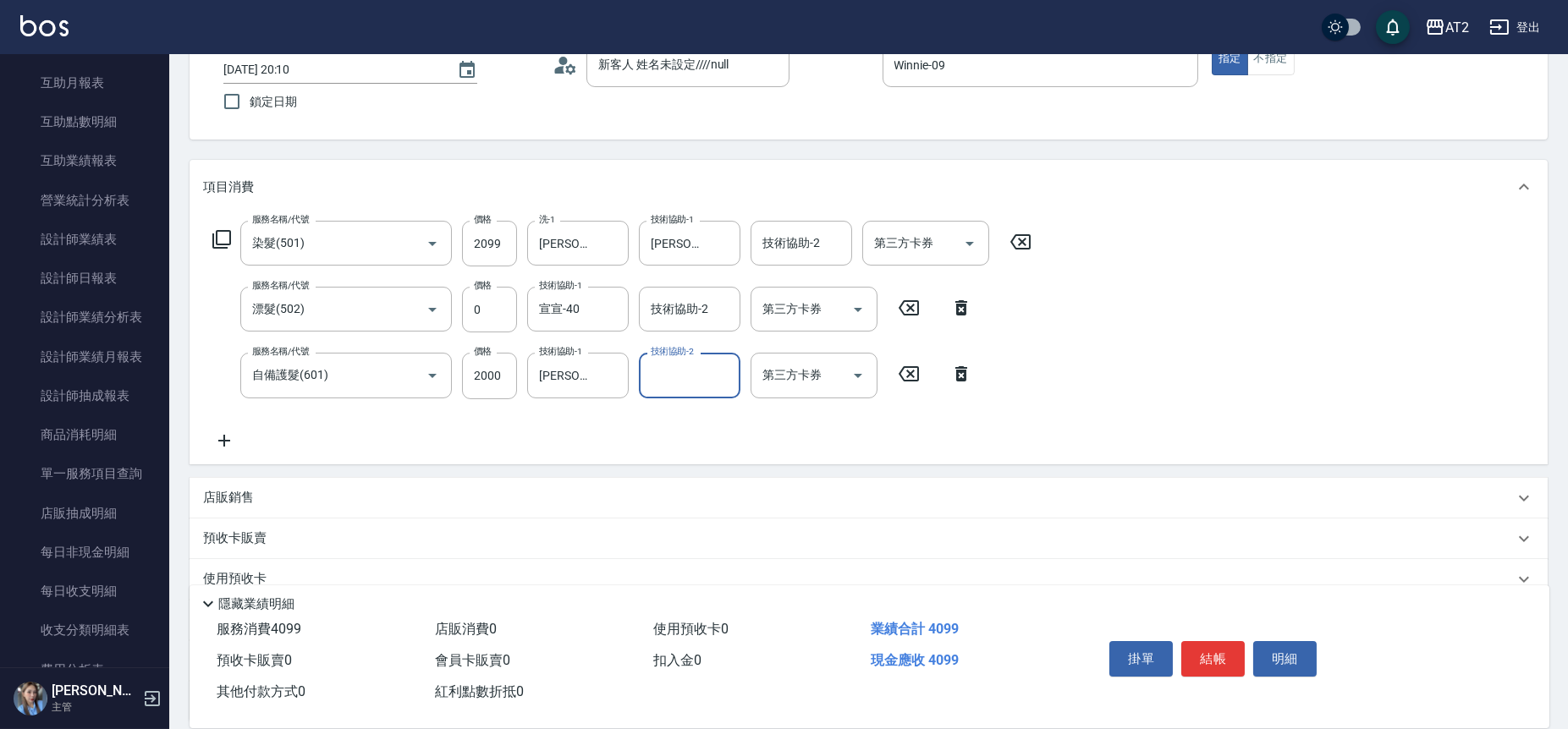
scroll to position [267, 0]
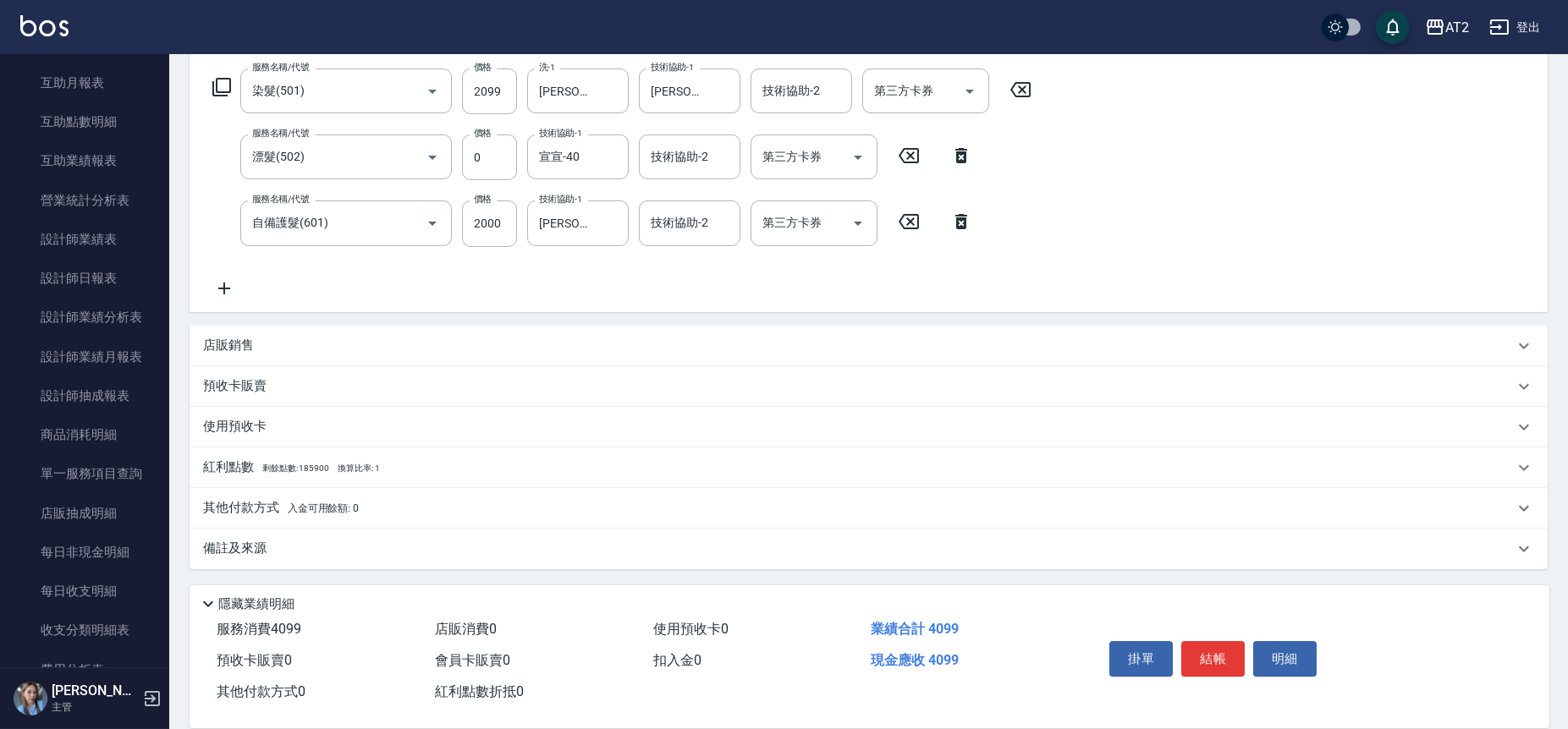
click at [364, 501] on div "其他付款方式 入金可用餘額: 0" at bounding box center [858, 509] width 1311 height 19
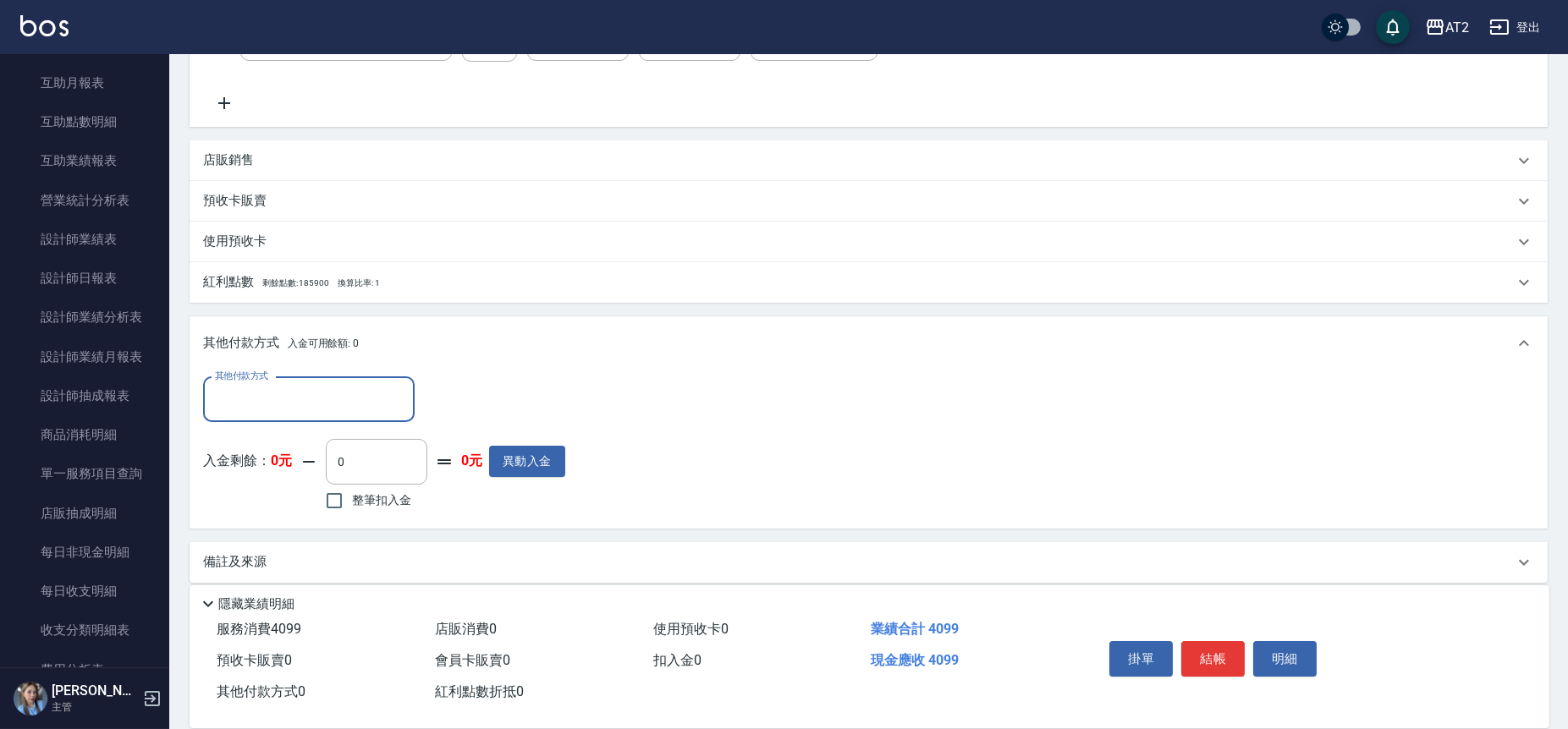
scroll to position [452, 0]
drag, startPoint x: 333, startPoint y: 407, endPoint x: 332, endPoint y: 416, distance: 9.1
click at [332, 411] on input "其他付款方式" at bounding box center [308, 399] width 196 height 30
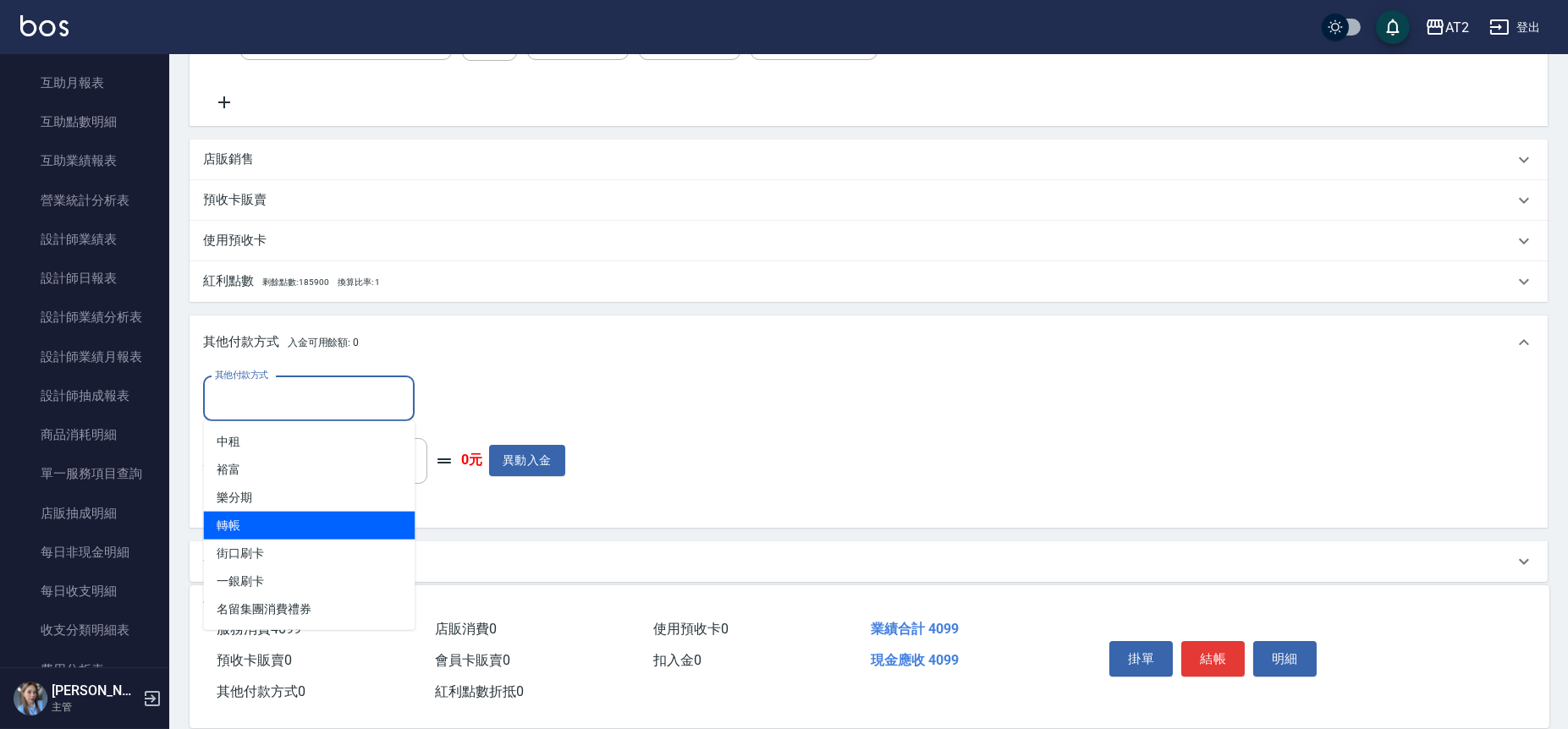
click at [285, 531] on span "轉帳" at bounding box center [309, 526] width 212 height 28
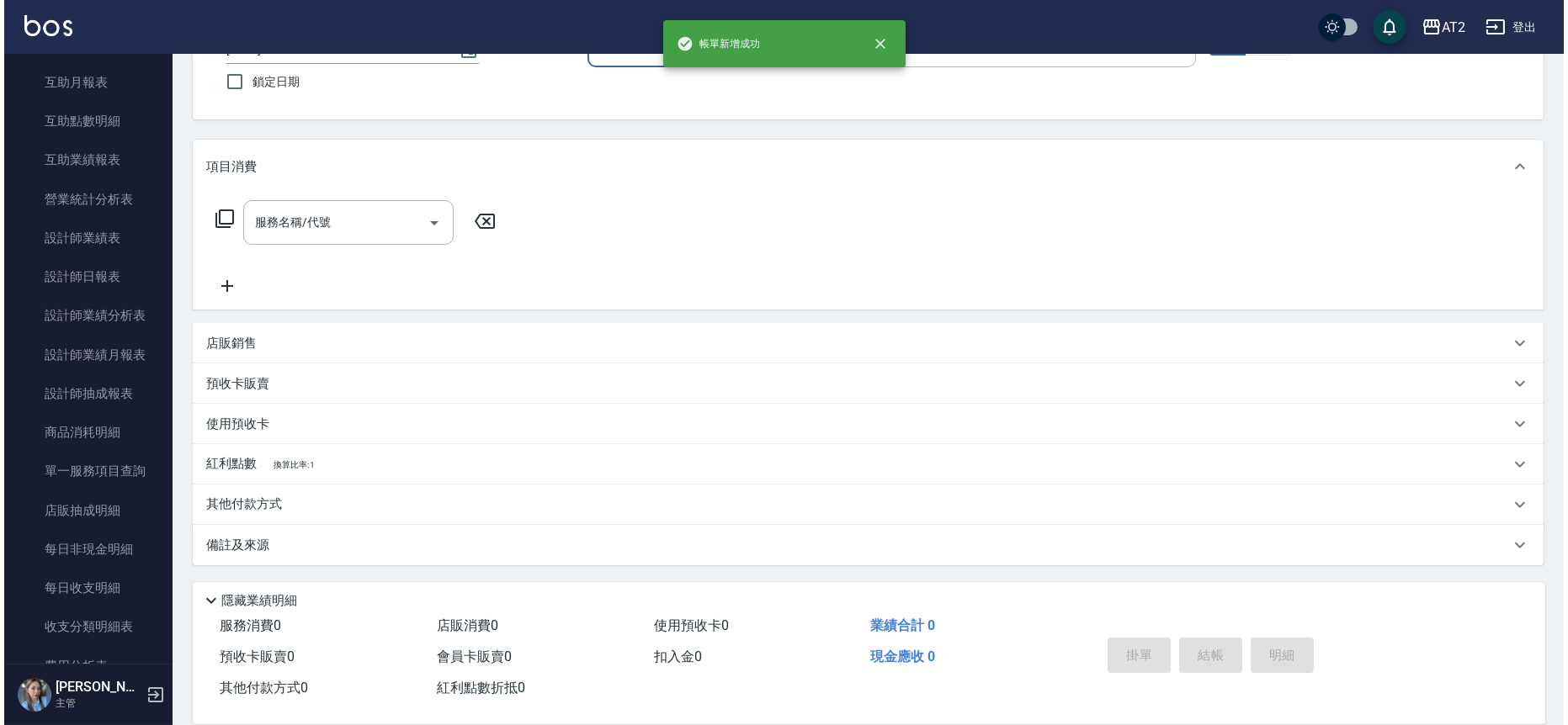
scroll to position [0, 0]
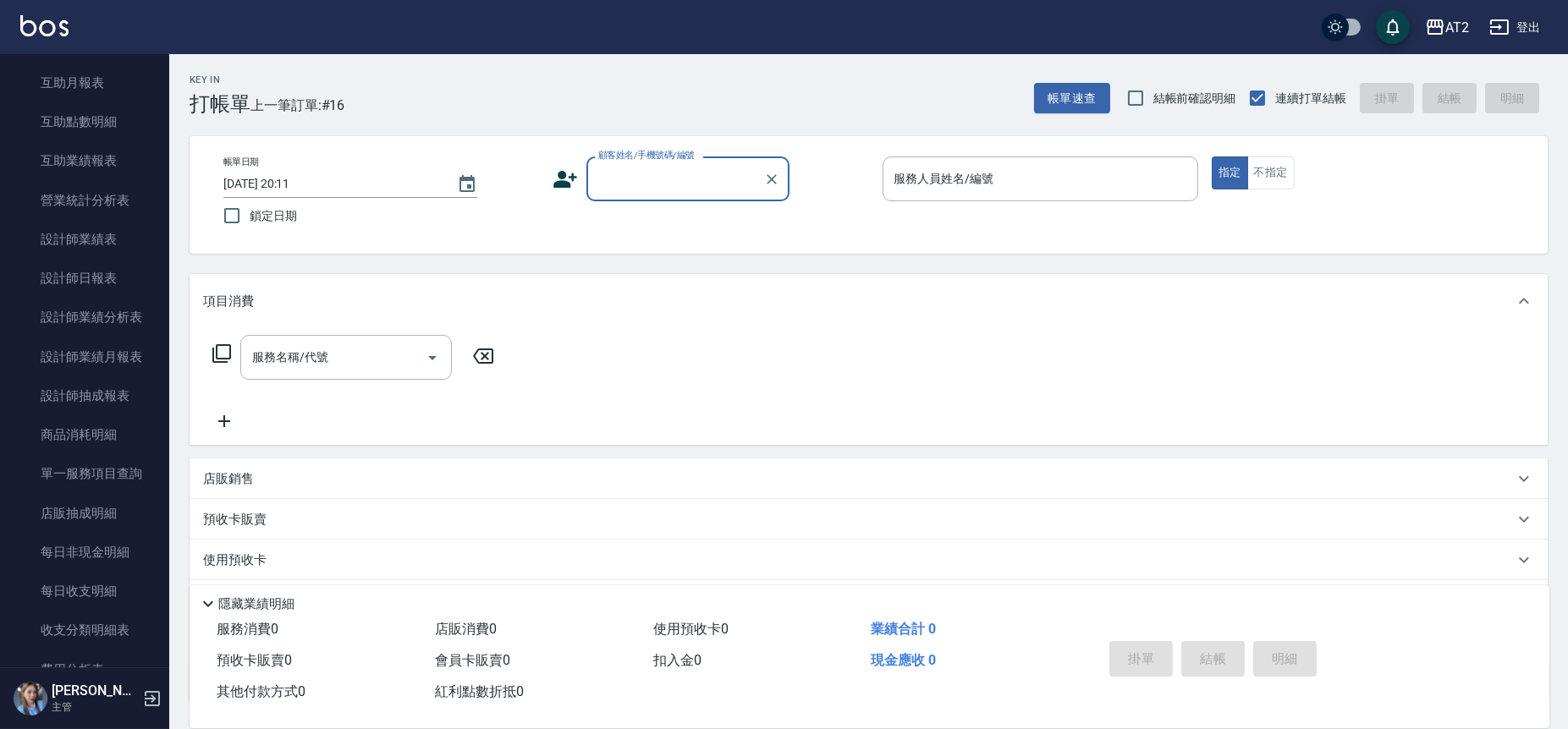
click at [1070, 81] on div "帳單速查 結帳前確認明細 連續打單結帳 掛單 結帳 明細" at bounding box center [1290, 98] width 514 height 35
click at [1077, 85] on button "帳單速查" at bounding box center [1072, 98] width 76 height 32
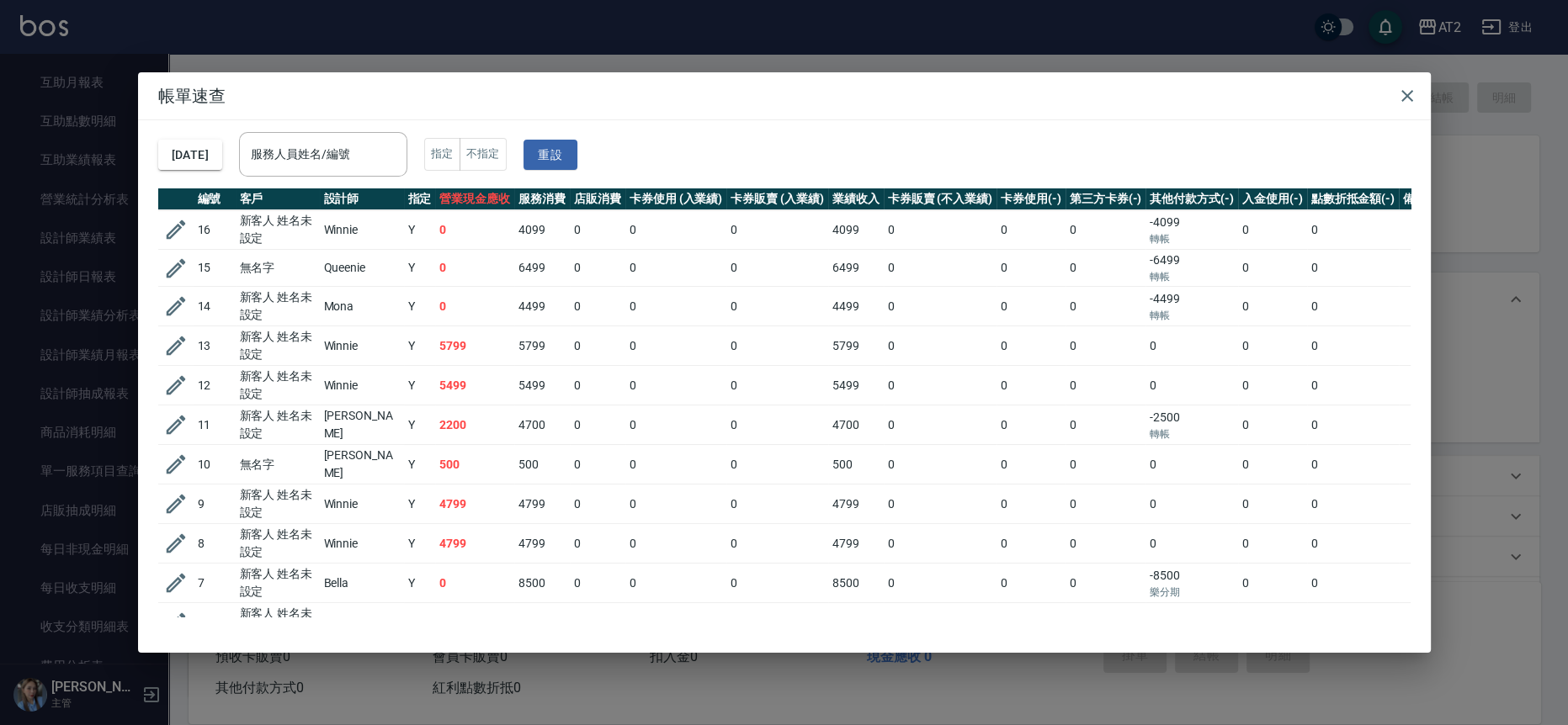
drag, startPoint x: 1416, startPoint y: 91, endPoint x: 1382, endPoint y: 107, distance: 37.6
click at [1416, 91] on icon "button" at bounding box center [1407, 96] width 20 height 20
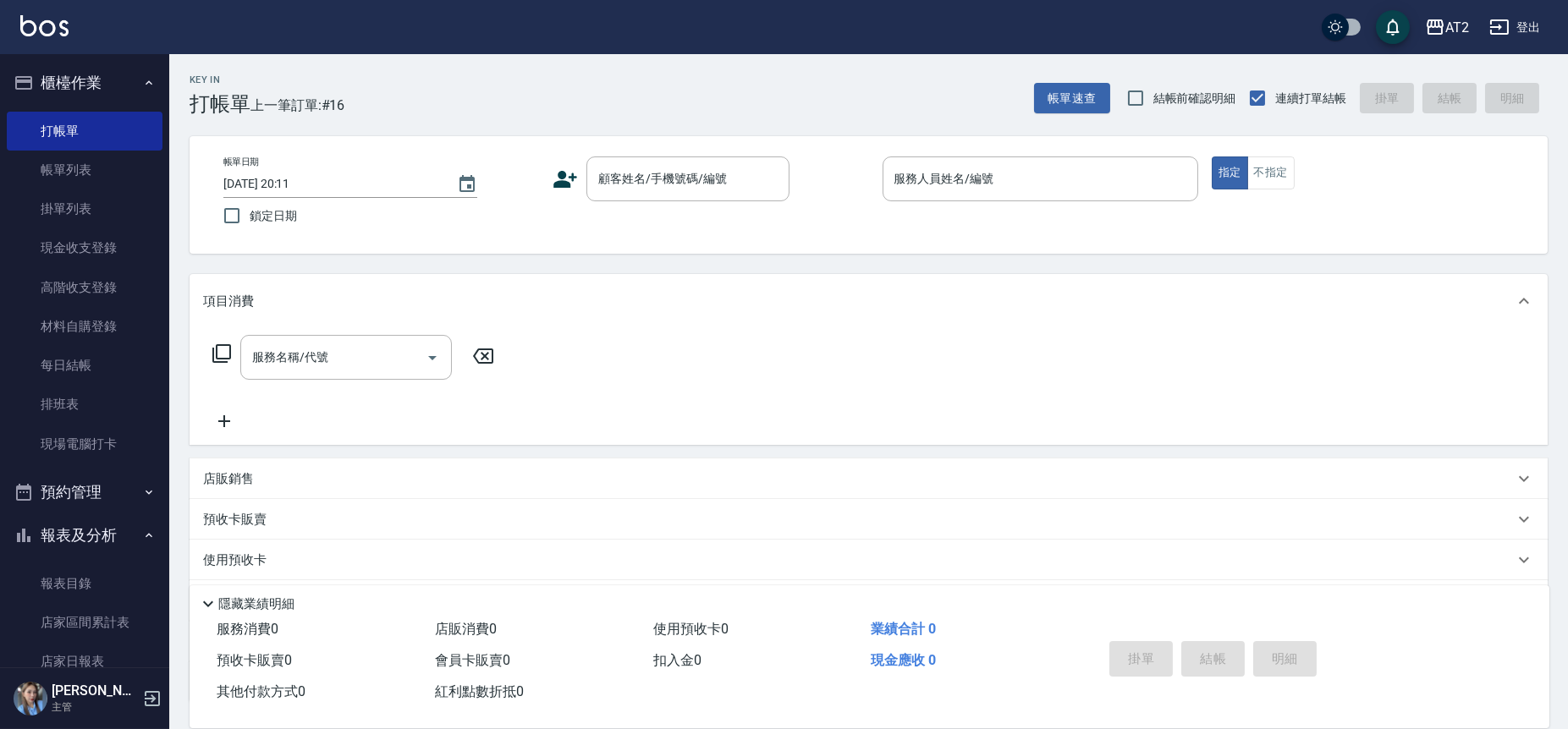
drag, startPoint x: 131, startPoint y: 169, endPoint x: 155, endPoint y: 166, distance: 24.2
click at [131, 169] on link "帳單列表" at bounding box center [85, 170] width 156 height 39
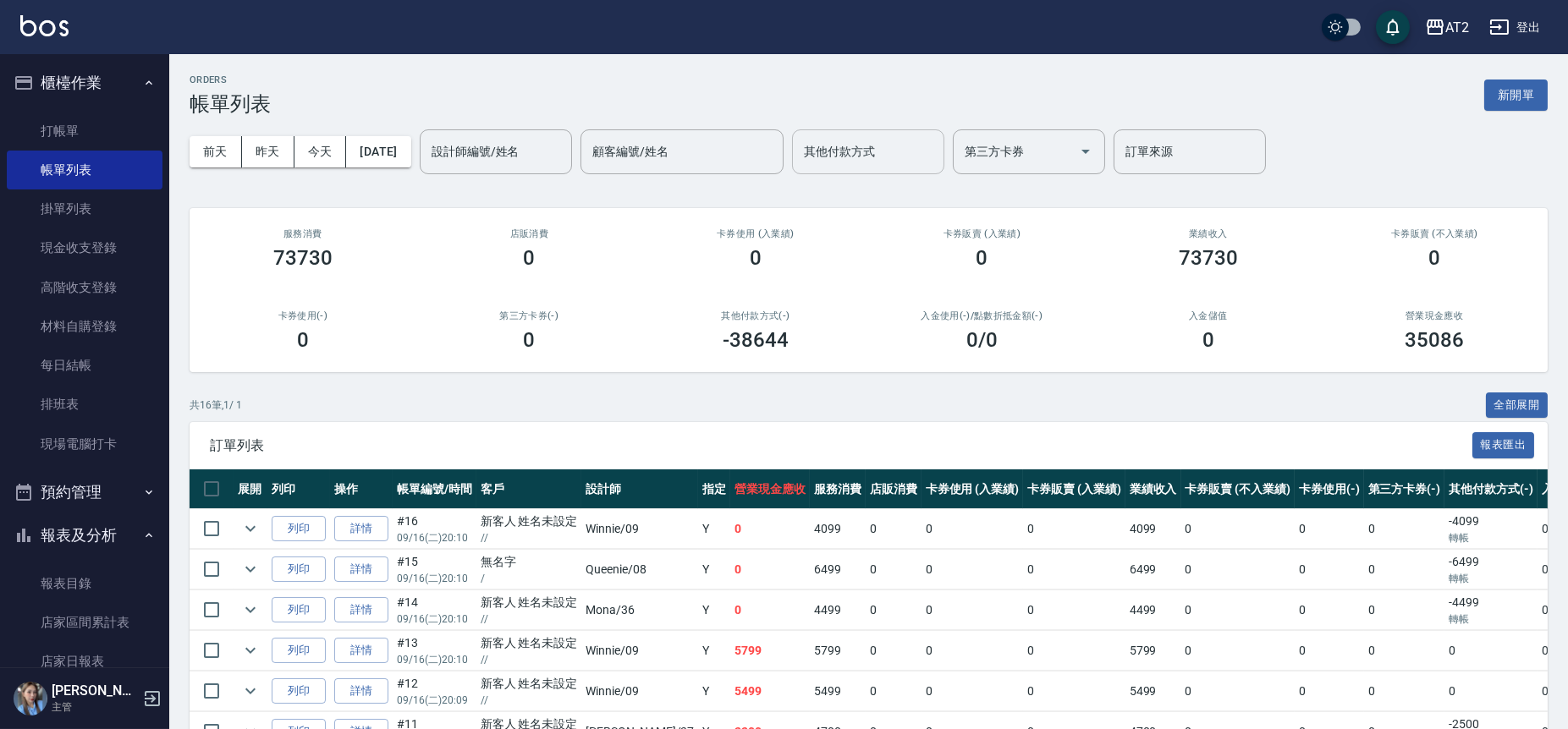
click at [916, 141] on input "其他付款方式" at bounding box center [869, 152] width 137 height 30
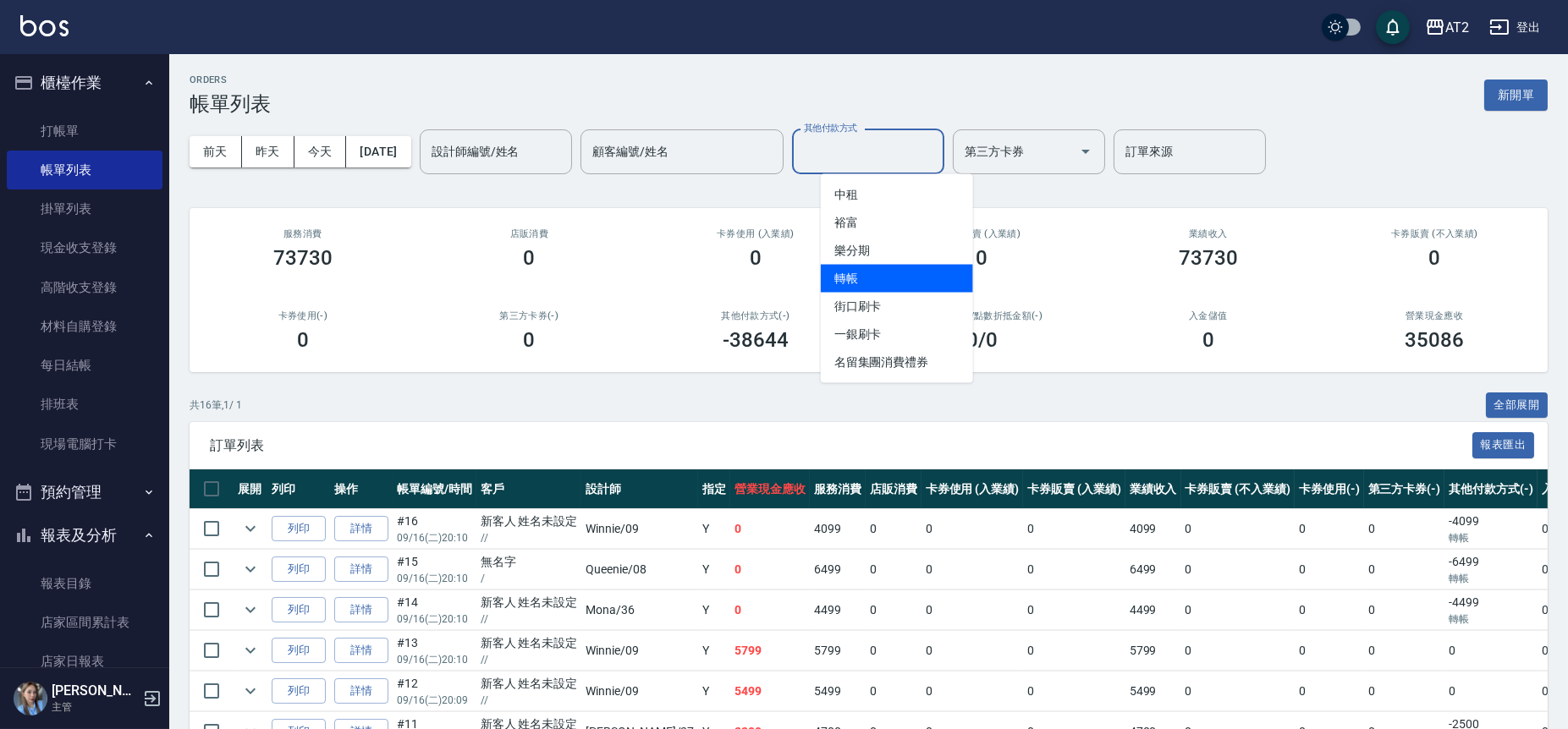
click at [894, 265] on span "轉帳" at bounding box center [897, 279] width 152 height 28
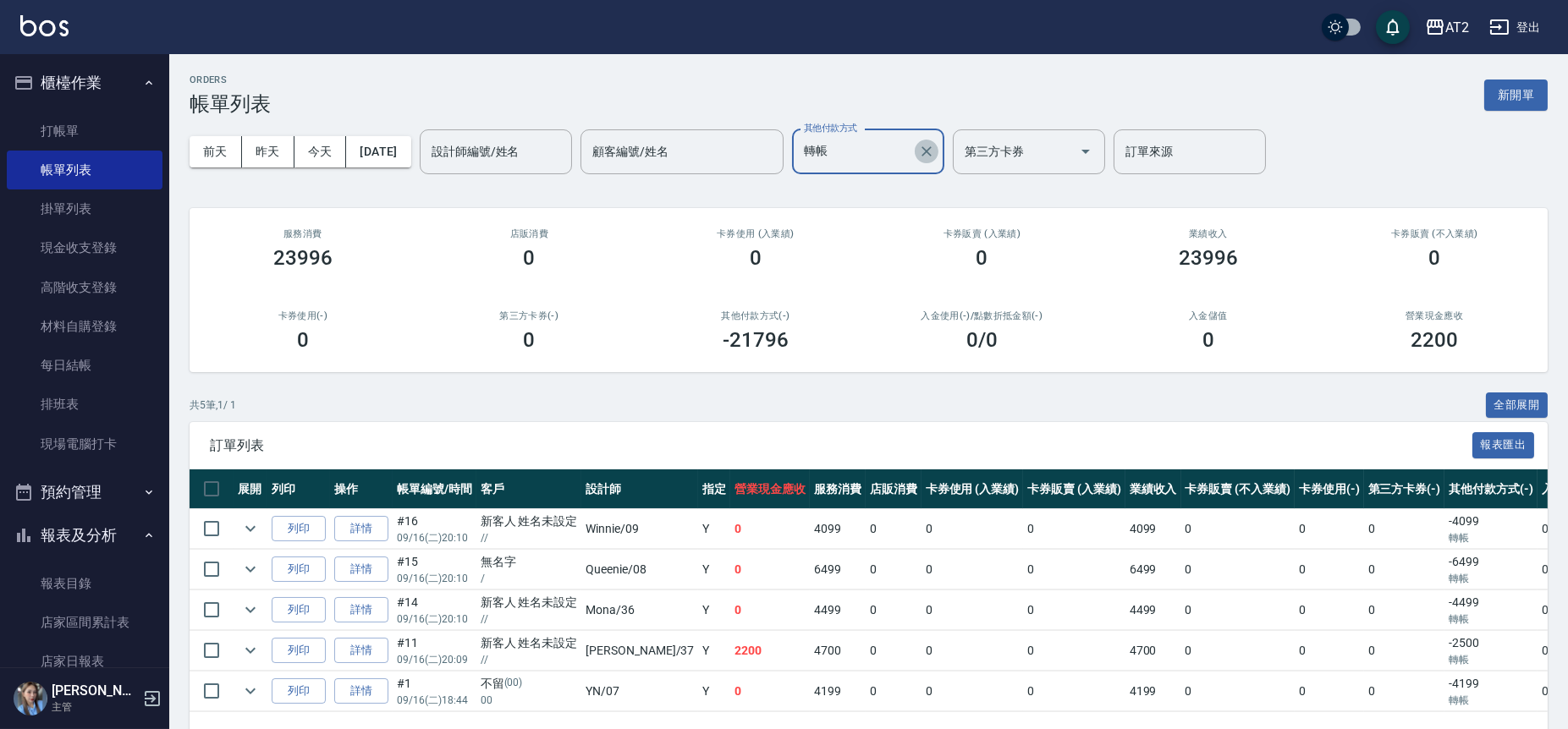
click at [935, 145] on icon "Clear" at bounding box center [927, 151] width 17 height 17
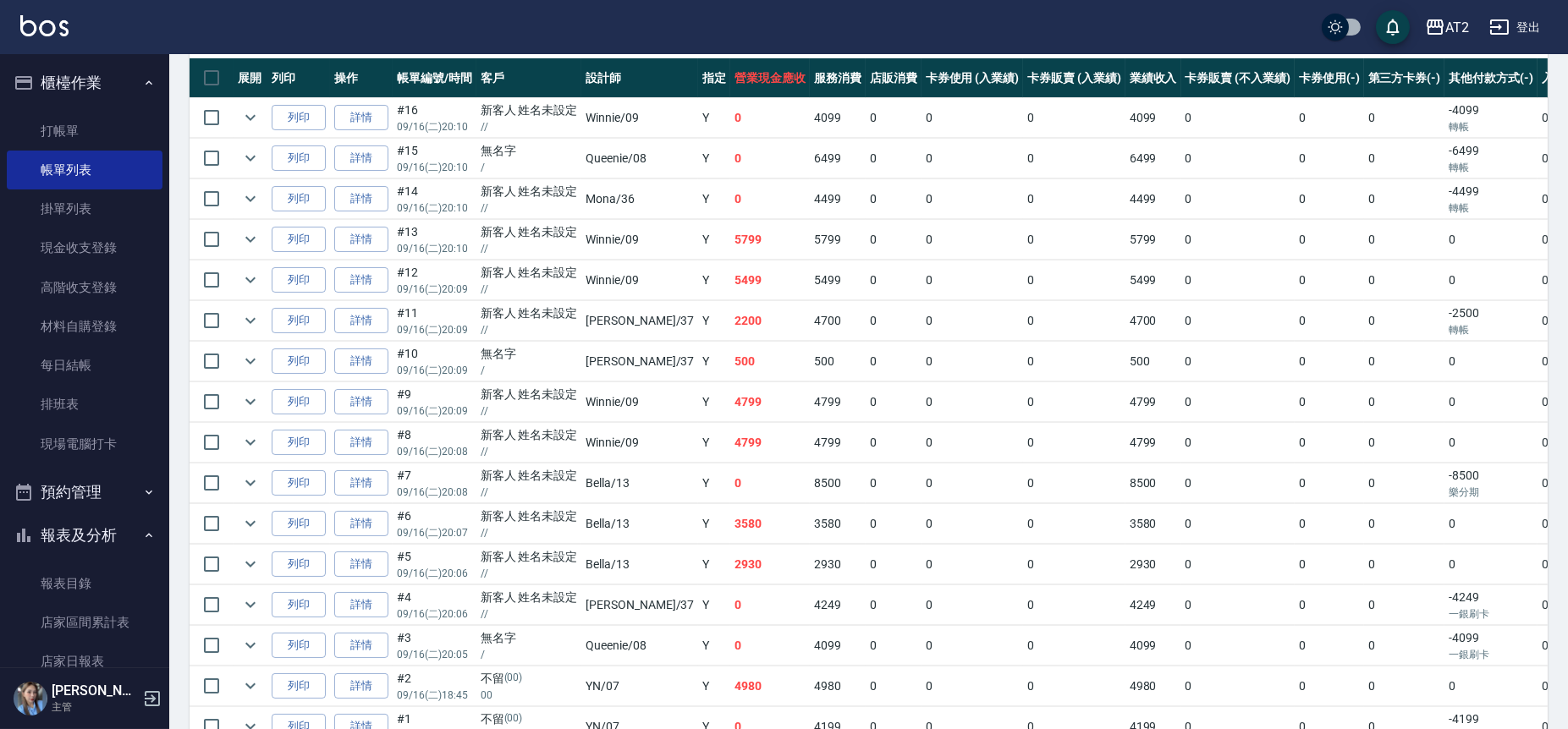
scroll to position [509, 0]
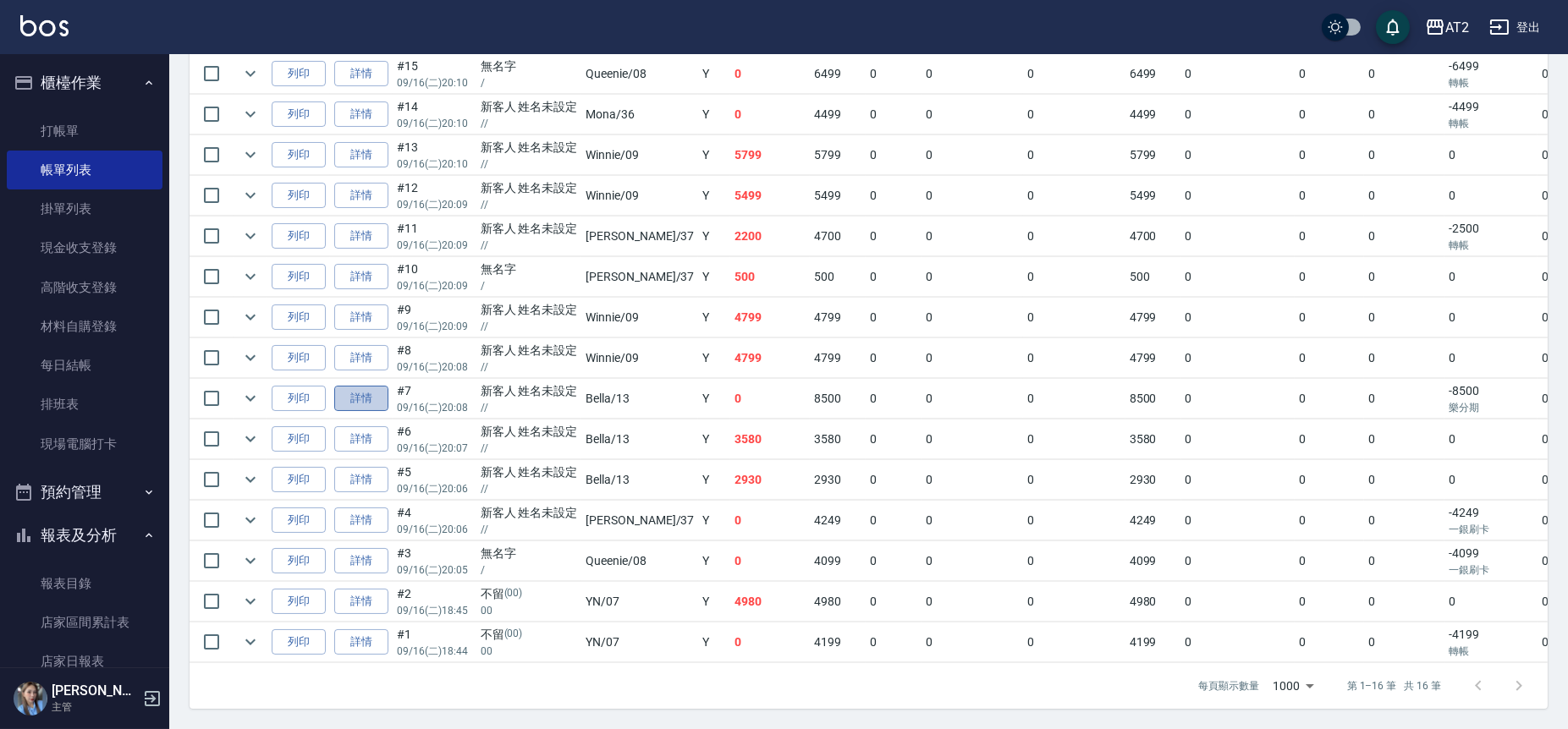
click at [349, 386] on link "詳情" at bounding box center [361, 398] width 54 height 26
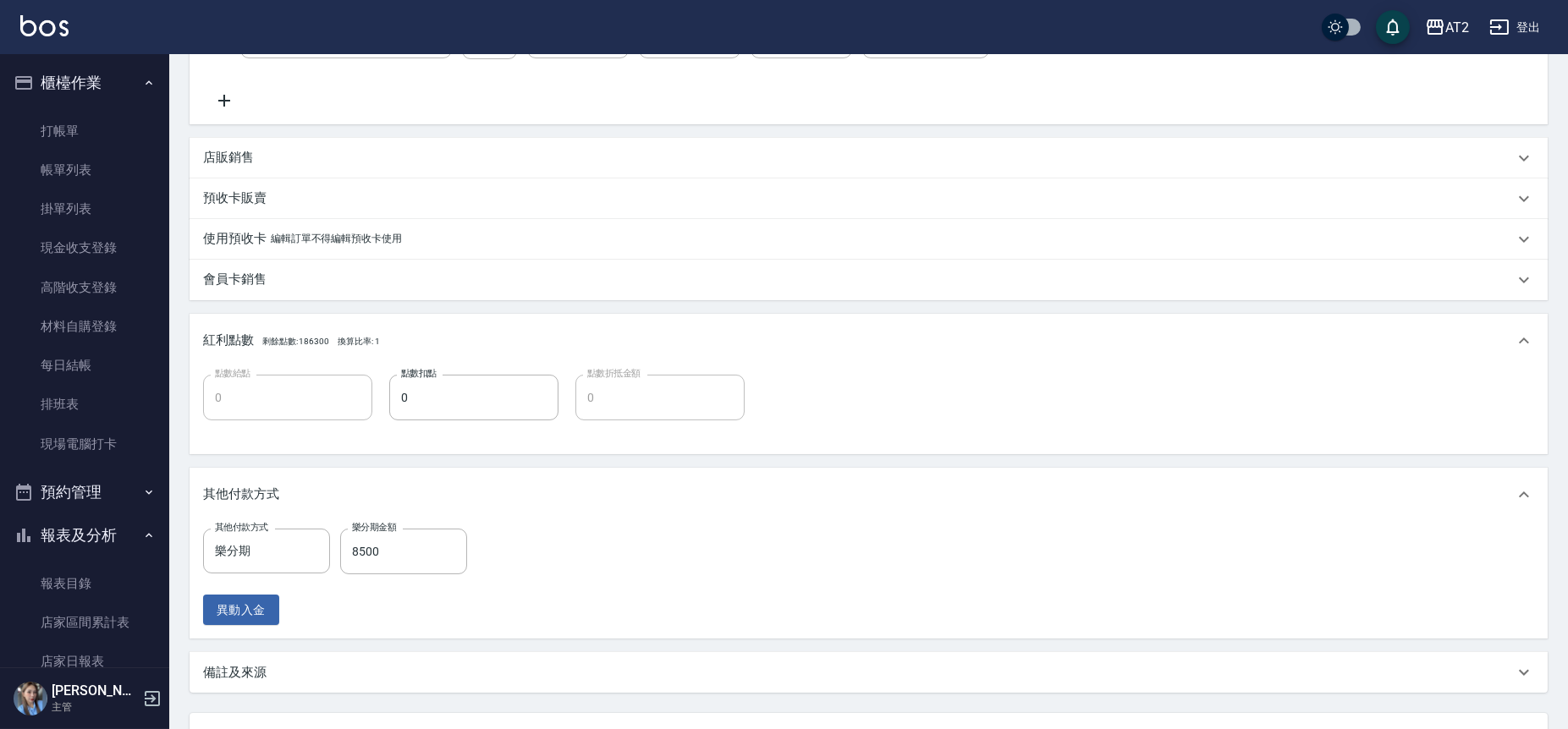
scroll to position [602, 0]
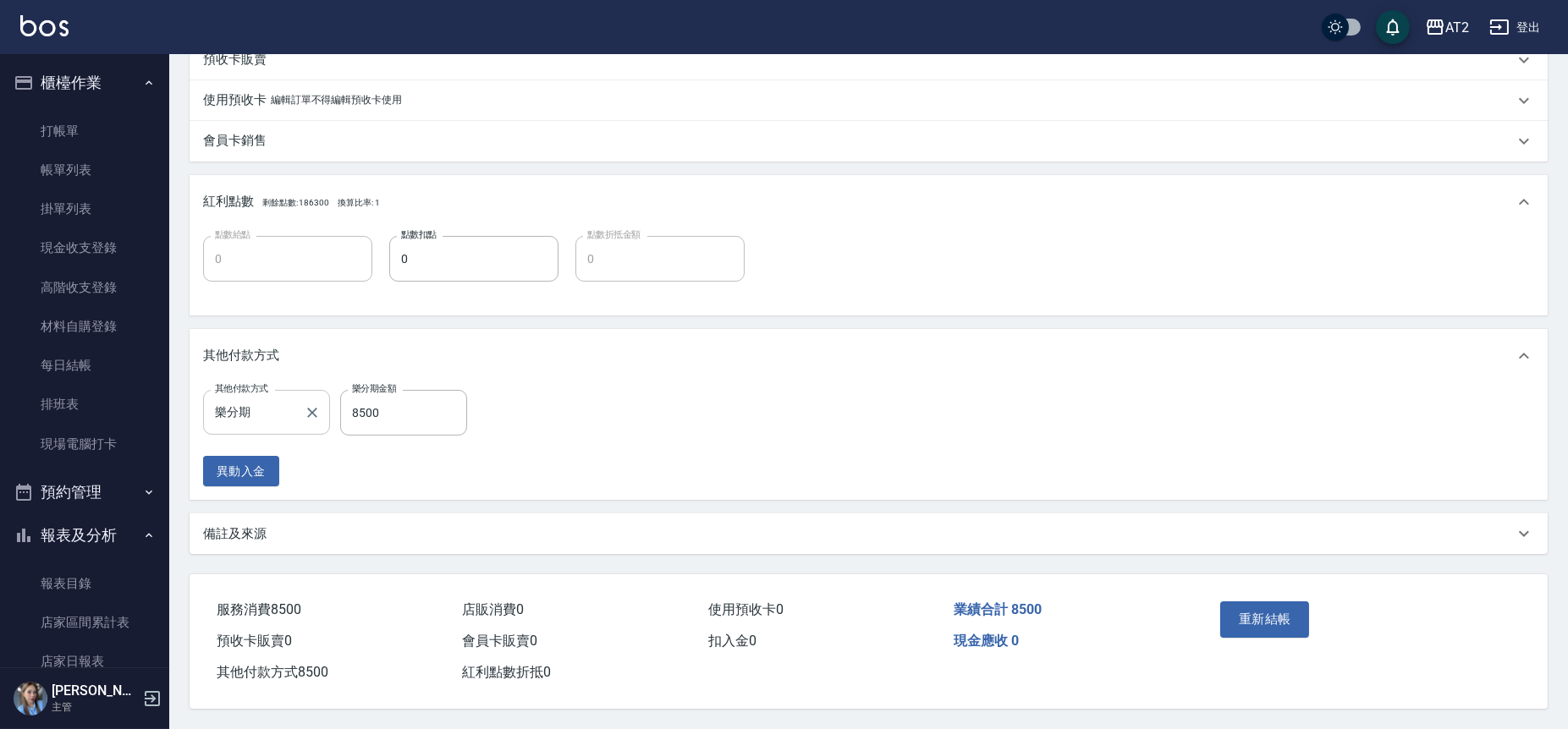
click at [280, 415] on input "樂分期" at bounding box center [254, 412] width 86 height 30
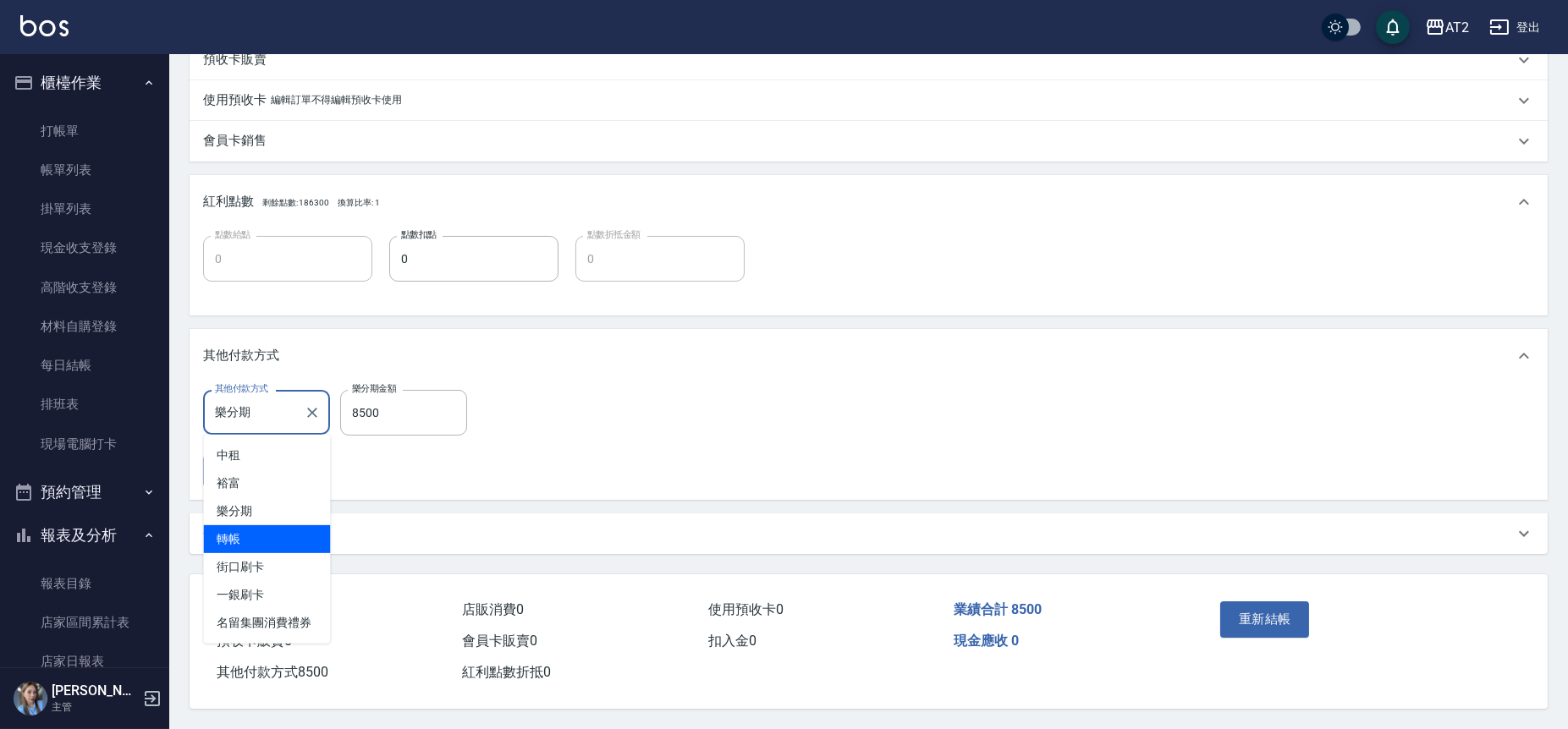
click at [265, 528] on span "轉帳" at bounding box center [267, 540] width 127 height 28
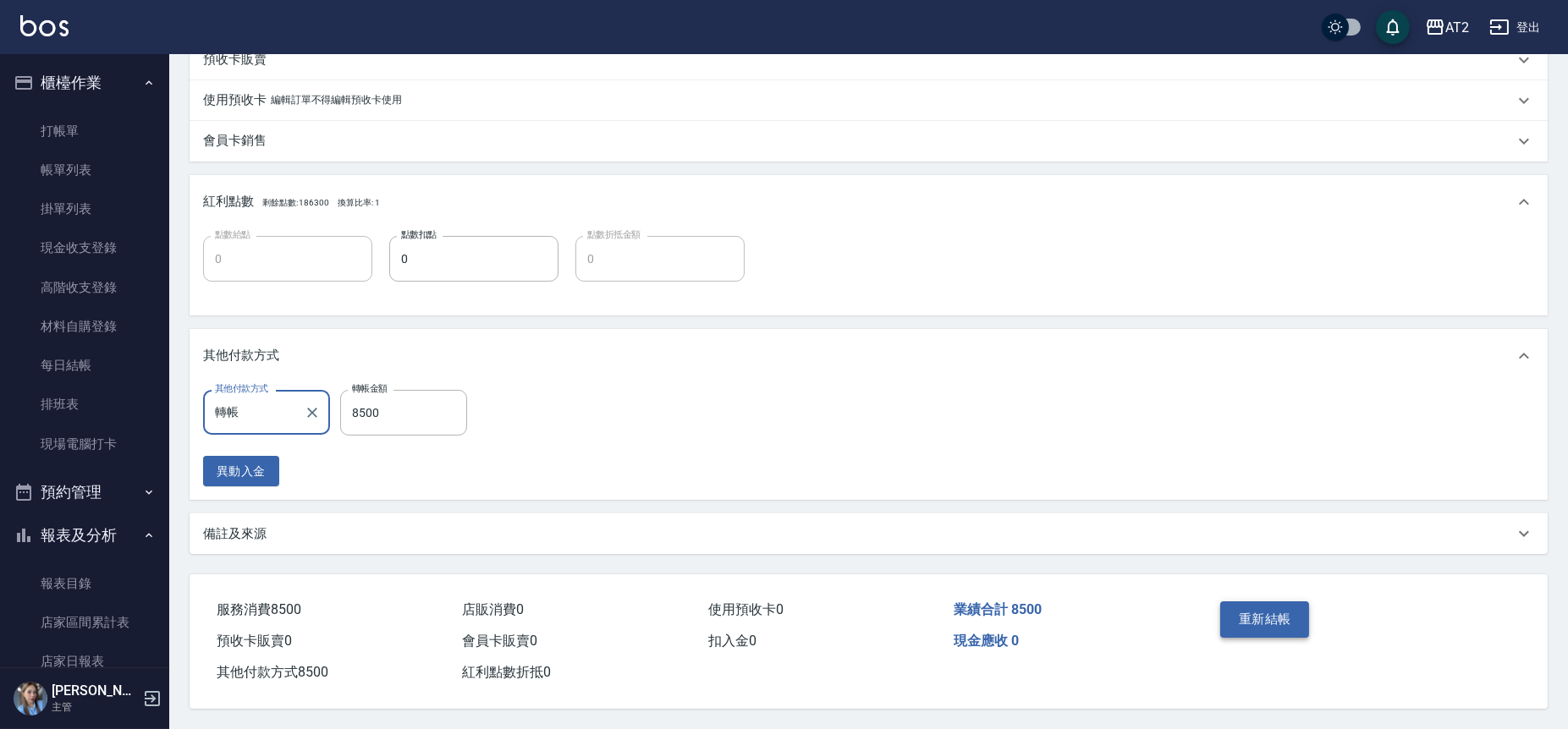
click at [1277, 625] on button "重新結帳" at bounding box center [1265, 619] width 90 height 35
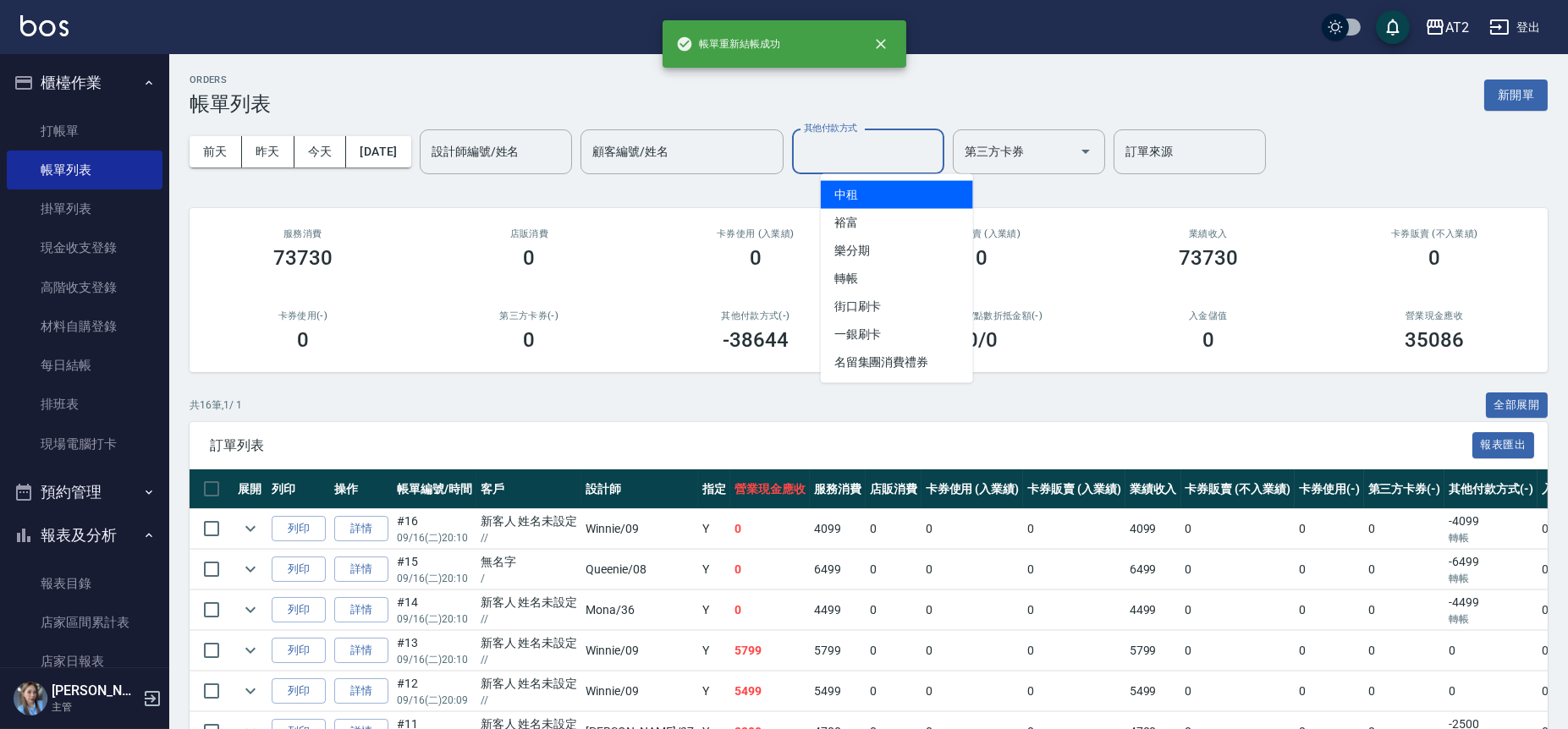
click at [937, 140] on input "其他付款方式" at bounding box center [869, 152] width 137 height 30
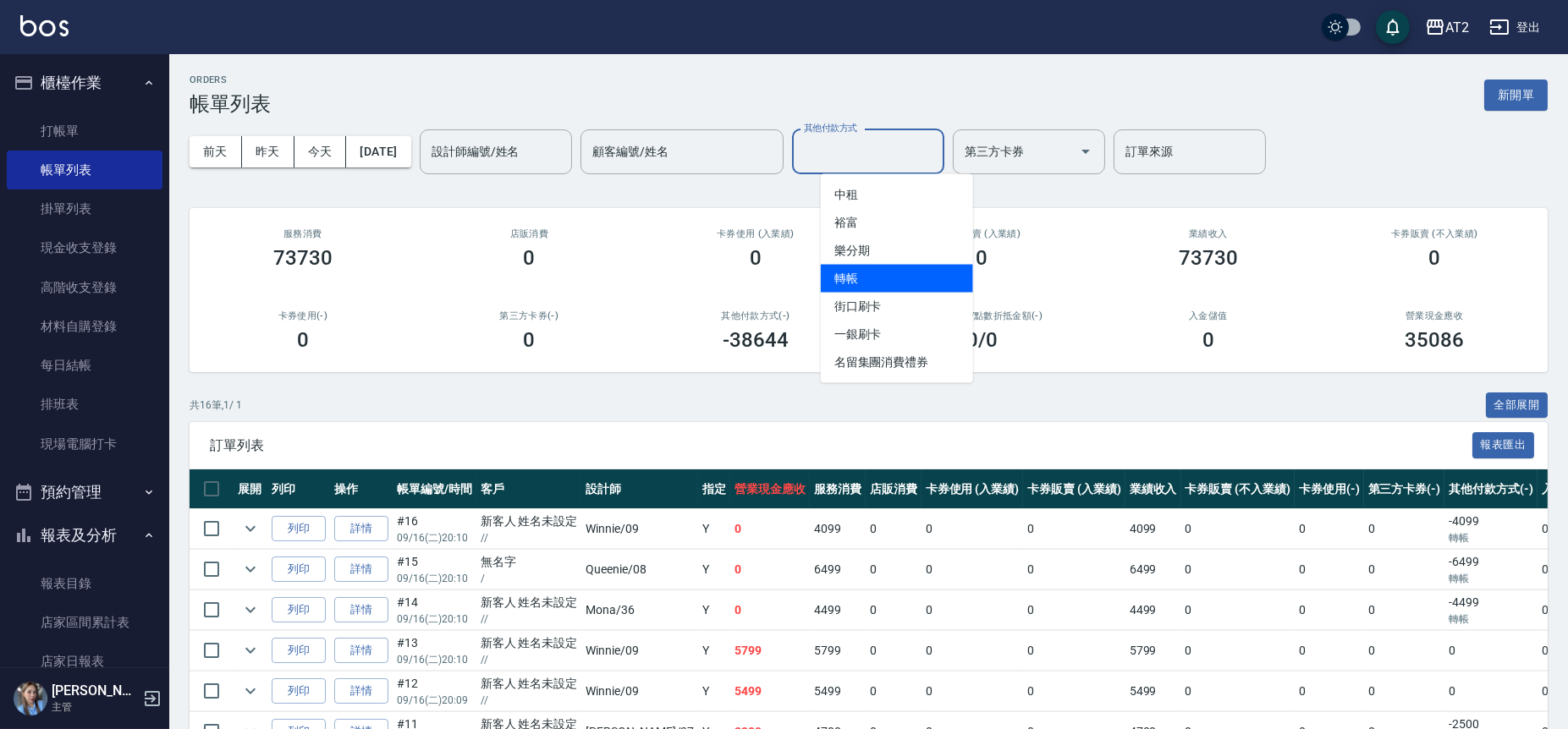
click at [888, 272] on span "轉帳" at bounding box center [897, 279] width 152 height 28
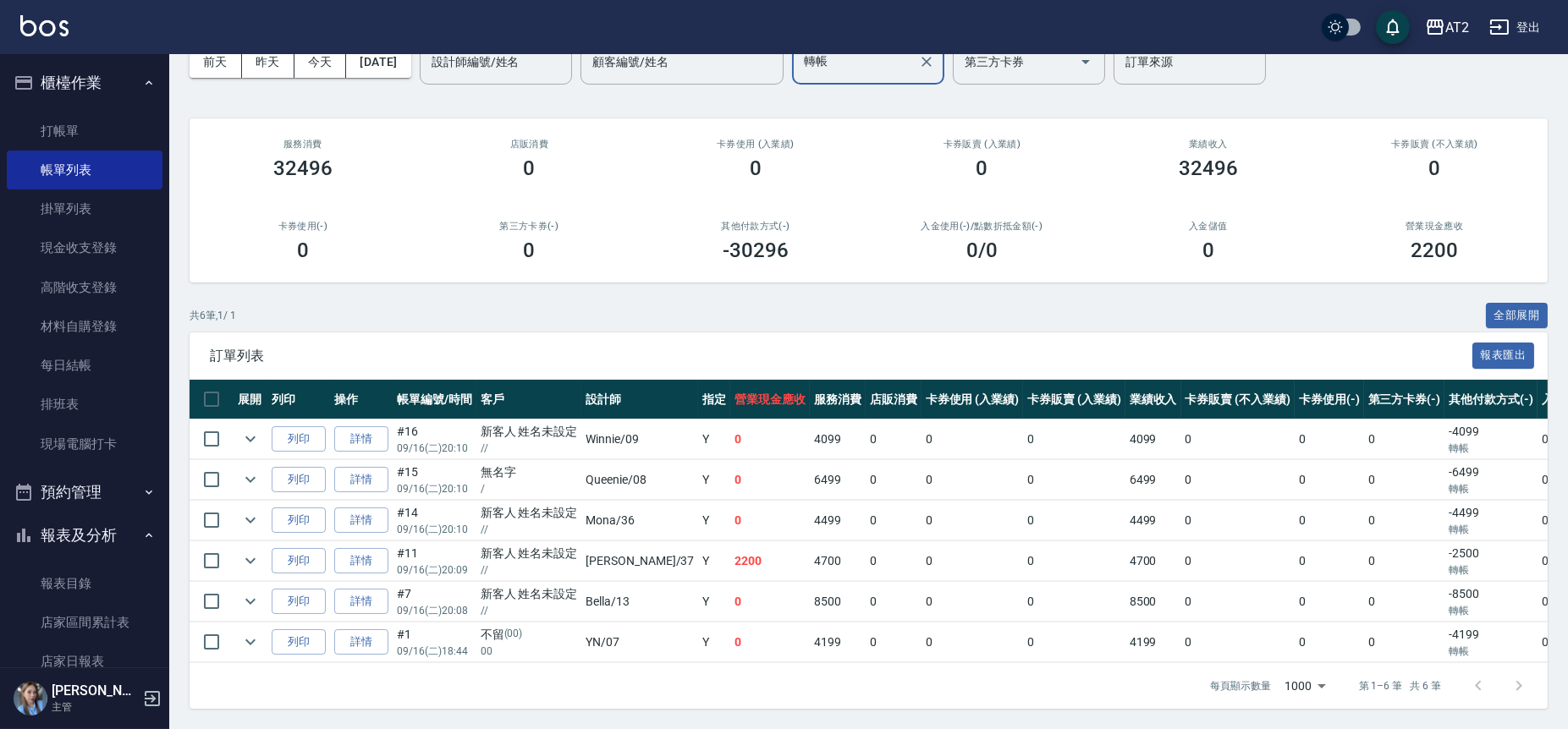
scroll to position [103, 0]
drag, startPoint x: 1501, startPoint y: 531, endPoint x: 1334, endPoint y: 537, distance: 167.1
click at [1334, 541] on tr "列印 詳情 #11 09/16 (二) 20:09 新客人 姓名未設定 // 小玥 /37 Y 2200 4700 0 0 0 4700 0 0 0 -250…" at bounding box center [988, 561] width 1598 height 40
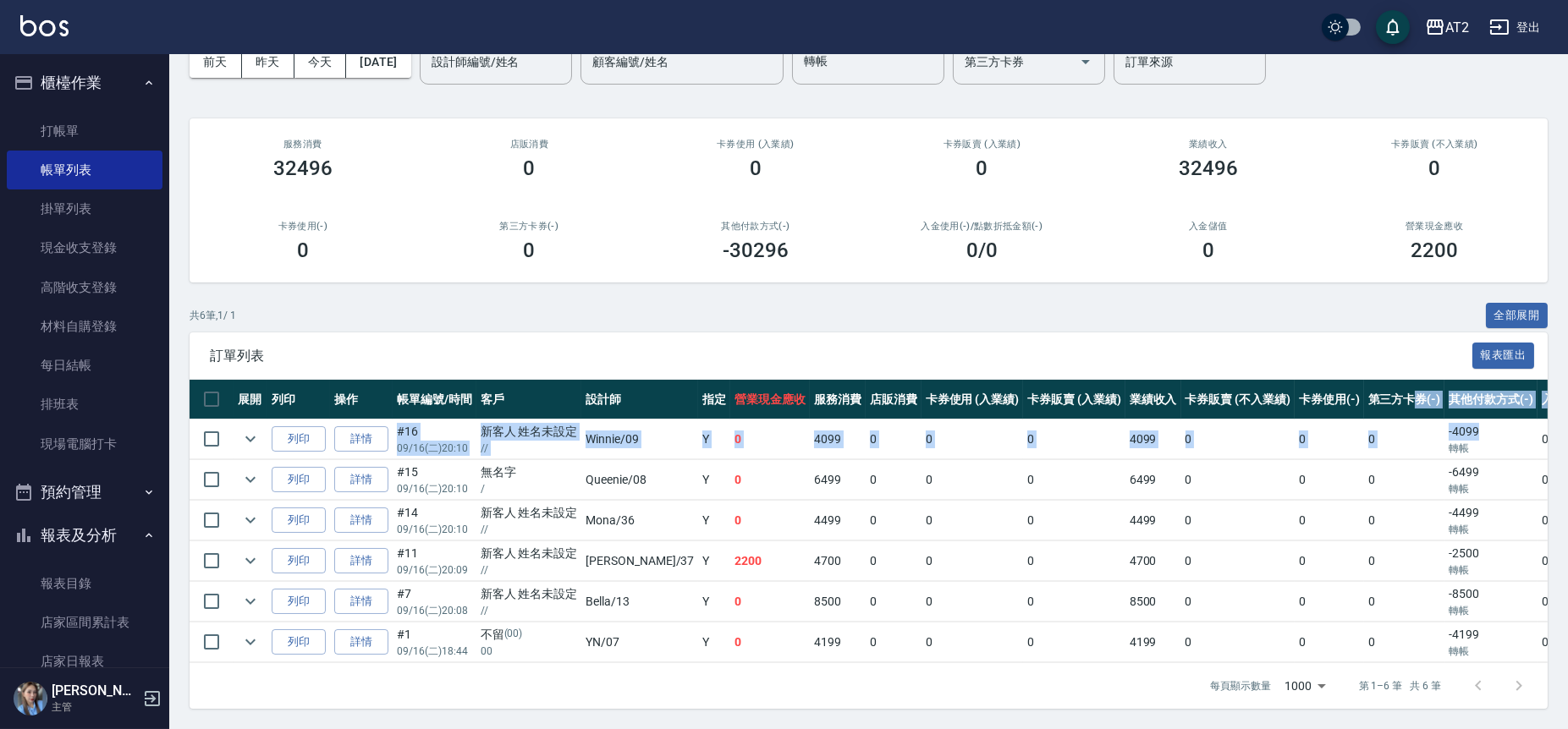
drag, startPoint x: 1450, startPoint y: 416, endPoint x: 1371, endPoint y: 400, distance: 80.6
click at [1371, 400] on table "展開 列印 操作 帳單編號/時間 客戶 設計師 指定 營業現金應收 服務消費 店販消費 卡券使用 (入業績) 卡券販賣 (入業績) 業績收入 卡券販賣 (不入…" at bounding box center [988, 521] width 1598 height 283
click at [95, 134] on link "打帳單" at bounding box center [85, 131] width 156 height 39
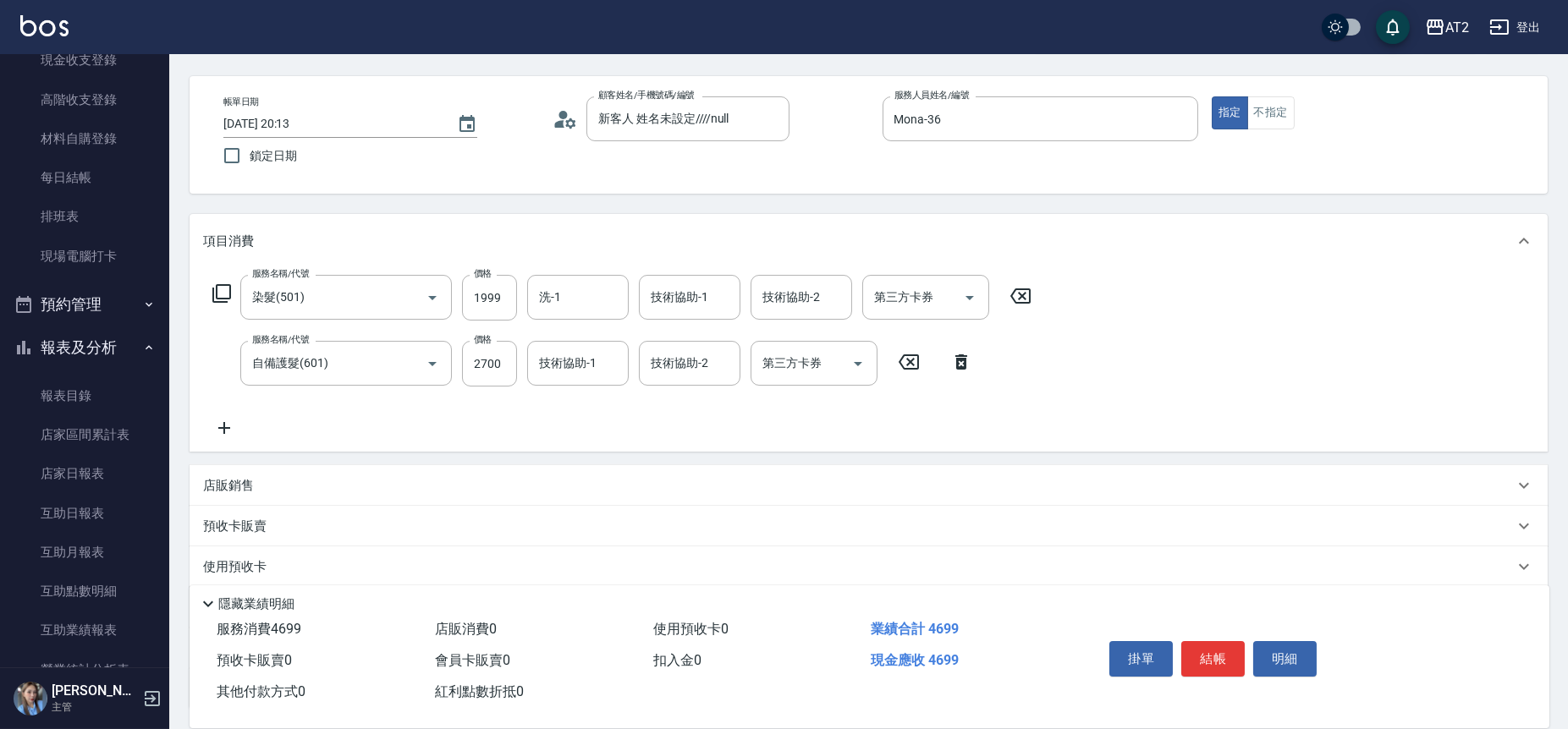
scroll to position [94, 0]
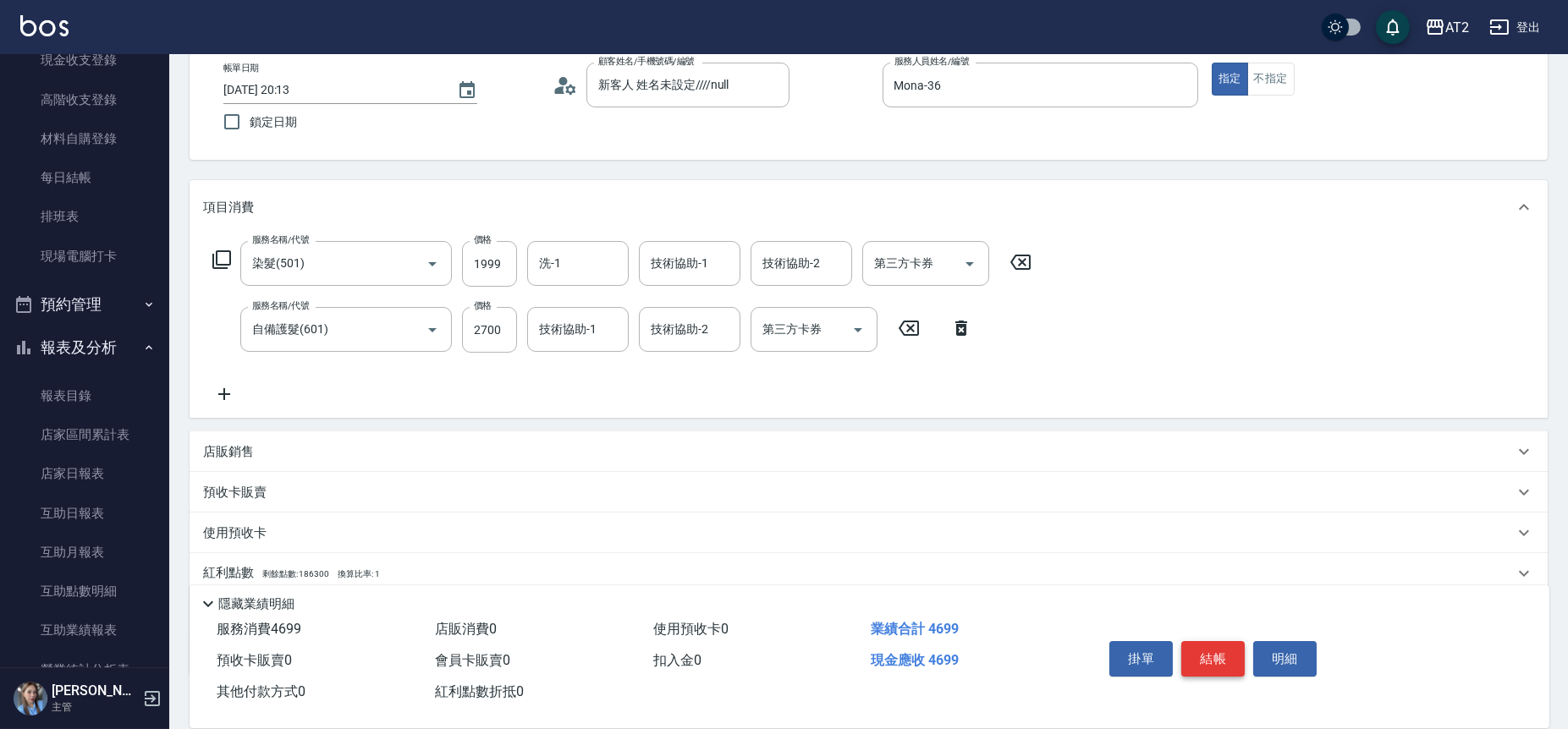
click at [1208, 653] on button "結帳" at bounding box center [1213, 659] width 63 height 35
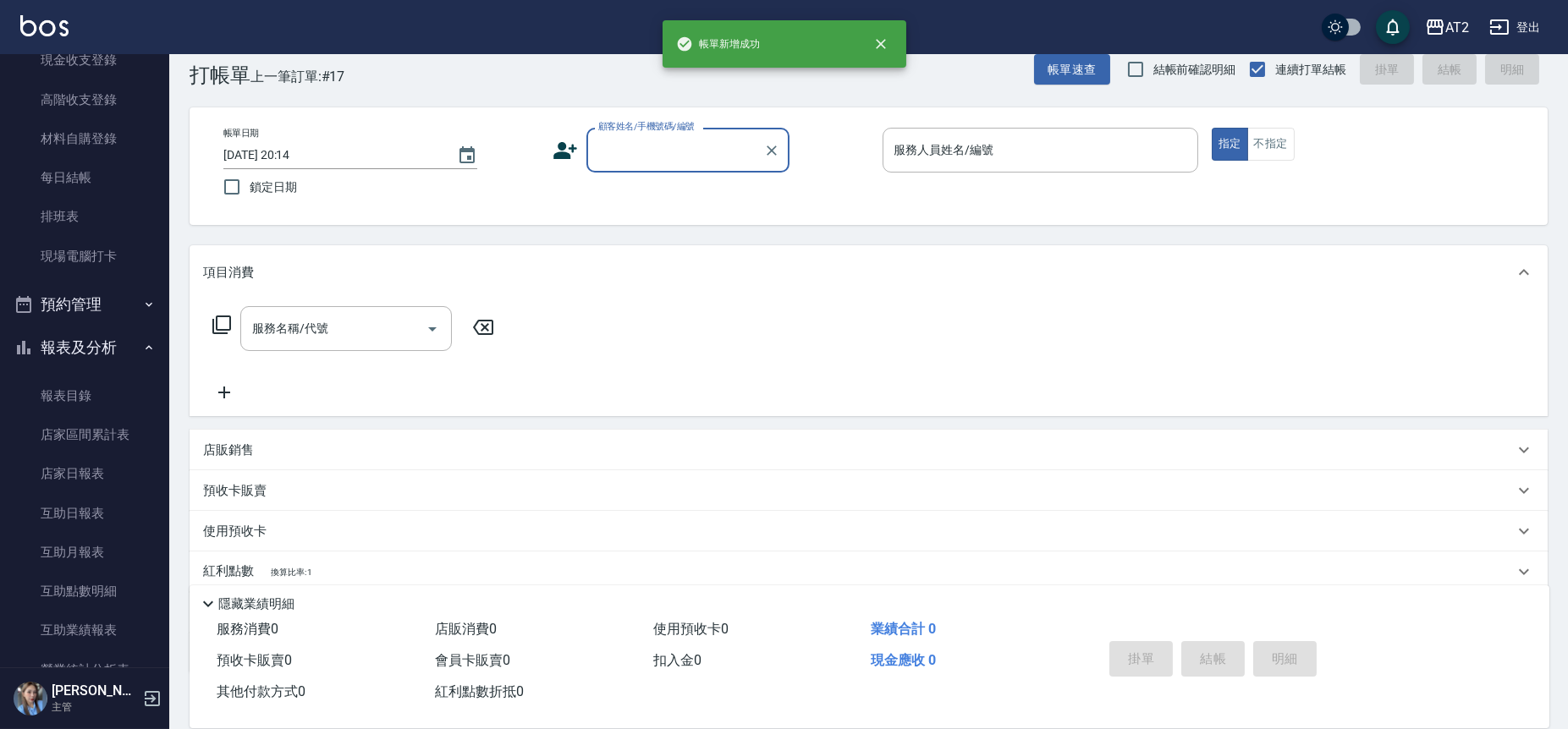
scroll to position [0, 0]
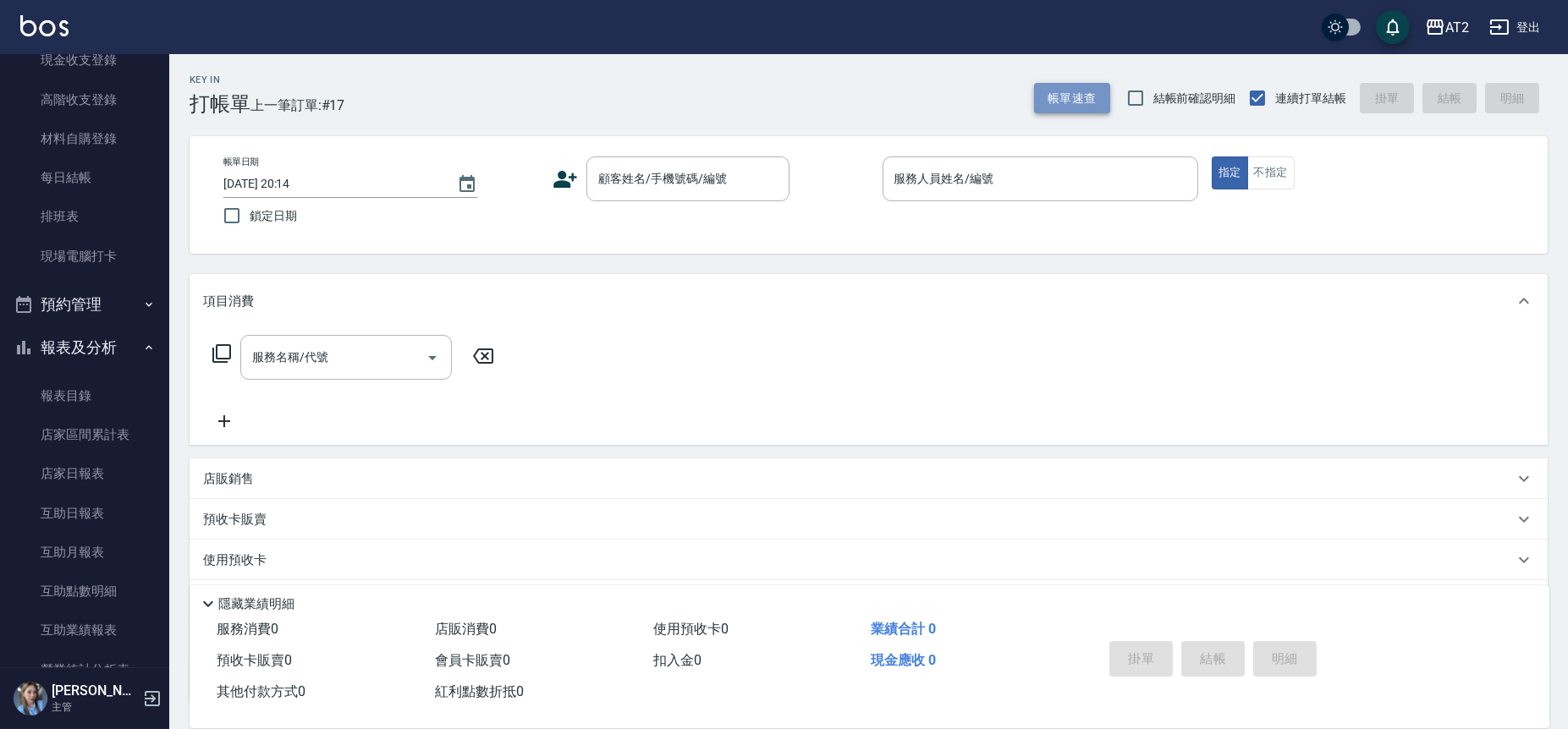
click at [1087, 96] on button "帳單速查" at bounding box center [1072, 98] width 76 height 32
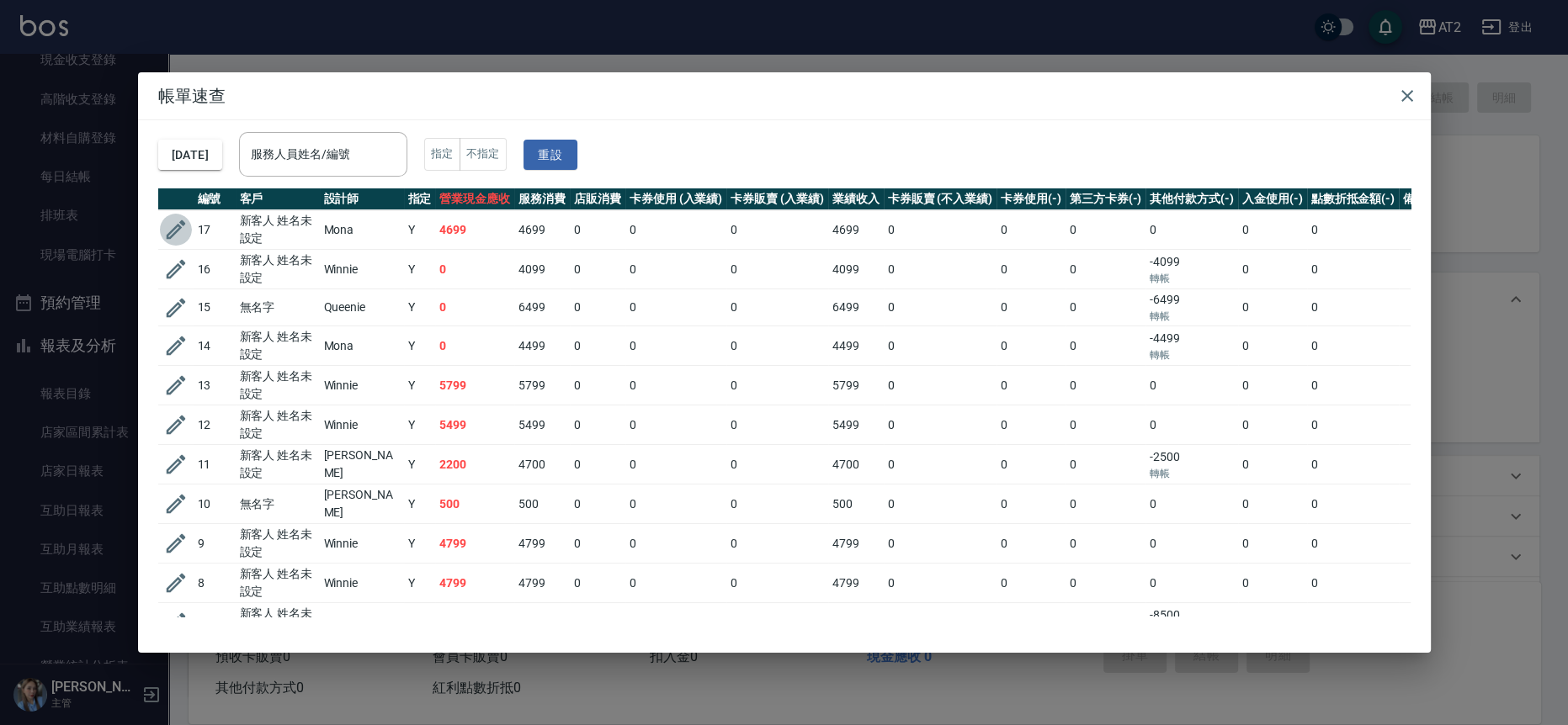
click at [175, 224] on icon "button" at bounding box center [176, 229] width 25 height 25
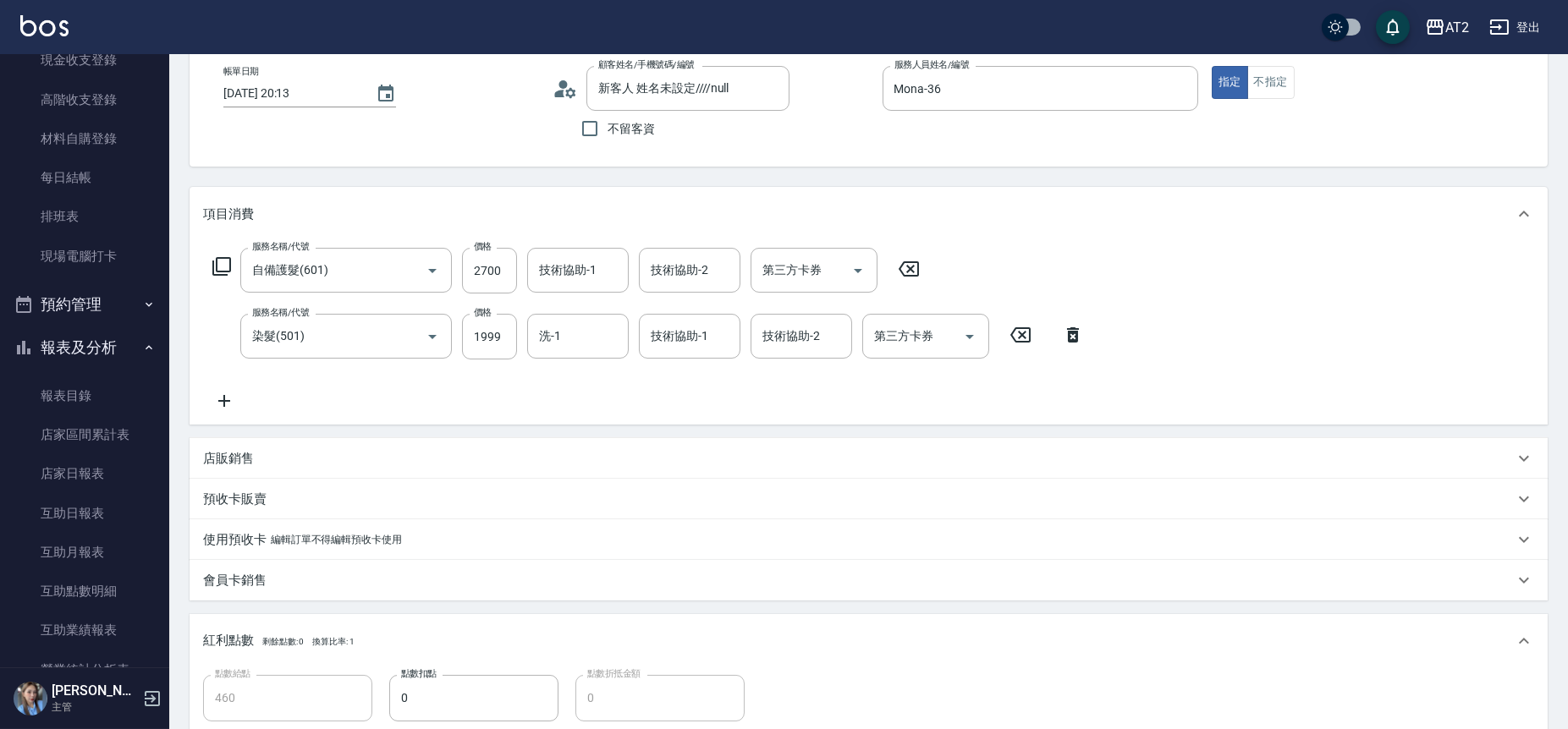
scroll to position [188, 0]
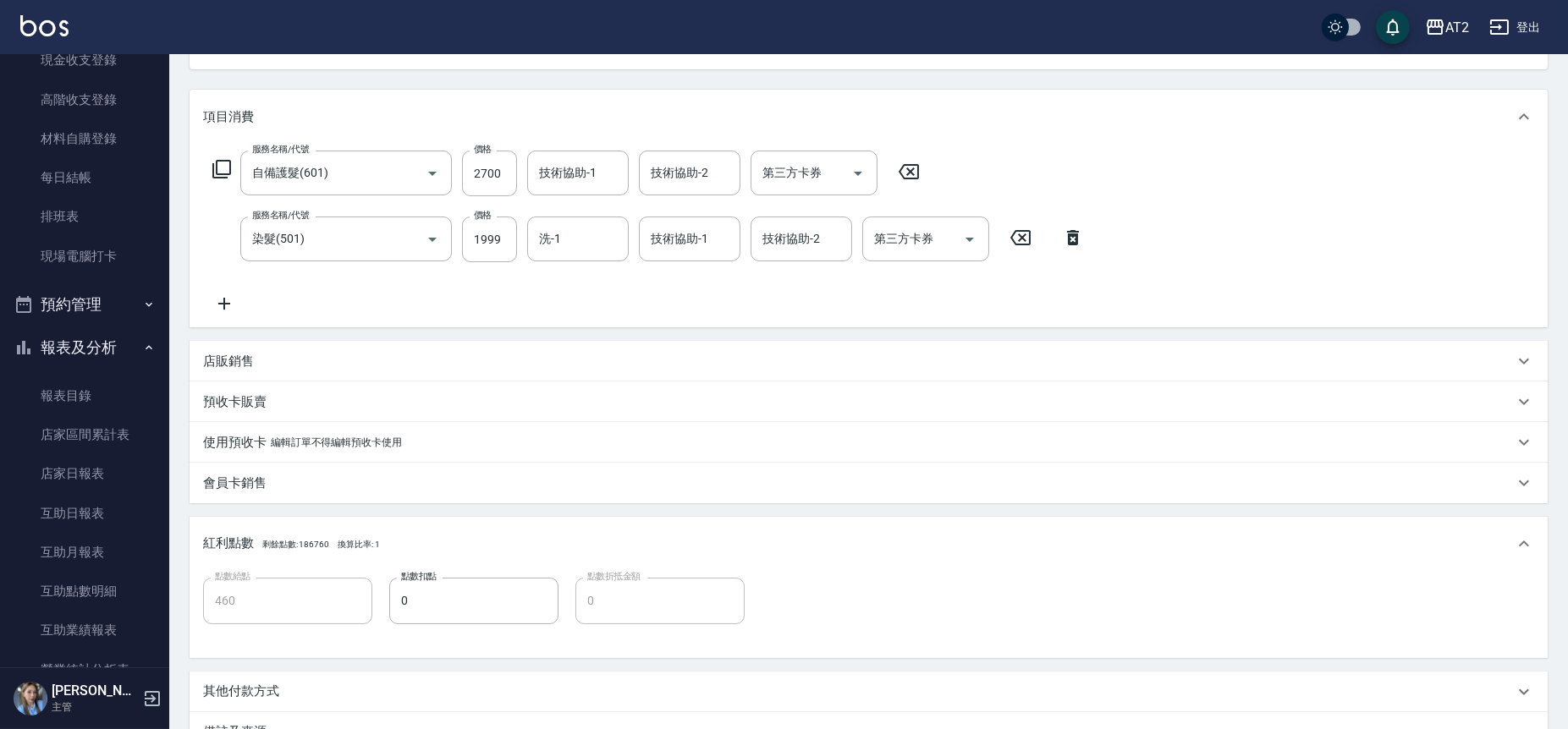
click at [232, 291] on div "服務名稱/代號 自備護髮(601) 服務名稱/代號 價格 2700 價格 技術協助-1 技術協助-1 技術協助-2 技術協助-2 第三方卡券 第三方卡券 服務…" at bounding box center [648, 232] width 891 height 163
click at [230, 299] on icon at bounding box center [225, 304] width 43 height 20
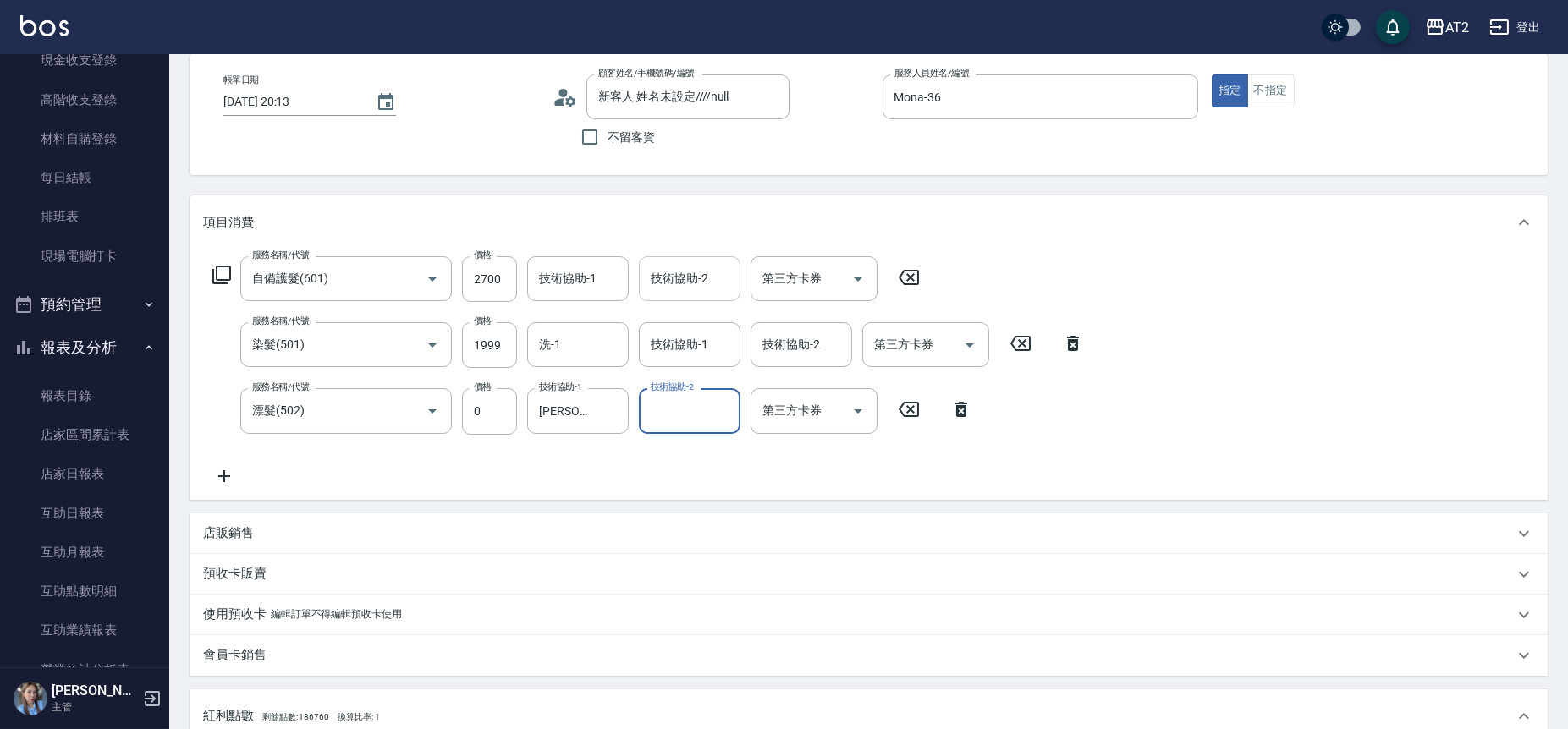
scroll to position [81, 0]
click at [926, 397] on div "服務名稱/代號 漂髮(502) 服務名稱/代號 價格 0 價格 技術協助-1 小妍-46 技術協助-1 技術協助-2 技術協助-2 第三方卡券 第三方卡券" at bounding box center [593, 411] width 779 height 46
click at [962, 416] on icon at bounding box center [961, 410] width 12 height 15
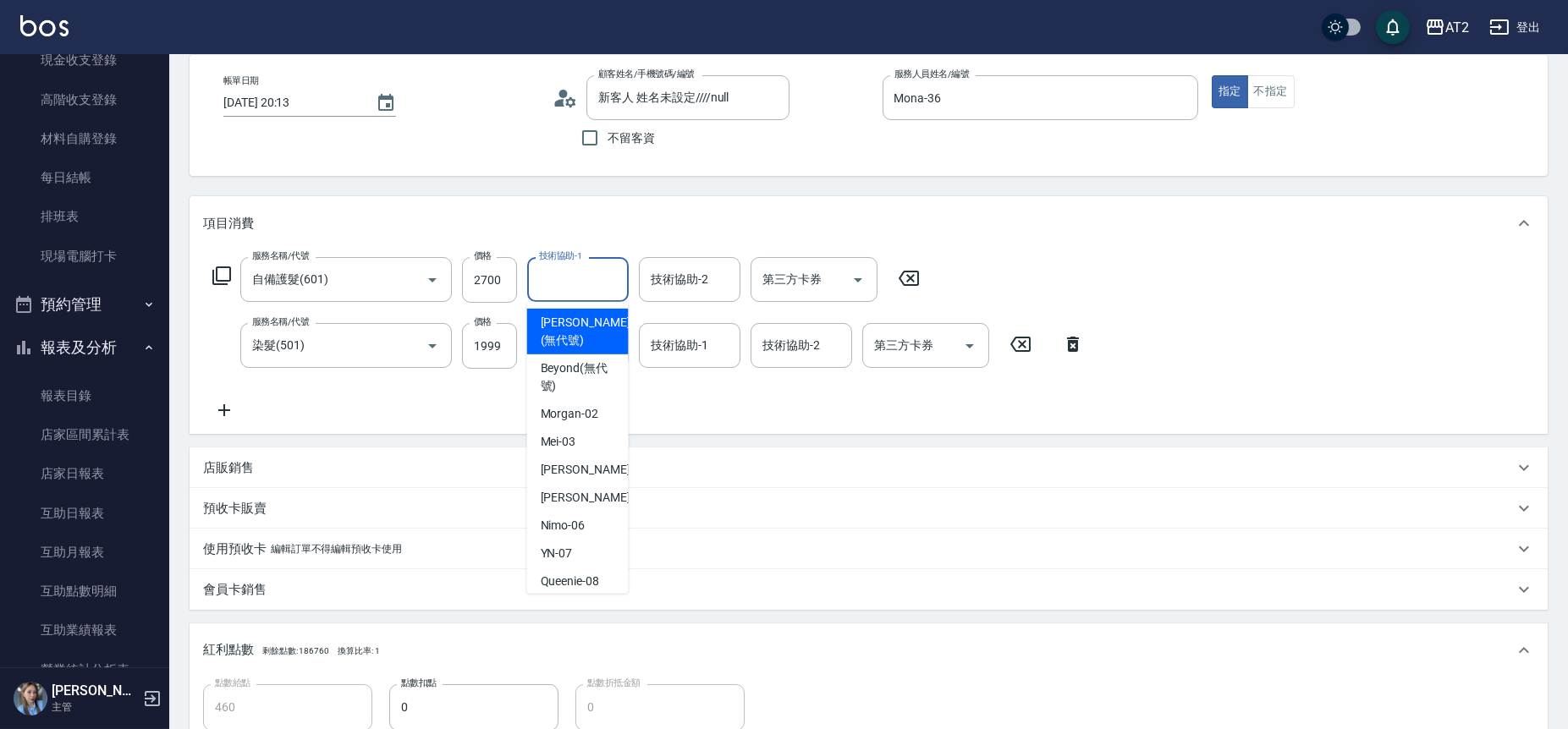
click at [577, 273] on input "技術協助-1" at bounding box center [578, 280] width 86 height 30
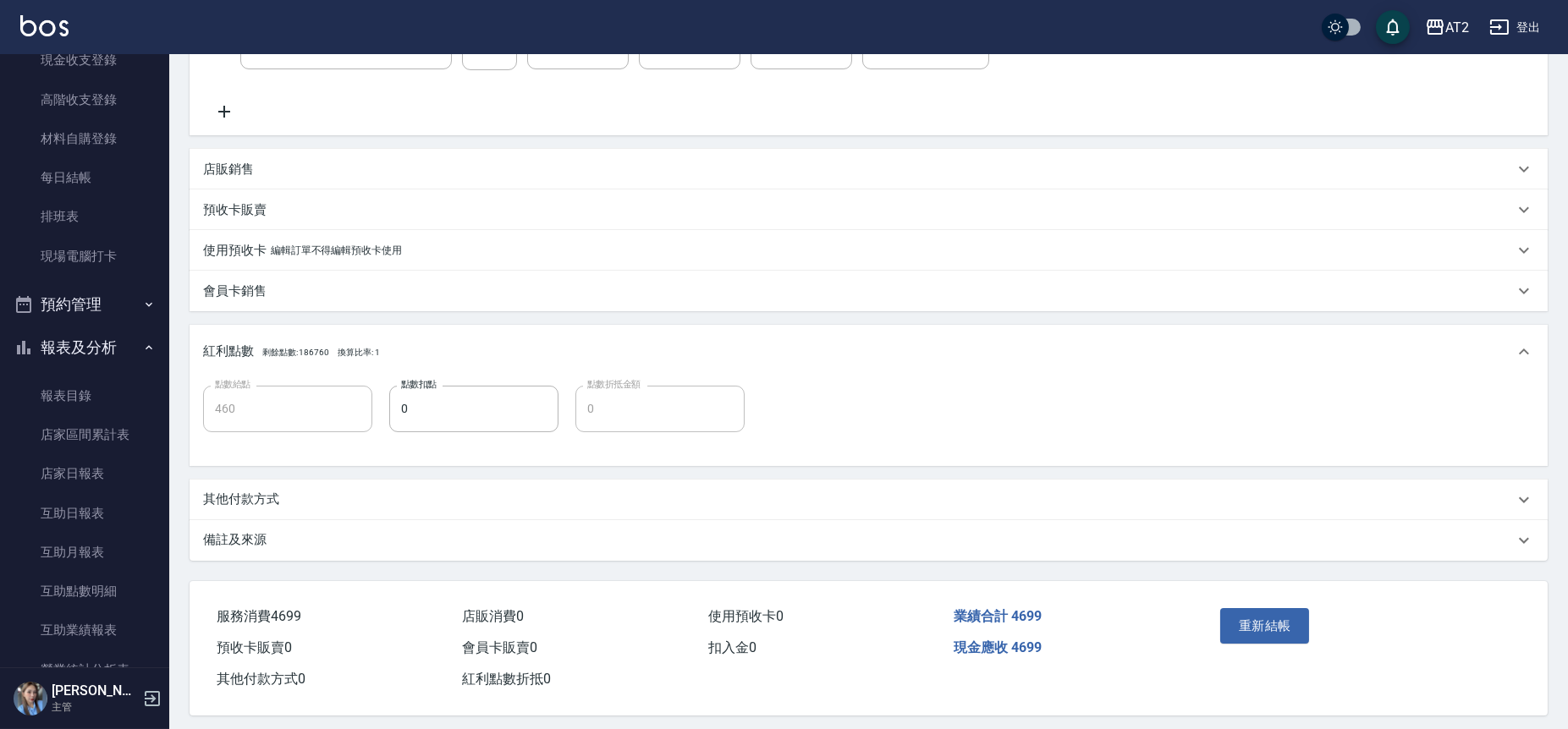
scroll to position [392, 0]
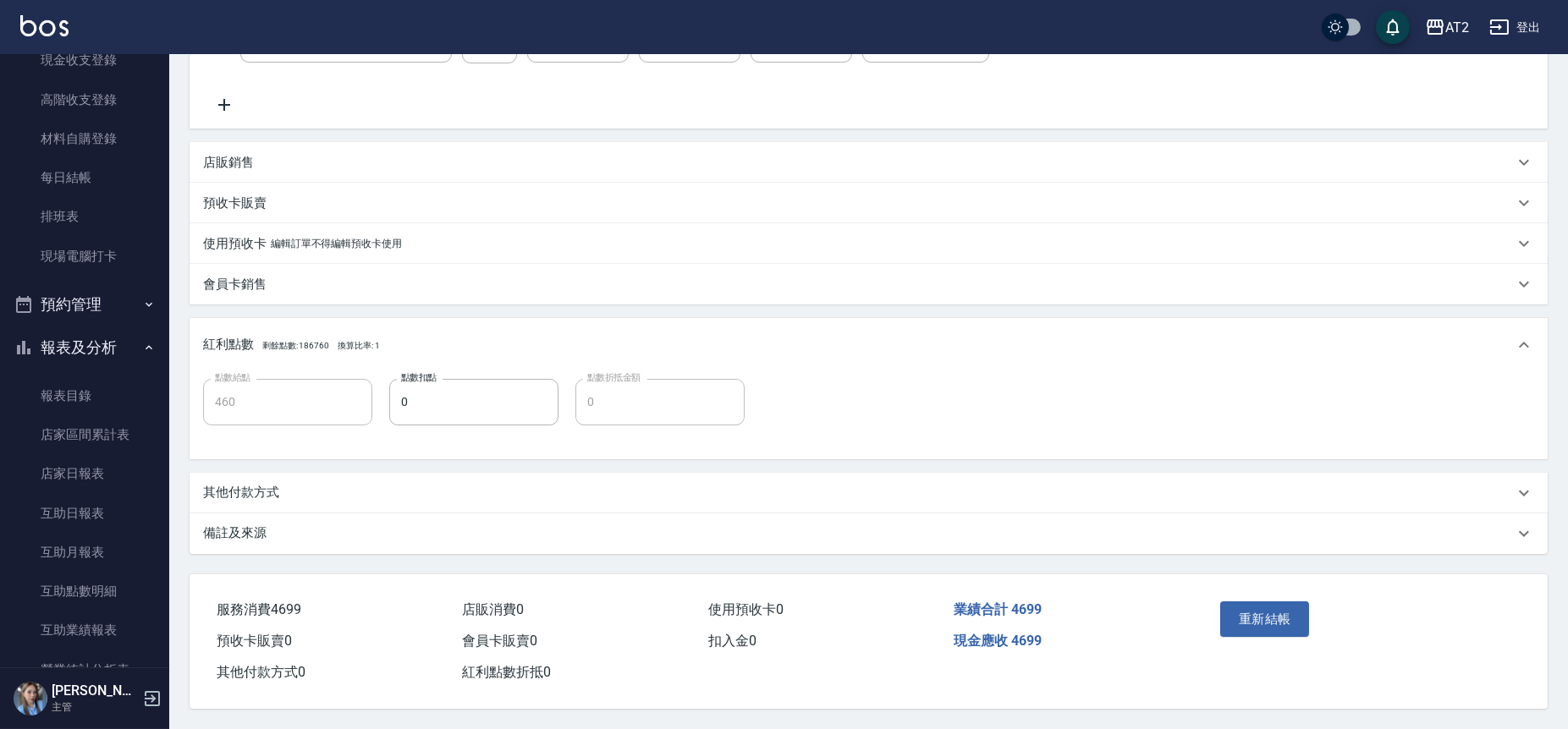
click at [1289, 605] on button "重新結帳" at bounding box center [1265, 619] width 90 height 35
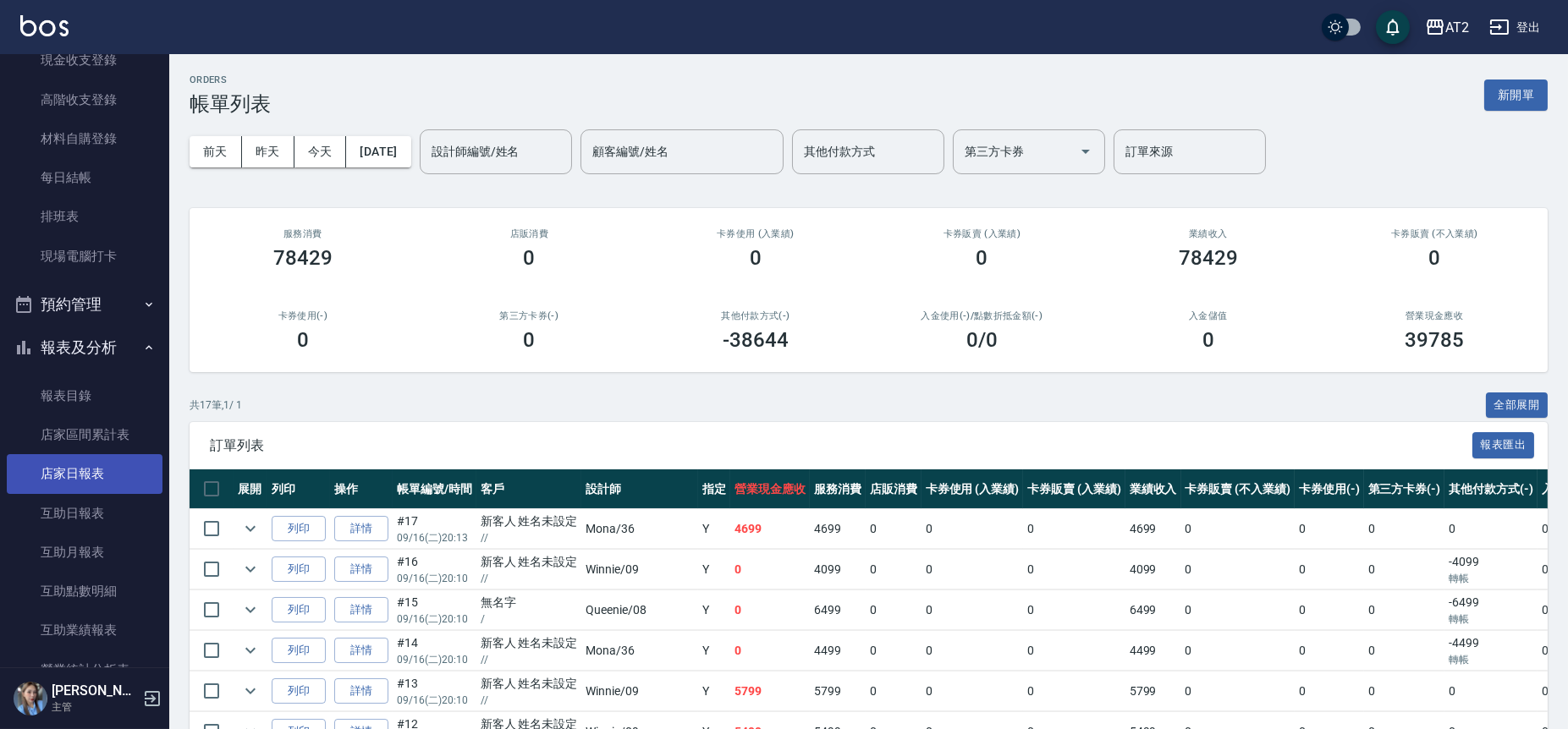
drag, startPoint x: 1286, startPoint y: 601, endPoint x: 88, endPoint y: 473, distance: 1204.8
click at [87, 472] on link "店家日報表" at bounding box center [85, 474] width 156 height 39
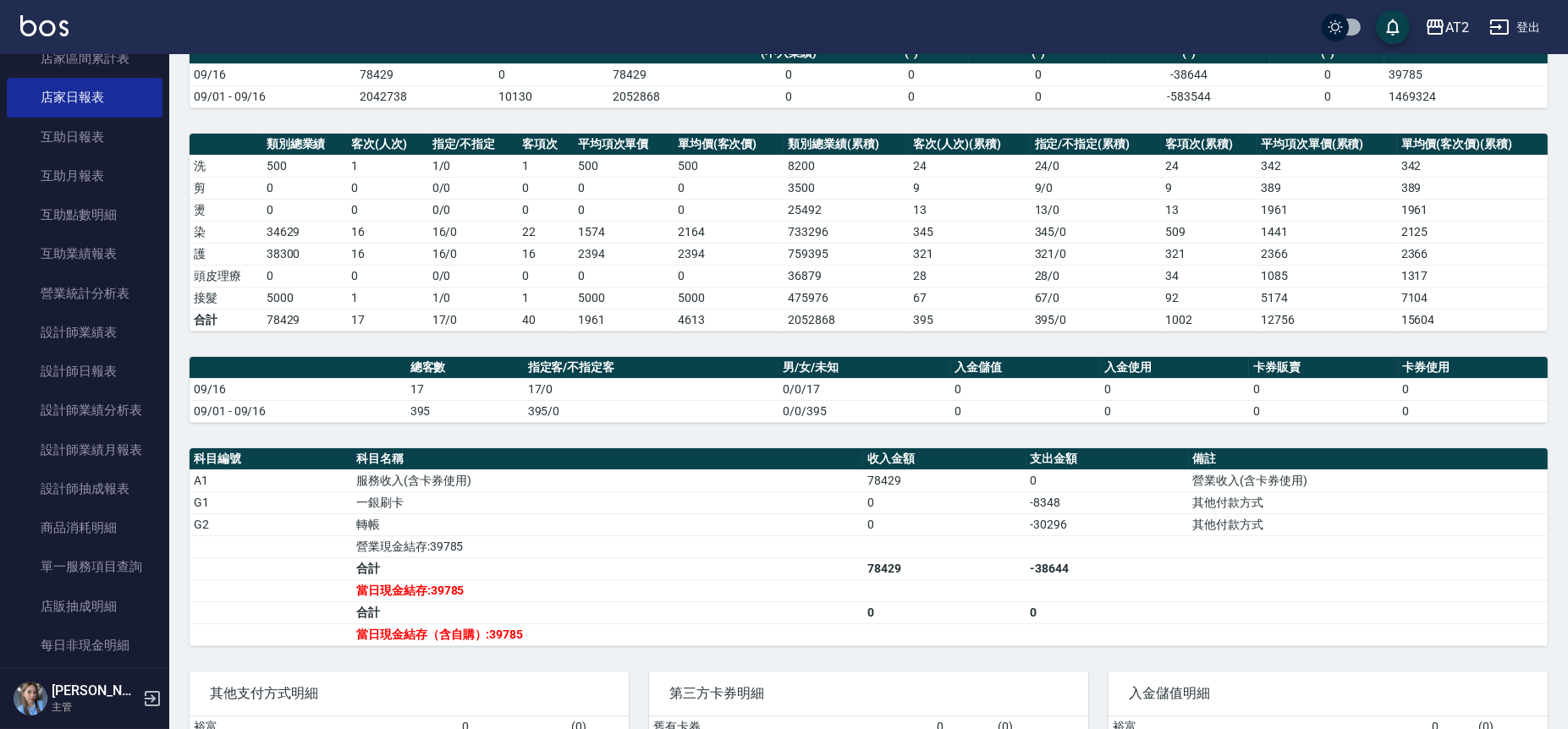
scroll to position [344, 0]
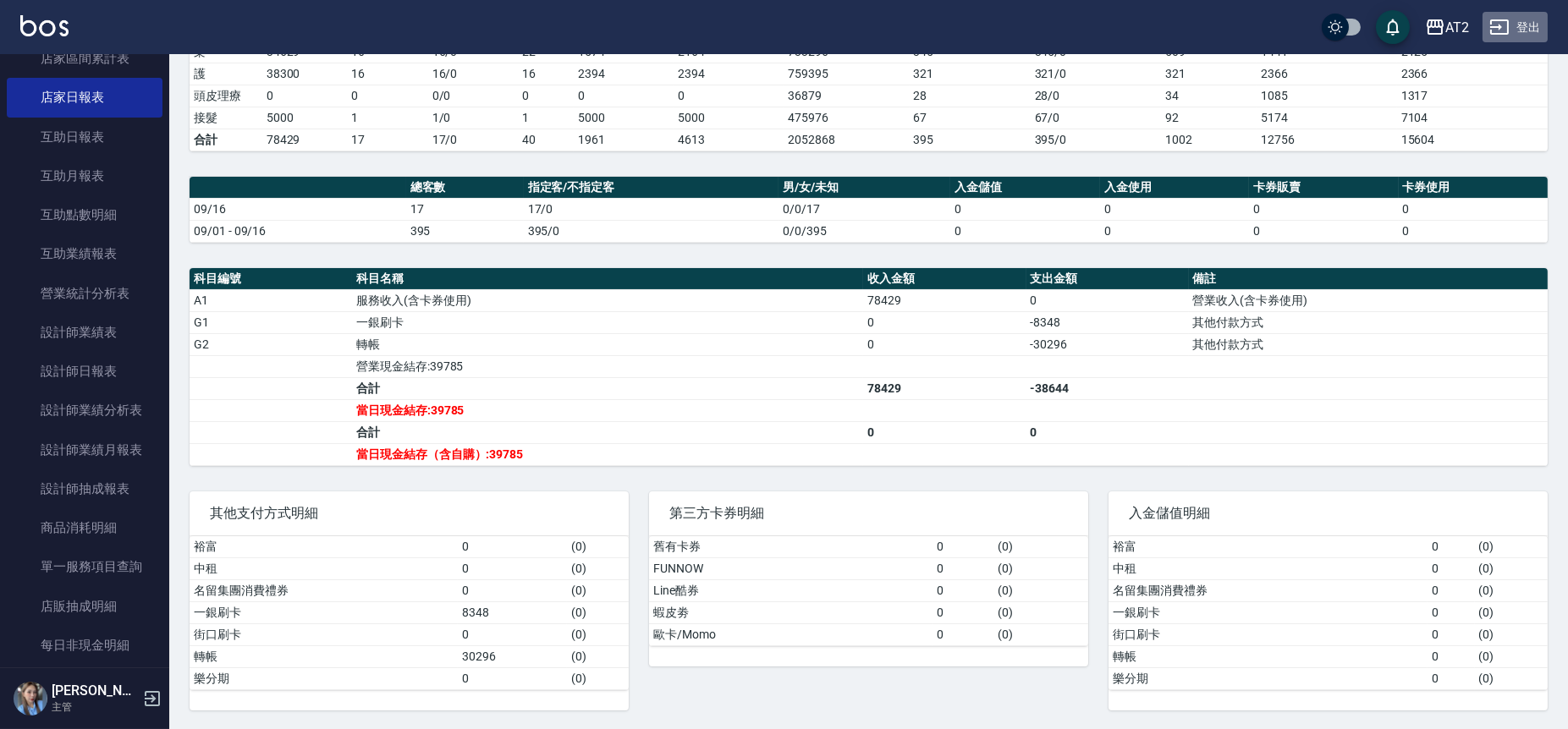
click at [1530, 14] on button "登出" at bounding box center [1515, 28] width 65 height 32
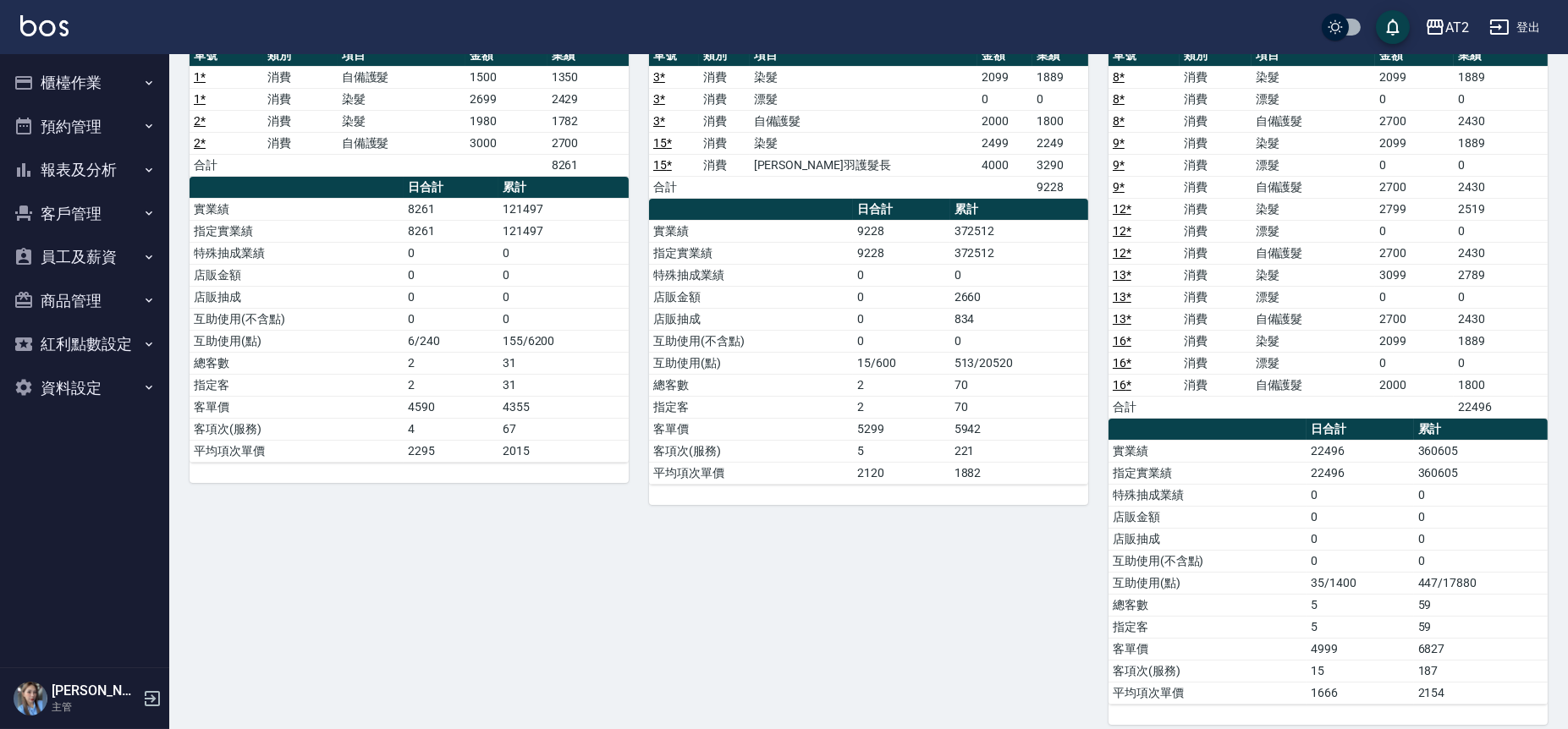
scroll to position [19, 0]
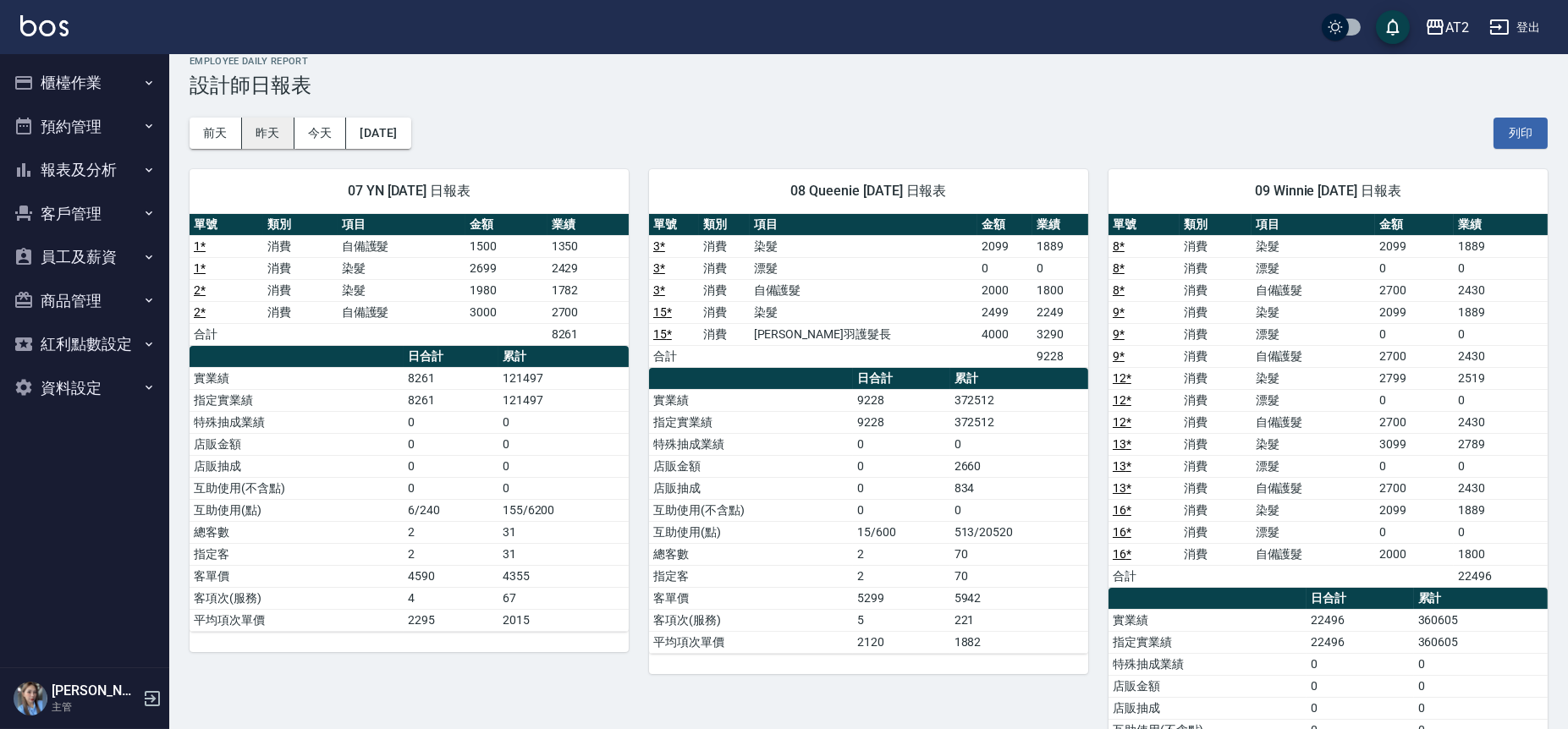
click at [275, 126] on button "昨天" at bounding box center [268, 134] width 52 height 32
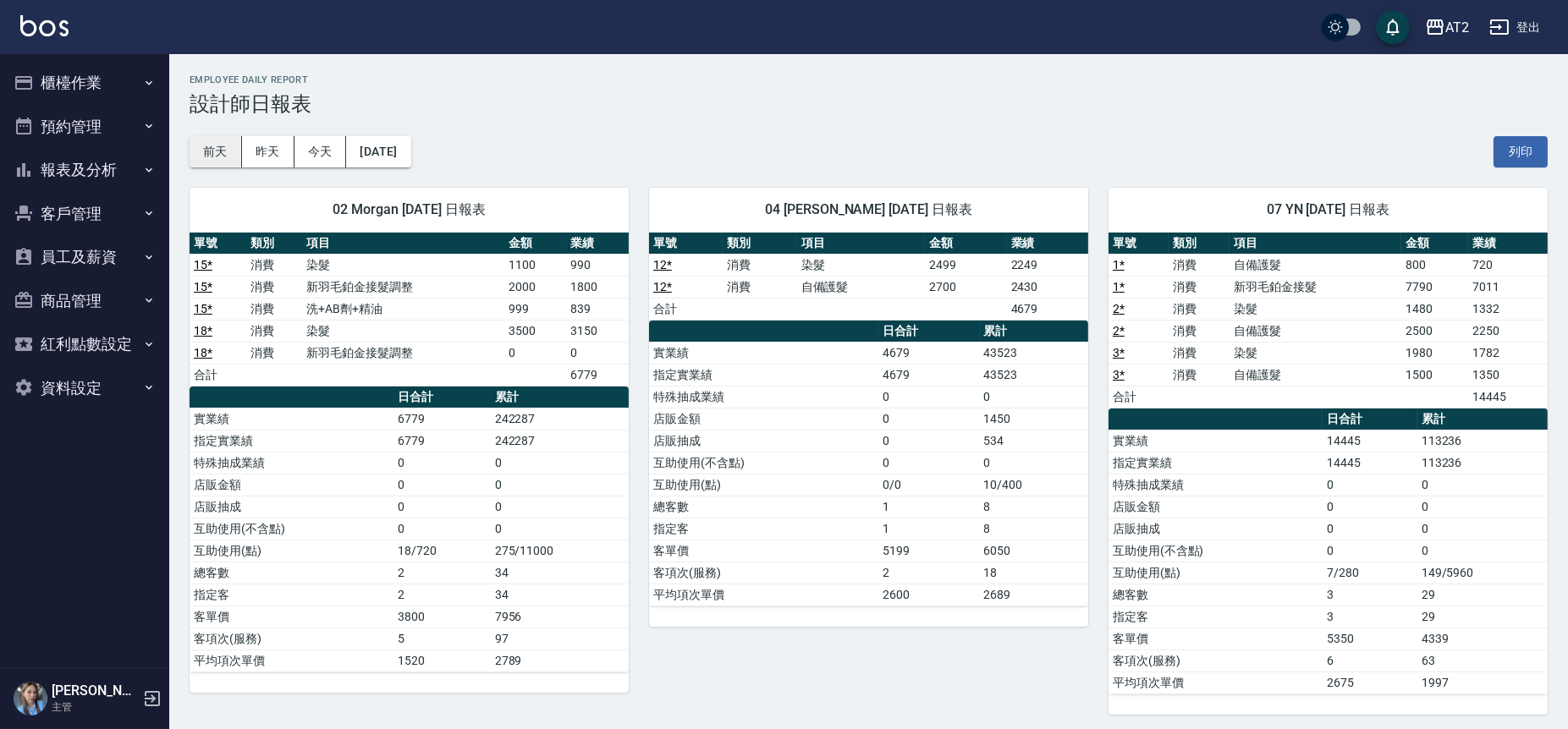
click at [217, 140] on button "前天" at bounding box center [216, 152] width 52 height 32
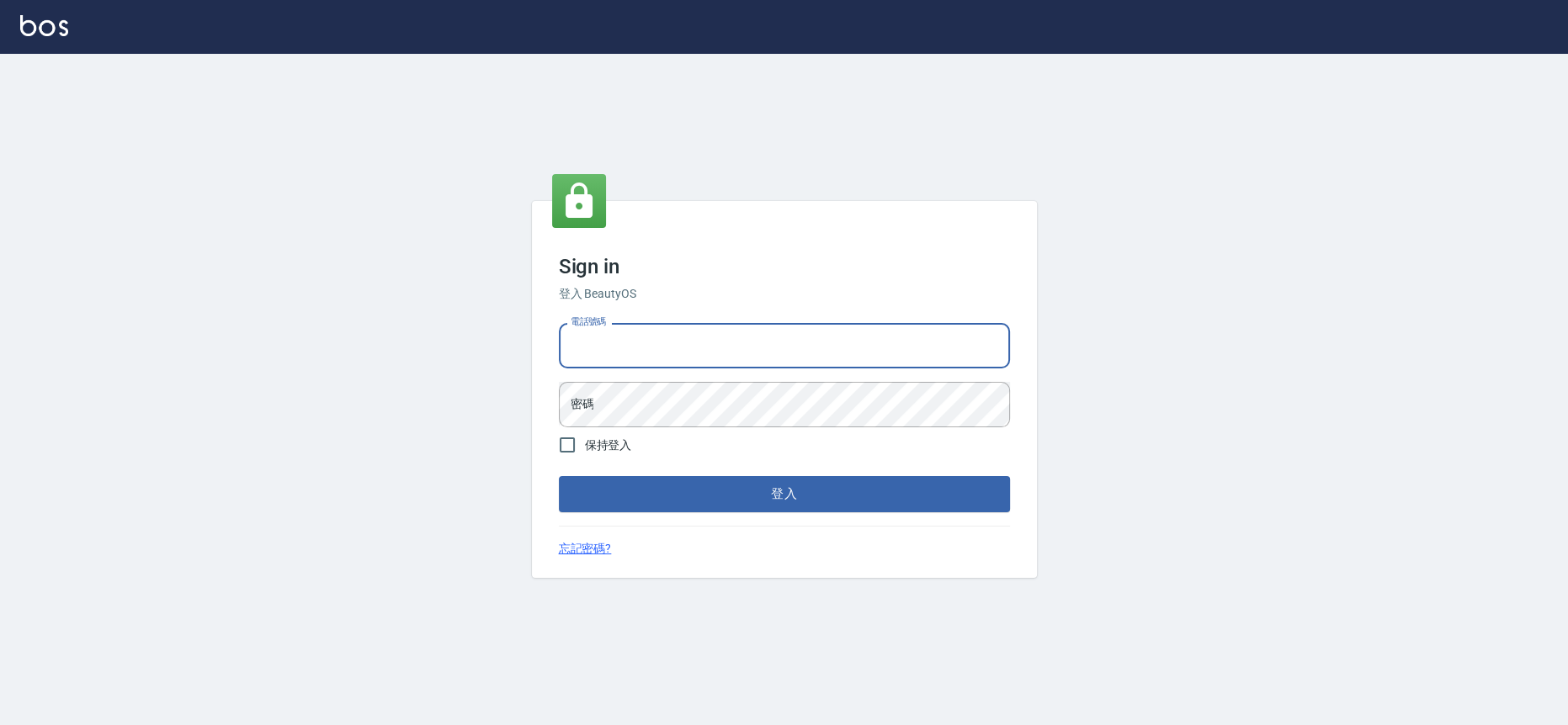
click at [722, 327] on input "電話號碼" at bounding box center [784, 345] width 451 height 45
type input "0223709007"
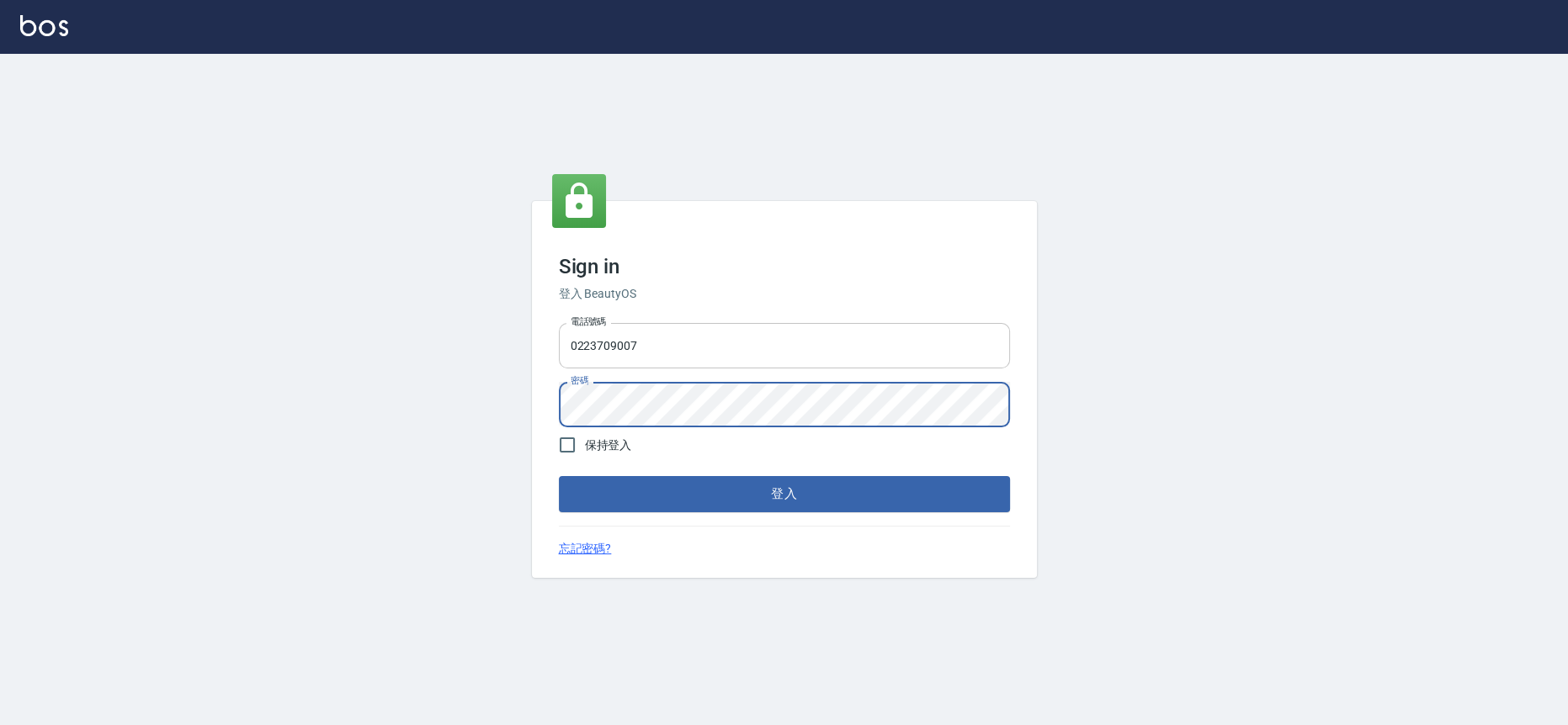
click at [559, 477] on button "登入" at bounding box center [784, 494] width 451 height 35
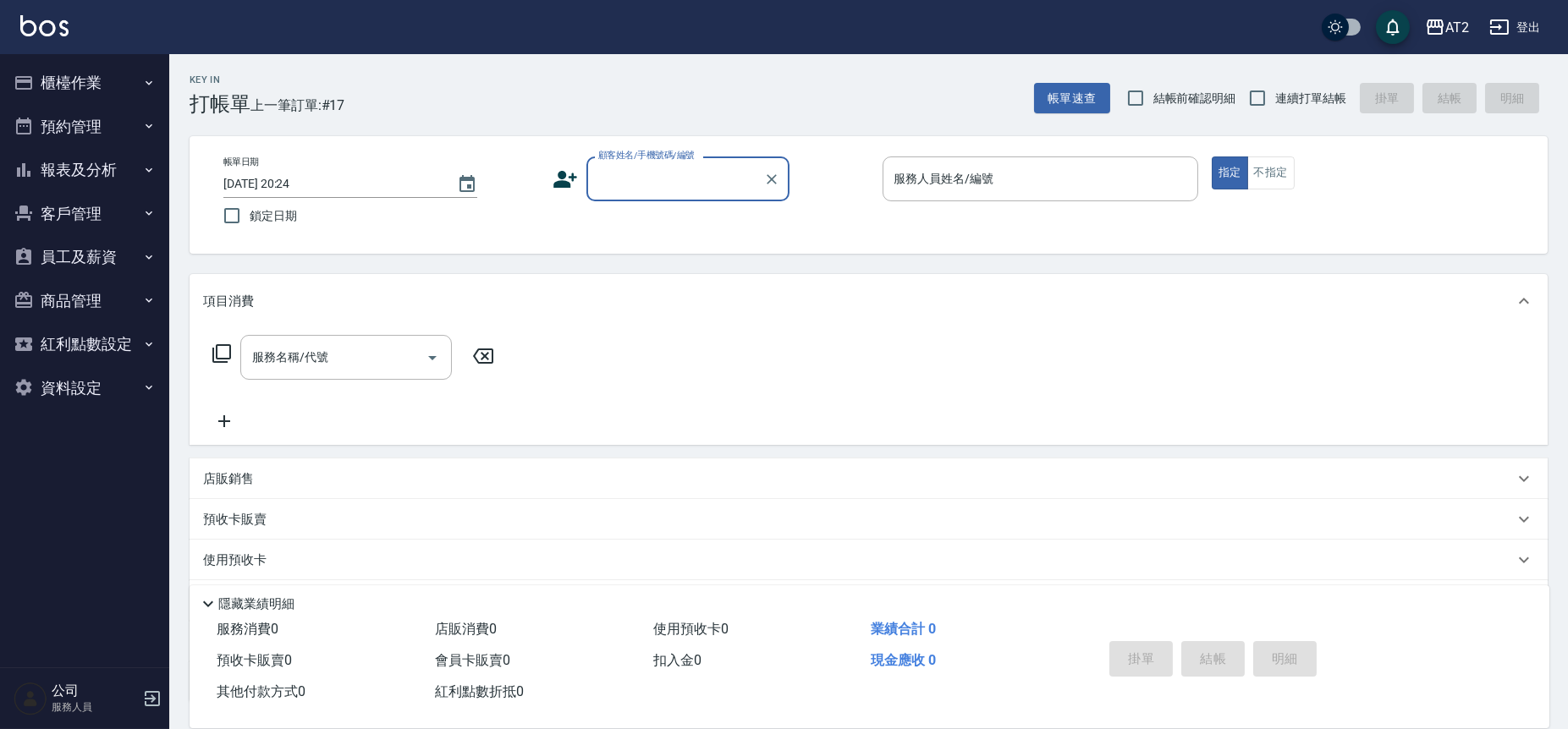
click at [11, 162] on button "報表及分析" at bounding box center [85, 169] width 156 height 44
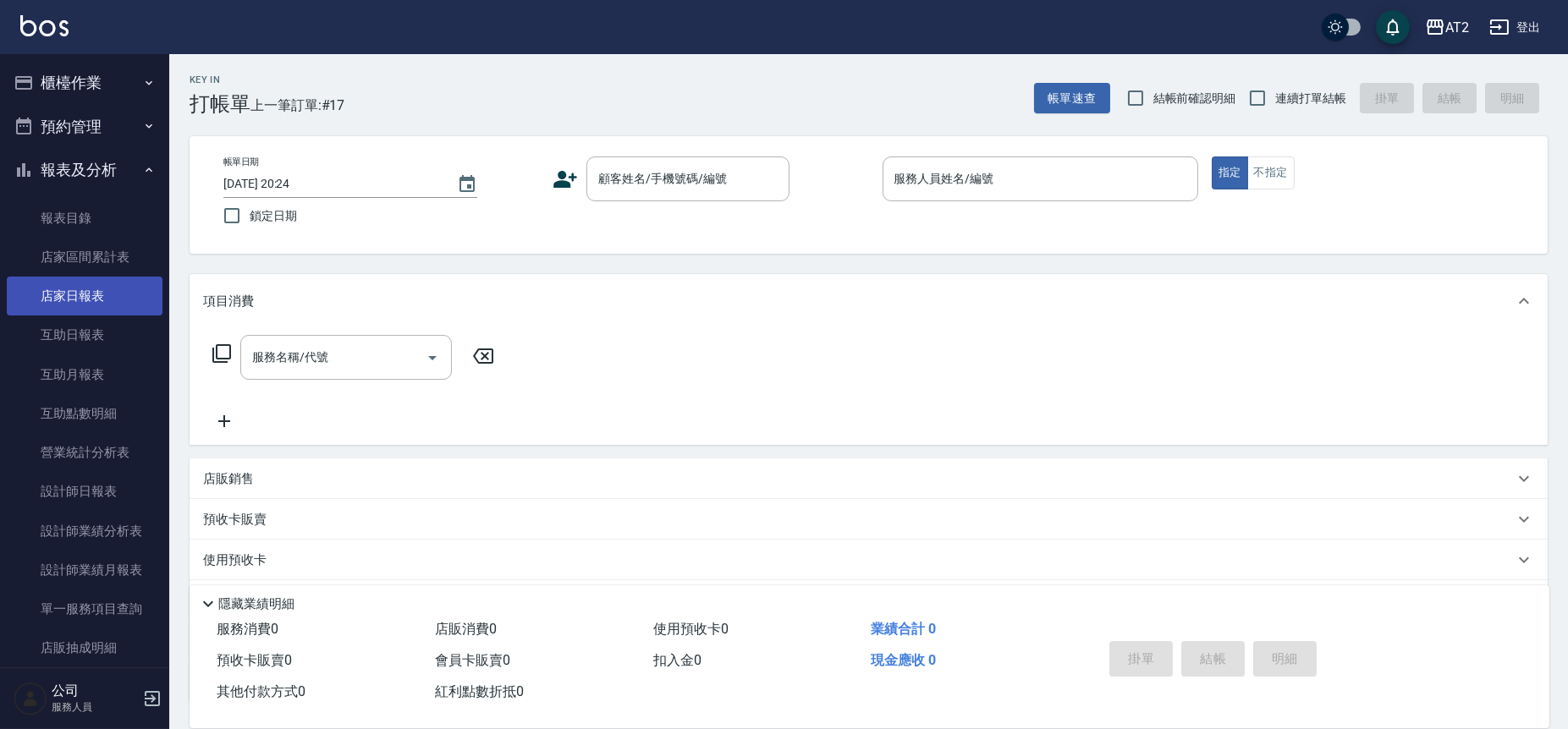
click at [101, 298] on link "店家日報表" at bounding box center [85, 296] width 156 height 39
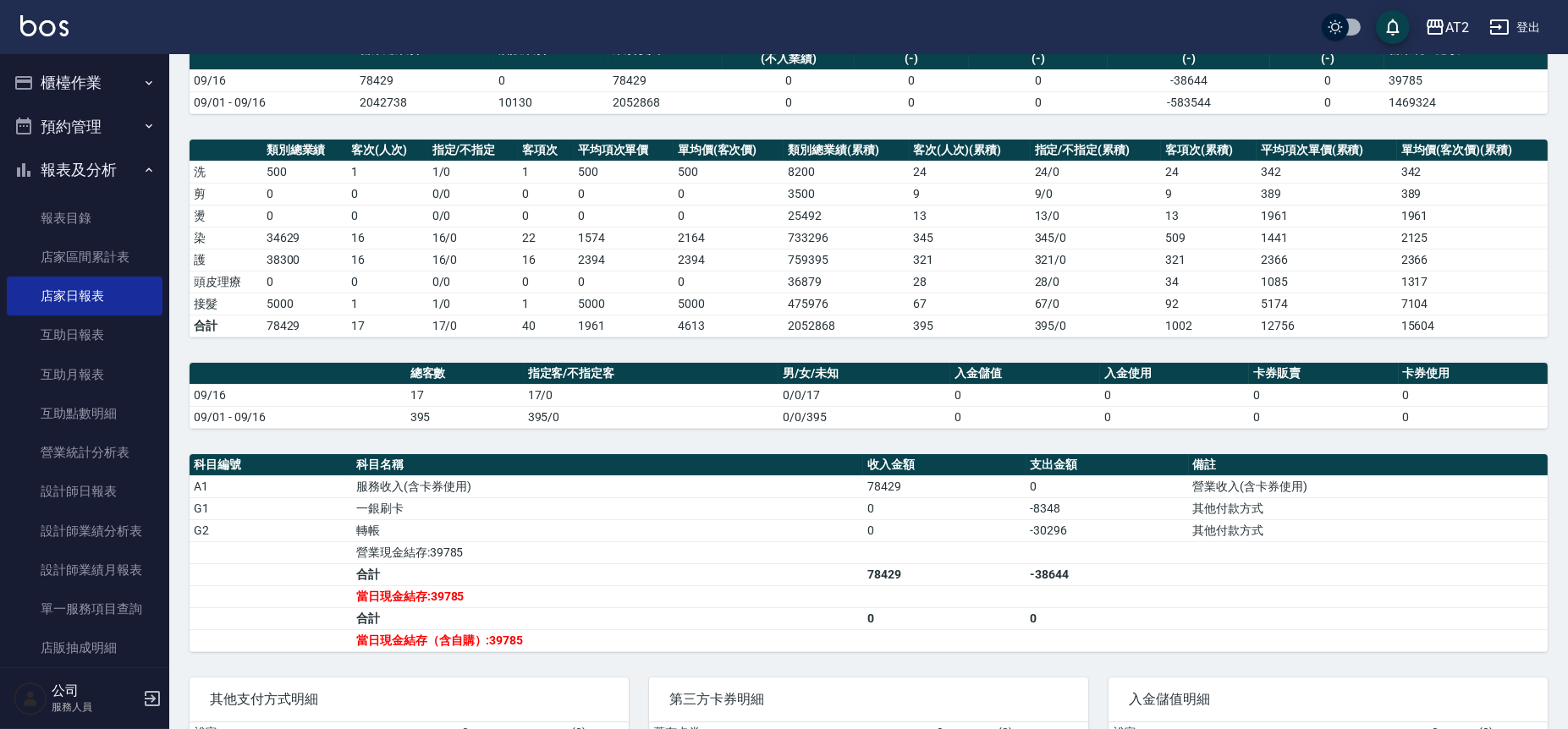
scroll to position [344, 0]
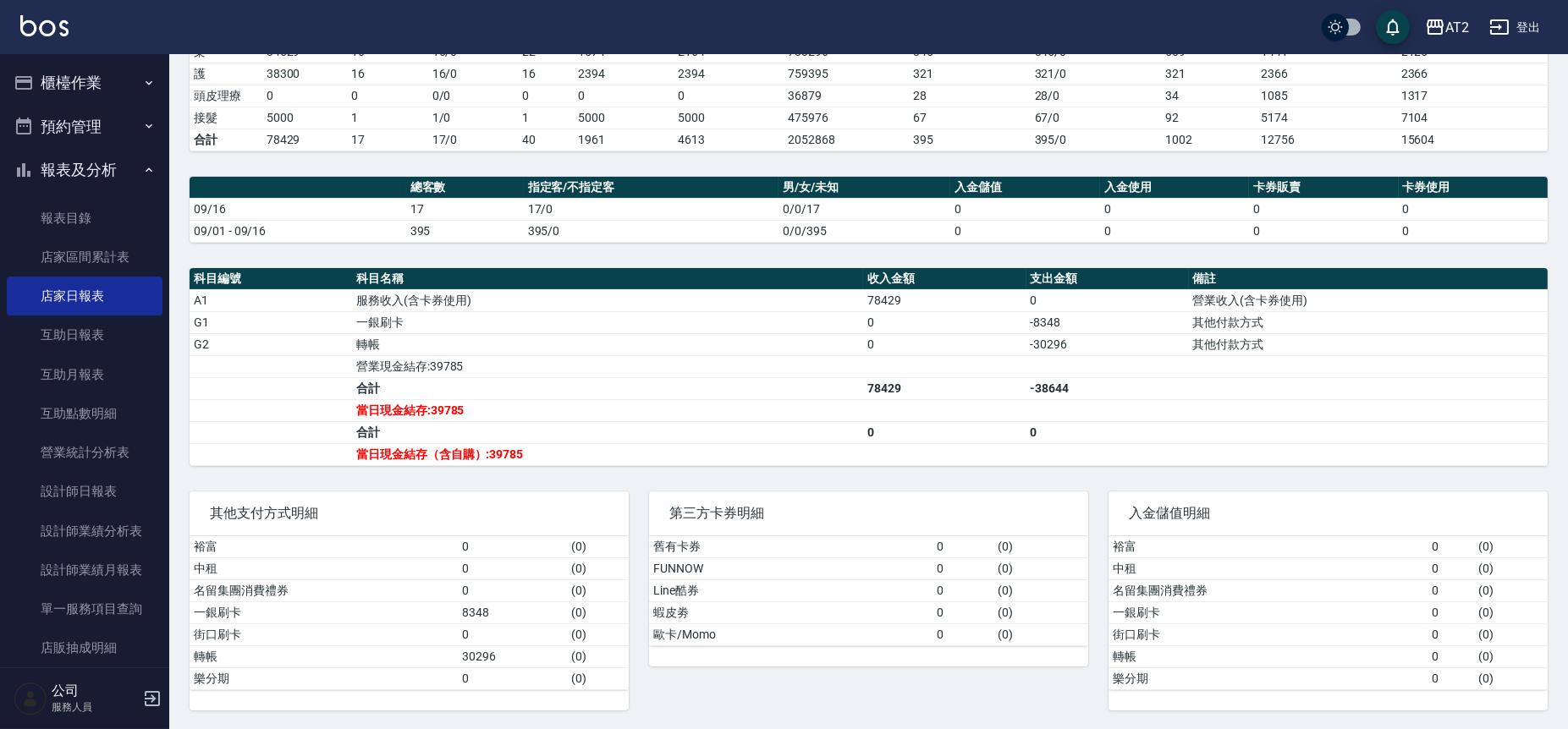
click at [1479, 530] on div "入金儲值明細" at bounding box center [1328, 513] width 439 height 44
click at [93, 331] on link "互助日報表" at bounding box center [85, 335] width 156 height 39
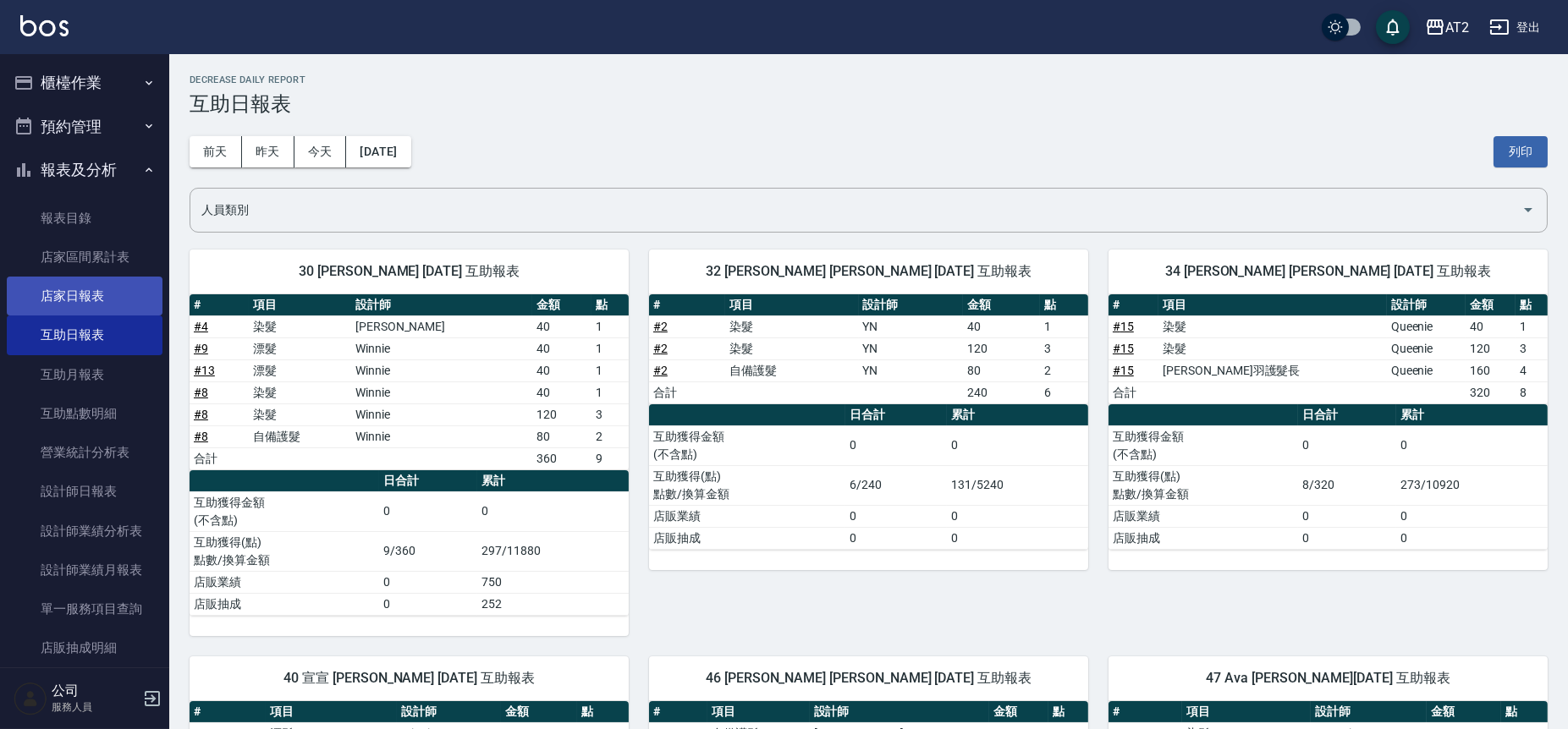
click at [104, 304] on link "店家日報表" at bounding box center [85, 296] width 156 height 39
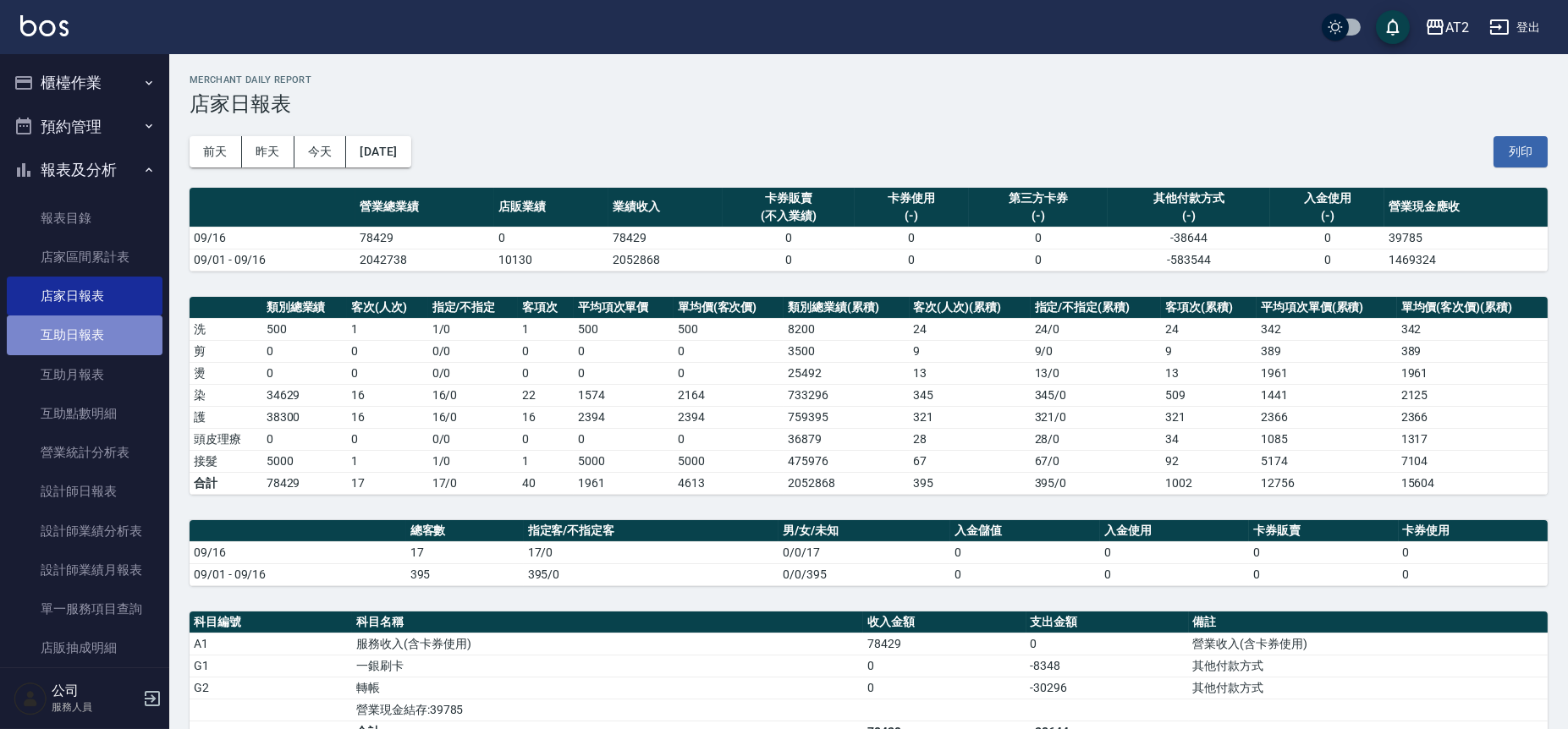
click at [108, 320] on link "互助日報表" at bounding box center [85, 335] width 156 height 39
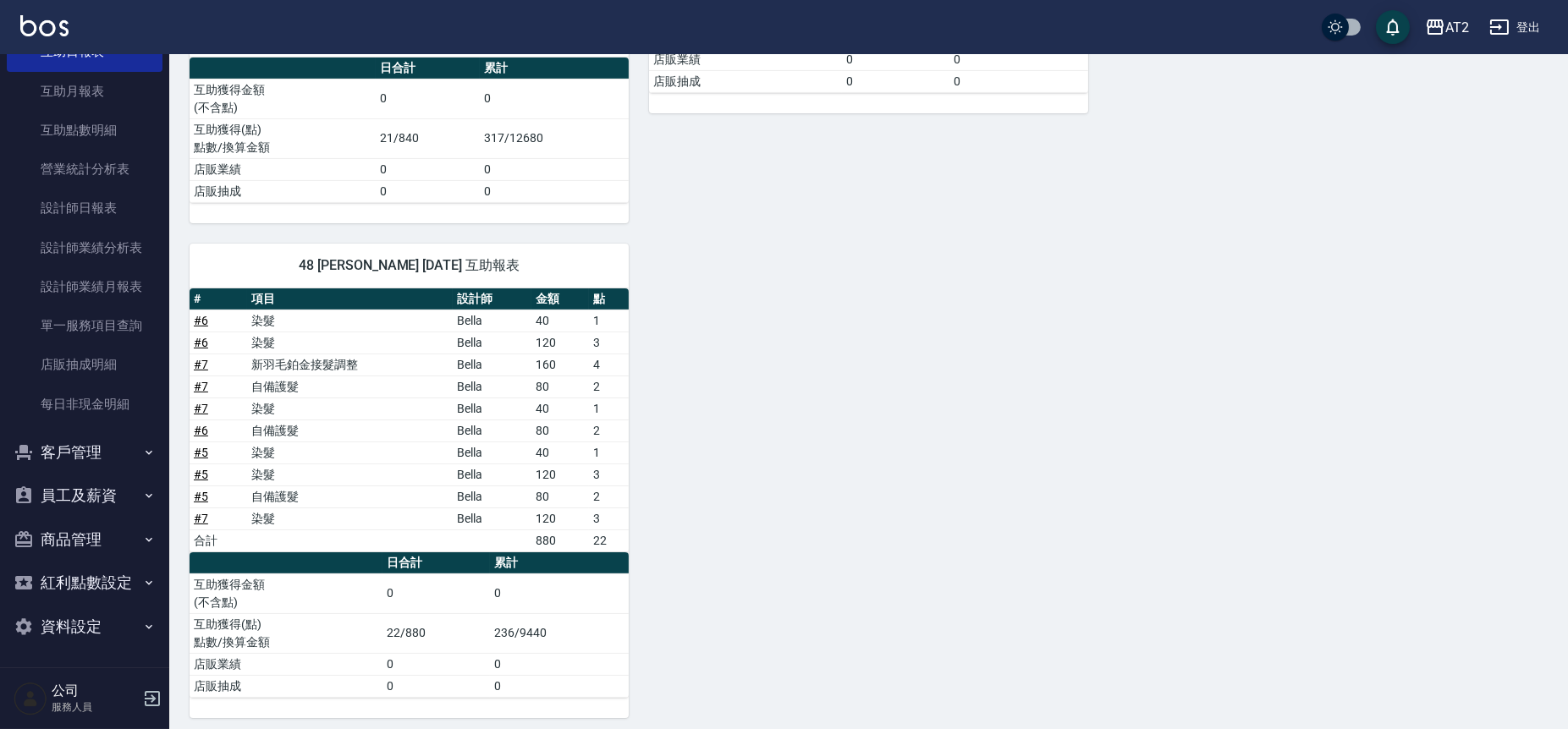
scroll to position [958, 0]
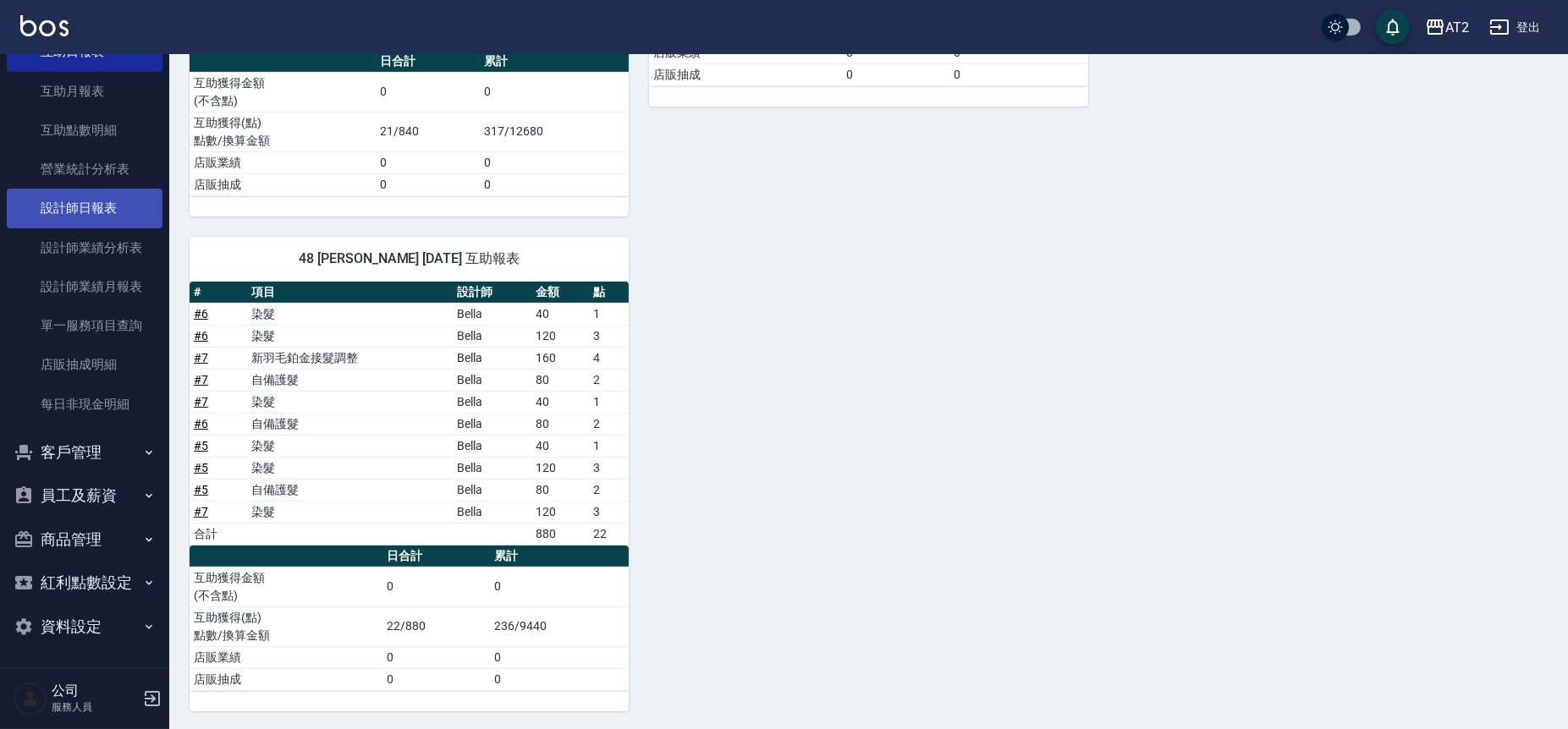
click at [58, 195] on link "設計師日報表" at bounding box center [85, 208] width 156 height 39
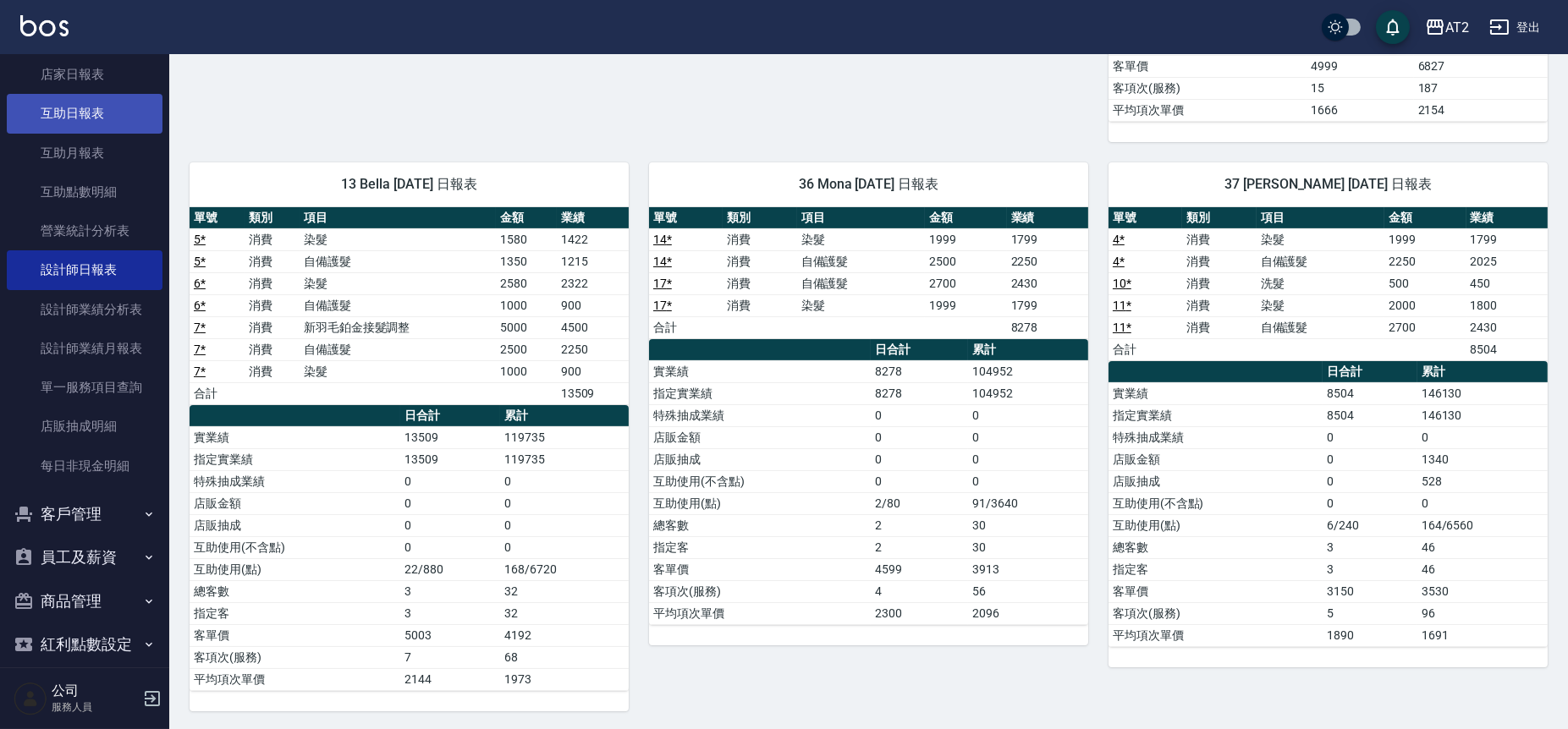
scroll to position [189, 0]
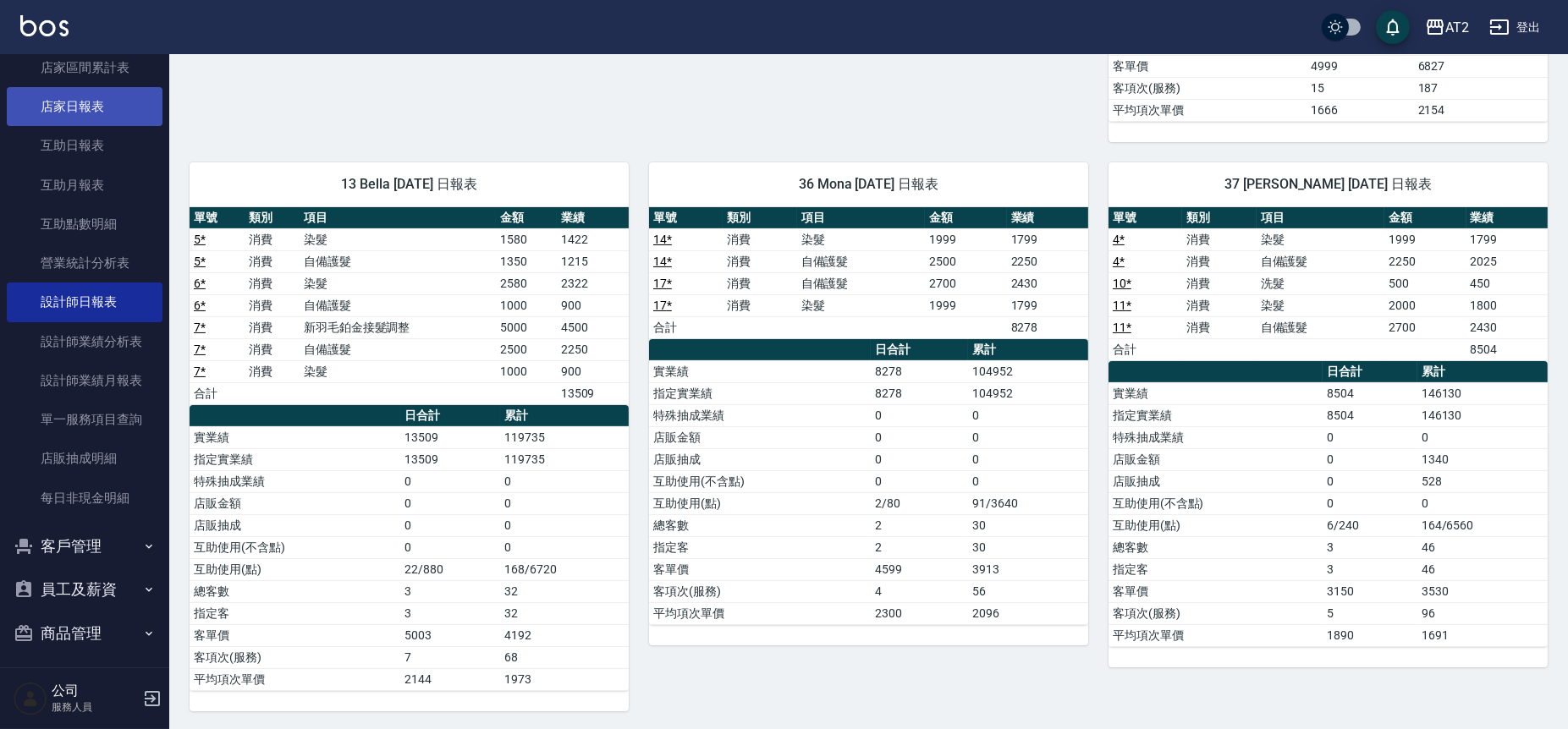
click at [109, 104] on link "店家日報表" at bounding box center [85, 107] width 156 height 39
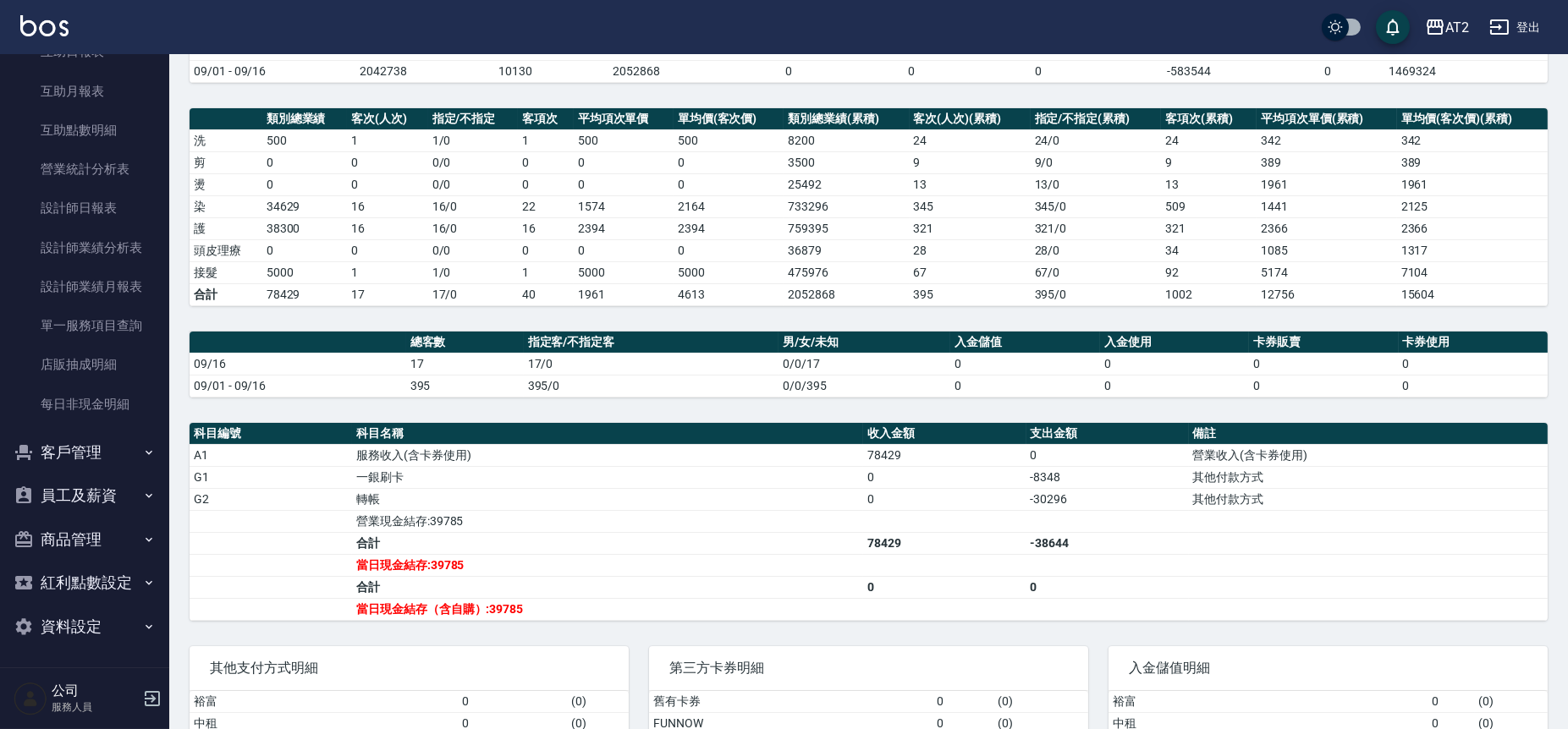
scroll to position [344, 0]
